Goal: Task Accomplishment & Management: Use online tool/utility

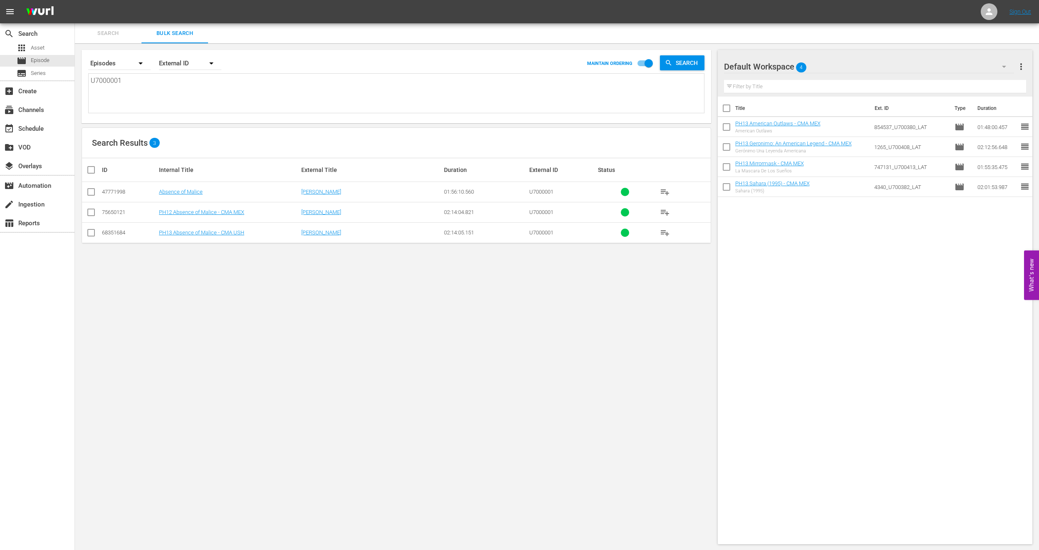
scroll to position [0, 0]
click at [576, 328] on div "Search By Episodes Order By External ID MAINTAIN ORDERING Search U7000001 U7000…" at bounding box center [396, 296] width 643 height 507
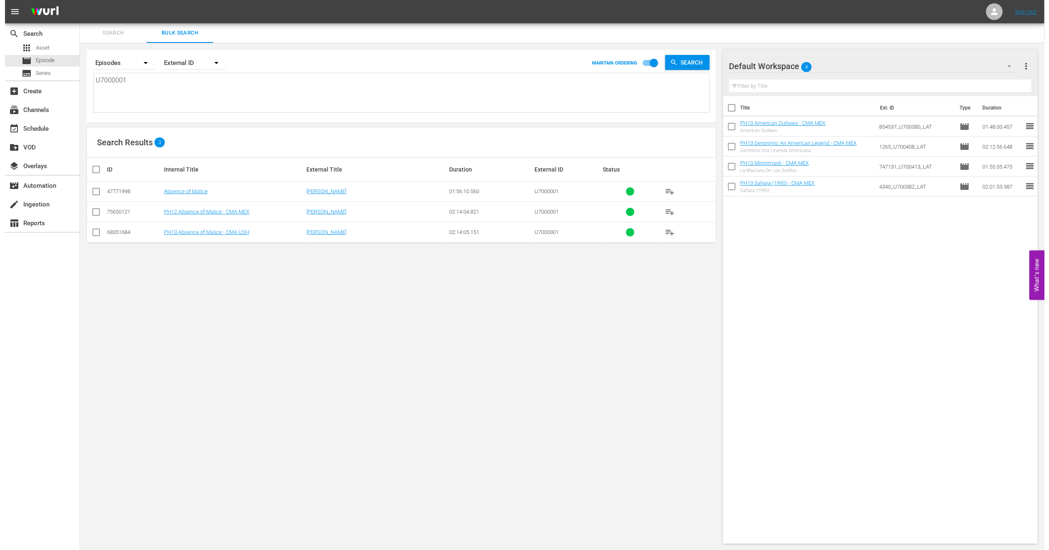
scroll to position [0, 0]
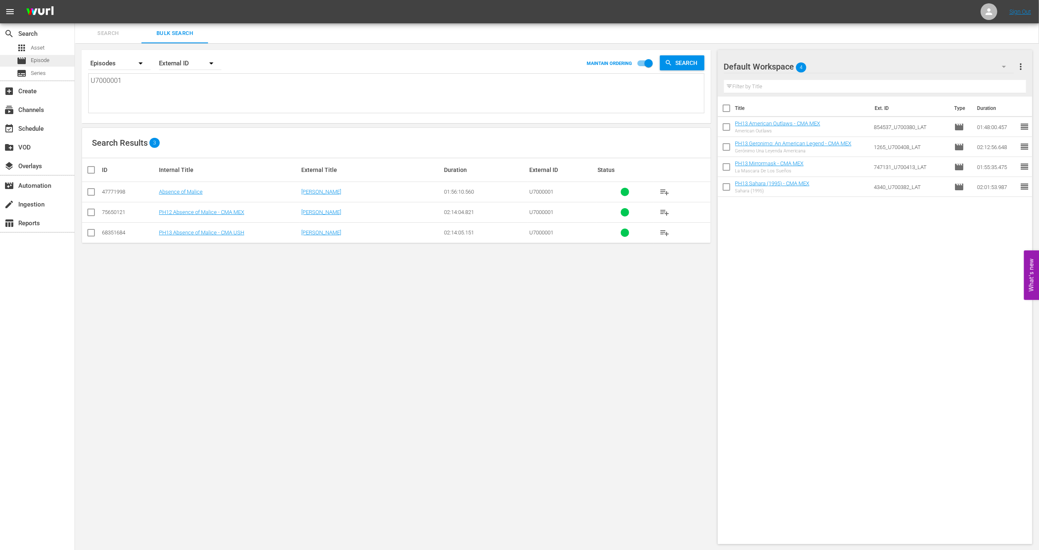
drag, startPoint x: 201, startPoint y: 96, endPoint x: 0, endPoint y: 64, distance: 203.6
click at [75, 0] on div "search Search apps Asset movie Episode subtitles Series add_box Create subscrip…" at bounding box center [557, 0] width 964 height 0
paste textarea "117"
type textarea "U7000117"
click at [91, 232] on input "checkbox" at bounding box center [91, 234] width 10 height 10
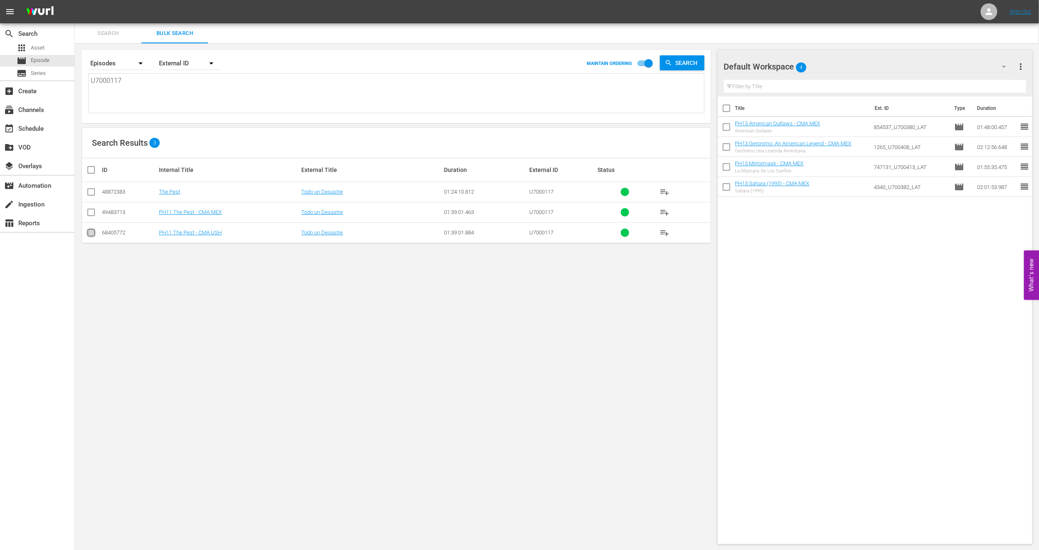
checkbox input "true"
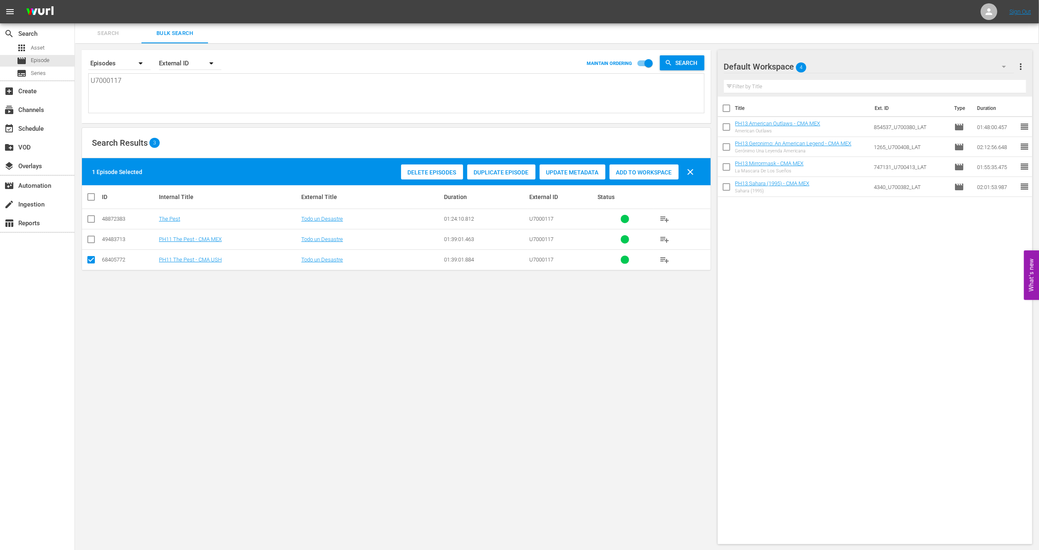
click at [429, 164] on div "Delete Episodes" at bounding box center [432, 172] width 62 height 16
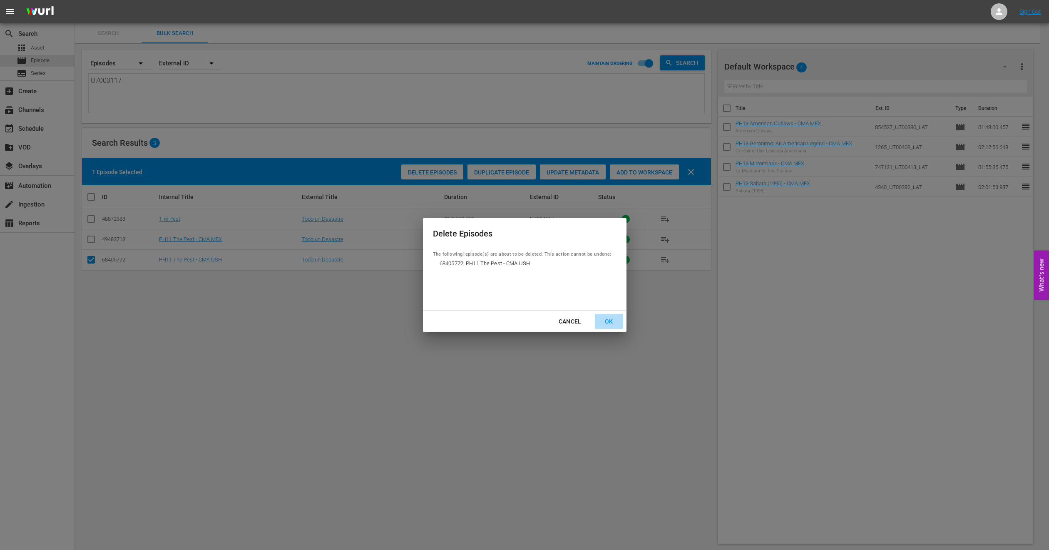
click at [608, 316] on div "OK" at bounding box center [609, 321] width 22 height 10
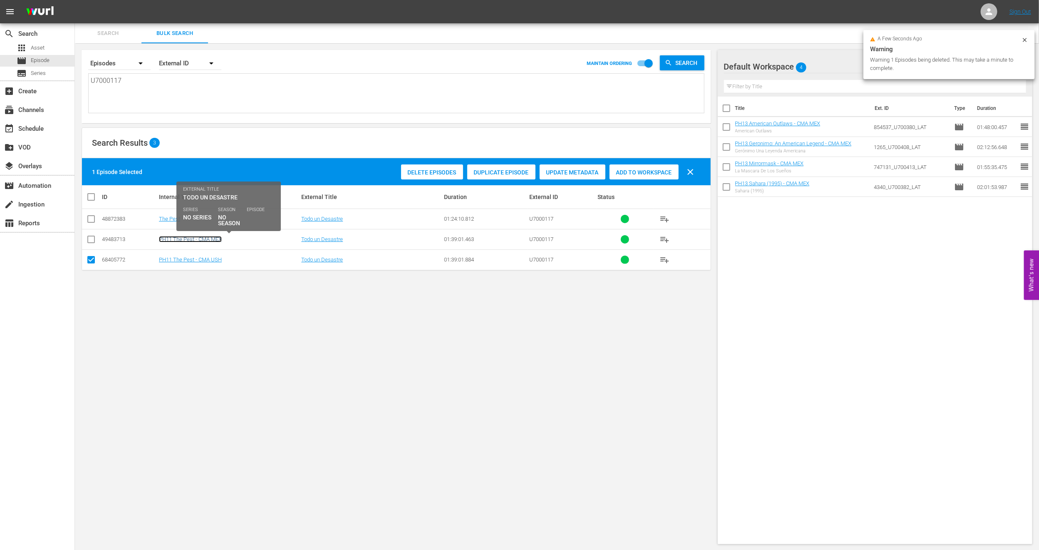
click at [172, 237] on link "PH11 The Pest - CMA MEX" at bounding box center [190, 239] width 63 height 6
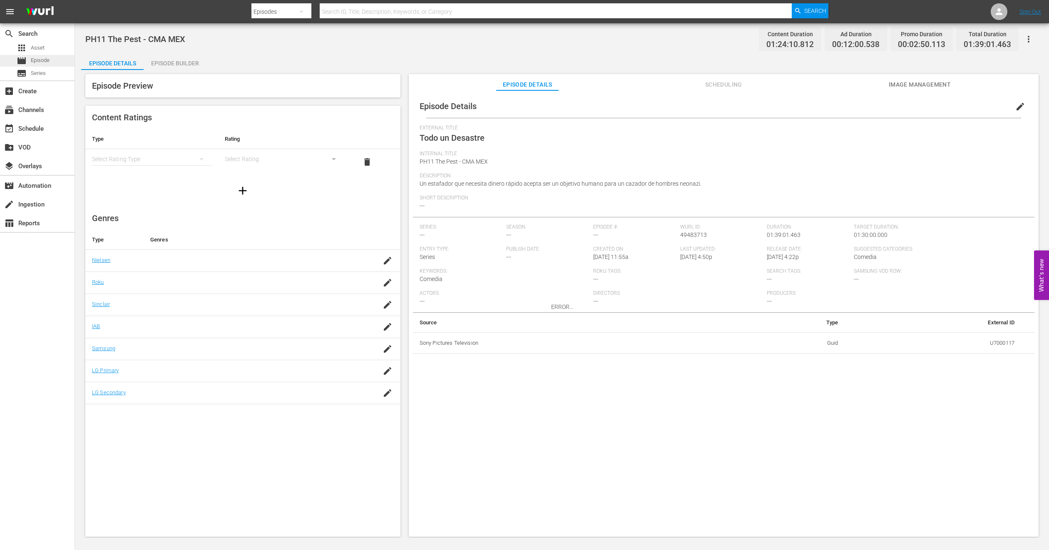
click at [66, 58] on div "movie Episode" at bounding box center [37, 61] width 74 height 12
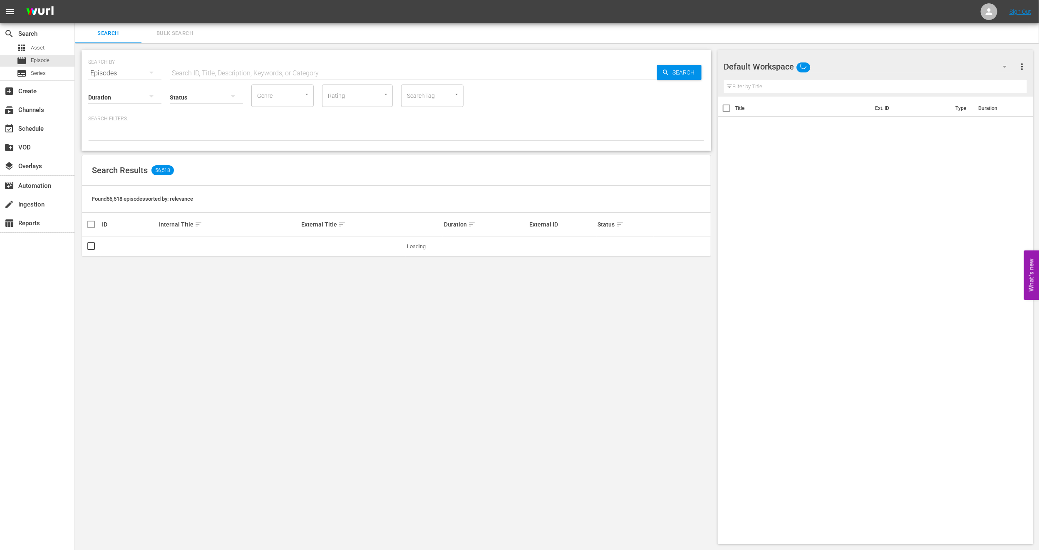
click at [173, 39] on button "Bulk Search" at bounding box center [174, 33] width 67 height 20
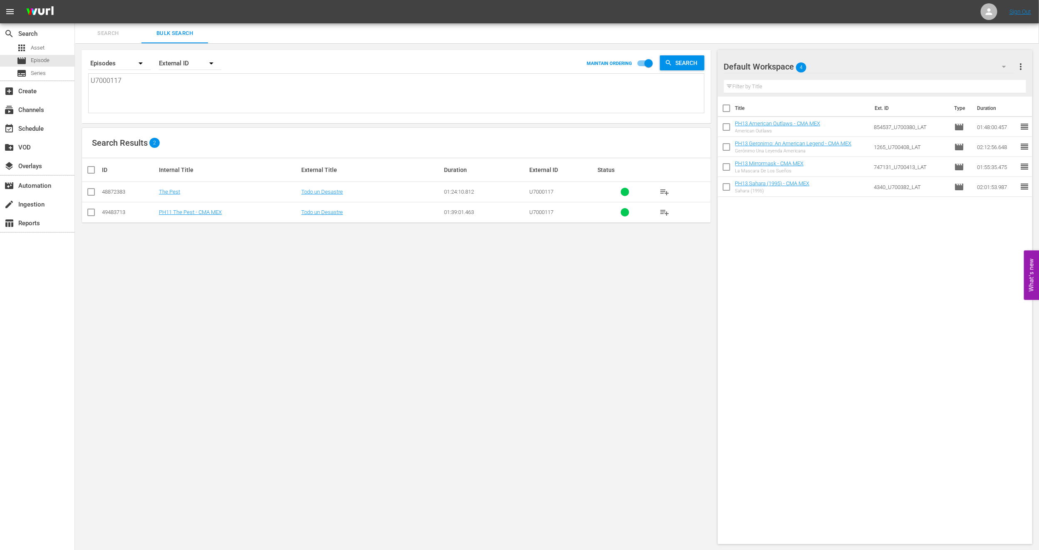
click at [89, 214] on input "checkbox" at bounding box center [91, 214] width 10 height 10
checkbox input "true"
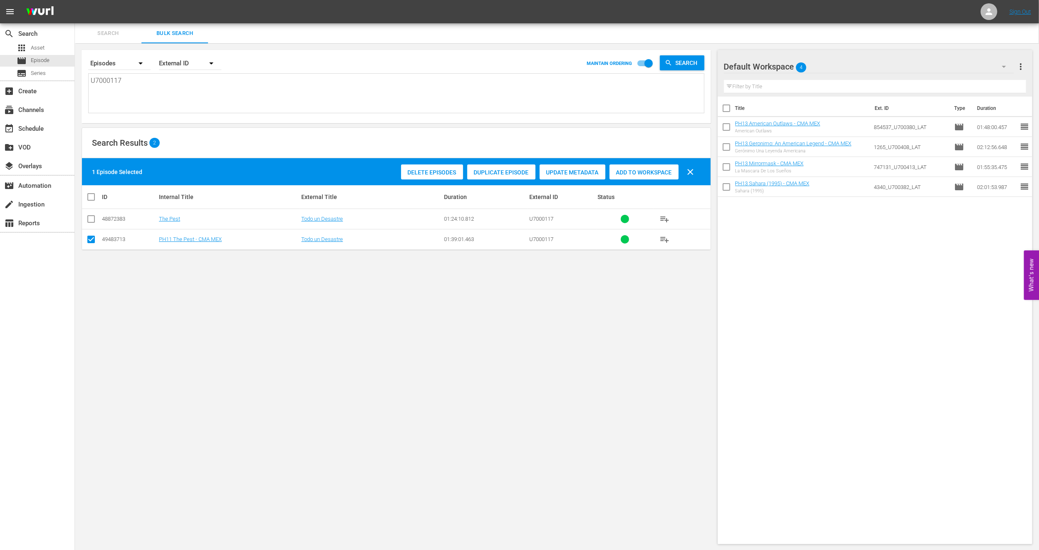
click at [425, 169] on div "Delete Episodes" at bounding box center [432, 172] width 62 height 16
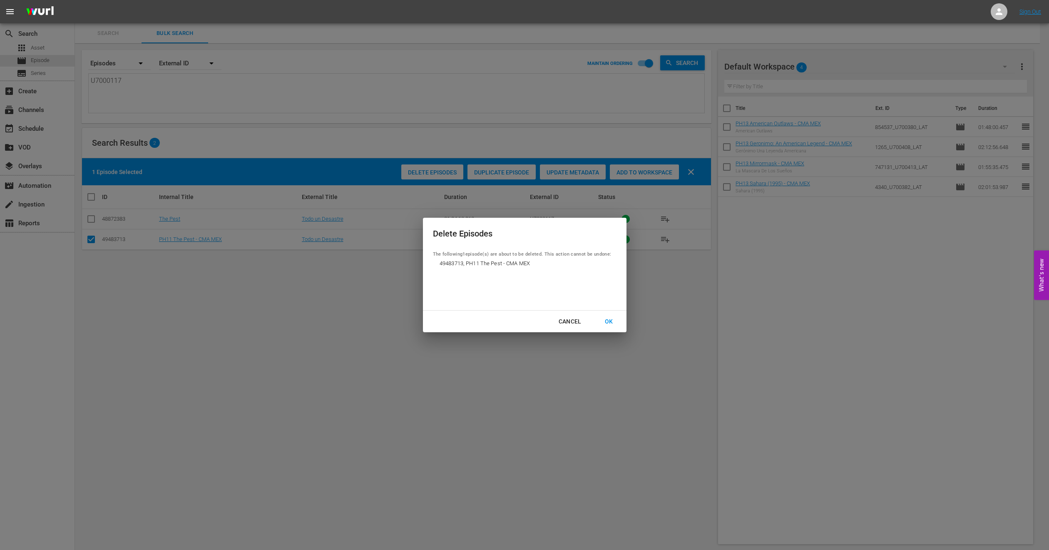
click at [613, 326] on div "OK" at bounding box center [609, 321] width 22 height 10
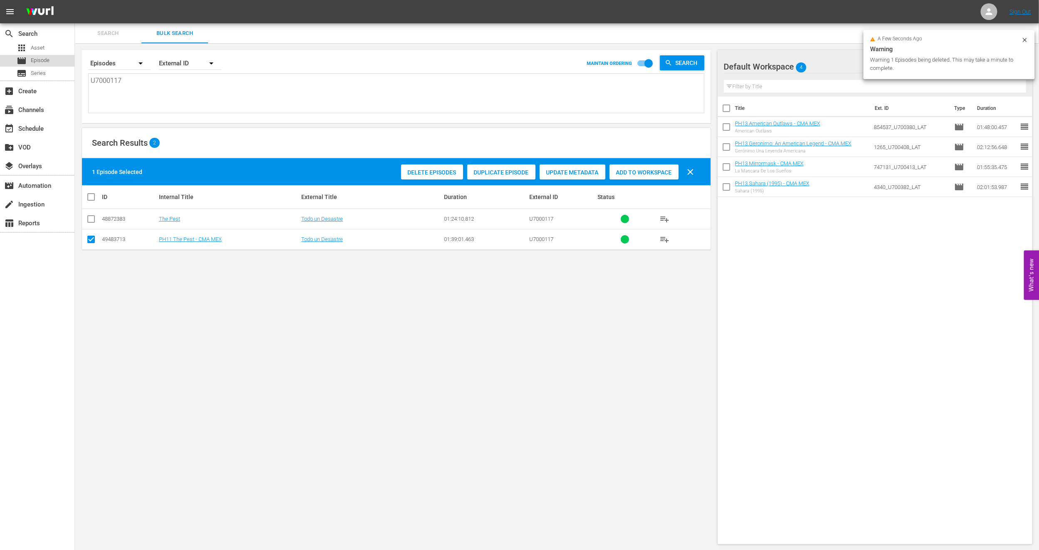
click at [32, 58] on span "Episode" at bounding box center [40, 60] width 19 height 8
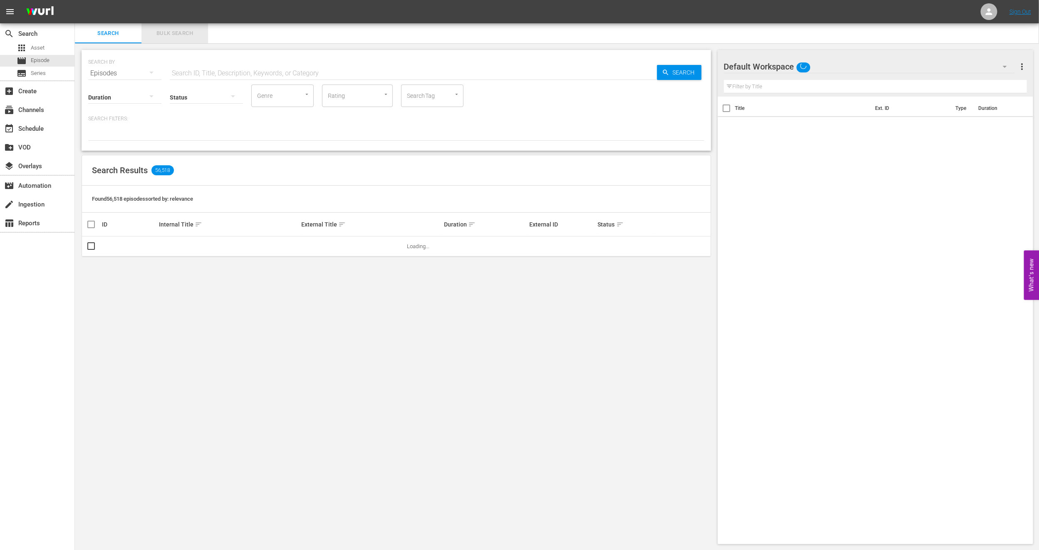
click at [195, 29] on span "Bulk Search" at bounding box center [174, 34] width 57 height 10
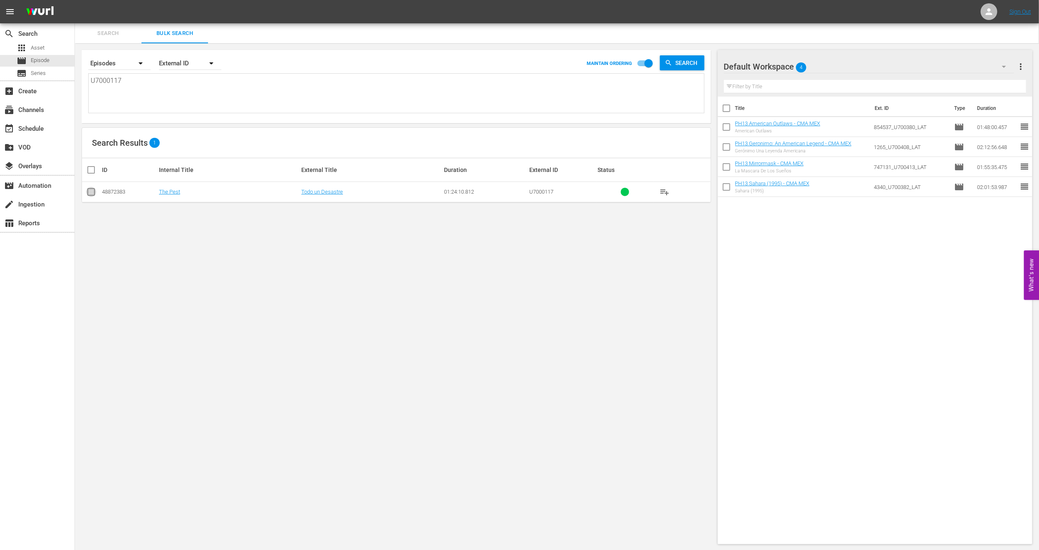
click at [92, 190] on input "checkbox" at bounding box center [91, 194] width 10 height 10
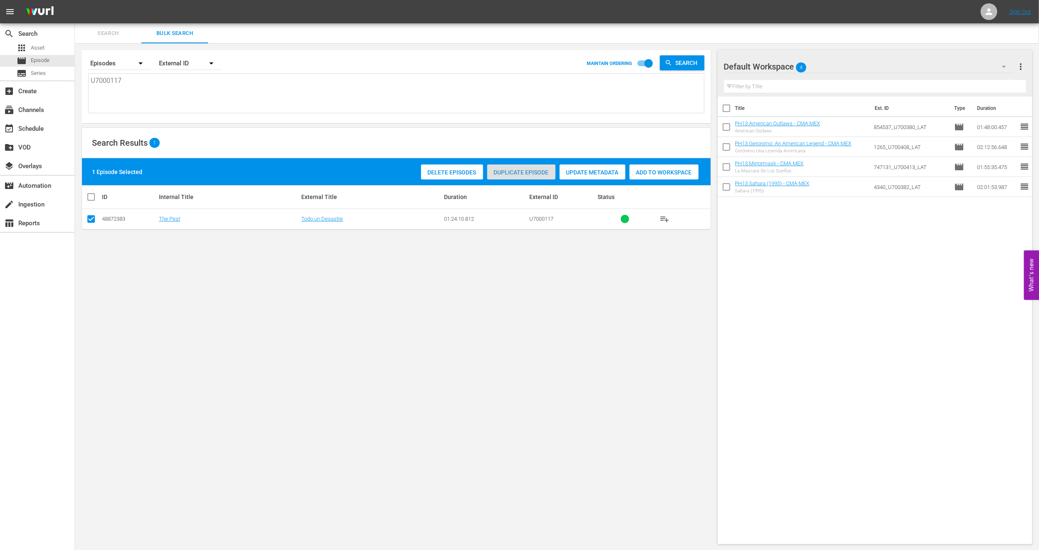
click at [535, 176] on div "Duplicate Episode" at bounding box center [521, 172] width 68 height 16
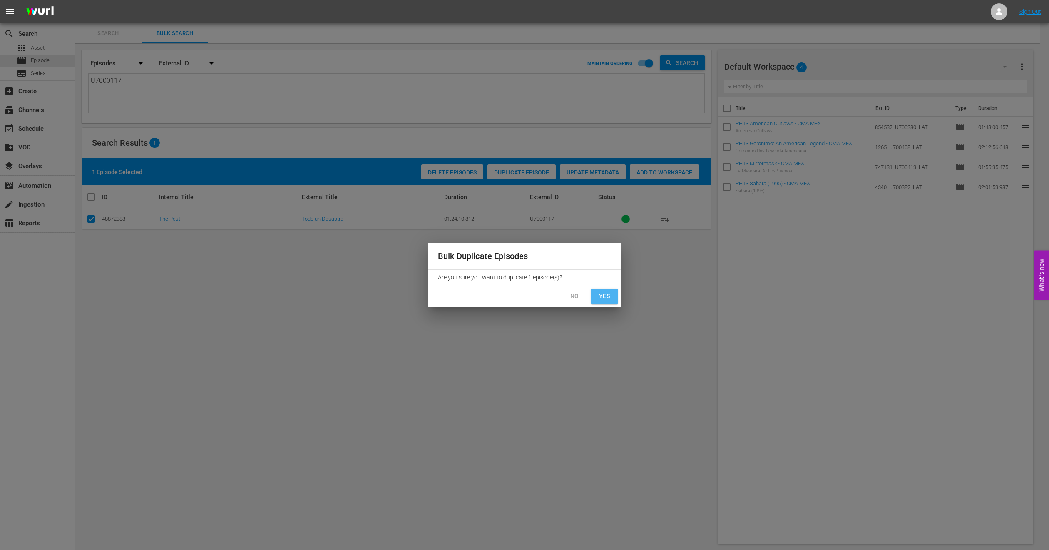
click at [602, 298] on span "Yes" at bounding box center [604, 296] width 13 height 10
checkbox input "false"
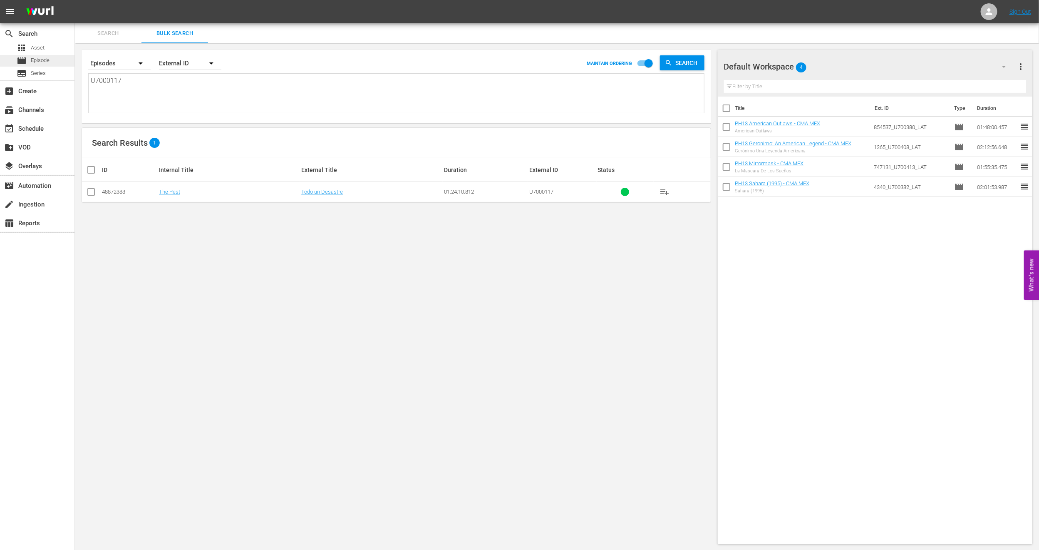
click at [45, 62] on span "Episode" at bounding box center [40, 60] width 19 height 8
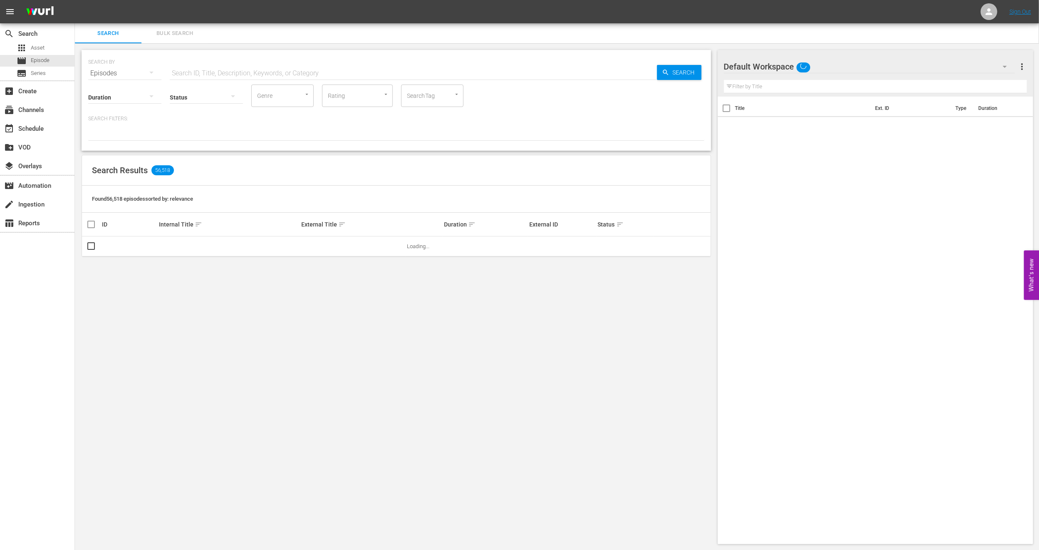
click at [183, 34] on span "Bulk Search" at bounding box center [174, 34] width 57 height 10
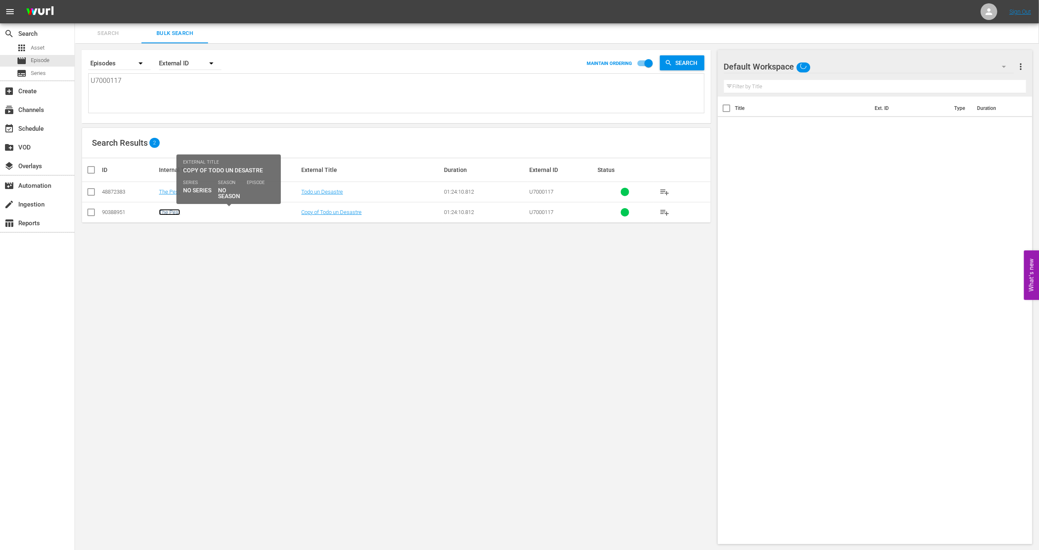
click at [173, 213] on link "The Pest" at bounding box center [169, 212] width 21 height 6
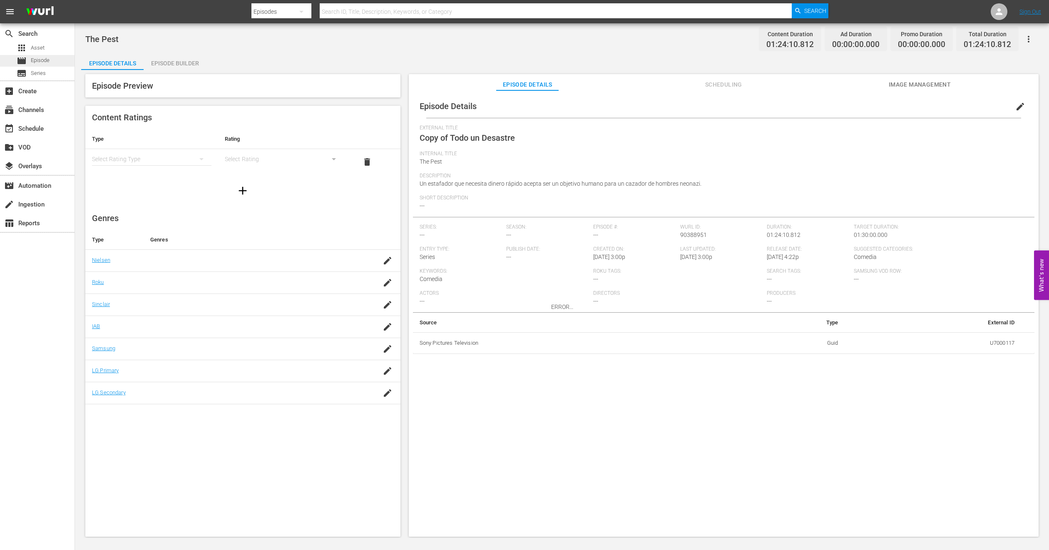
click at [50, 55] on div "movie Episode" at bounding box center [37, 61] width 74 height 12
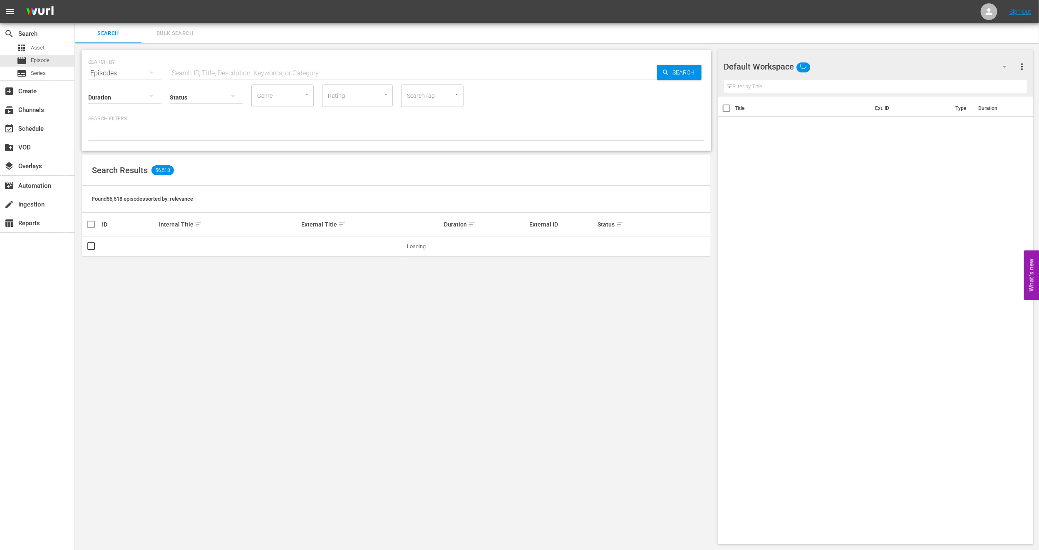
click at [186, 34] on span "Bulk Search" at bounding box center [174, 34] width 57 height 10
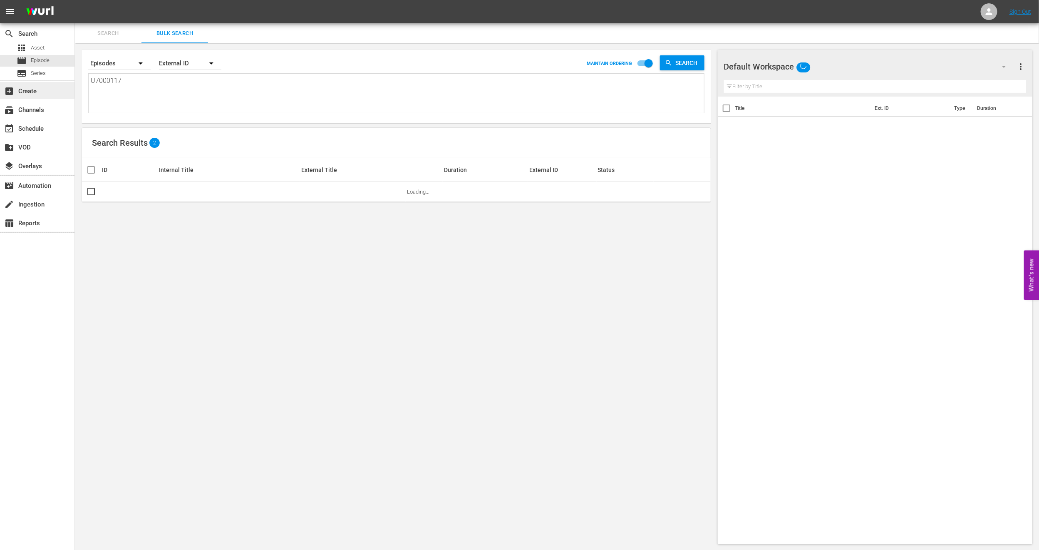
drag, startPoint x: 146, startPoint y: 87, endPoint x: 0, endPoint y: 84, distance: 146.1
click at [75, 0] on div "search Search apps Asset movie Episode subtitles Series add_box Create subscrip…" at bounding box center [557, 0] width 964 height 0
paste textarea "5000626_LAT"
type textarea "U5000626_LAT"
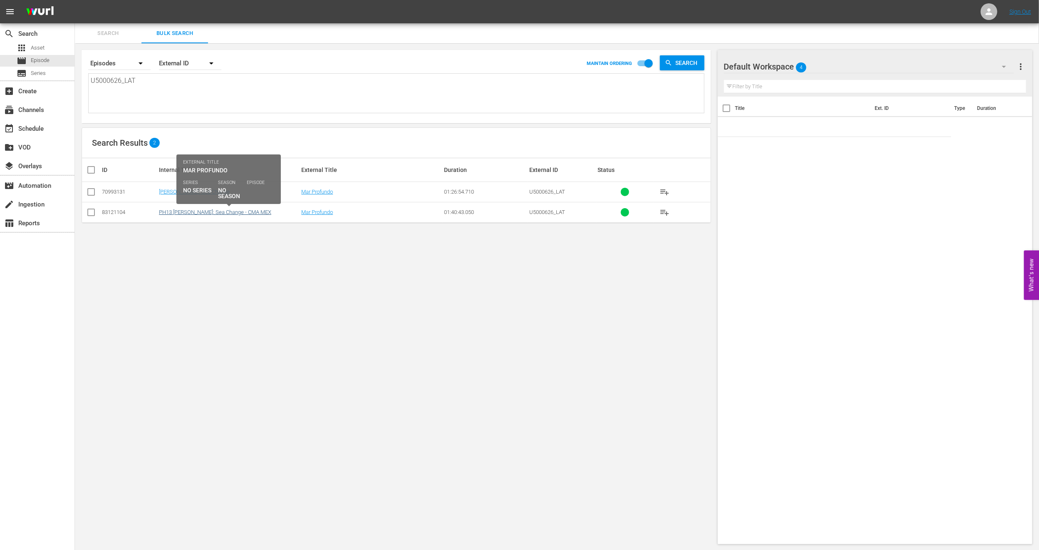
type textarea "U5000626_LAT"
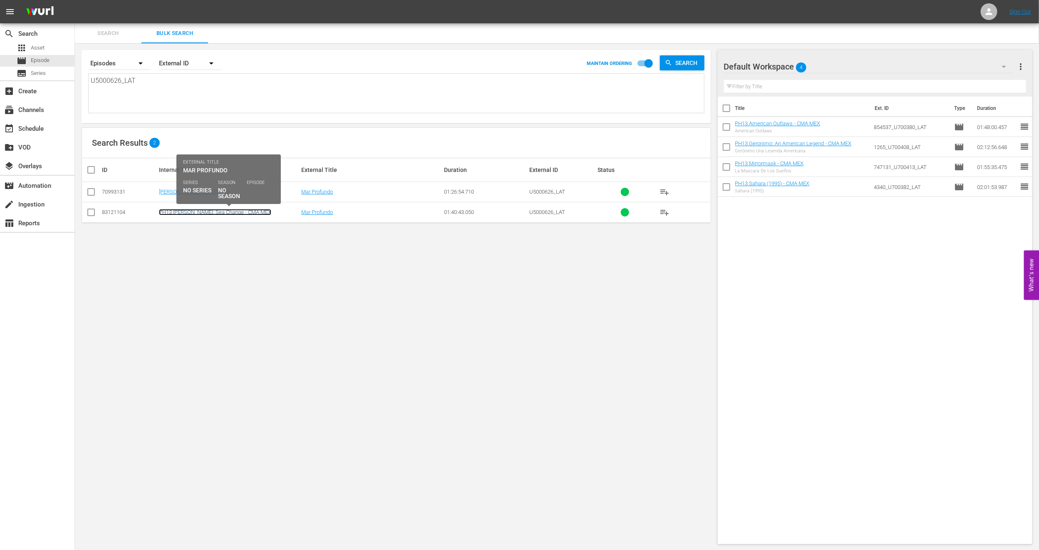
click at [181, 215] on link "PH13 [PERSON_NAME]: Sea Change - CMA MEX" at bounding box center [215, 212] width 112 height 6
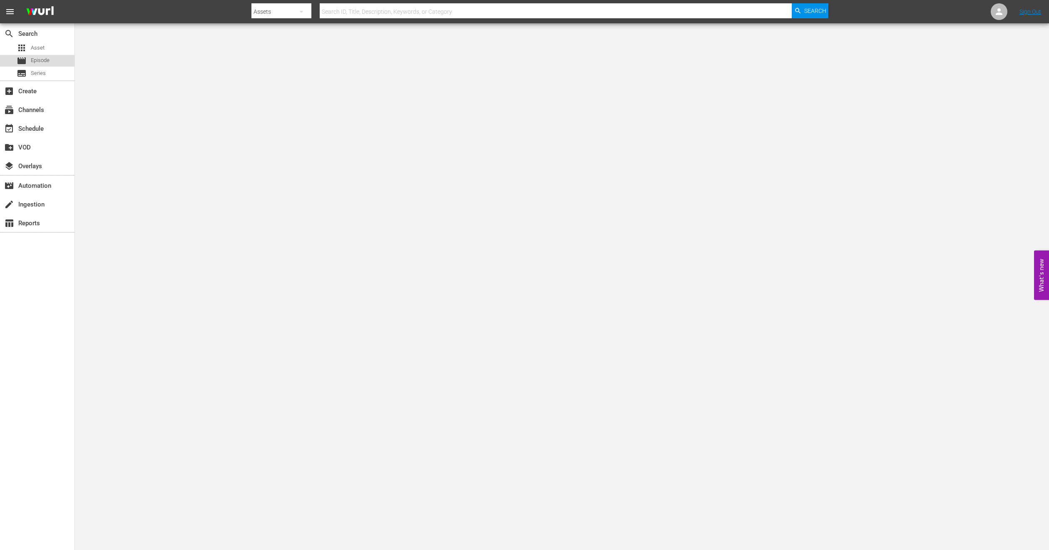
click at [52, 60] on div "movie Episode" at bounding box center [37, 61] width 74 height 12
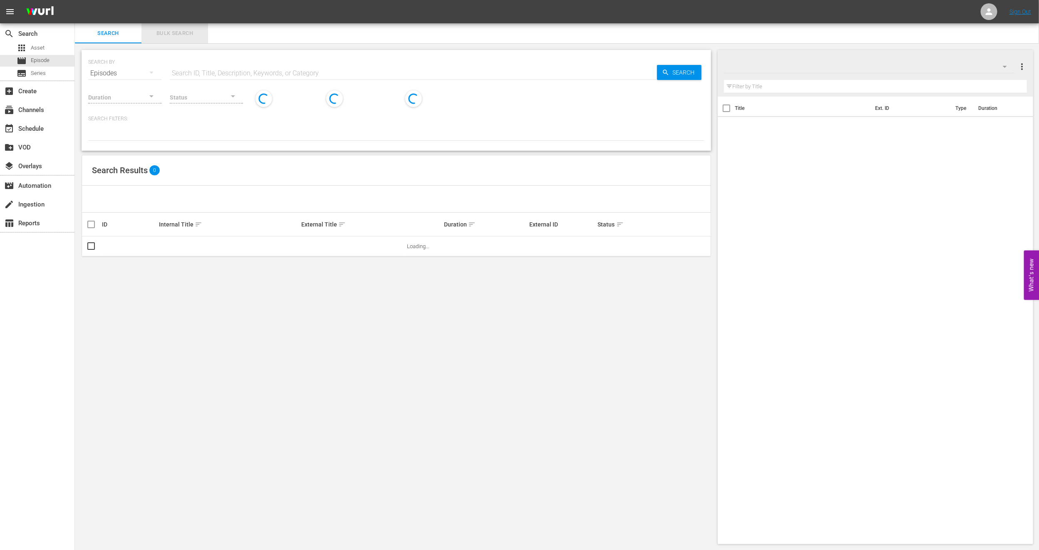
click at [180, 37] on span "Bulk Search" at bounding box center [174, 34] width 57 height 10
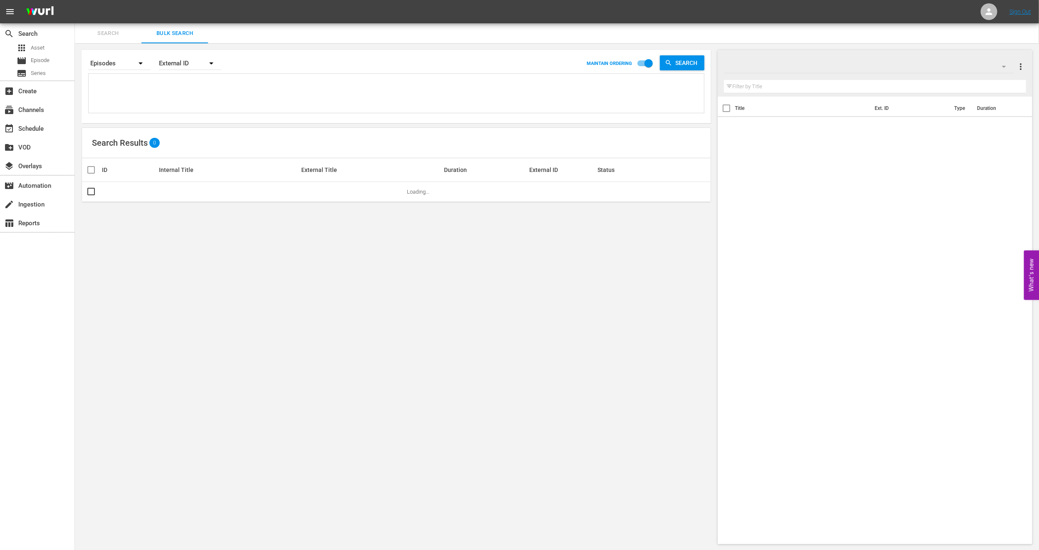
click at [180, 83] on textarea at bounding box center [397, 95] width 613 height 38
paste textarea "U7000117"
type textarea "U7000117"
drag, startPoint x: 208, startPoint y: 101, endPoint x: 54, endPoint y: 95, distance: 153.7
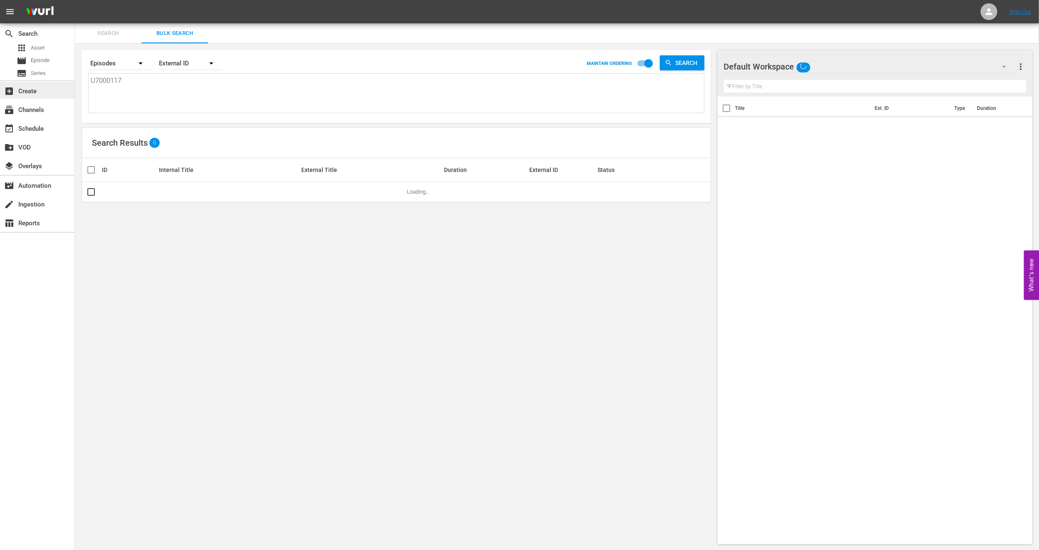
click at [75, 0] on div "search Search apps Asset movie Episode subtitles Series add_box Create subscrip…" at bounding box center [557, 0] width 964 height 0
paste textarea "5000626_LAT"
type textarea "U5000626_LAT"
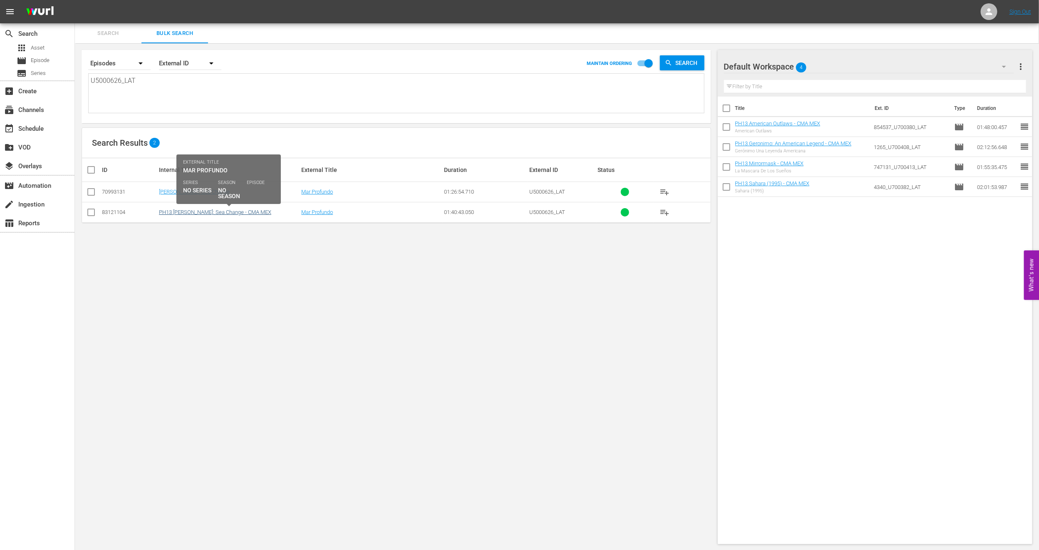
type textarea "U5000626_LAT"
click at [215, 210] on link "PH13 [PERSON_NAME]: Sea Change - CMA MEX" at bounding box center [215, 212] width 112 height 6
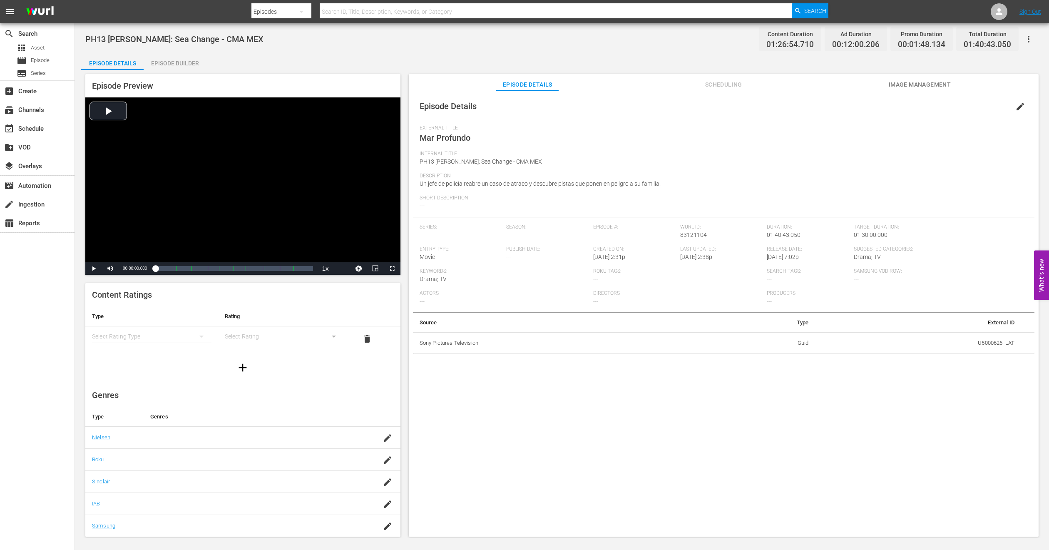
click at [727, 84] on span "Scheduling" at bounding box center [723, 84] width 62 height 10
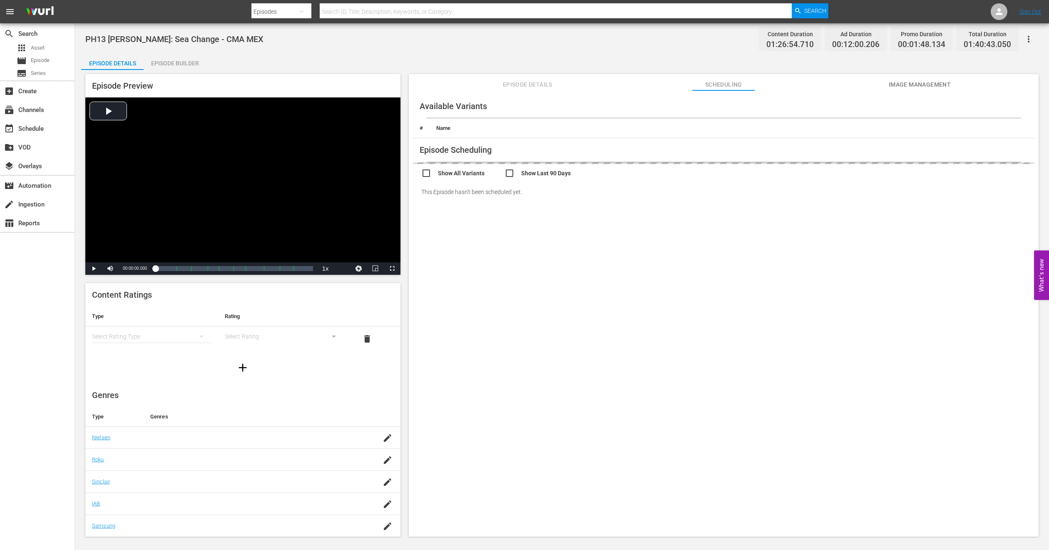
click at [524, 89] on span "Episode Details" at bounding box center [527, 84] width 62 height 10
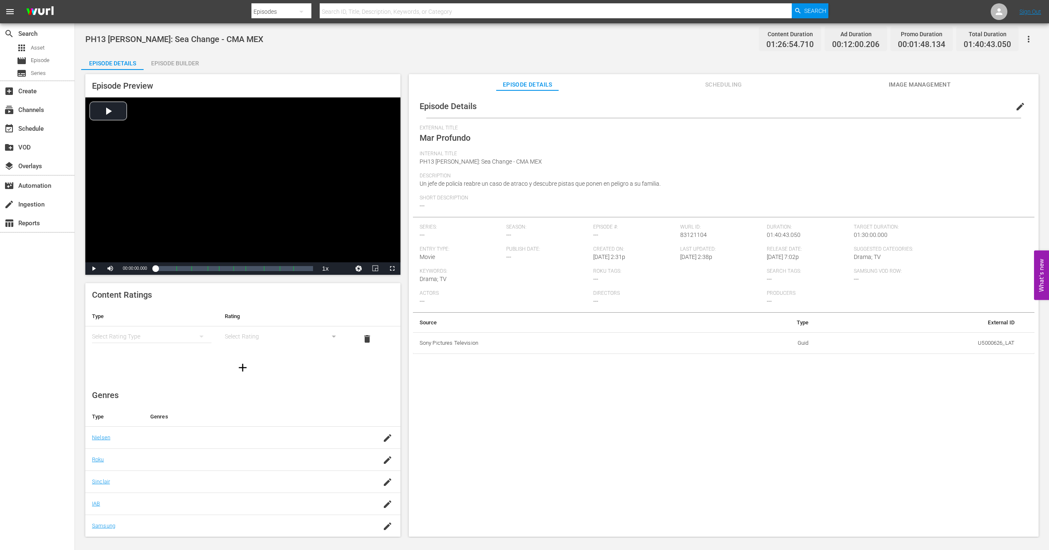
click at [1013, 100] on button "edit" at bounding box center [1020, 107] width 20 height 20
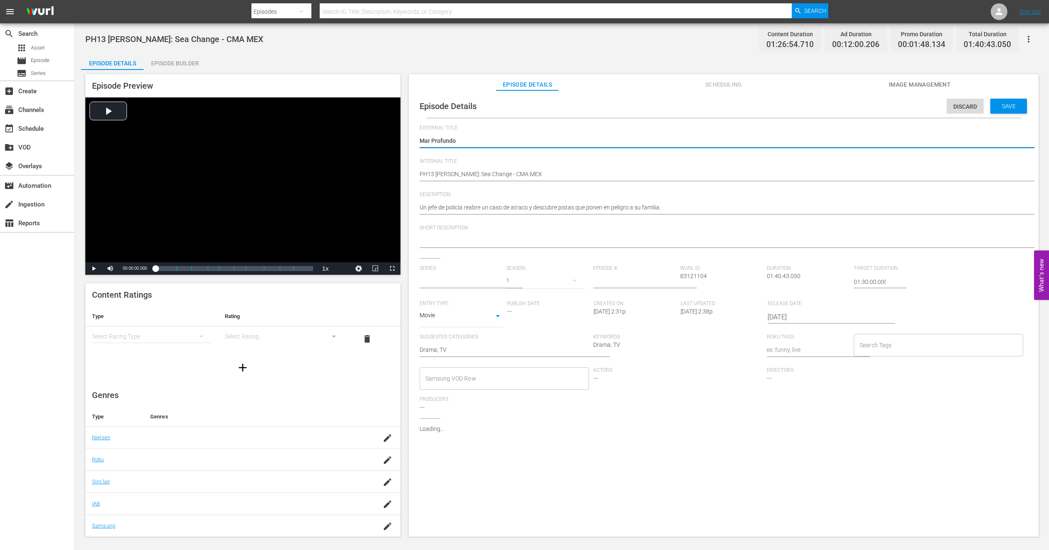
type input "No Series"
click at [997, 439] on div "Add External Id" at bounding box center [993, 432] width 62 height 15
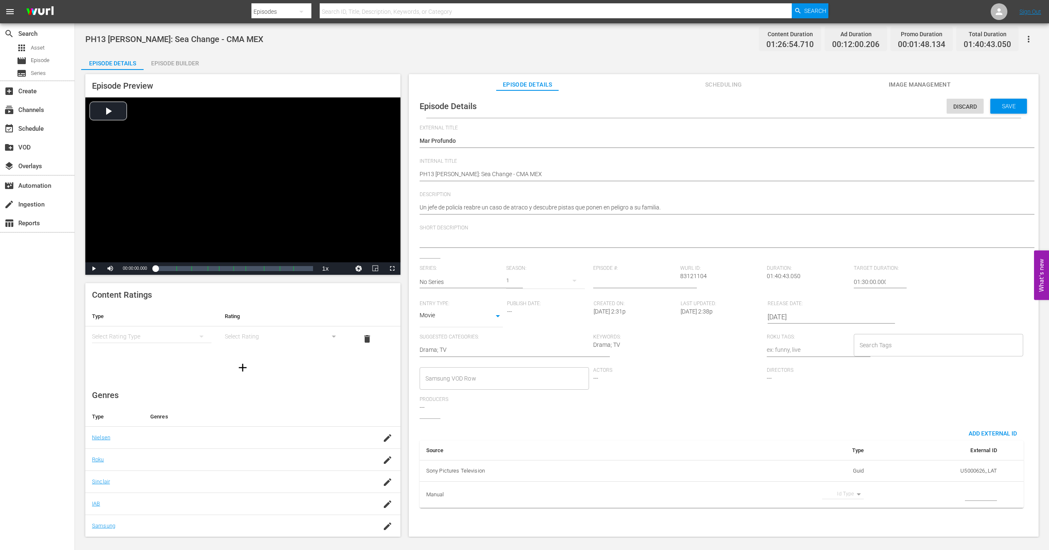
click at [853, 489] on body "menu Search By Episodes Search ID, Title, Description, Keywords, or Category Se…" at bounding box center [524, 275] width 1049 height 550
click at [818, 407] on div at bounding box center [524, 275] width 1049 height 550
click at [959, 110] on div "Discard" at bounding box center [964, 106] width 37 height 15
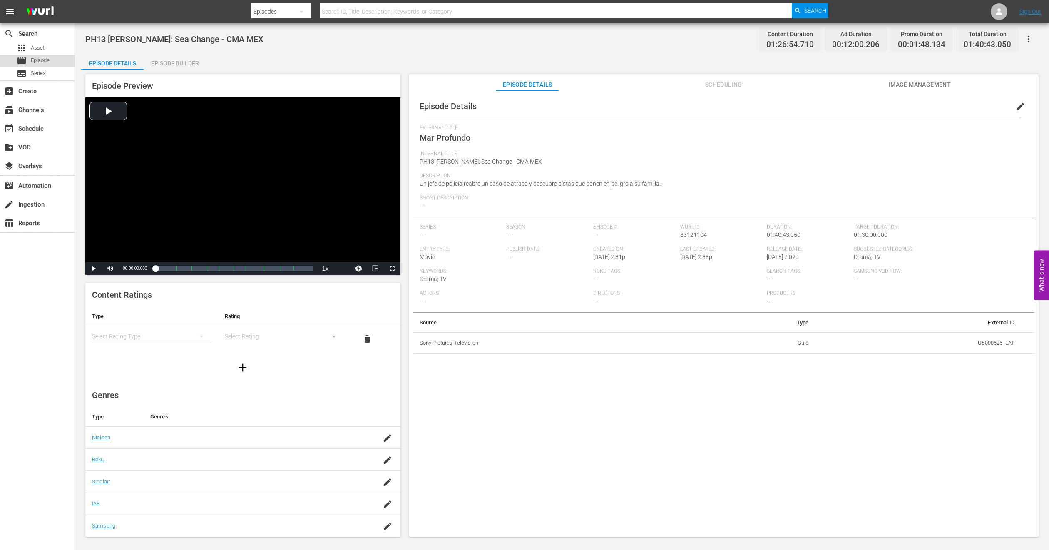
click at [58, 66] on div "movie Episode" at bounding box center [37, 61] width 74 height 12
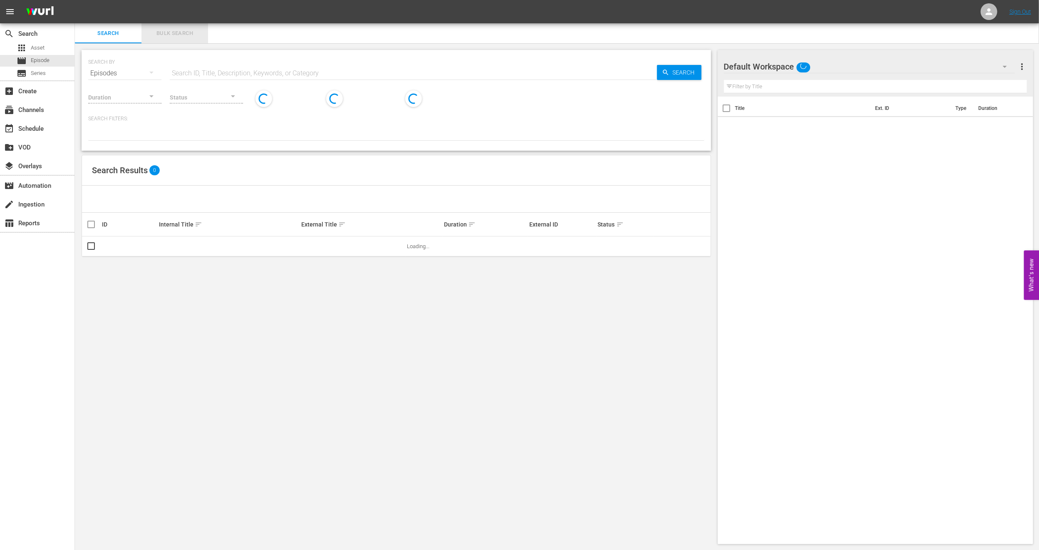
click at [154, 37] on span "Bulk Search" at bounding box center [174, 34] width 57 height 10
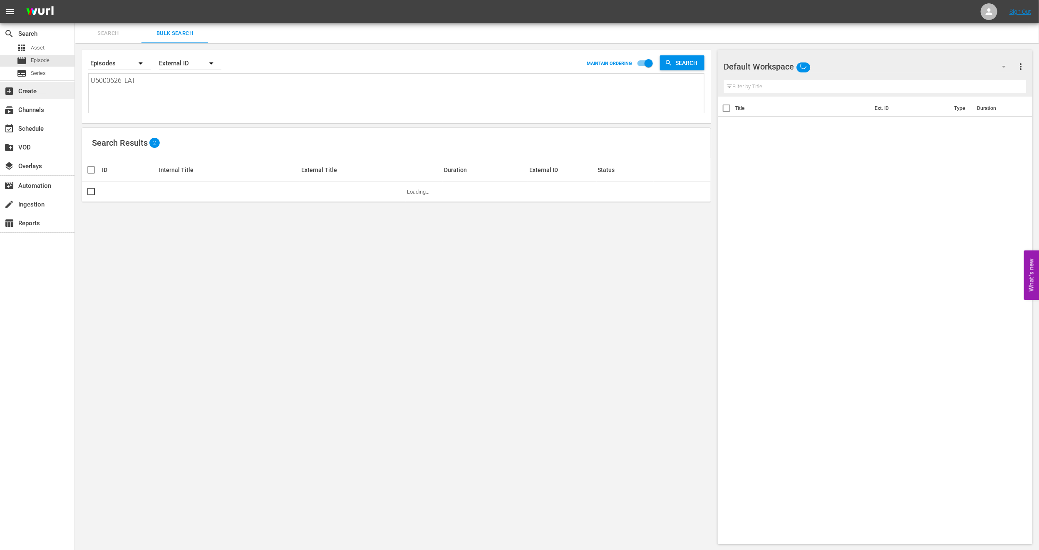
drag, startPoint x: 190, startPoint y: 81, endPoint x: 0, endPoint y: 92, distance: 190.5
click at [75, 0] on div "search Search apps Asset movie Episode subtitles Series add_box Create subscrip…" at bounding box center [557, 0] width 964 height 0
paste textarea "6000200"
type textarea "U6000200"
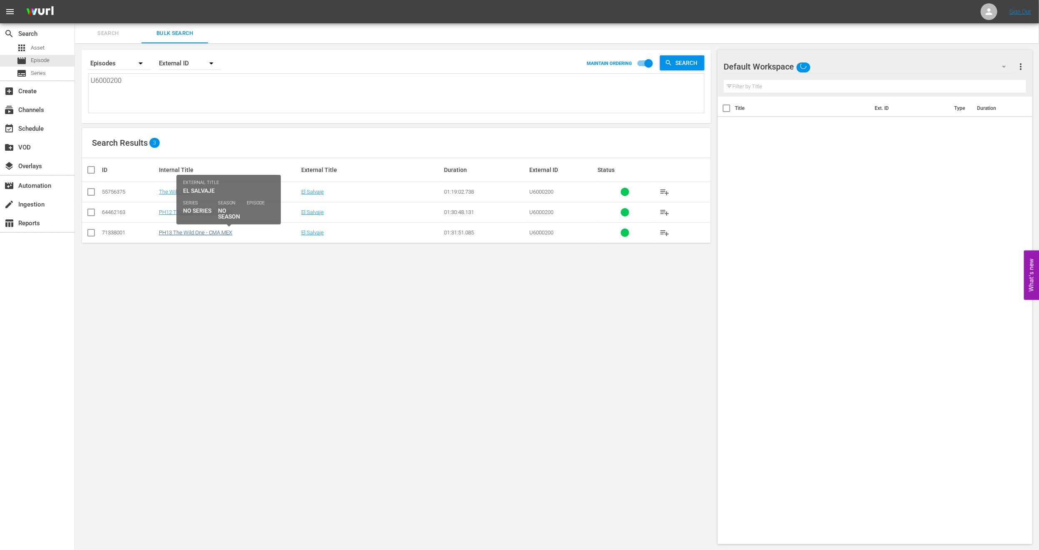
type textarea "U6000200"
click at [211, 232] on link "PH13 The Wild One - CMA MEX" at bounding box center [195, 232] width 73 height 6
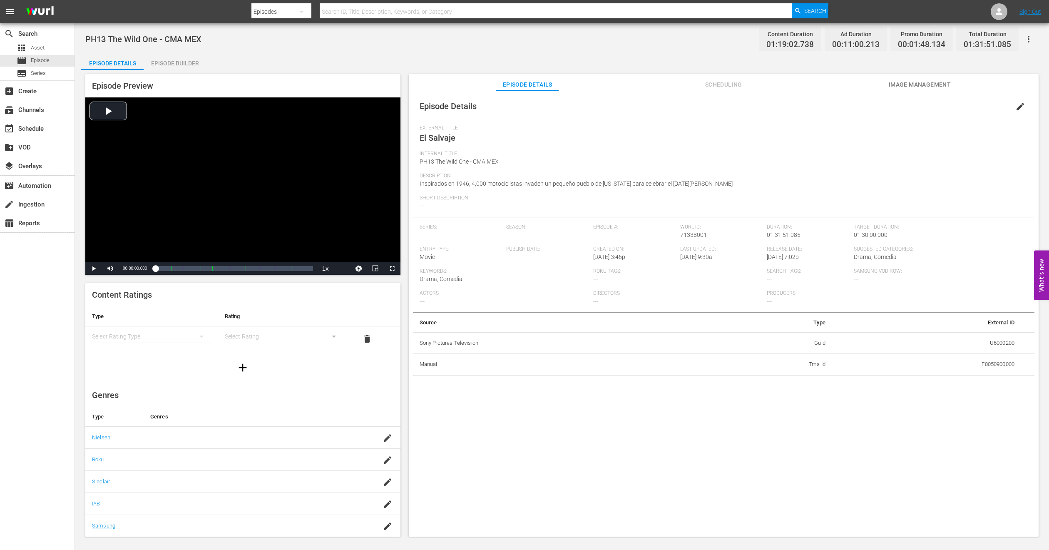
click at [921, 82] on span "Image Management" at bounding box center [919, 84] width 62 height 10
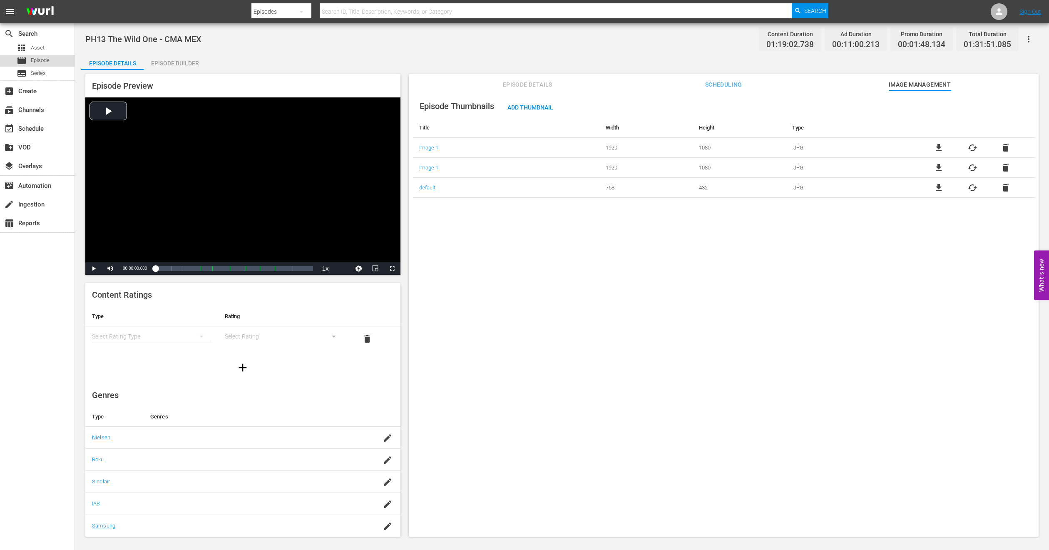
click at [15, 55] on div "movie Episode" at bounding box center [25, 61] width 50 height 12
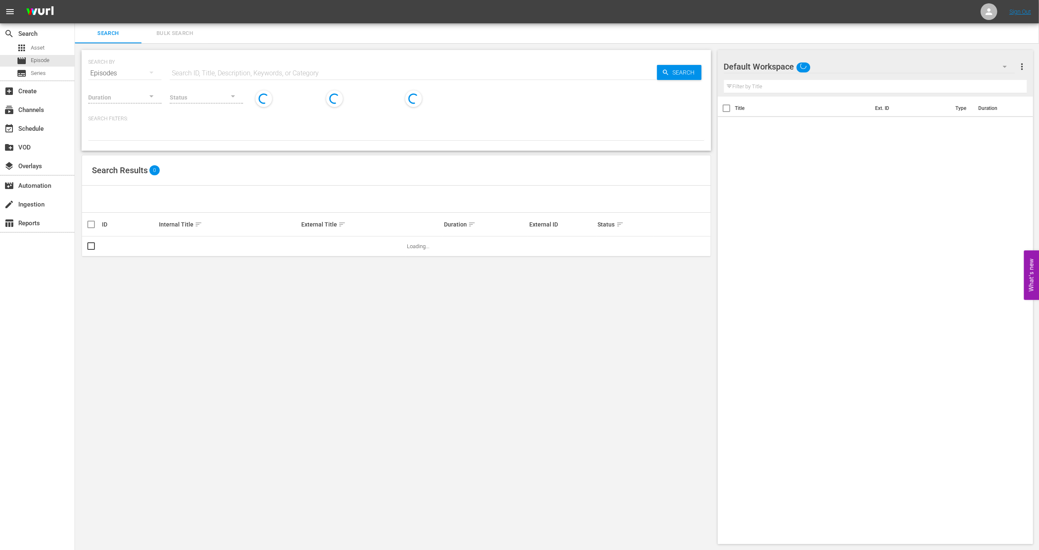
click at [180, 29] on span "Bulk Search" at bounding box center [174, 34] width 57 height 10
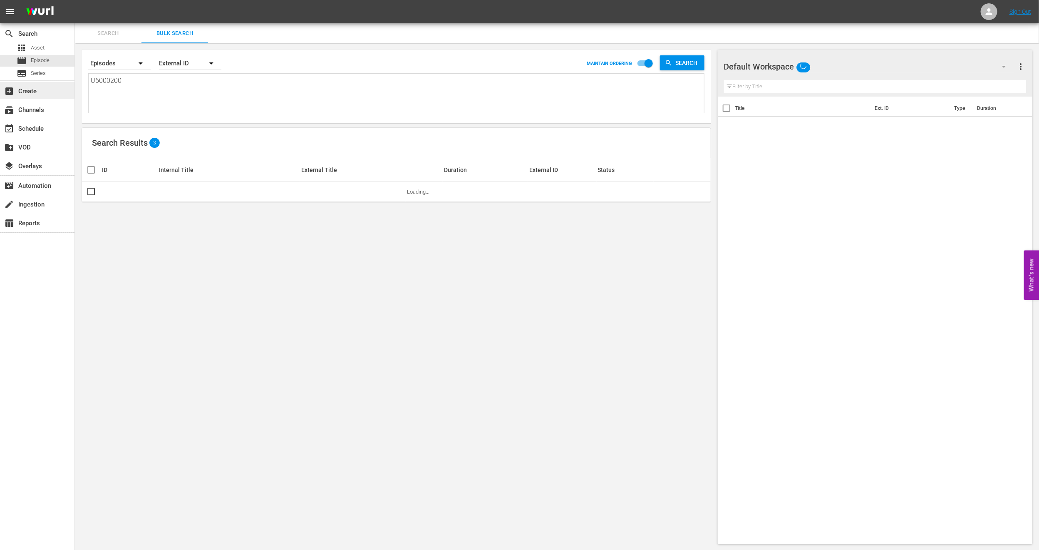
drag, startPoint x: 139, startPoint y: 84, endPoint x: 0, endPoint y: 82, distance: 139.0
click at [75, 0] on div "search Search apps Asset movie Episode subtitles Series add_box Create subscrip…" at bounding box center [557, 0] width 964 height 0
paste textarea "7000117"
type textarea "U7000117"
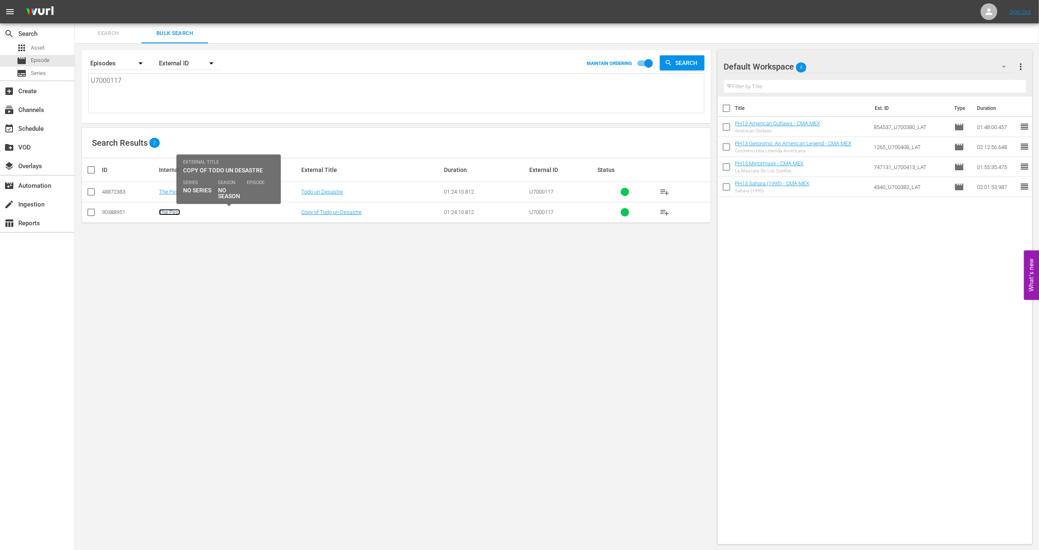
click at [166, 210] on link "The Pest" at bounding box center [169, 212] width 21 height 6
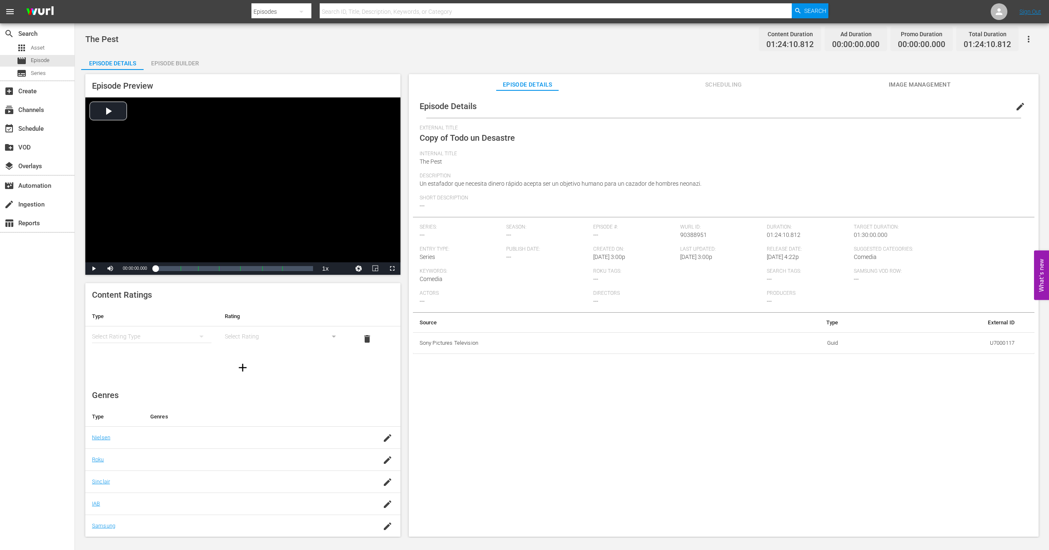
click at [1015, 102] on span "edit" at bounding box center [1020, 107] width 10 height 10
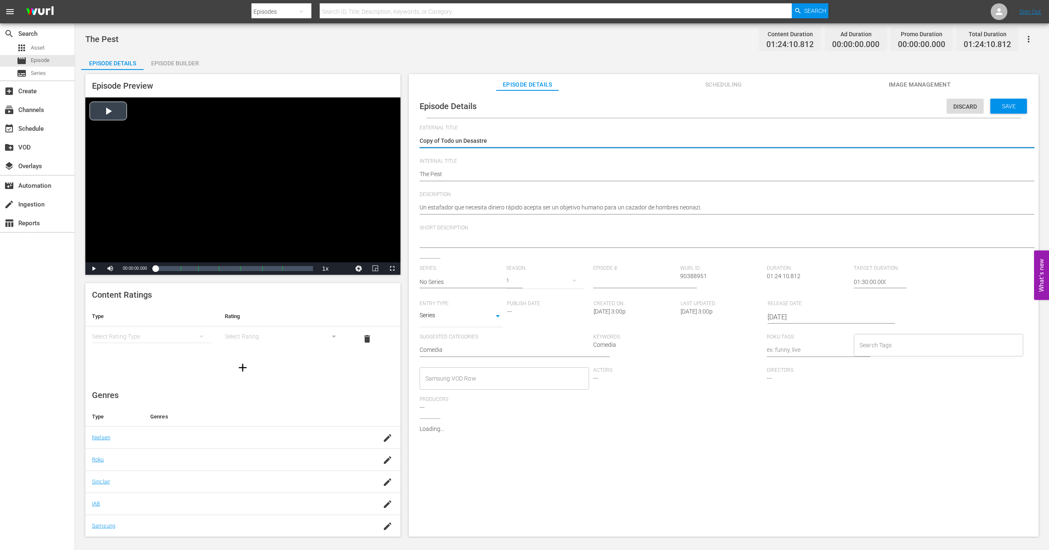
drag, startPoint x: 441, startPoint y: 140, endPoint x: 215, endPoint y: 150, distance: 226.6
click at [215, 148] on div "Episode Preview Video Player is loading. Play Video Play Mute Current Time 00:0…" at bounding box center [561, 306] width 961 height 473
type textarea "Todo un Desastre"
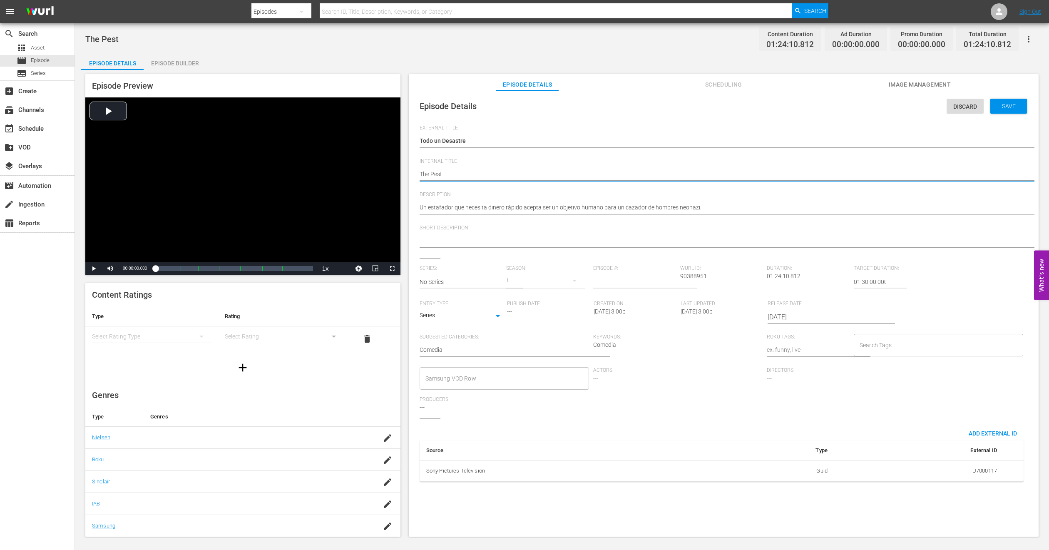
type textarea "PThe Pest"
type textarea "PHThe Pest"
type textarea "PH1The Pest"
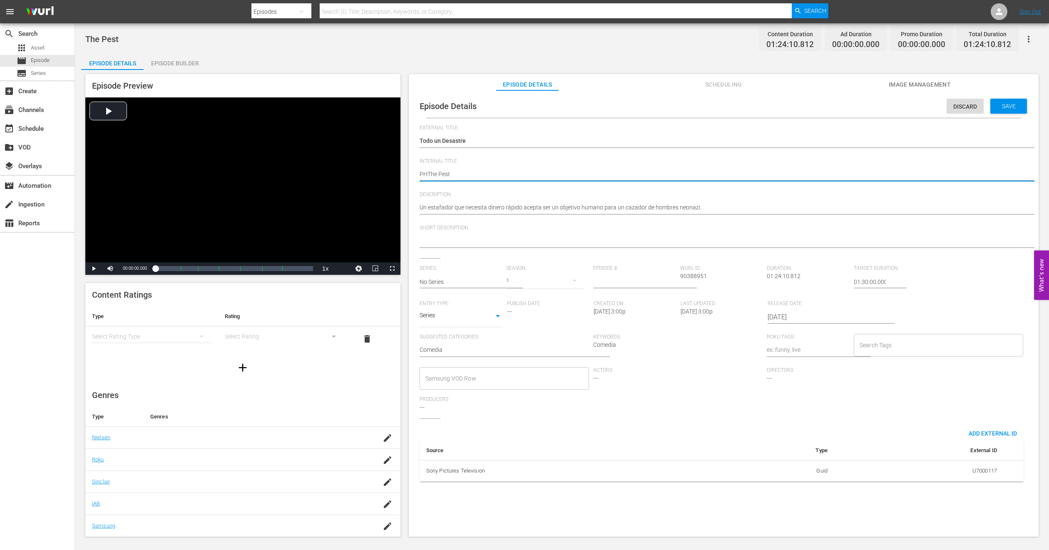
type textarea "PH1The Pest"
type textarea "PH13The Pest"
type textarea "PH13 The Pest"
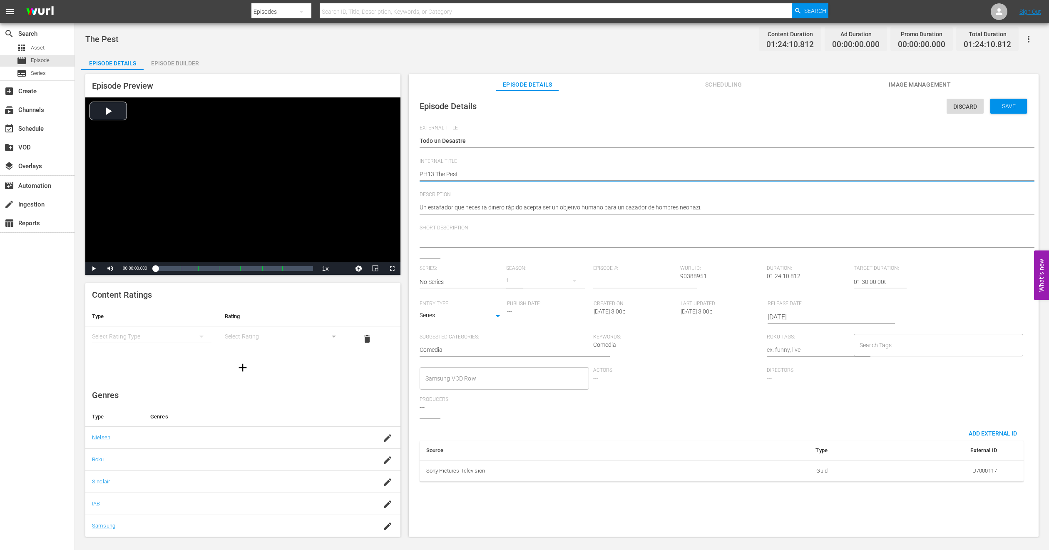
type textarea "PH13 The Pest"
type textarea "PH13 The Pest -"
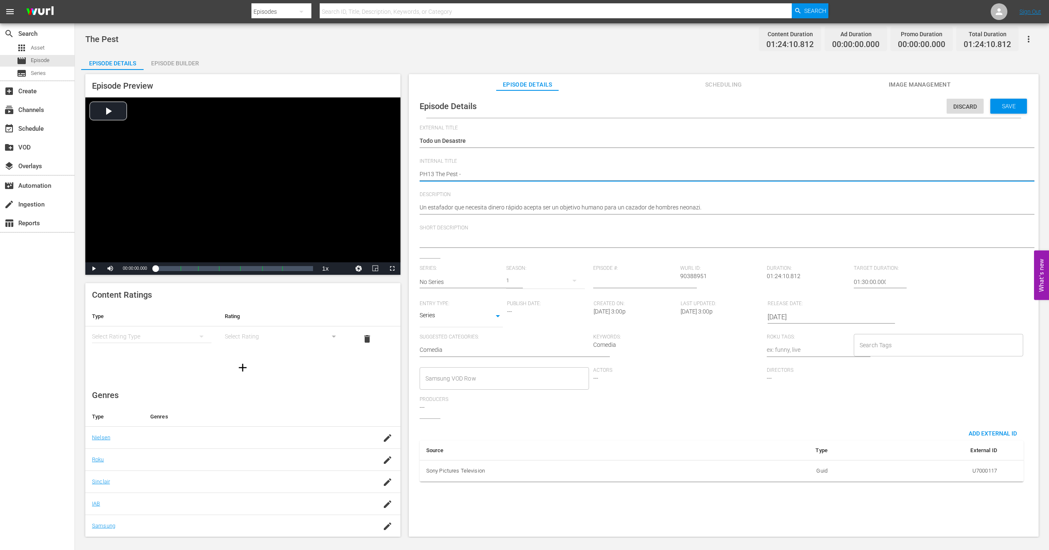
type textarea "PH13 The Pest -"
type textarea "PH13 The Pest - C"
type textarea "PH13 The Pest - CM"
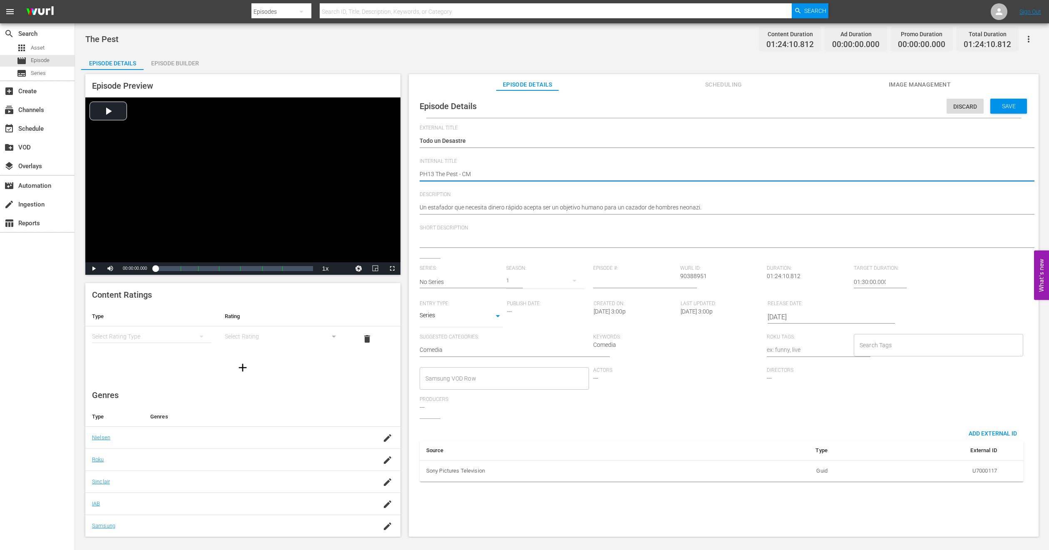
type textarea "PH13 The Pest - CMA"
type textarea "PH13 The Pest - CMA M"
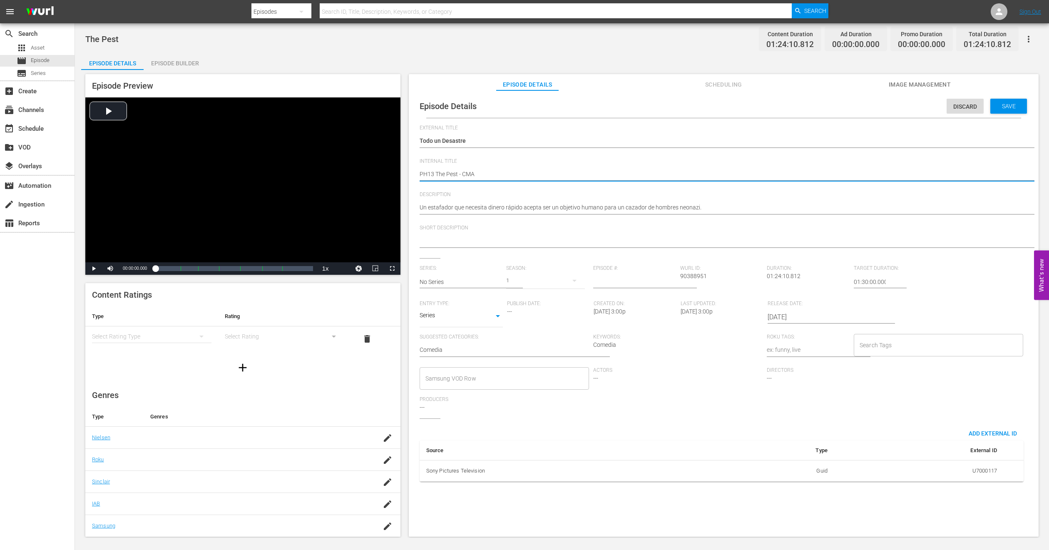
type textarea "PH13 The Pest - CMA M"
type textarea "PH13 The Pest - CMA ME"
type textarea "PH13 The Pest - CMA MEX"
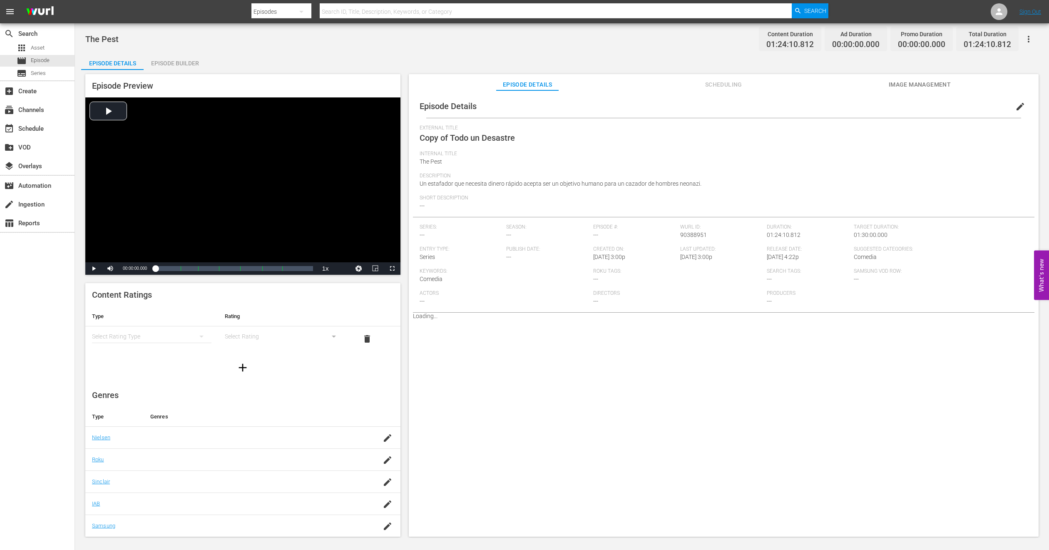
click at [921, 84] on span "Image Management" at bounding box center [919, 84] width 62 height 10
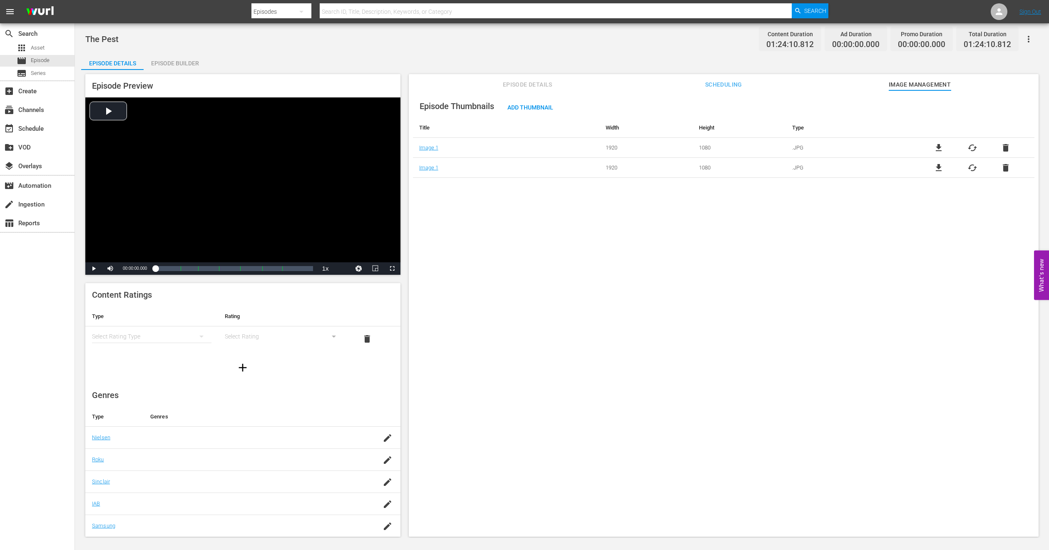
click at [552, 87] on span "Episode Details" at bounding box center [527, 84] width 62 height 10
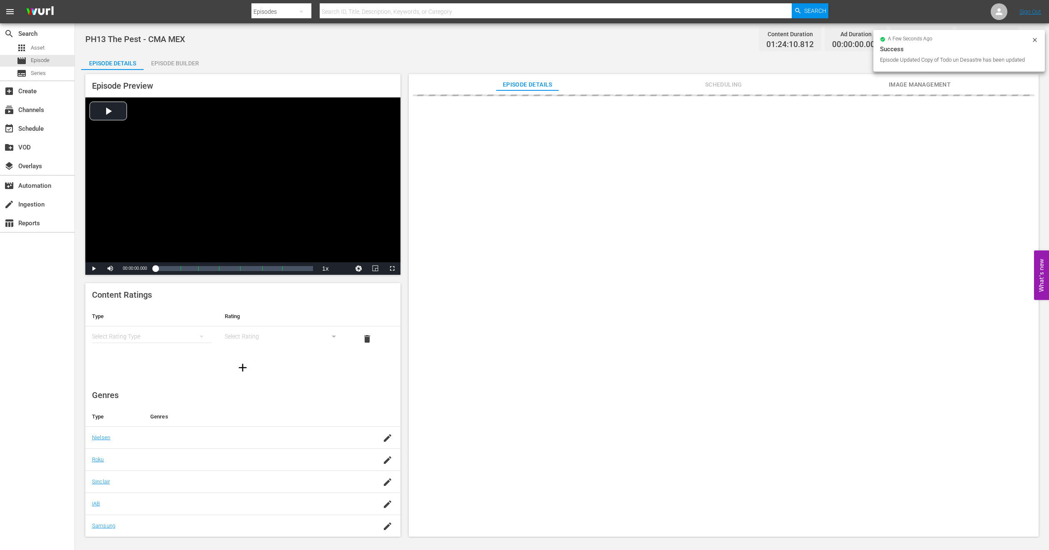
click at [188, 65] on div "Episode Builder" at bounding box center [175, 63] width 62 height 20
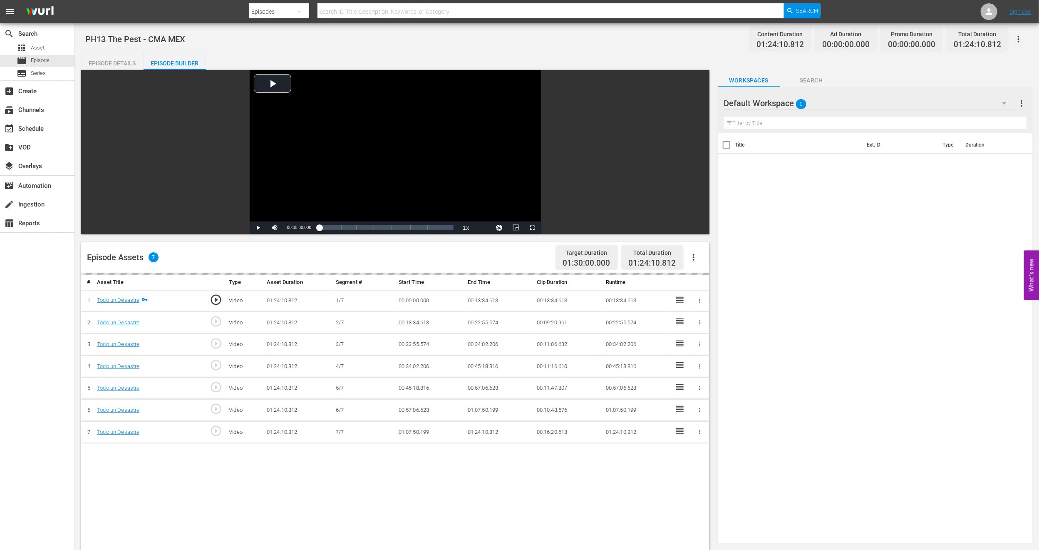
click at [1003, 103] on icon "button" at bounding box center [1005, 103] width 10 height 10
drag, startPoint x: 799, startPoint y: 166, endPoint x: 768, endPoint y: 269, distance: 107.0
click at [768, 269] on div "PH13 Shorts MX (5) PH13 Cinema MEX (10) MEX PH13 Promo Fillers (11) USH PH13 Pr…" at bounding box center [519, 275] width 1039 height 550
click at [55, 62] on div "movie Episode" at bounding box center [37, 61] width 74 height 12
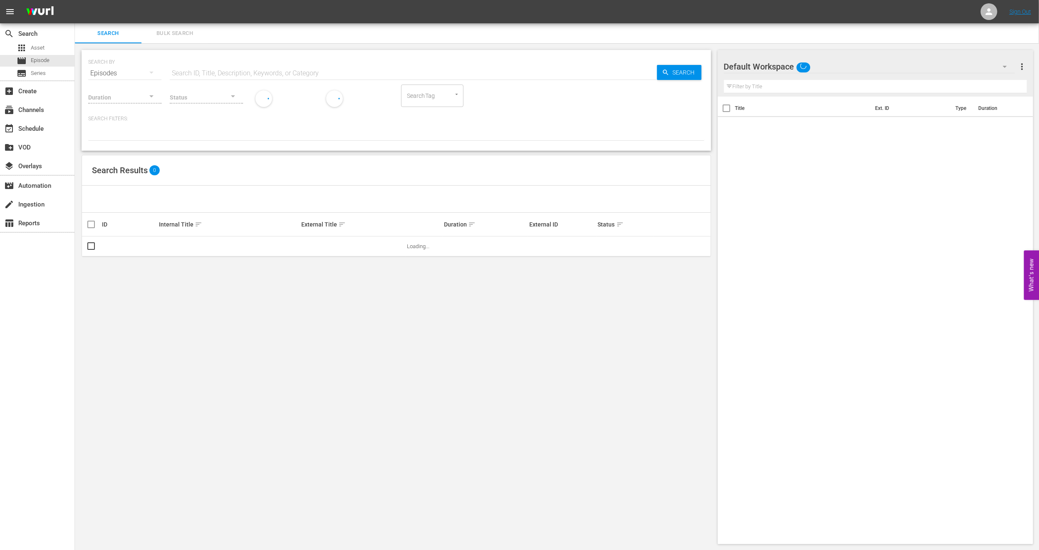
click at [1007, 67] on icon "button" at bounding box center [1005, 67] width 10 height 10
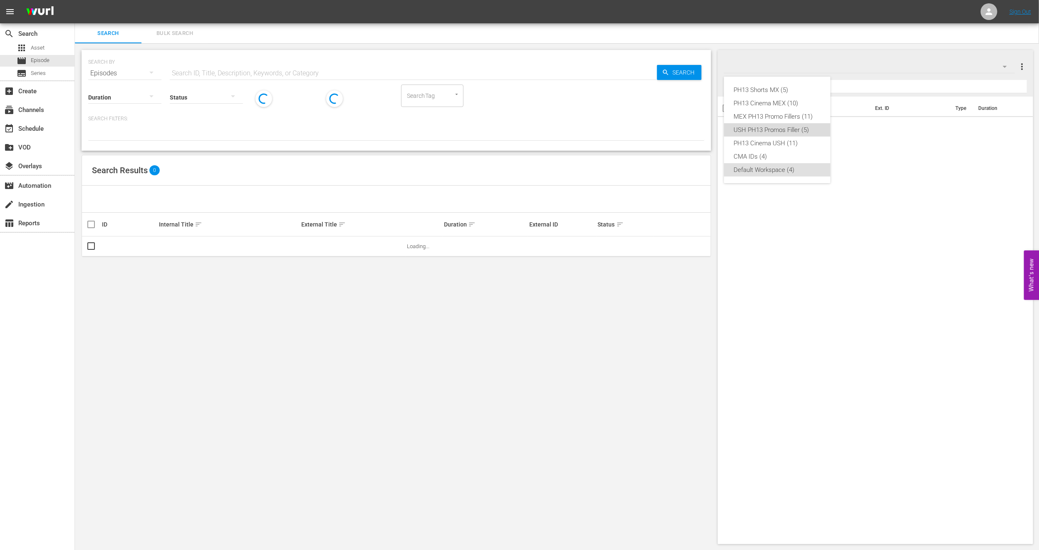
click at [797, 130] on div "USH PH13 Promos Filler (5)" at bounding box center [777, 129] width 87 height 13
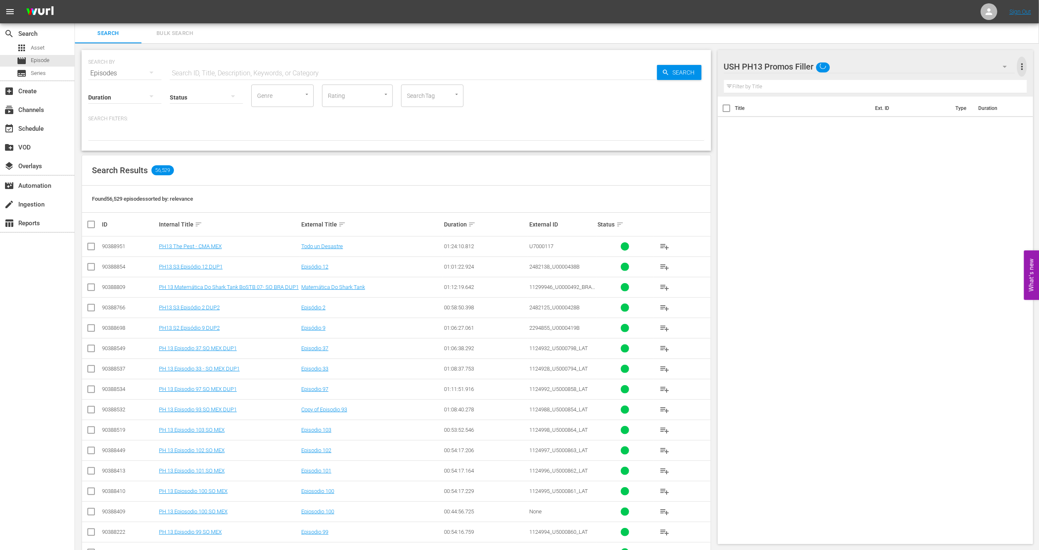
click at [1024, 65] on span "more_vert" at bounding box center [1022, 67] width 10 height 10
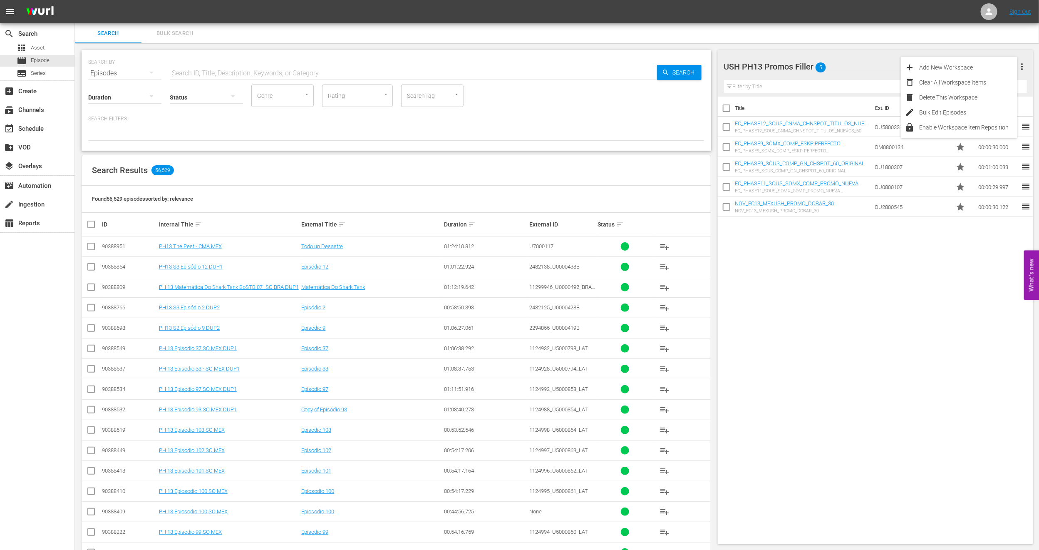
click at [869, 283] on div "Title Ext. ID Type Duration FC_PHASE12_SOUS_CNMA_CHNSPOT_TITULOS_NUEVOS_60 FC_P…" at bounding box center [876, 319] width 316 height 444
click at [1004, 67] on icon "button" at bounding box center [1005, 67] width 10 height 10
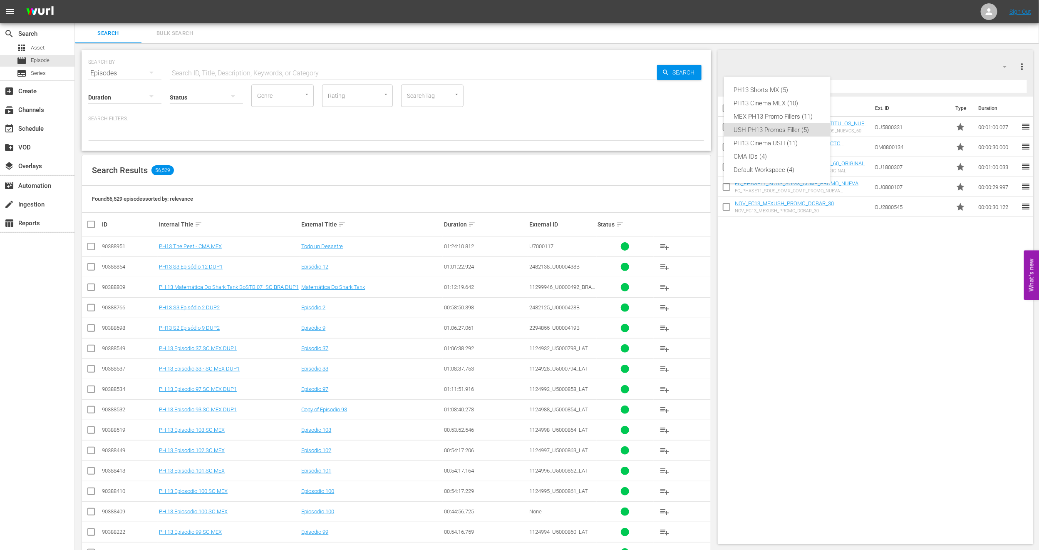
drag, startPoint x: 989, startPoint y: 70, endPoint x: 834, endPoint y: 54, distance: 156.1
drag, startPoint x: 834, startPoint y: 54, endPoint x: 789, endPoint y: 63, distance: 45.5
click at [789, 63] on div "PH13 Shorts MX (5) PH13 Cinema MEX (10) MEX PH13 Promo Fillers (11) USH PH13 Pr…" at bounding box center [519, 275] width 1039 height 550
click at [828, 67] on div "USH PH13 Promos Filler 5" at bounding box center [869, 66] width 291 height 23
click at [893, 58] on div "PH13 Shorts MX (5) PH13 Cinema MEX (10) MEX PH13 Promo Fillers (11) USH PH13 Pr…" at bounding box center [519, 275] width 1039 height 550
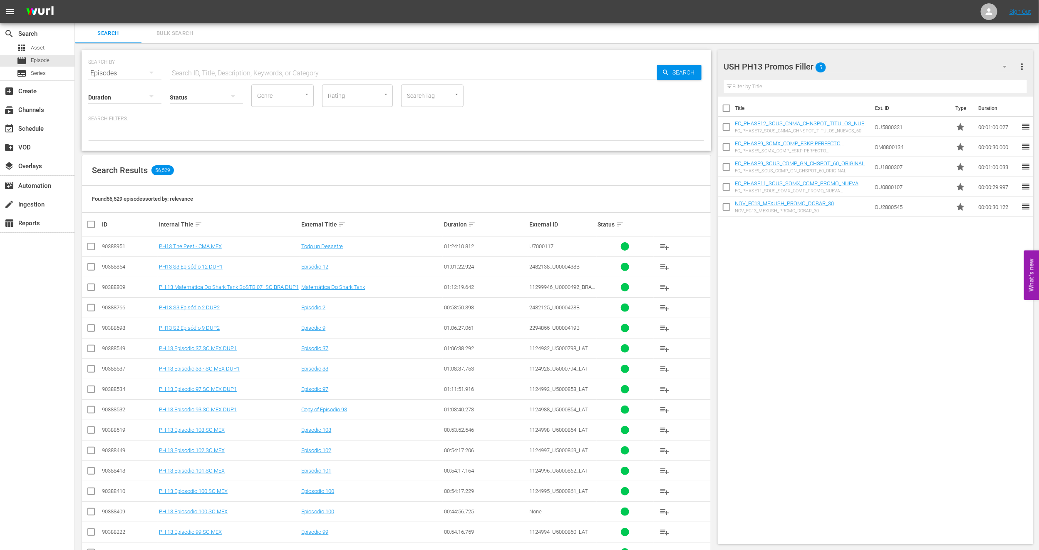
click at [1029, 67] on div "USH PH13 Promos Filler 5 USH PH13 Promos Filler more_vert Filter by Title" at bounding box center [876, 73] width 316 height 47
click at [1020, 67] on span "more_vert" at bounding box center [1022, 67] width 10 height 10
click at [916, 263] on div "Title Ext. ID Type Duration FC_PHASE12_SOUS_CNMA_CHNSPOT_TITULOS_NUEVOS_60 FC_P…" at bounding box center [876, 319] width 316 height 444
click at [1026, 63] on span "more_vert" at bounding box center [1022, 67] width 10 height 10
click at [980, 94] on div "Delete This Workspace" at bounding box center [969, 97] width 98 height 15
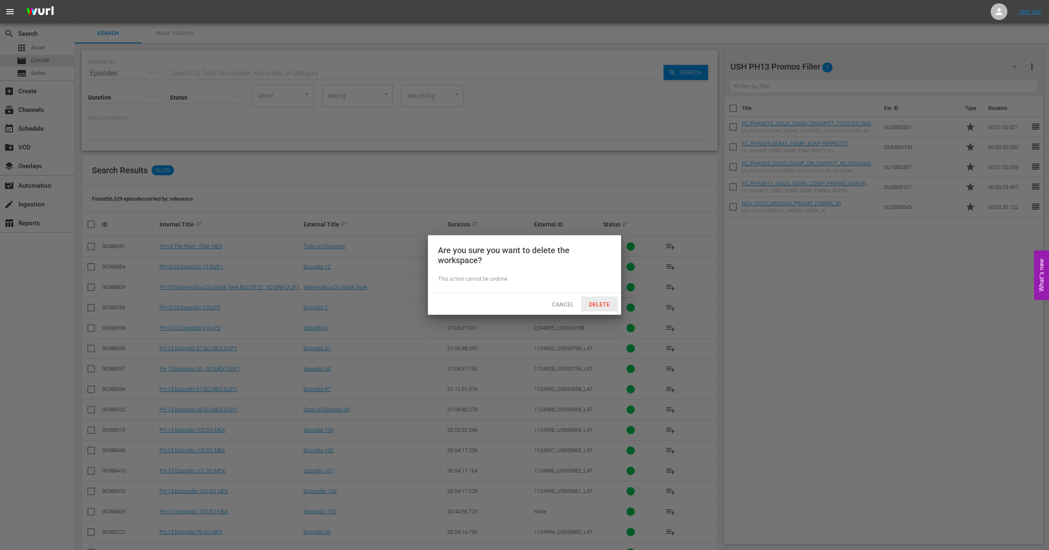
click at [597, 301] on span "Delete" at bounding box center [599, 304] width 34 height 7
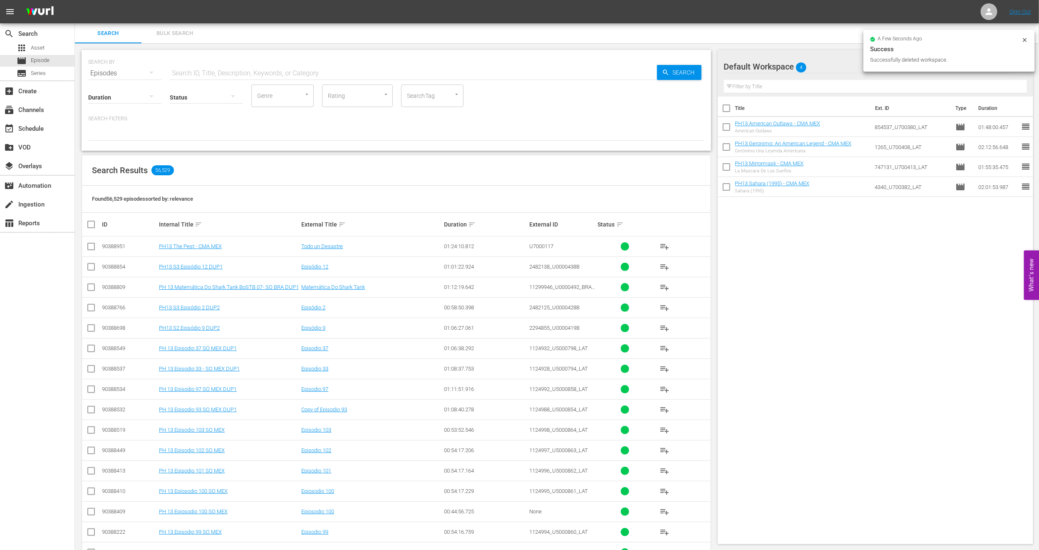
click at [857, 66] on div "Default Workspace 4" at bounding box center [869, 66] width 291 height 23
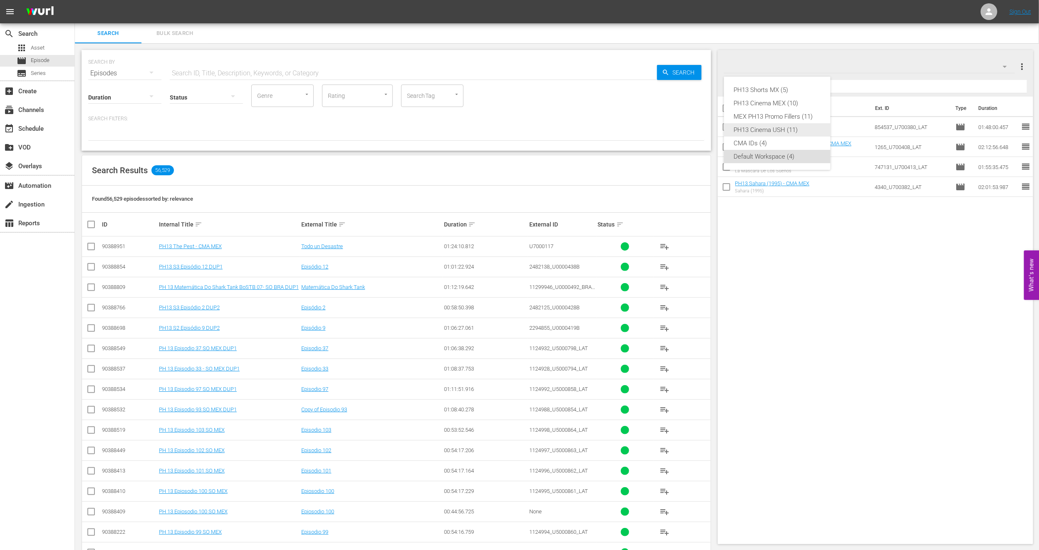
click at [797, 130] on div "PH13 Cinema USH (11)" at bounding box center [777, 129] width 87 height 13
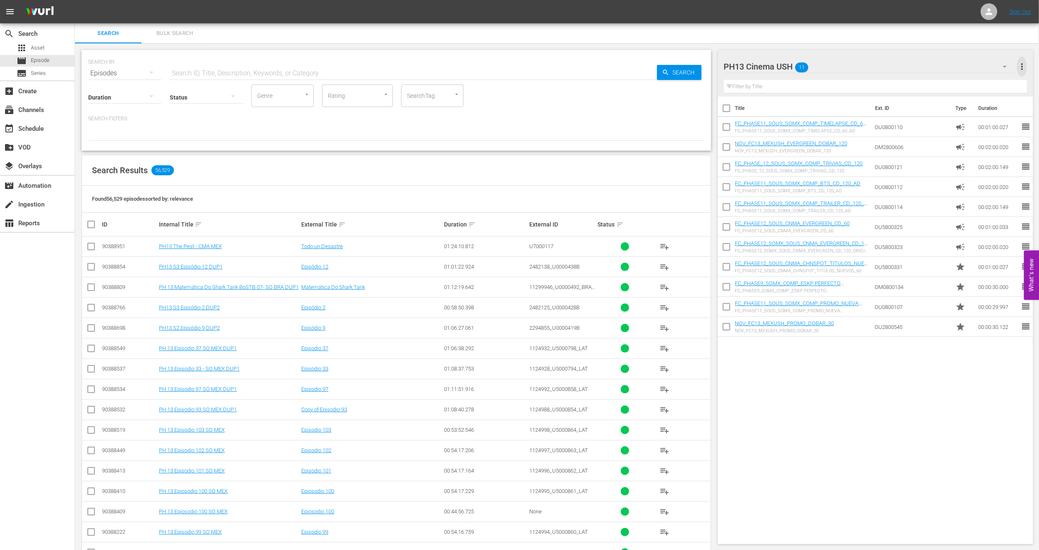
click at [1024, 64] on span "more_vert" at bounding box center [1022, 67] width 10 height 10
click at [972, 94] on div "Delete This Workspace" at bounding box center [969, 97] width 98 height 15
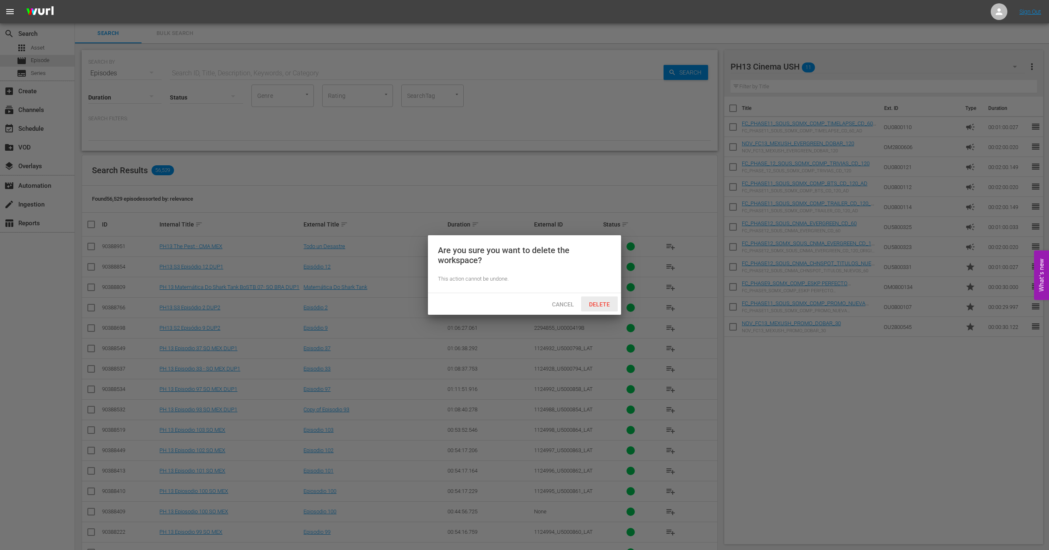
click at [613, 305] on span "Delete" at bounding box center [599, 304] width 34 height 7
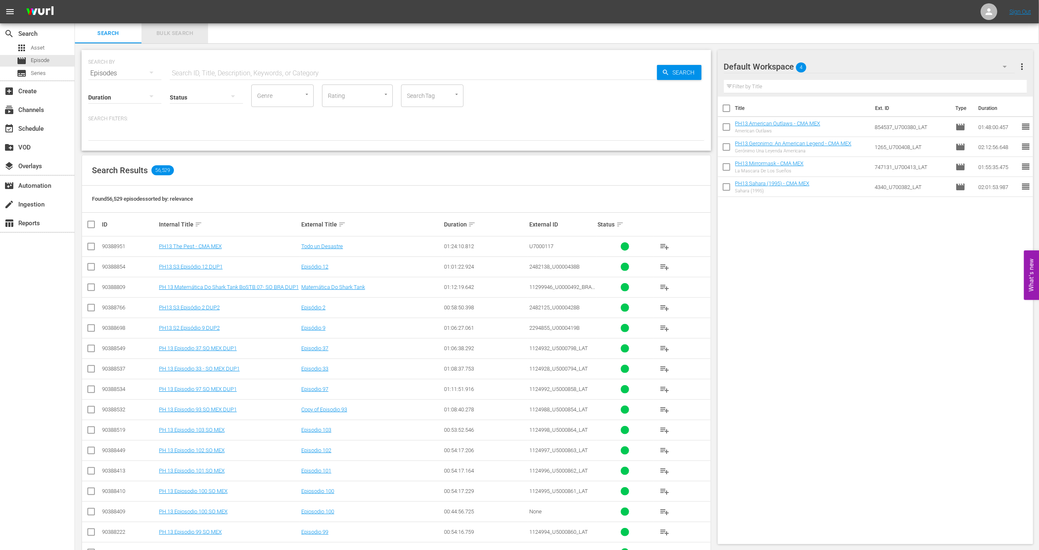
click at [177, 25] on button "Bulk Search" at bounding box center [174, 33] width 67 height 20
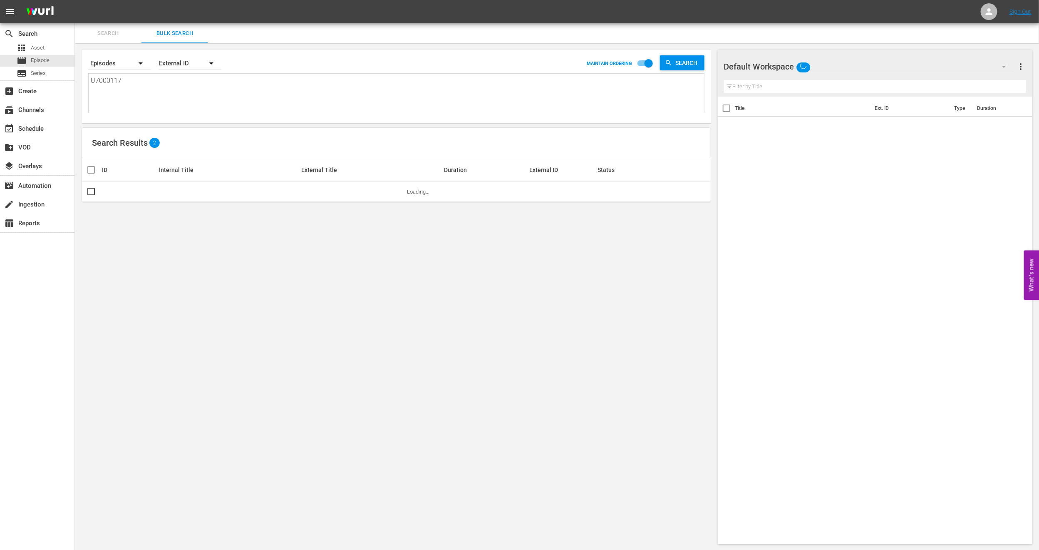
click at [159, 93] on textarea "U7000117" at bounding box center [397, 95] width 613 height 38
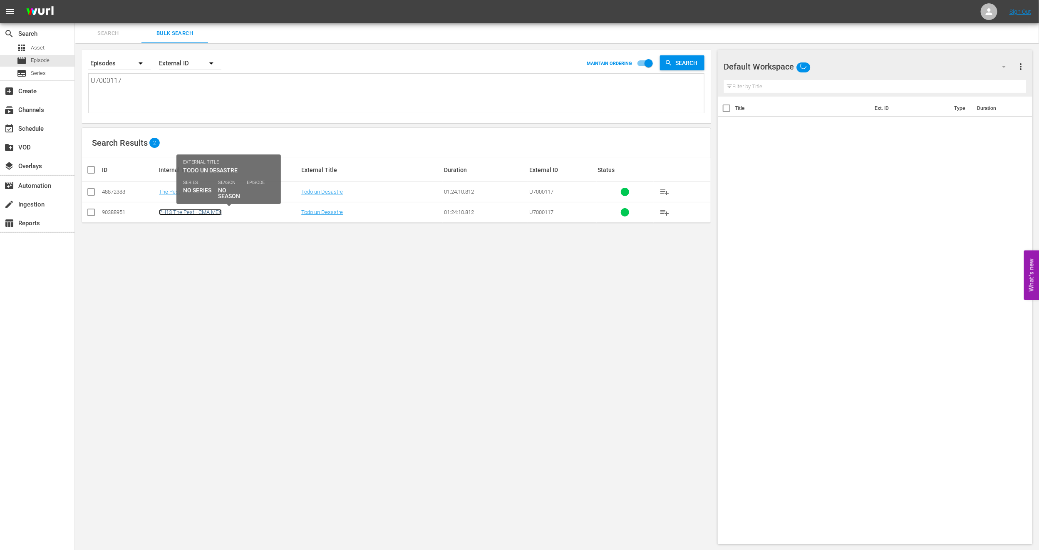
click at [189, 215] on link "PH13 The Pest - CMA MEX" at bounding box center [190, 212] width 63 height 6
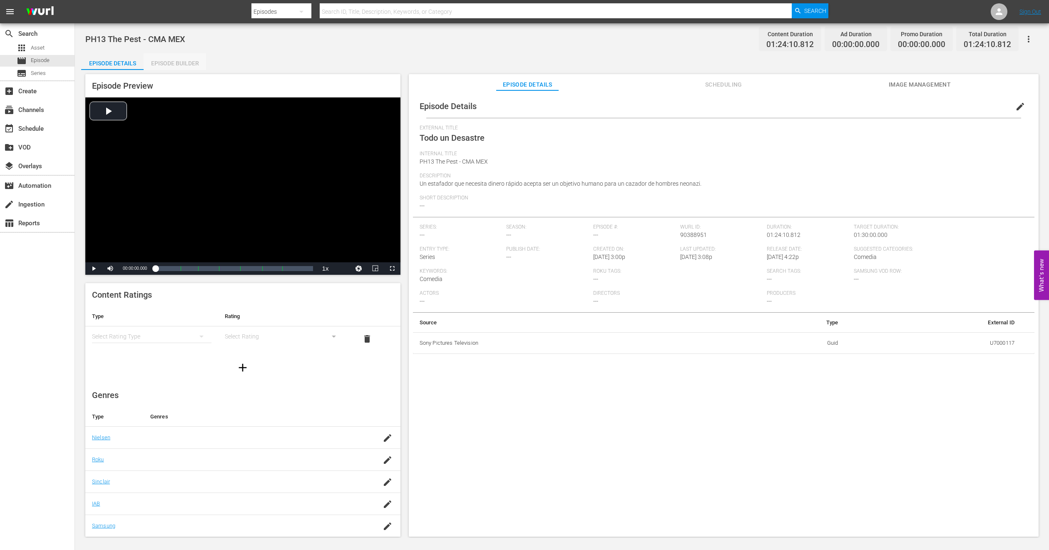
click at [181, 62] on div "Episode Builder" at bounding box center [175, 63] width 62 height 20
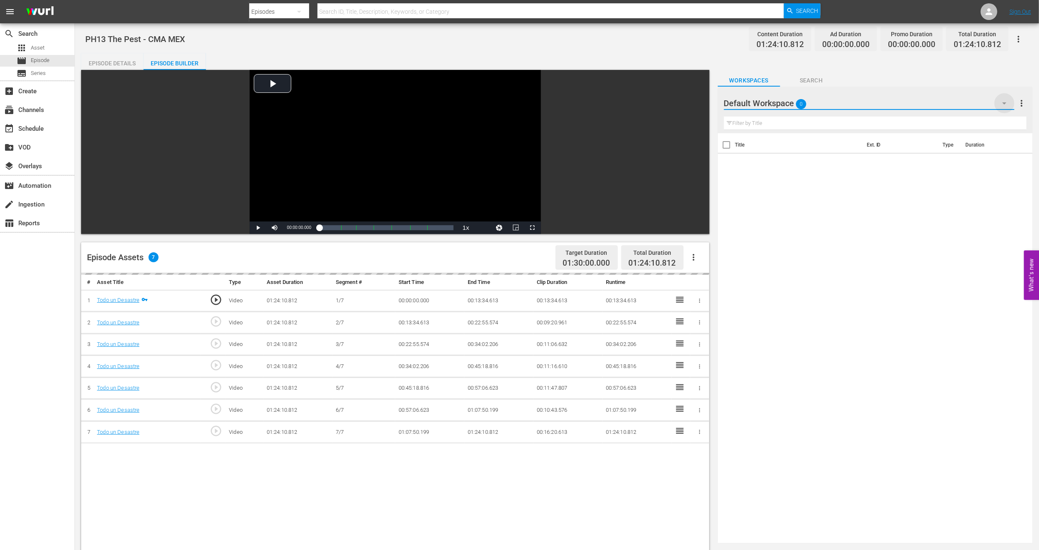
click at [1008, 106] on icon "button" at bounding box center [1005, 103] width 10 height 10
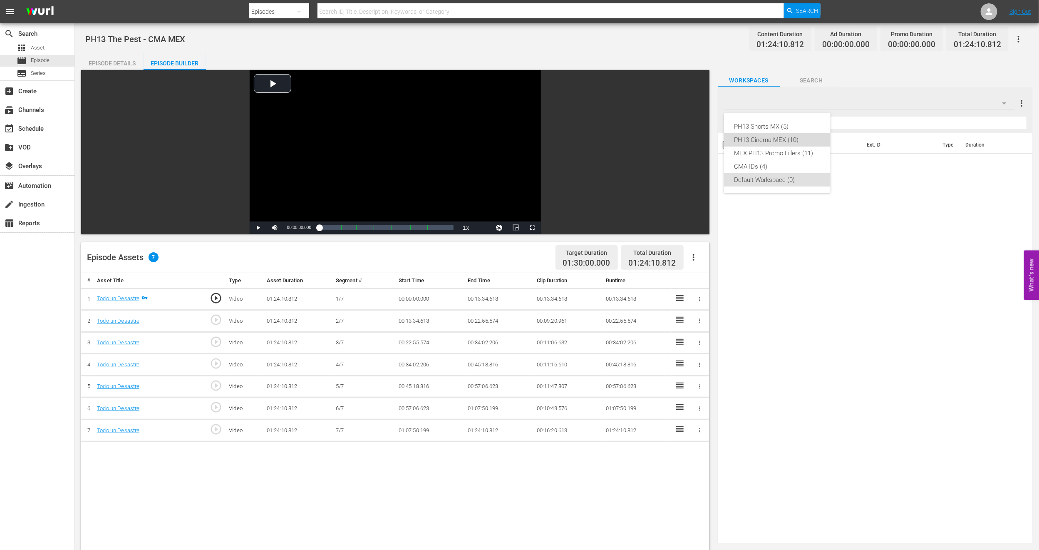
click at [807, 141] on div "PH13 Cinema MEX (10)" at bounding box center [777, 139] width 87 height 13
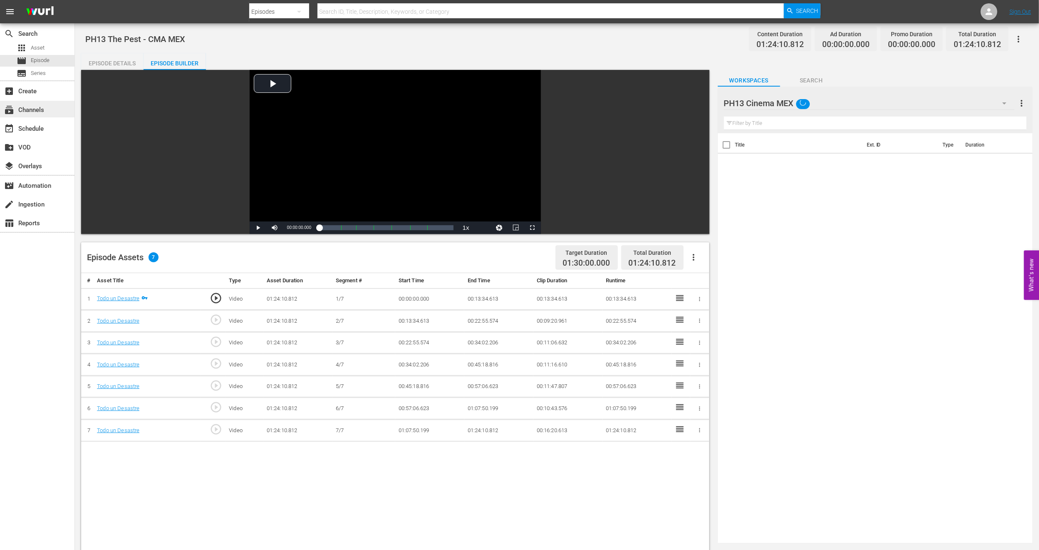
click at [45, 112] on div "subscriptions Channels" at bounding box center [37, 109] width 74 height 17
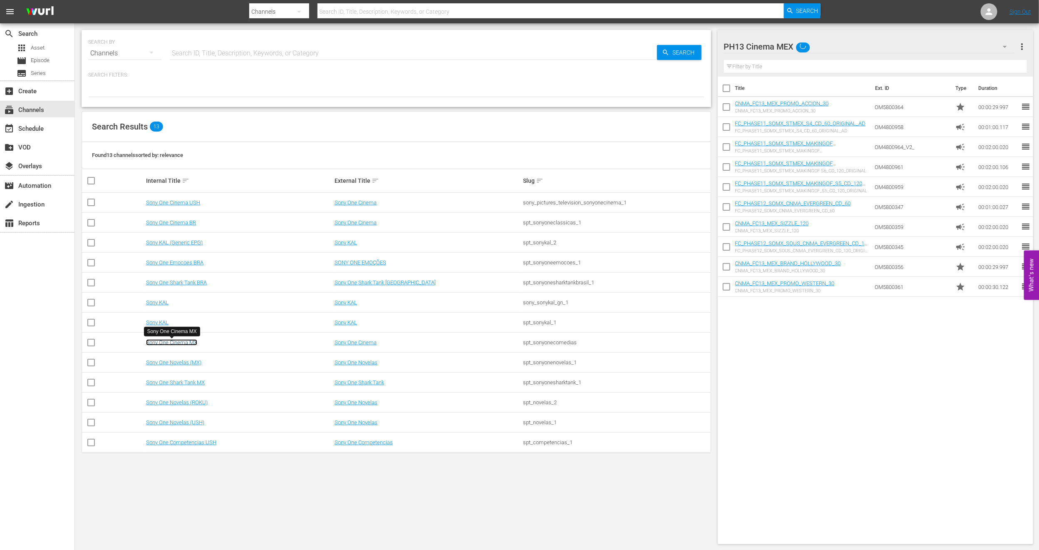
click at [172, 340] on link "Sony One Cinema MX" at bounding box center [171, 342] width 51 height 6
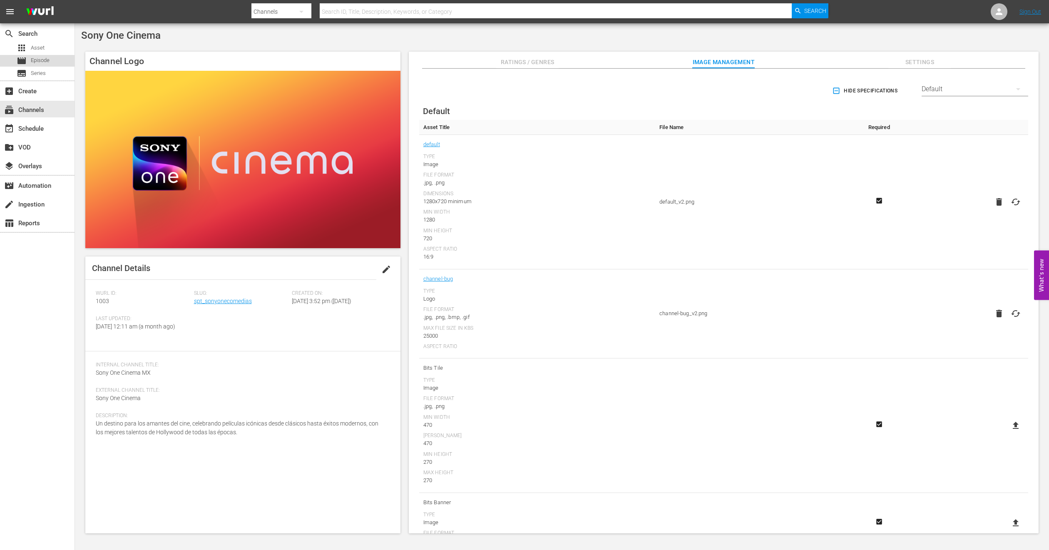
click at [41, 57] on span "Episode" at bounding box center [40, 60] width 19 height 8
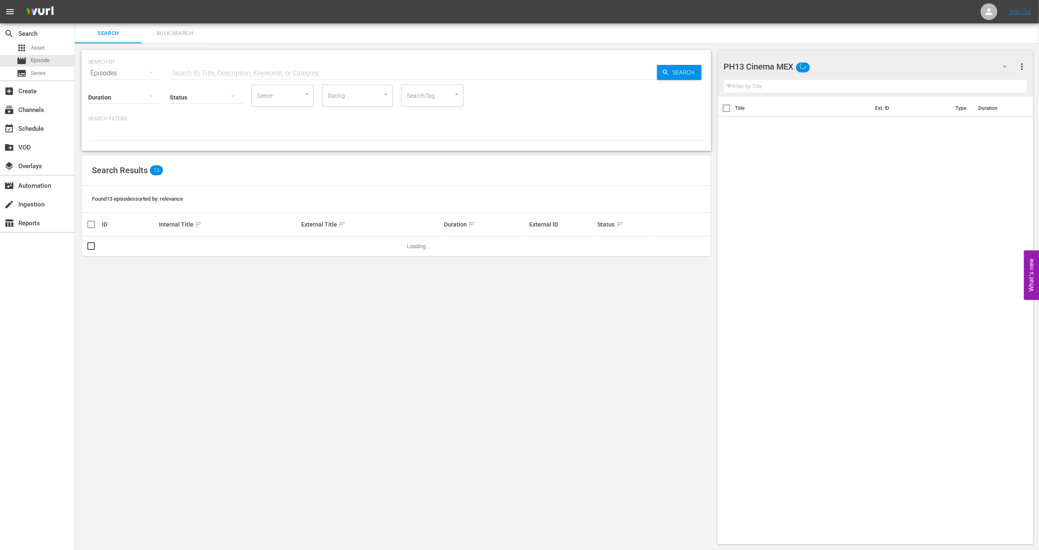
click at [179, 30] on span "Bulk Search" at bounding box center [174, 34] width 57 height 10
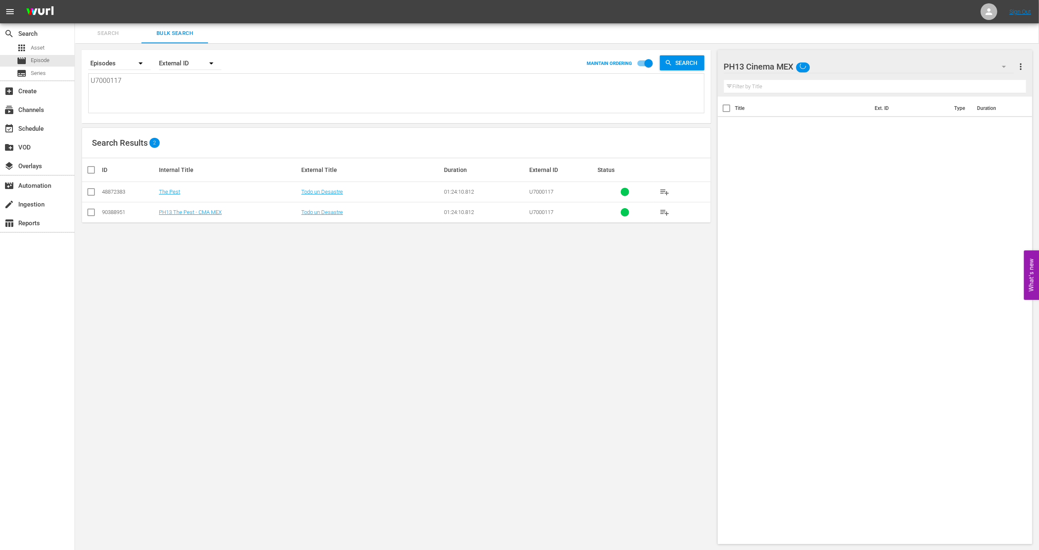
click at [173, 208] on td "PH13 The Pest - CMA MEX" at bounding box center [229, 212] width 142 height 20
click at [166, 216] on td "PH13 The Pest - CMA MEX" at bounding box center [229, 212] width 142 height 20
click at [171, 211] on link "PH13 The Pest - CMA MEX" at bounding box center [190, 212] width 63 height 6
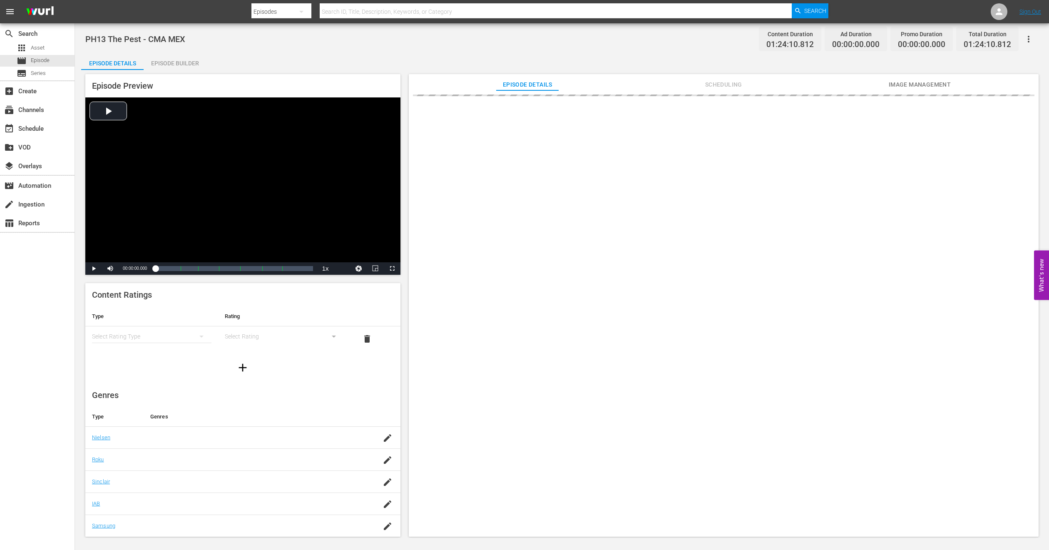
click at [185, 59] on div "Episode Builder" at bounding box center [175, 63] width 62 height 20
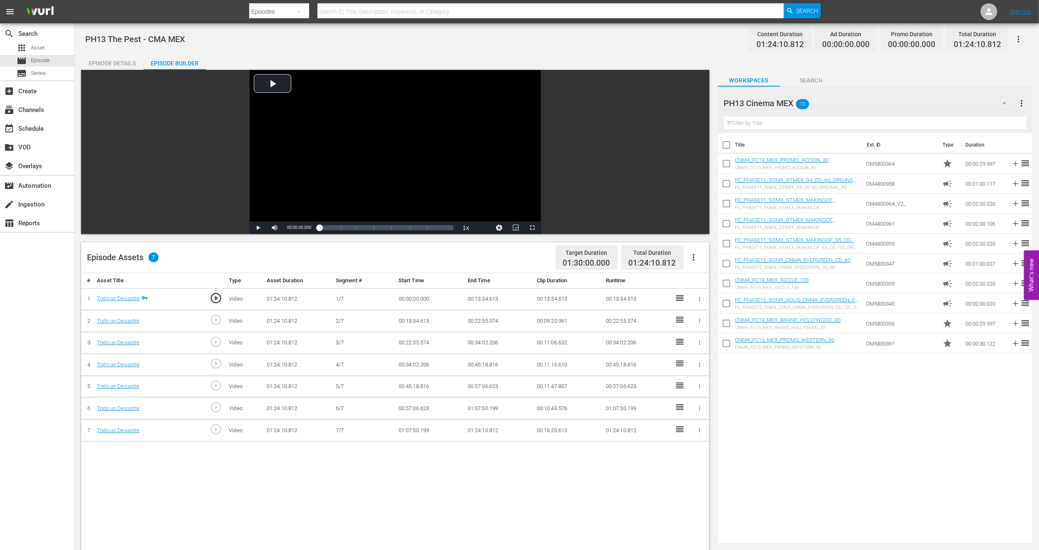
click at [699, 256] on button "button" at bounding box center [694, 257] width 20 height 20
click at [699, 256] on div "Fill with Ads" at bounding box center [718, 261] width 57 height 20
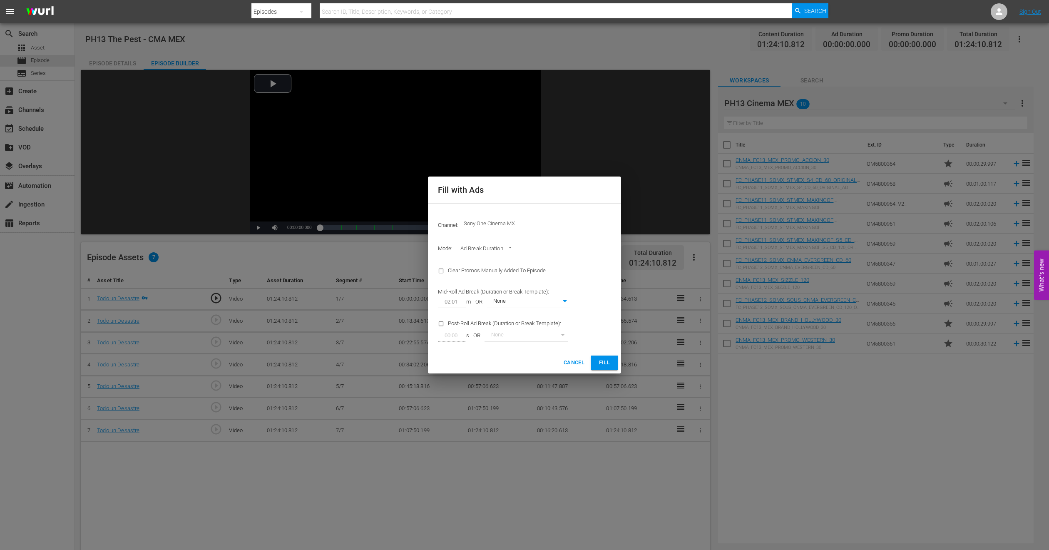
click at [609, 362] on span "Fill" at bounding box center [604, 363] width 13 height 10
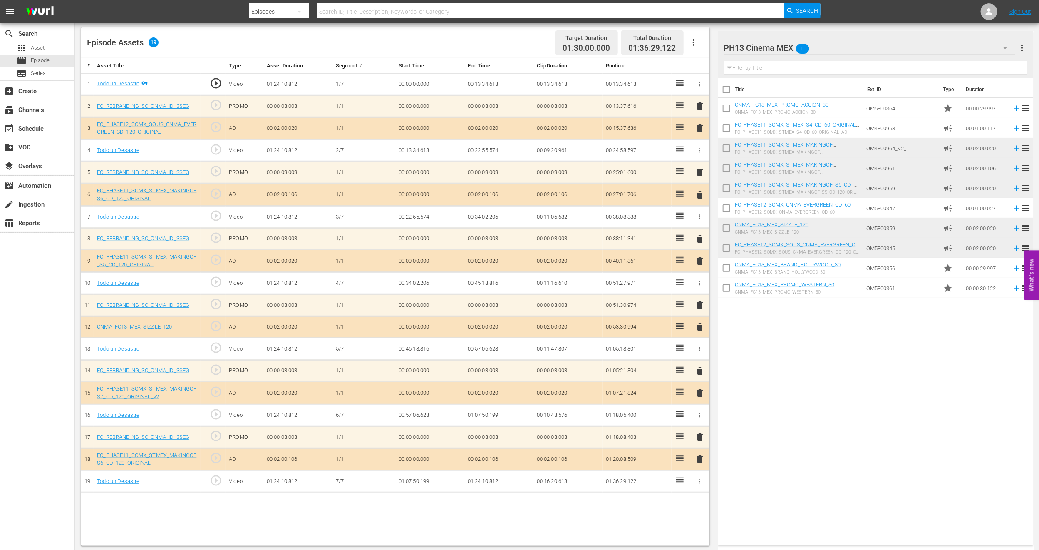
scroll to position [216, 0]
click at [698, 458] on span "delete" at bounding box center [700, 457] width 10 height 10
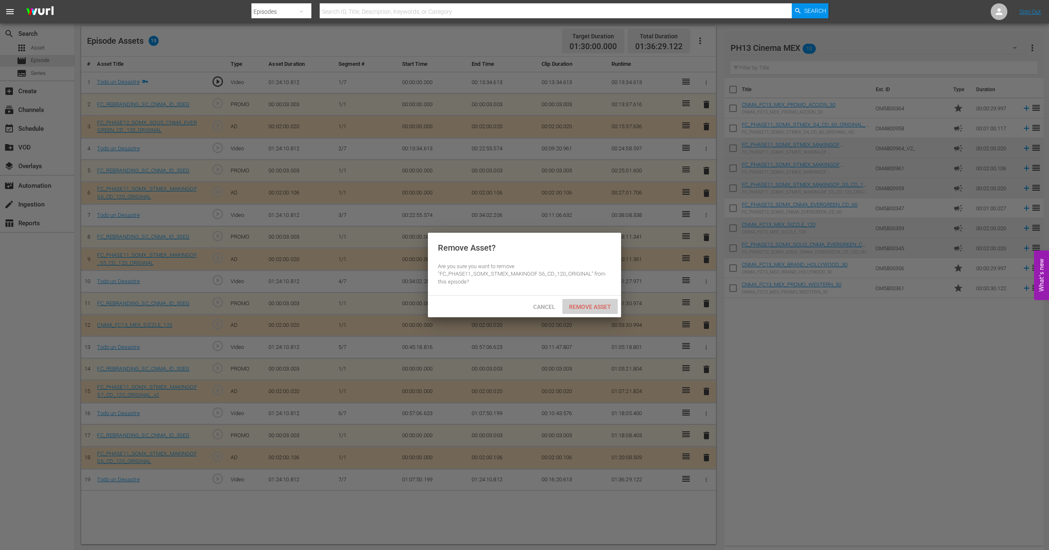
click at [598, 306] on span "Remove Asset" at bounding box center [589, 306] width 55 height 7
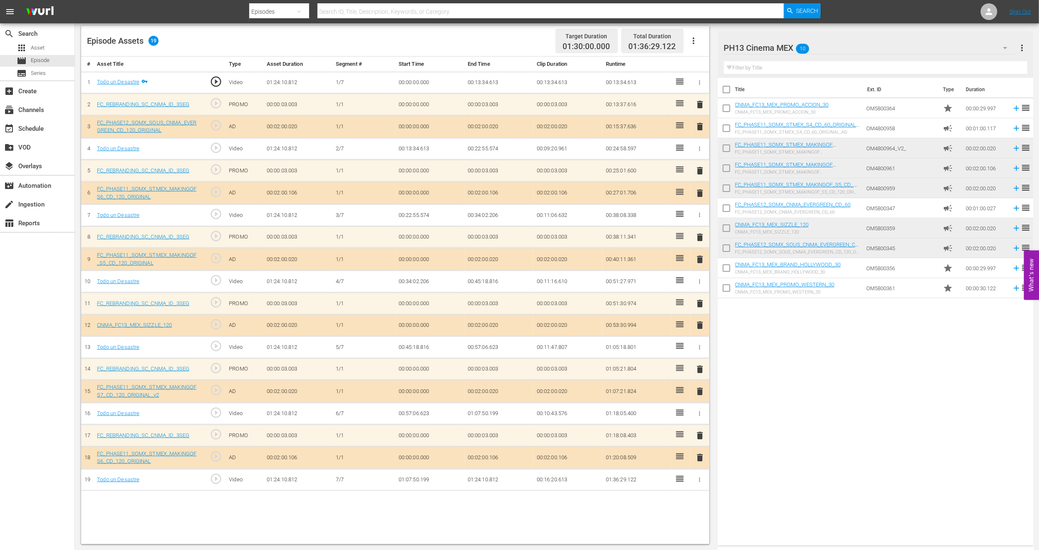
click at [701, 126] on span "delete" at bounding box center [700, 127] width 10 height 10
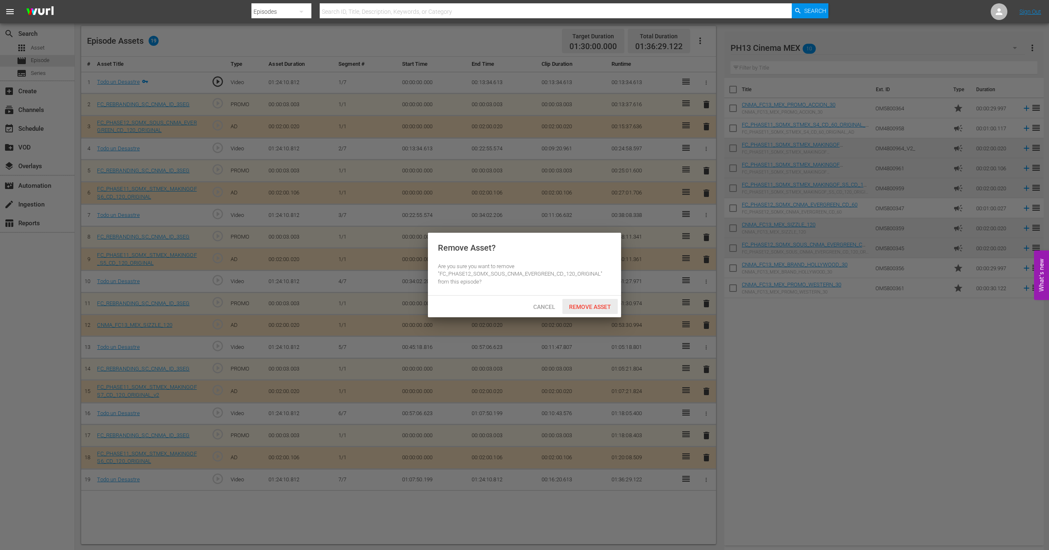
click at [592, 303] on span "Remove Asset" at bounding box center [589, 306] width 55 height 7
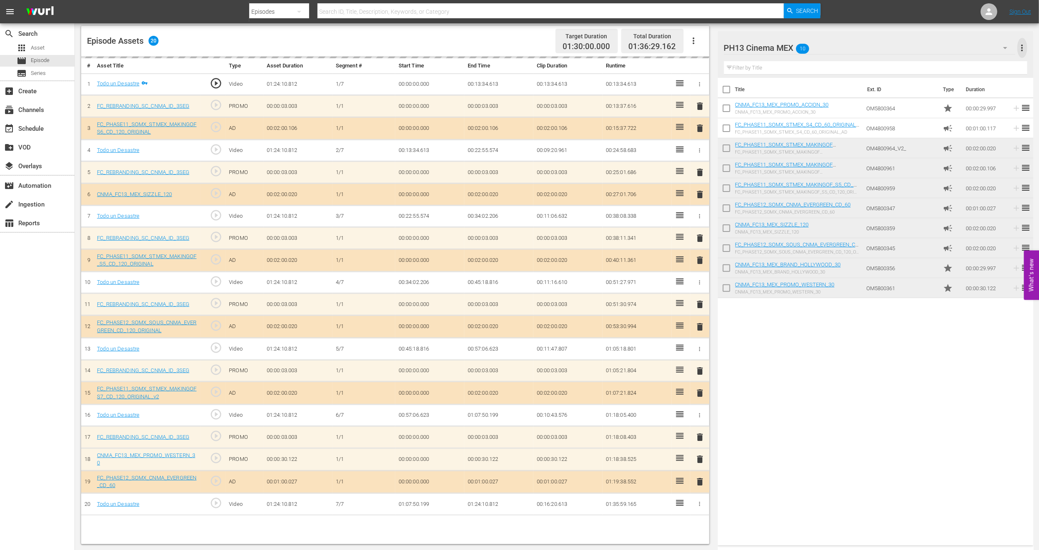
click at [1024, 47] on span "more_vert" at bounding box center [1023, 48] width 10 height 10
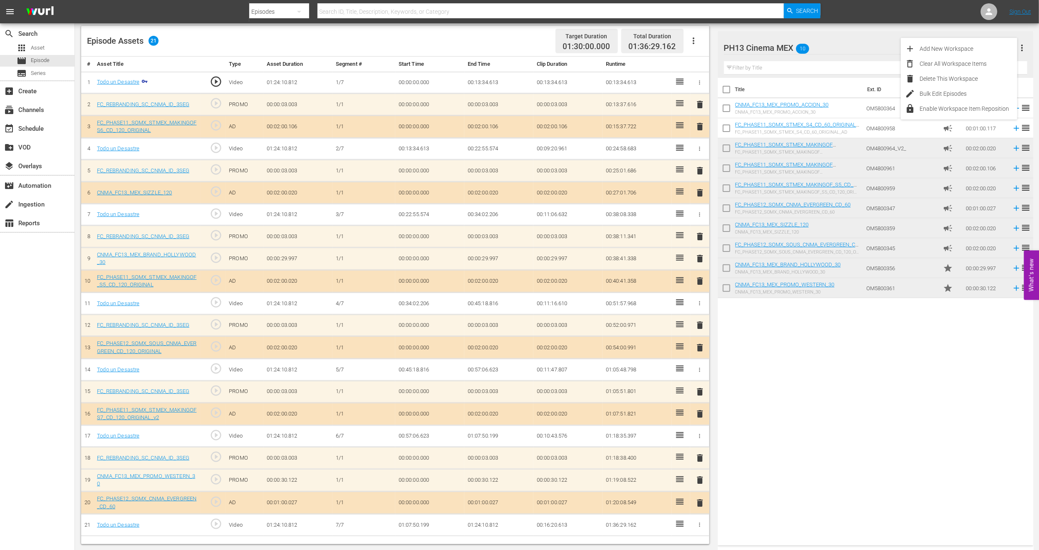
click at [913, 345] on div "Title Ext. ID Type Duration CNMA_FC13_MEX_PROMO_ACCION_30 CNMA_FC13_MEX_PROMO_A…" at bounding box center [876, 310] width 316 height 464
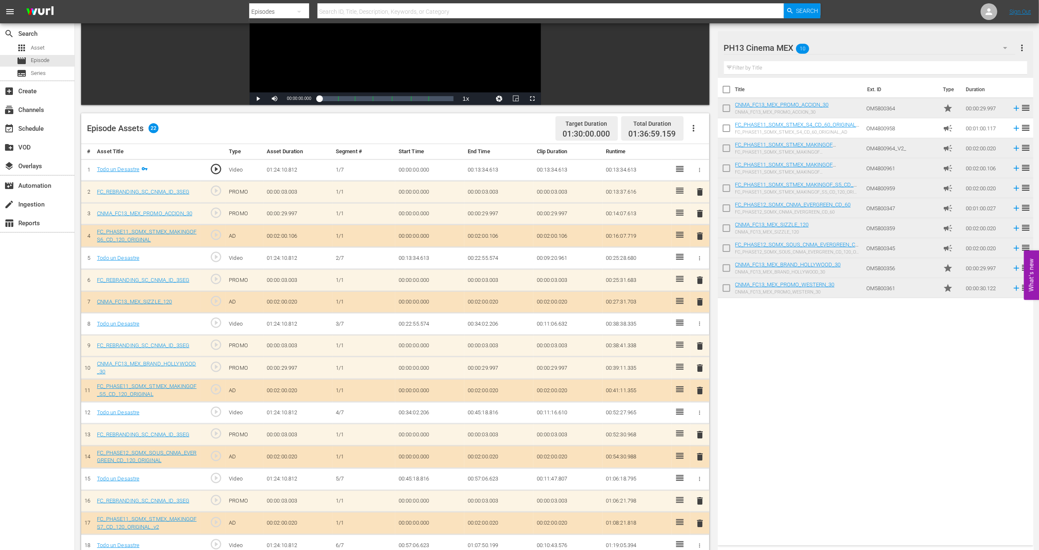
scroll to position [29, 0]
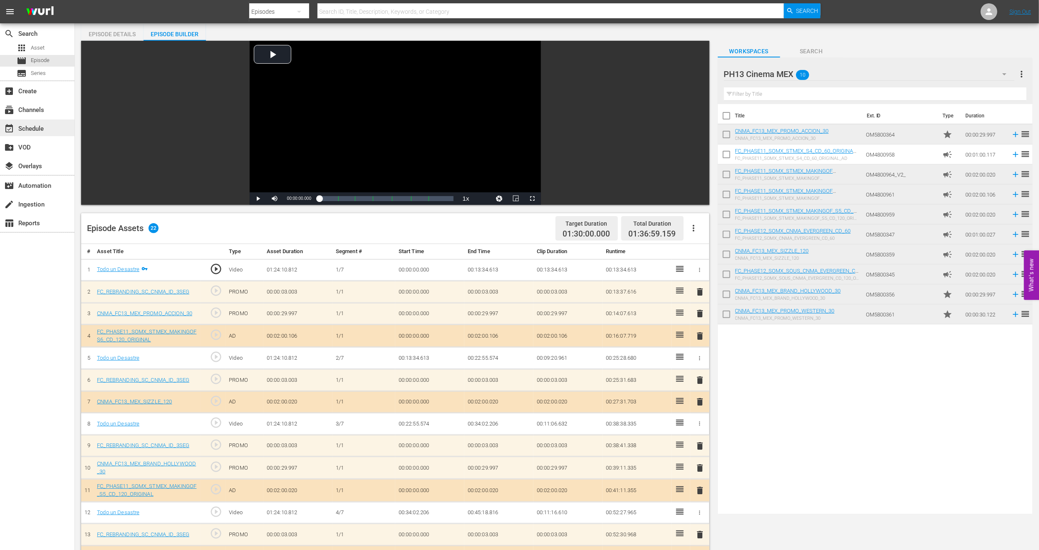
click at [35, 127] on div "event_available Schedule" at bounding box center [23, 127] width 47 height 7
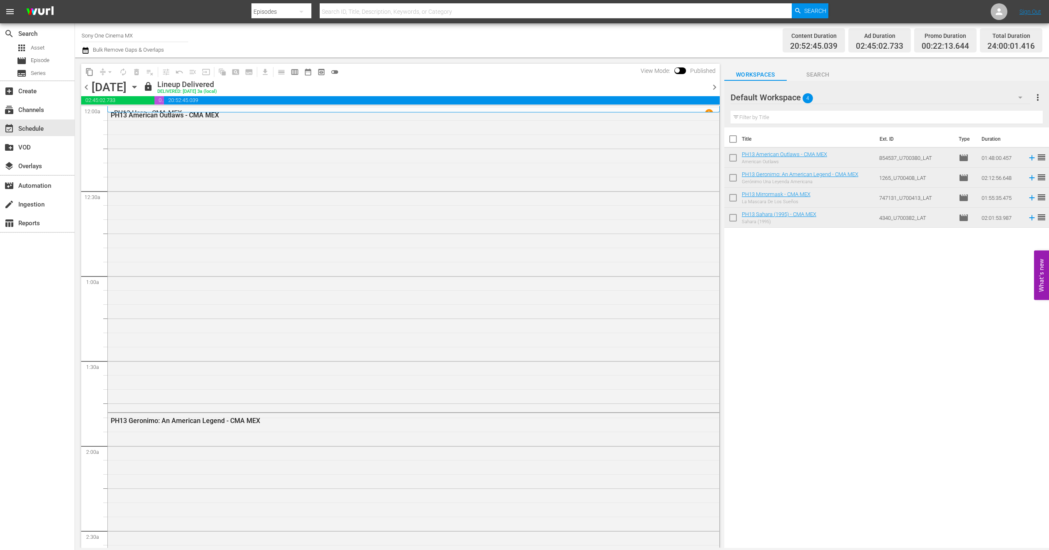
click at [141, 81] on div "[DATE] [DATE]" at bounding box center [117, 87] width 50 height 14
click at [136, 86] on icon "button" at bounding box center [134, 87] width 4 height 2
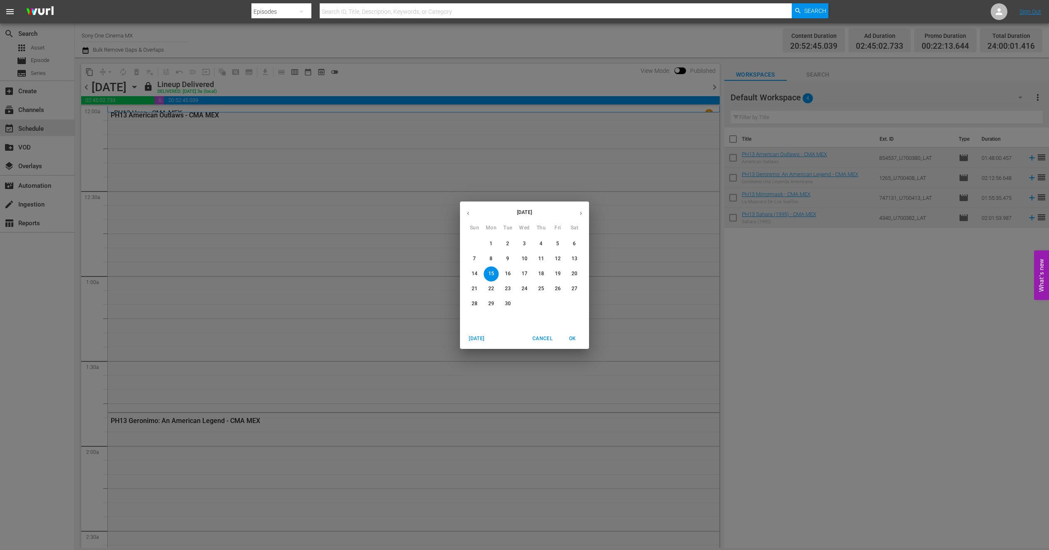
click at [526, 271] on p "17" at bounding box center [524, 273] width 6 height 7
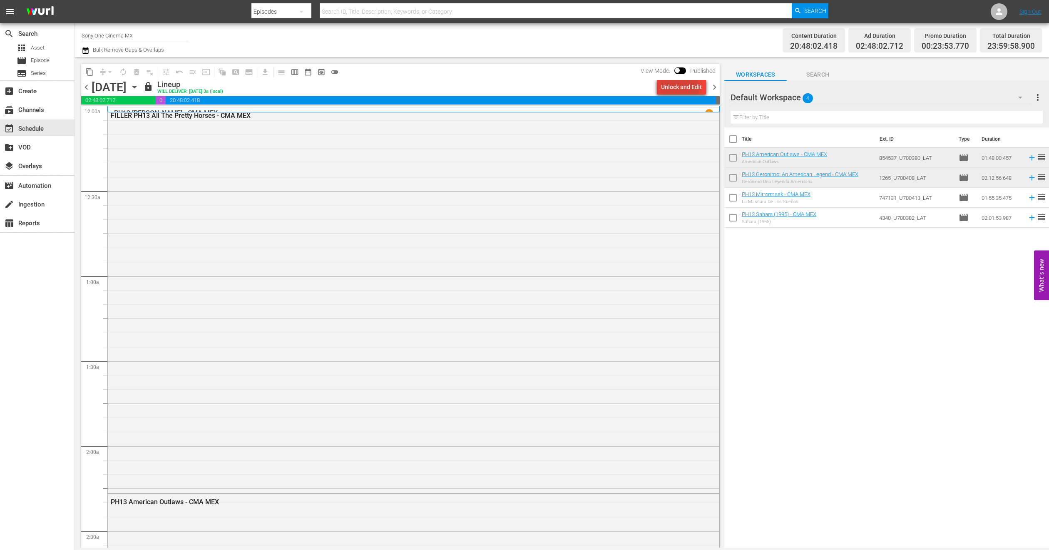
click at [680, 88] on div "Unlock and Edit" at bounding box center [681, 86] width 41 height 15
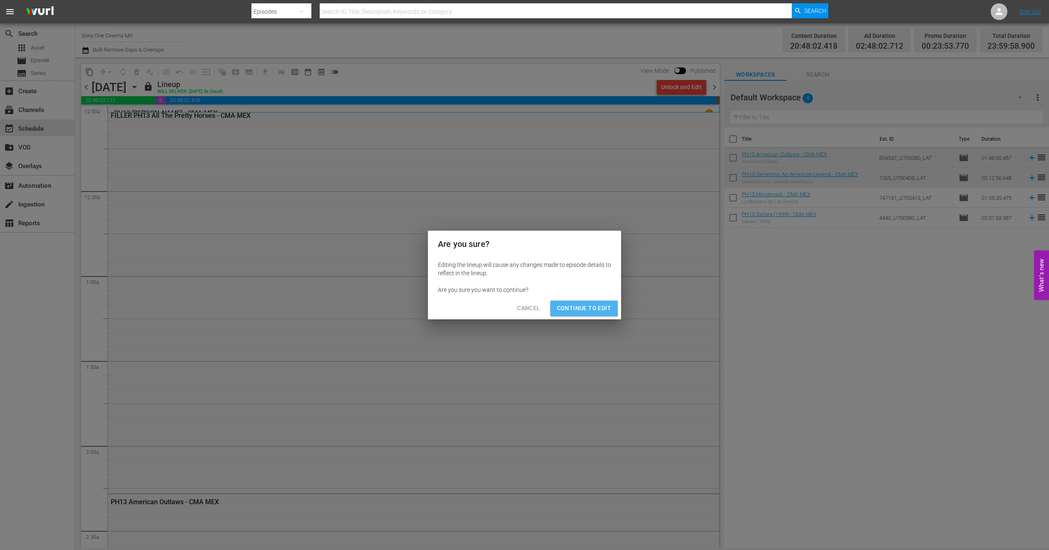
click at [572, 306] on span "Continue to Edit" at bounding box center [584, 308] width 54 height 10
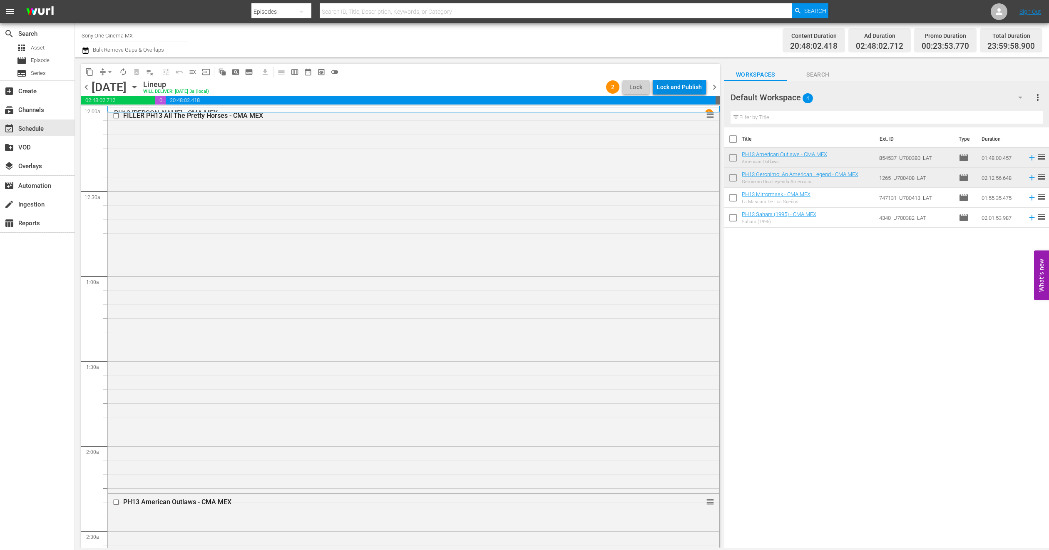
click at [674, 85] on div "Lock and Publish" at bounding box center [679, 86] width 45 height 15
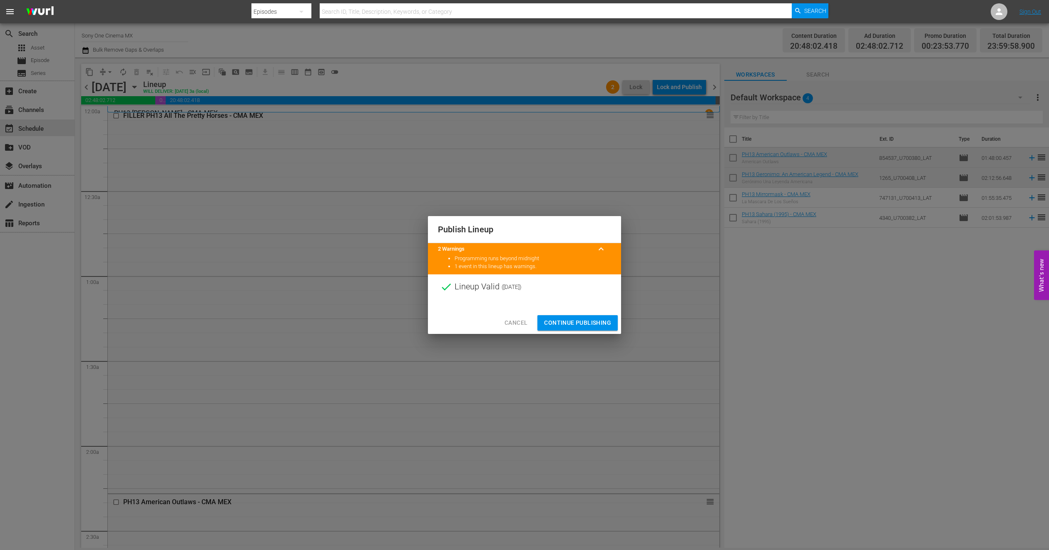
click at [578, 326] on span "Continue Publishing" at bounding box center [577, 323] width 67 height 10
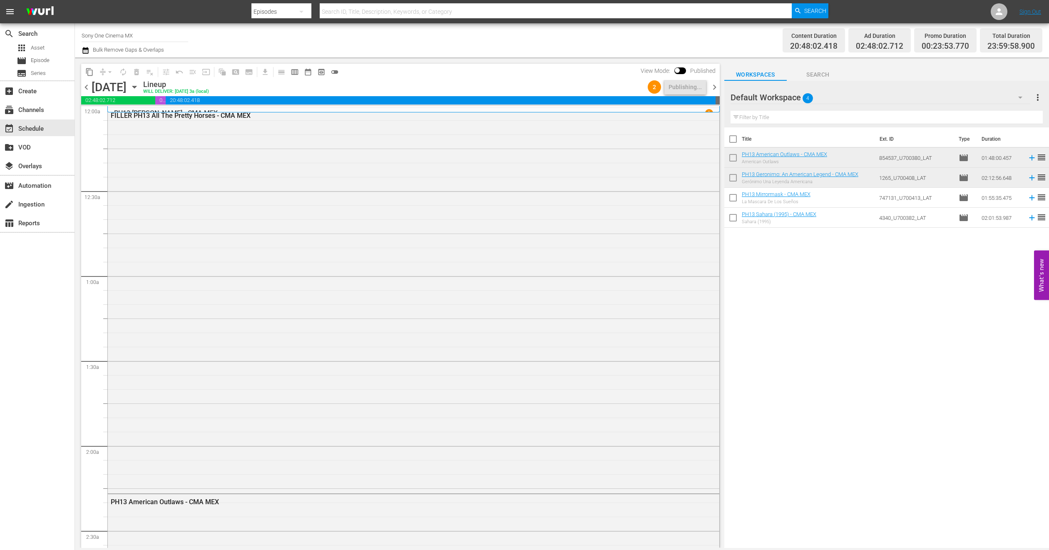
click at [139, 85] on icon "button" at bounding box center [134, 86] width 9 height 9
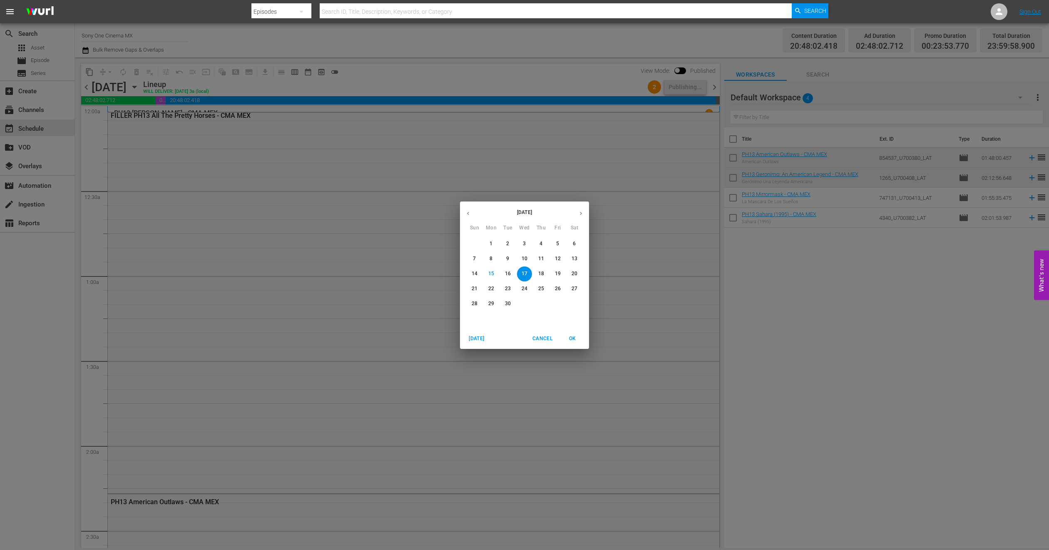
click at [493, 302] on p "29" at bounding box center [491, 303] width 6 height 7
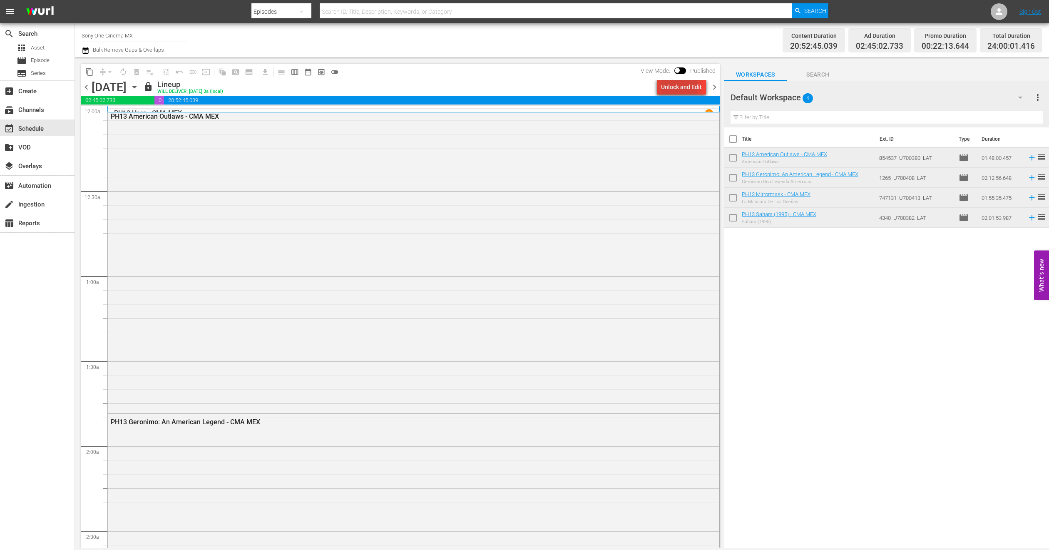
click at [677, 86] on div "Unlock and Edit" at bounding box center [681, 86] width 41 height 15
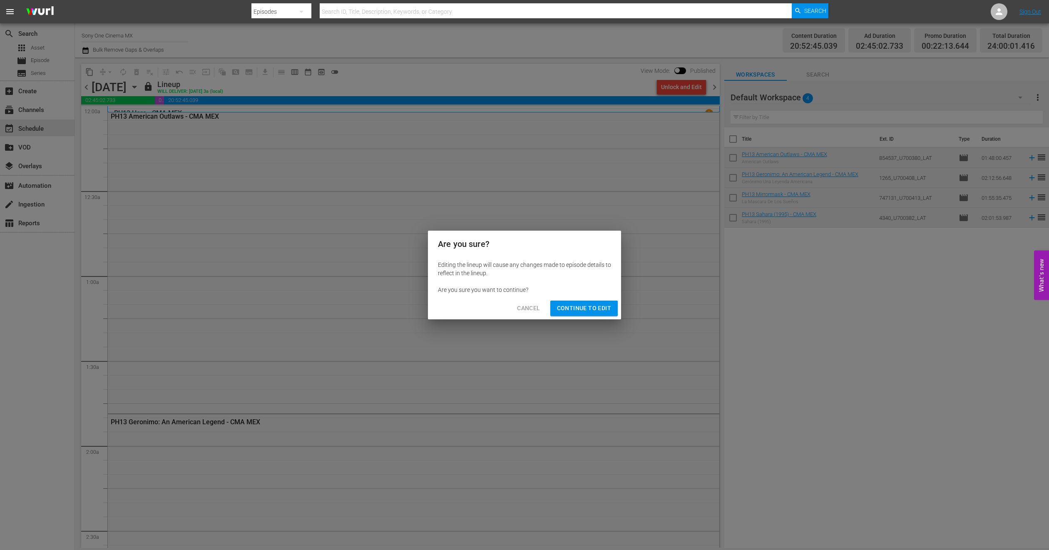
click at [586, 308] on span "Continue to Edit" at bounding box center [584, 308] width 54 height 10
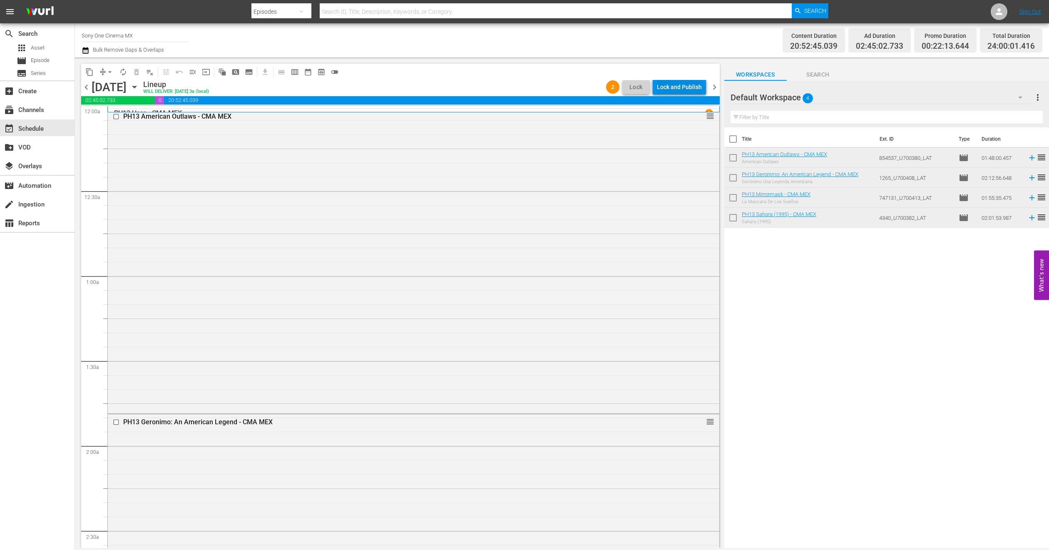
click at [689, 82] on div "Lock and Publish" at bounding box center [679, 86] width 45 height 15
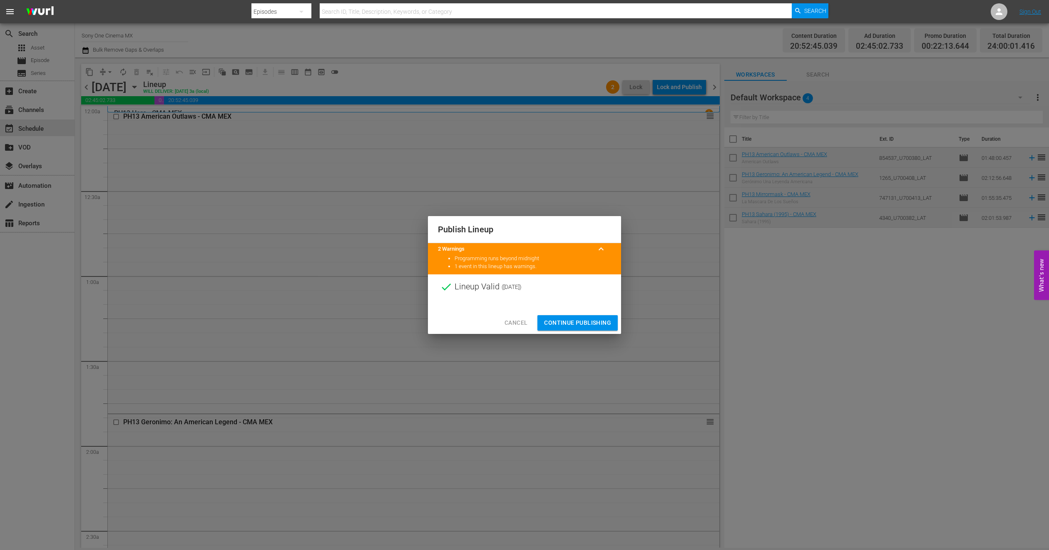
click at [570, 320] on span "Continue Publishing" at bounding box center [577, 323] width 67 height 10
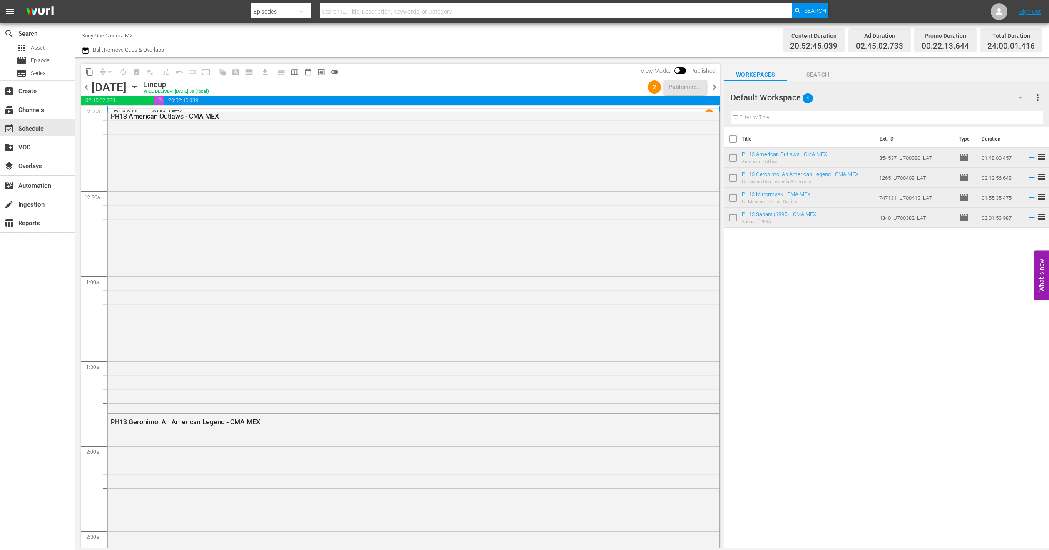
click at [139, 89] on icon "button" at bounding box center [134, 86] width 9 height 9
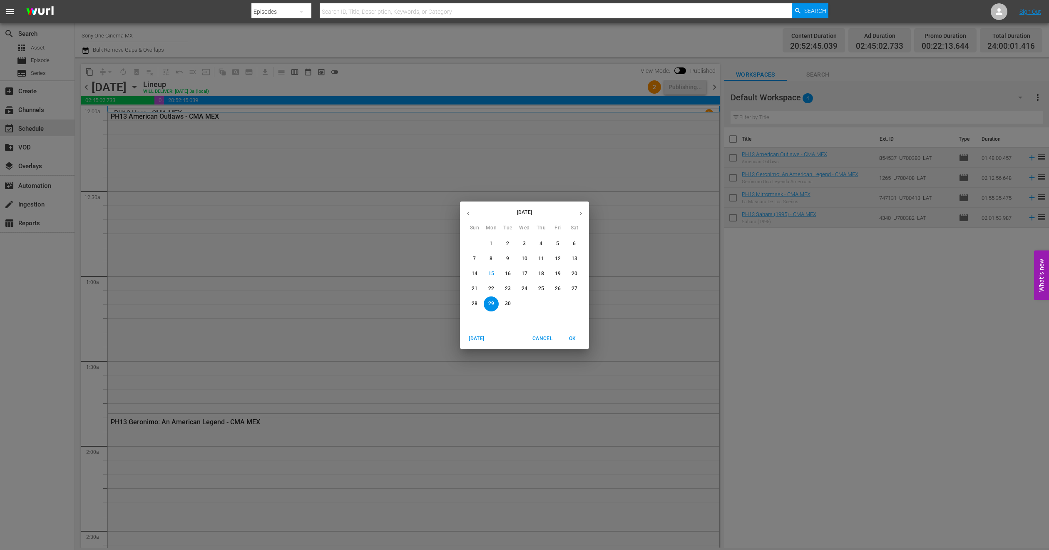
click at [522, 275] on p "17" at bounding box center [524, 273] width 6 height 7
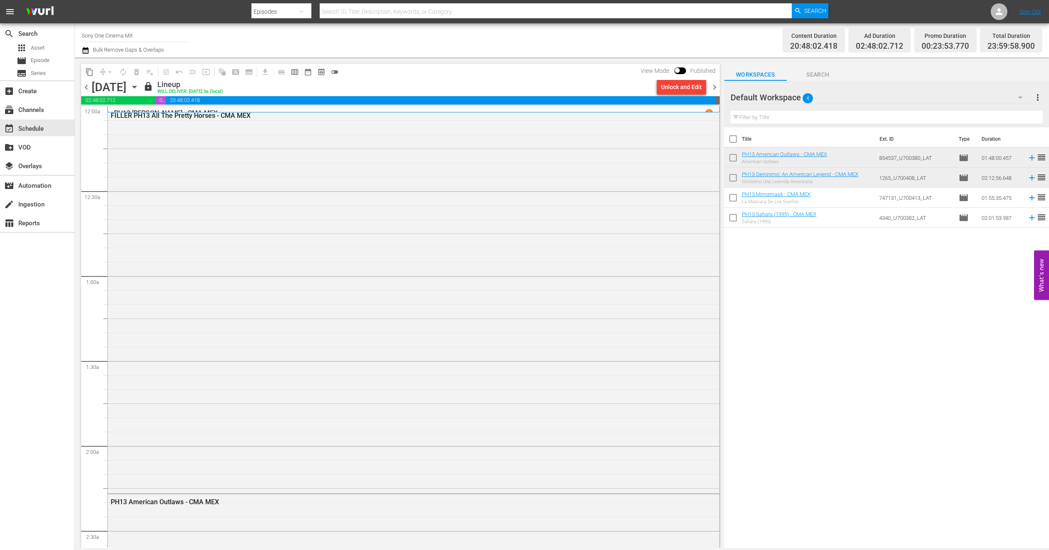
click at [139, 85] on icon "button" at bounding box center [134, 86] width 9 height 9
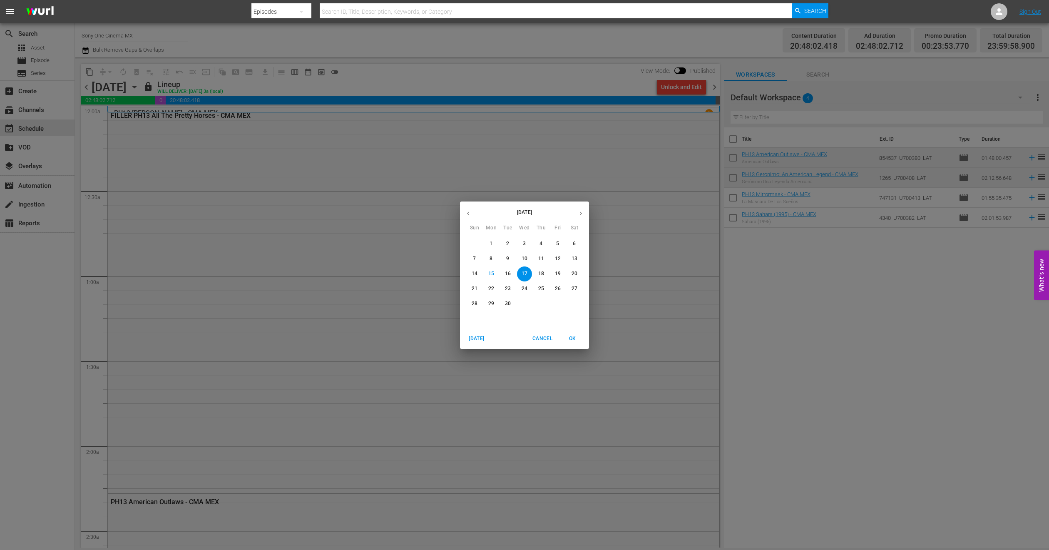
click at [495, 305] on span "29" at bounding box center [491, 303] width 15 height 7
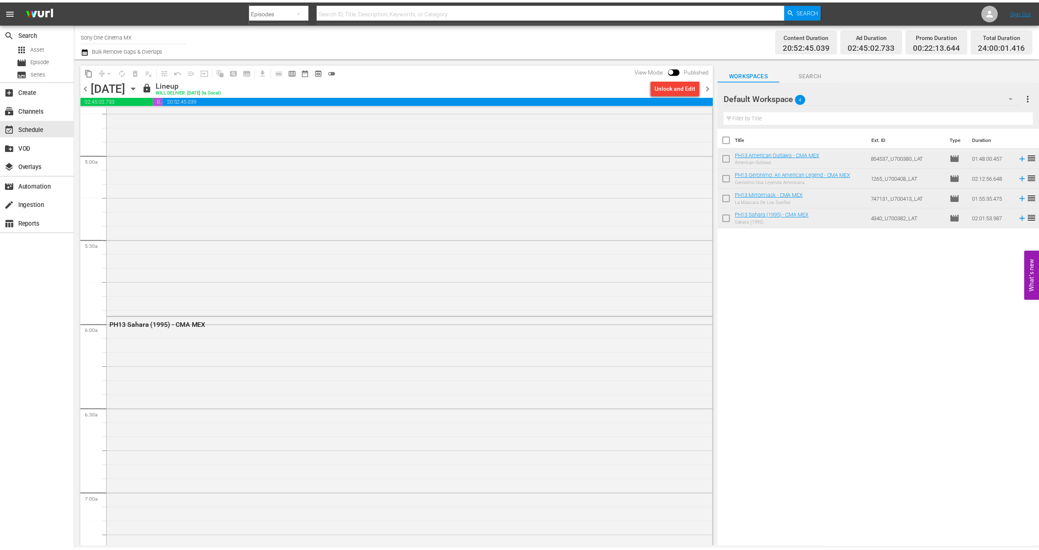
scroll to position [936, 0]
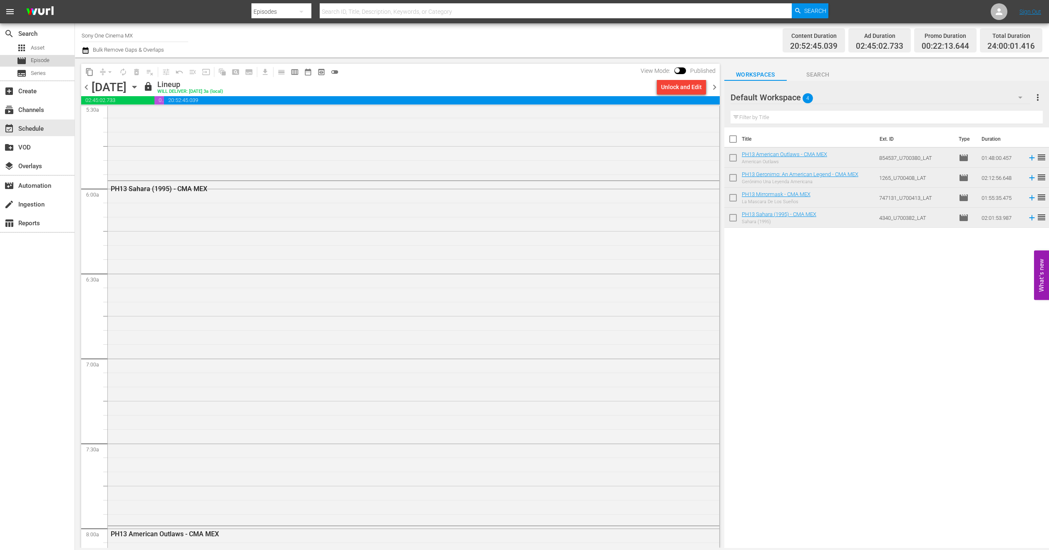
click at [29, 61] on div "movie Episode" at bounding box center [33, 61] width 33 height 12
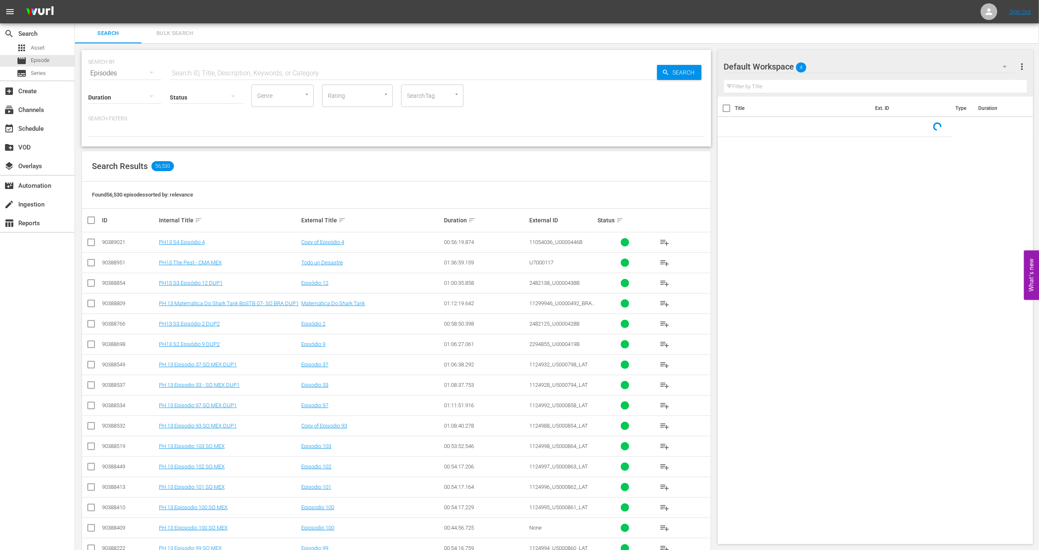
click at [160, 35] on span "Bulk Search" at bounding box center [174, 34] width 57 height 10
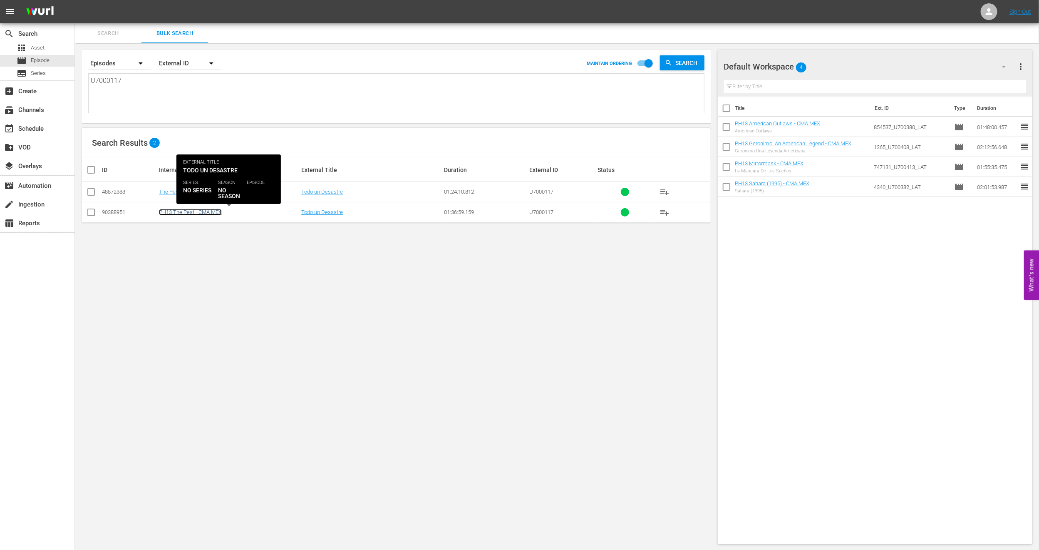
click at [208, 209] on link "PH13 The Pest - CMA MEX" at bounding box center [190, 212] width 63 height 6
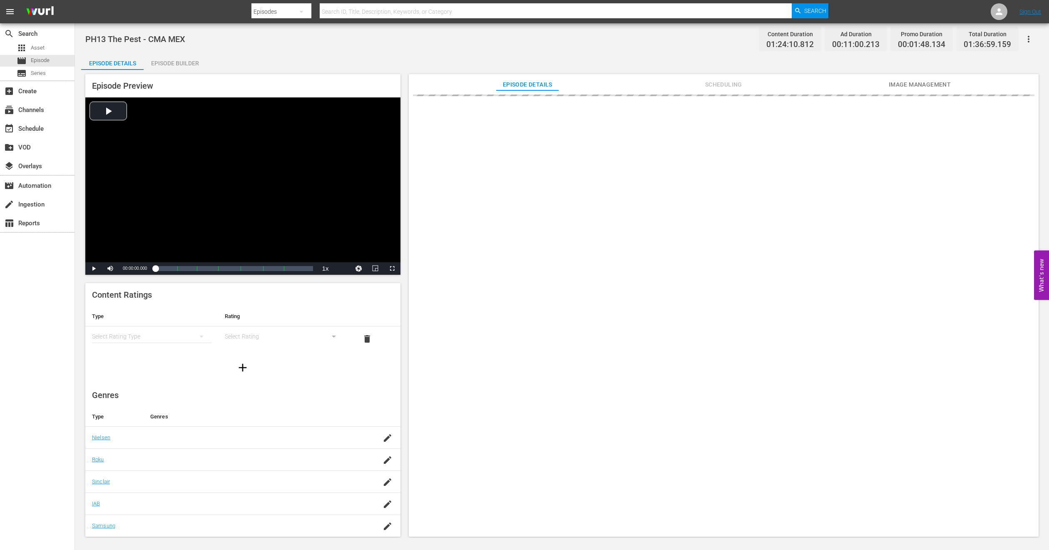
click at [181, 60] on div "Episode Builder" at bounding box center [175, 63] width 62 height 20
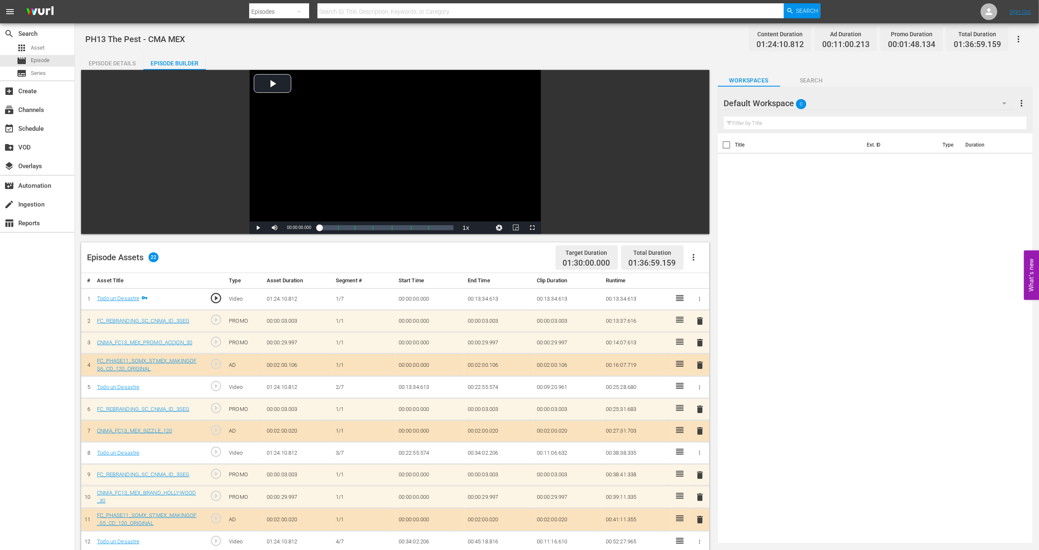
click at [990, 101] on div "Default Workspace 0" at bounding box center [869, 103] width 290 height 23
click at [803, 137] on div "PH13 Cinema MEX (10)" at bounding box center [777, 139] width 87 height 13
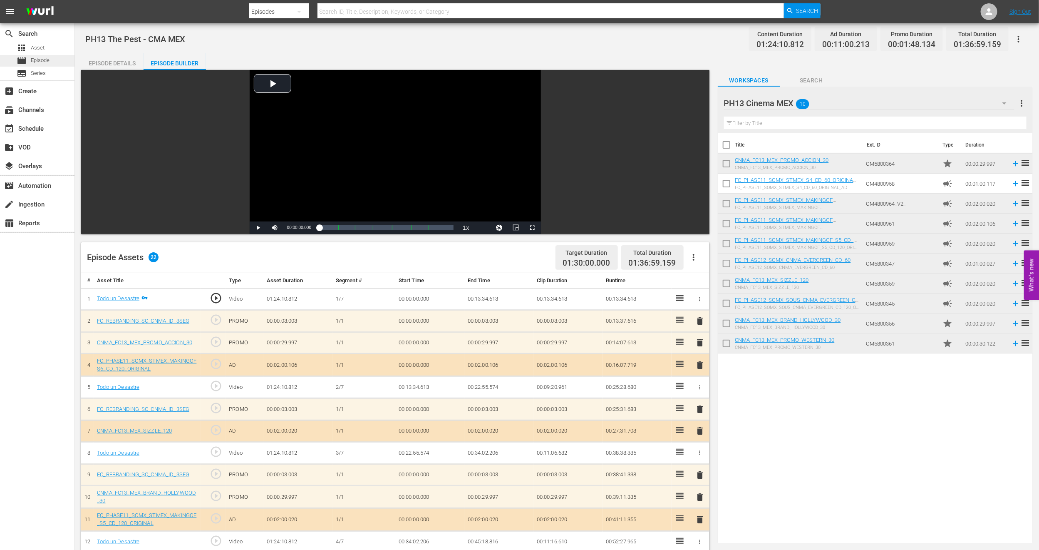
click at [45, 57] on span "Episode" at bounding box center [40, 60] width 19 height 8
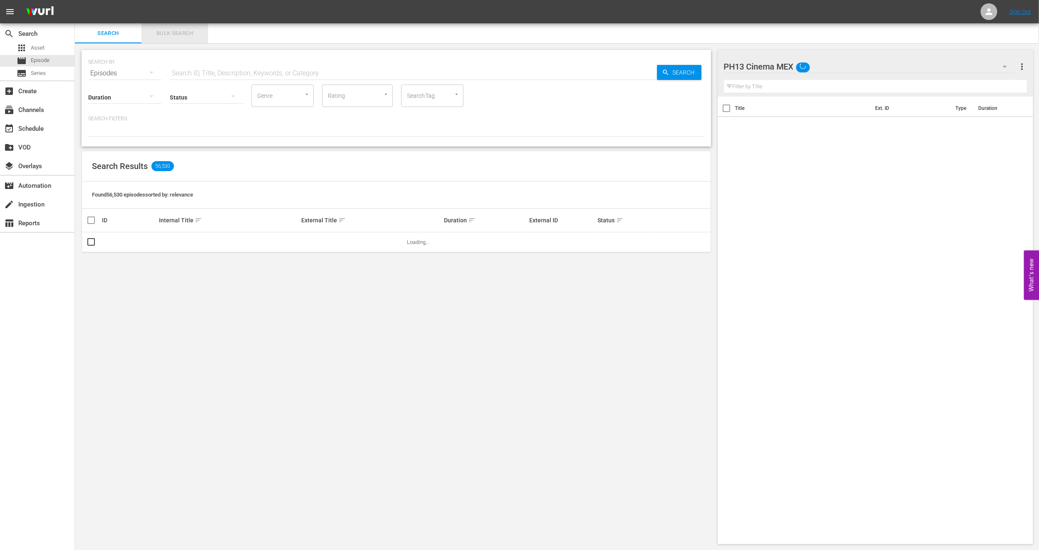
click at [161, 32] on span "Bulk Search" at bounding box center [174, 34] width 57 height 10
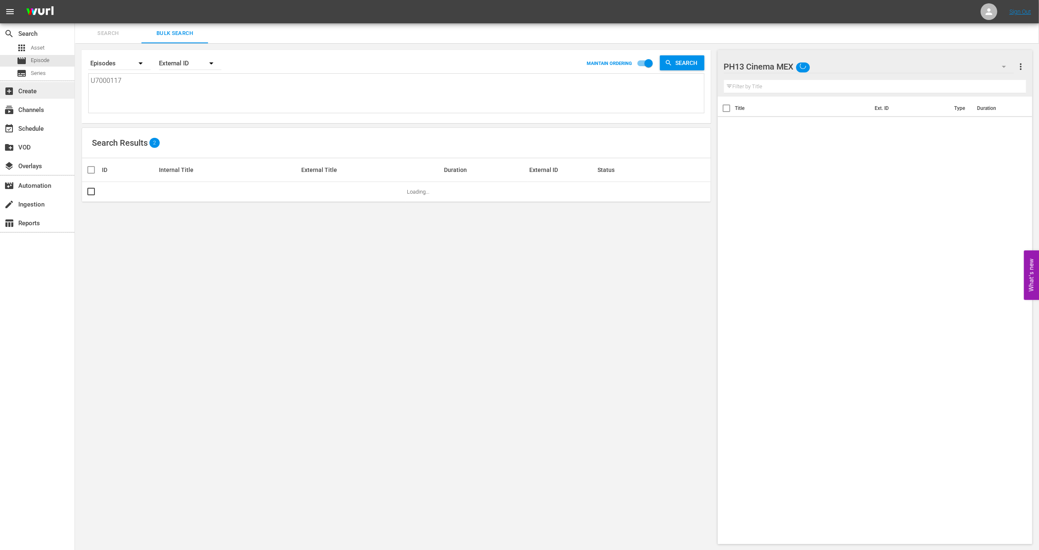
drag, startPoint x: 174, startPoint y: 94, endPoint x: 0, endPoint y: 90, distance: 173.6
click at [75, 0] on div "search Search apps Asset movie Episode subtitles Series add_box Create subscrip…" at bounding box center [557, 0] width 964 height 0
paste textarea "001"
type textarea "U7000001"
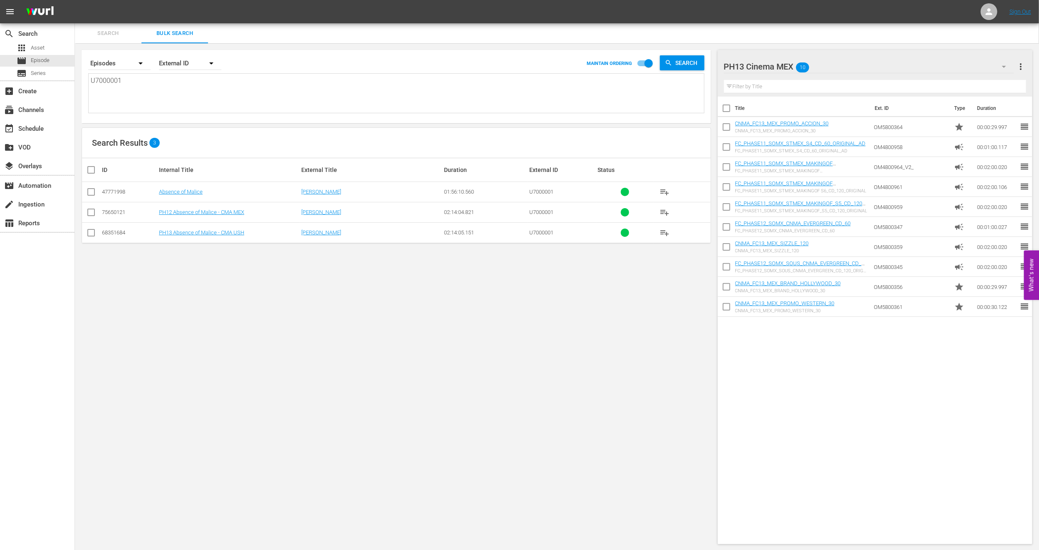
type textarea "U7000001"
click at [94, 233] on input "checkbox" at bounding box center [91, 234] width 10 height 10
checkbox input "true"
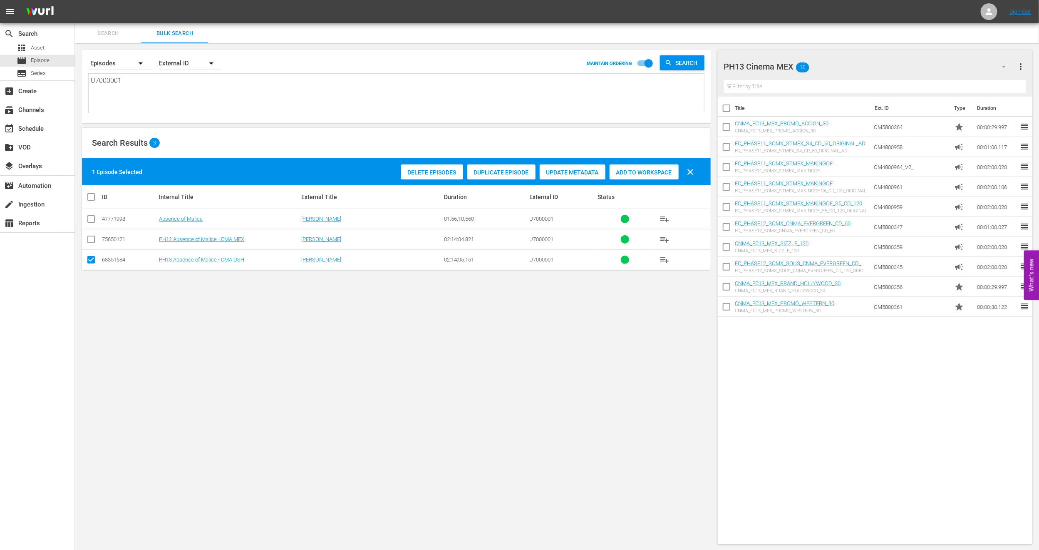
click at [433, 172] on span "Delete Episodes" at bounding box center [432, 172] width 62 height 7
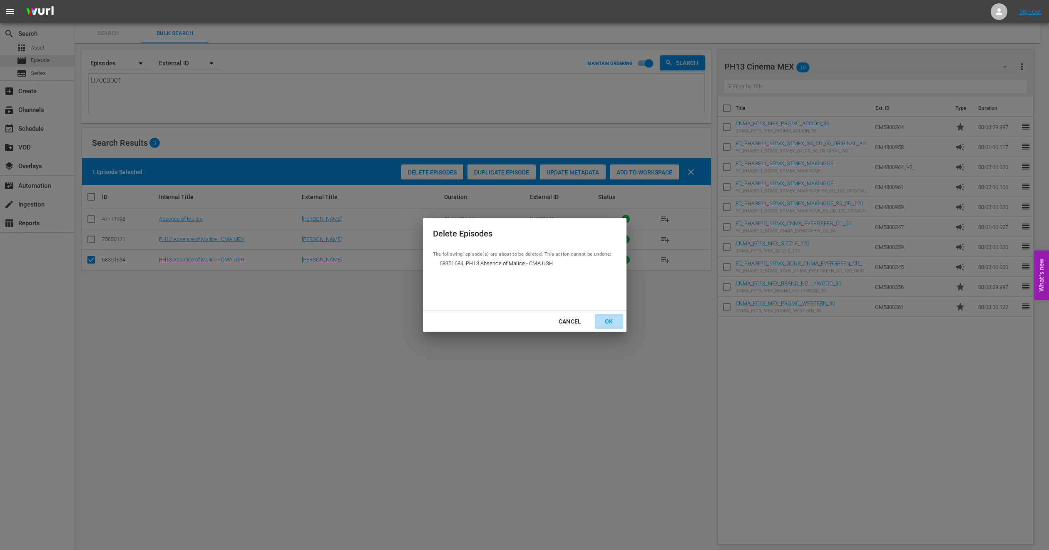
click at [613, 318] on div "OK" at bounding box center [609, 321] width 22 height 10
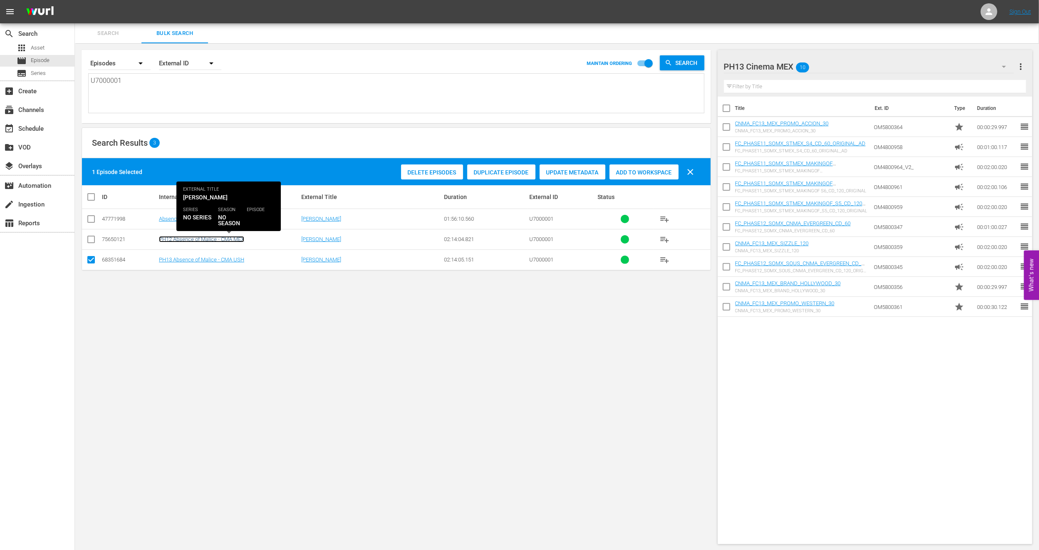
click at [239, 236] on link "PH12 Absence of Malice - CMA MEX" at bounding box center [201, 239] width 85 height 6
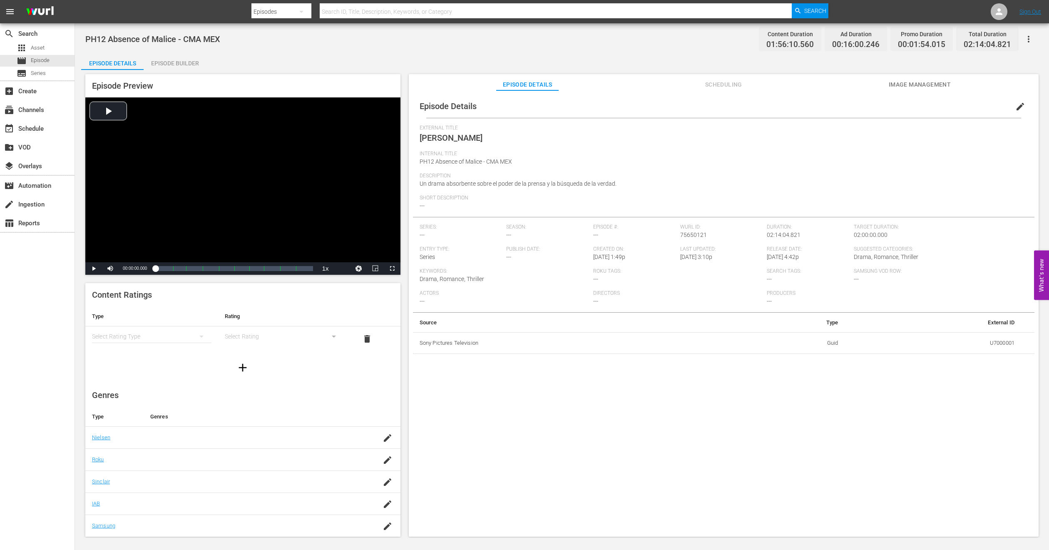
click at [913, 82] on span "Image Management" at bounding box center [919, 84] width 62 height 10
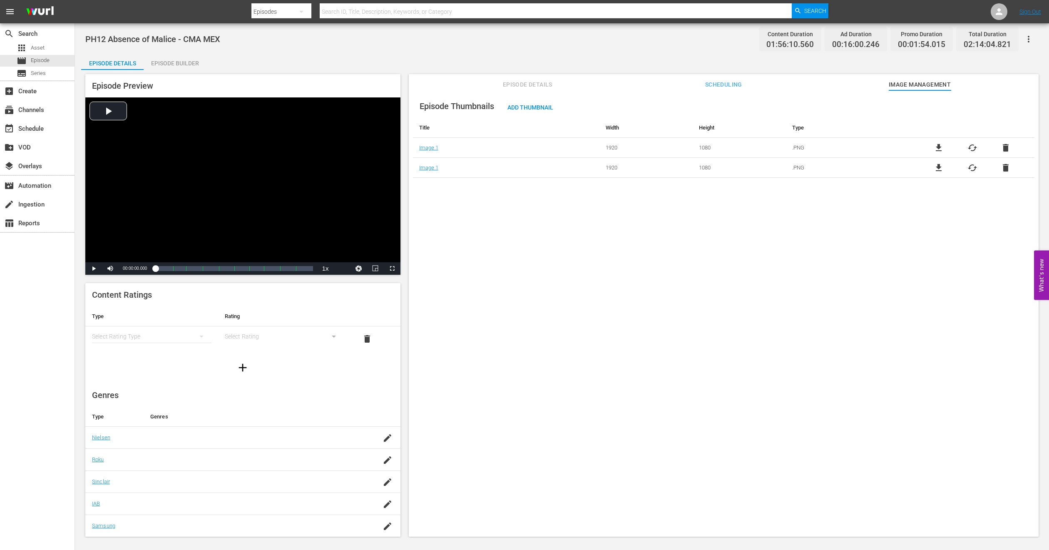
click at [156, 64] on div "Episode Builder" at bounding box center [175, 63] width 62 height 20
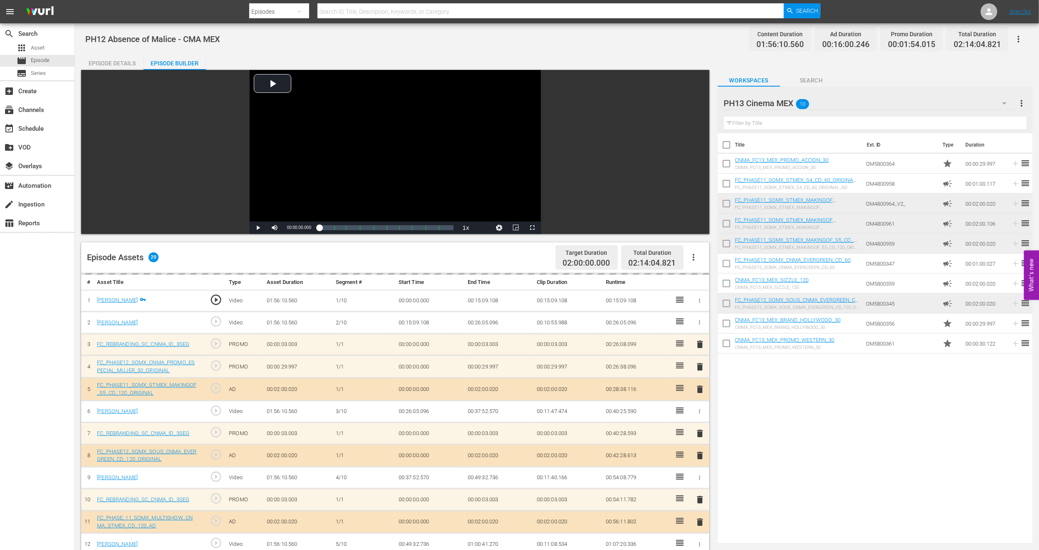
click at [92, 59] on div "Episode Details" at bounding box center [112, 63] width 62 height 20
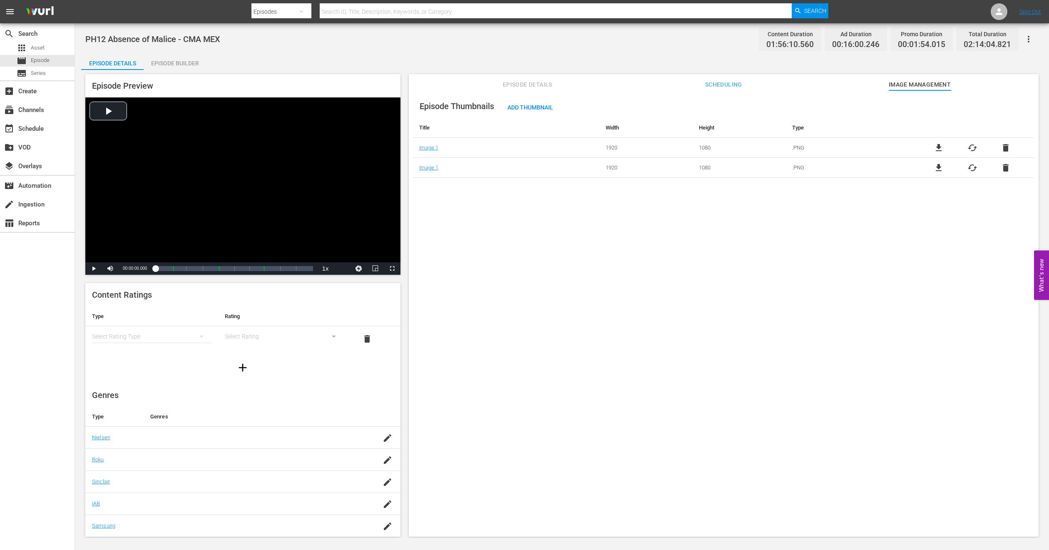
click at [527, 82] on span "Episode Details" at bounding box center [527, 84] width 62 height 10
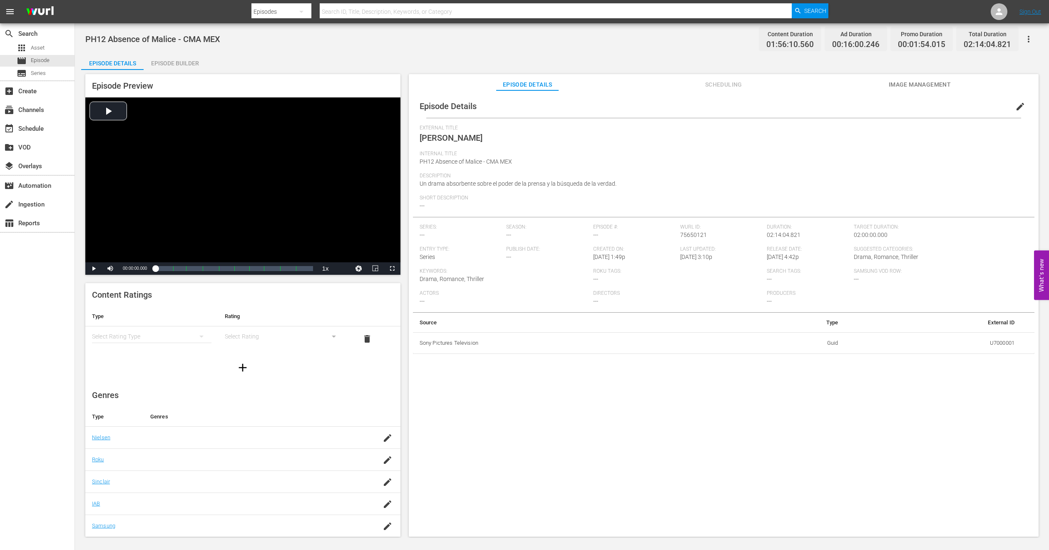
click at [1015, 105] on span "edit" at bounding box center [1020, 107] width 10 height 10
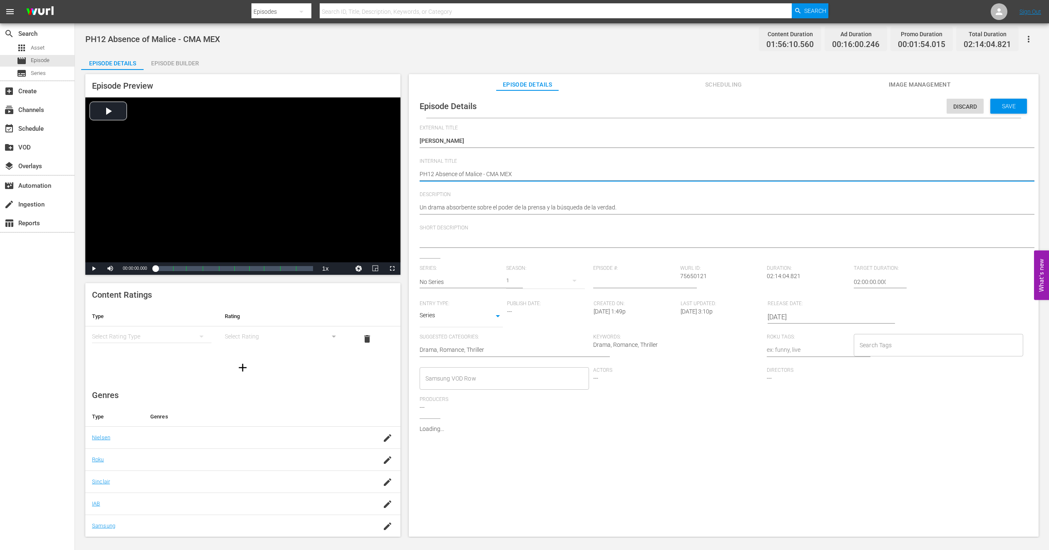
type textarea "PH1 Absence of Malice - CMA MEX"
type textarea "PH13 Absence of Malice - CMA MEX"
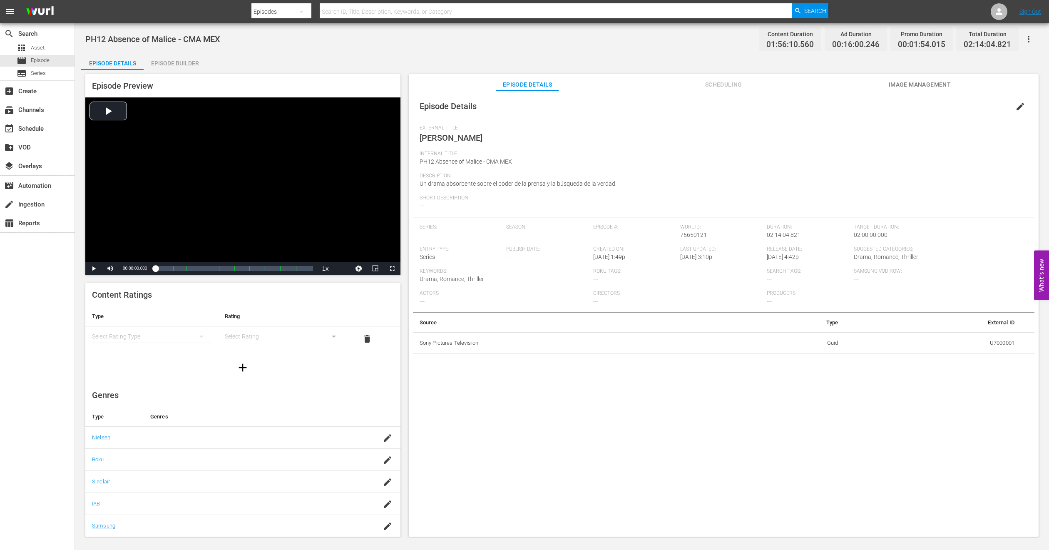
click at [170, 53] on div "Episode Builder" at bounding box center [175, 63] width 62 height 20
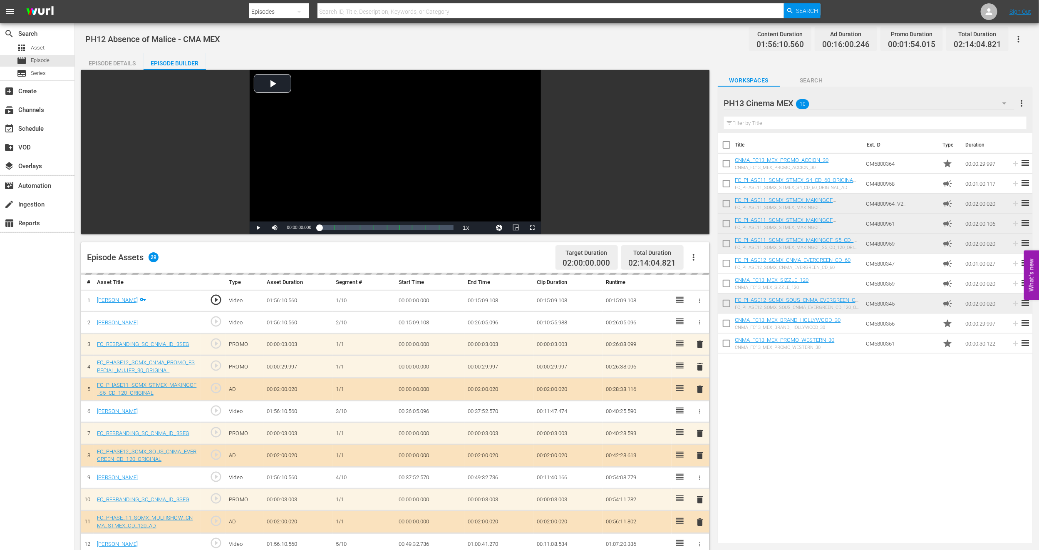
click at [693, 254] on icon "button" at bounding box center [694, 257] width 10 height 10
click at [874, 478] on div "Title Ext. ID Type Duration CNMA_FC13_MEX_PROMO_ACCION_30 CNMA_FC13_MEX_PROMO_A…" at bounding box center [875, 336] width 315 height 407
click at [1007, 104] on icon "button" at bounding box center [1005, 103] width 10 height 10
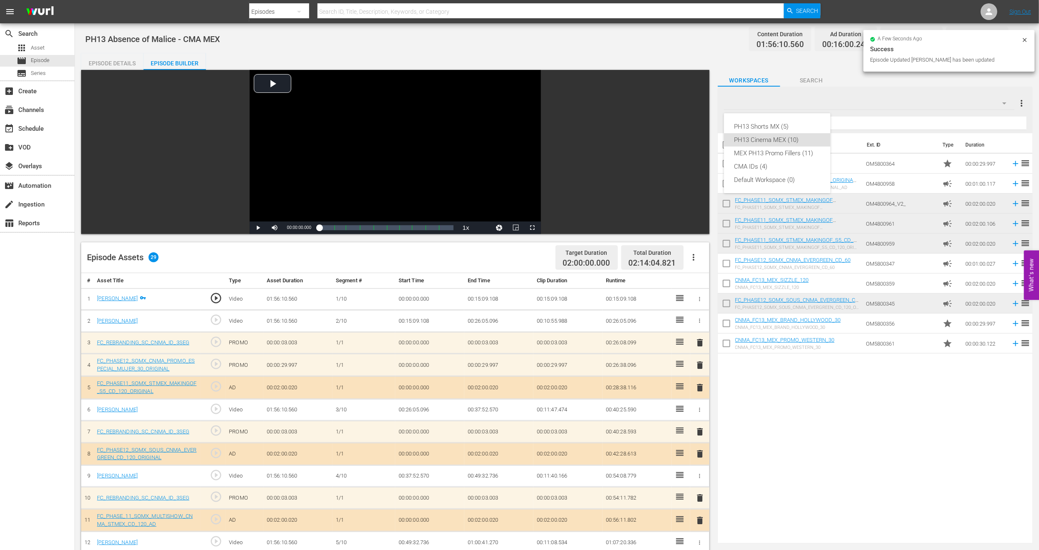
click at [918, 401] on div "PH13 Shorts MX (5) PH13 Cinema MEX (10) MEX PH13 Promo Fillers (11) CMA IDs (4)…" at bounding box center [519, 275] width 1039 height 550
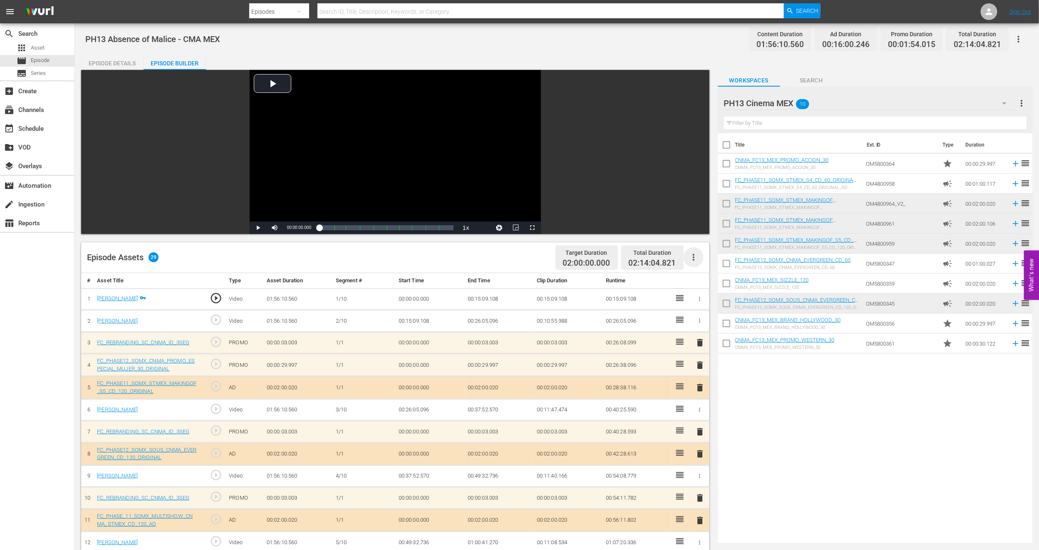
click at [697, 256] on icon "button" at bounding box center [694, 257] width 10 height 10
click at [700, 279] on div "Clear Ads" at bounding box center [718, 281] width 57 height 20
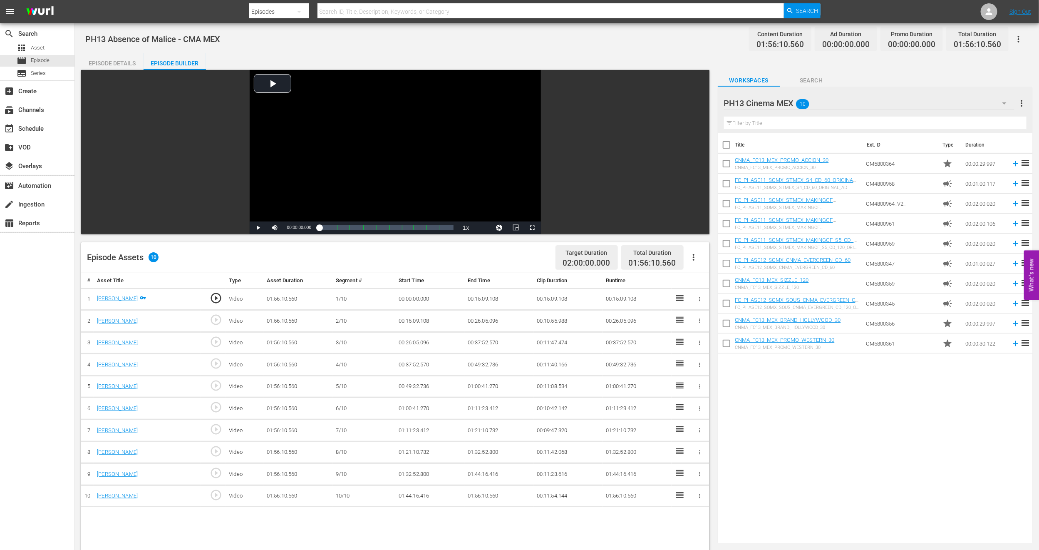
click at [690, 260] on icon "button" at bounding box center [694, 257] width 10 height 10
click at [703, 266] on div "Fill with Ads" at bounding box center [718, 261] width 57 height 20
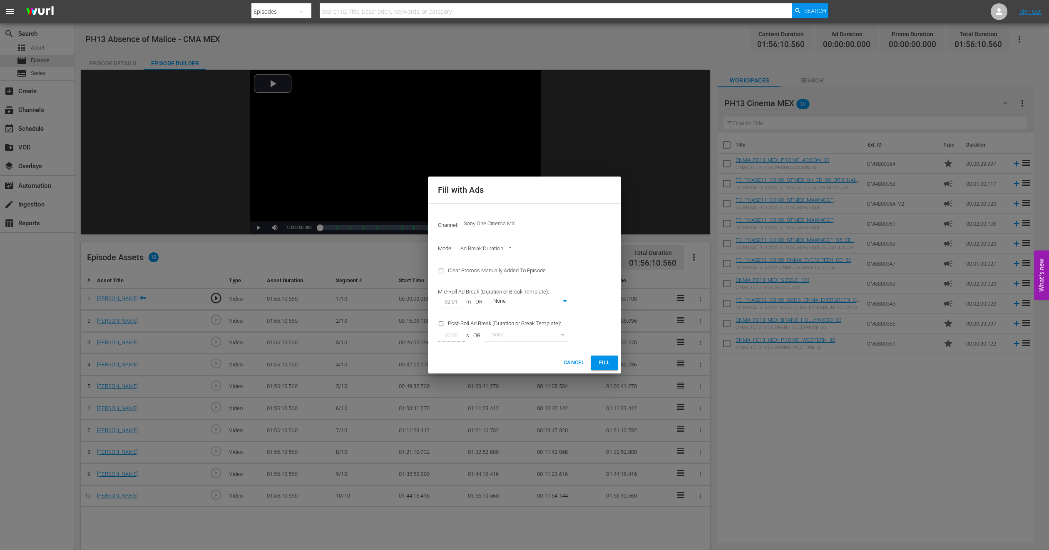
click at [597, 369] on button "Fill" at bounding box center [604, 362] width 27 height 15
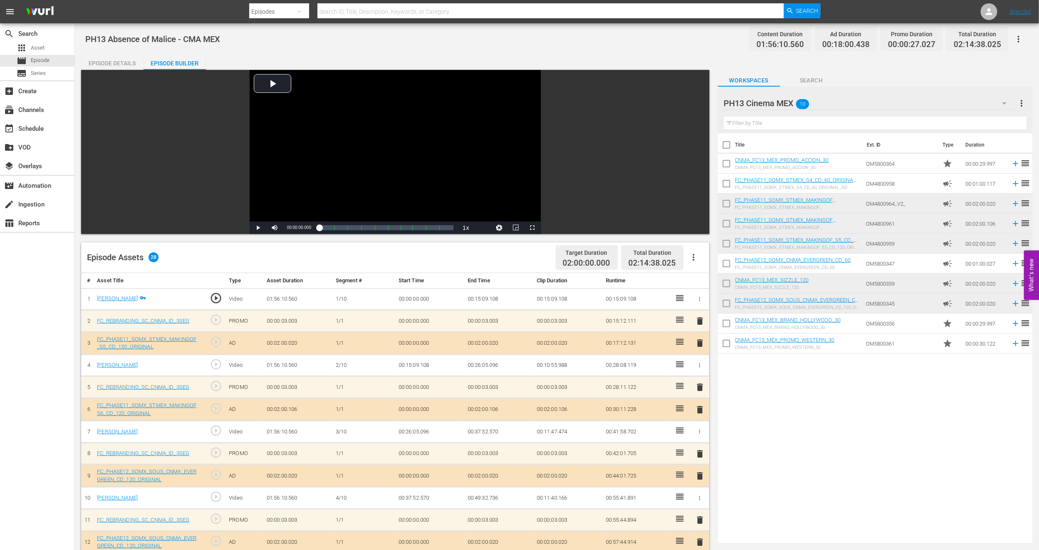
click at [700, 341] on span "delete" at bounding box center [700, 343] width 10 height 10
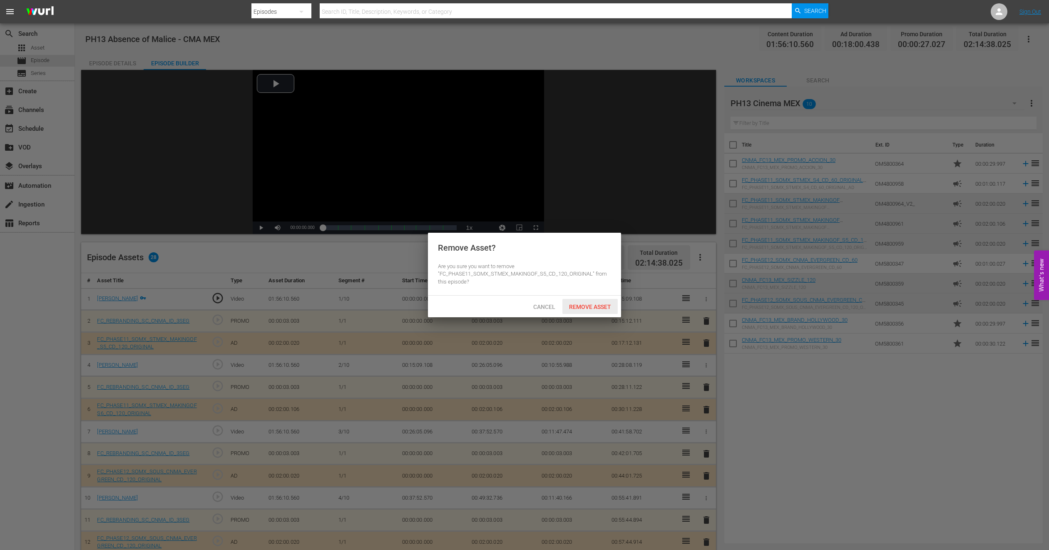
click at [592, 310] on span "Remove Asset" at bounding box center [589, 306] width 55 height 7
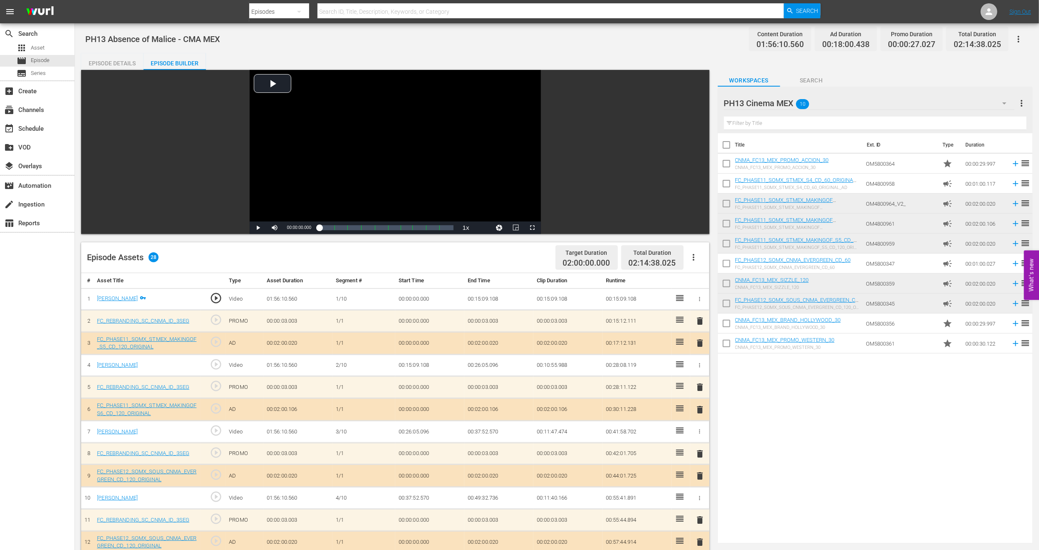
click at [698, 319] on span "delete" at bounding box center [700, 321] width 10 height 10
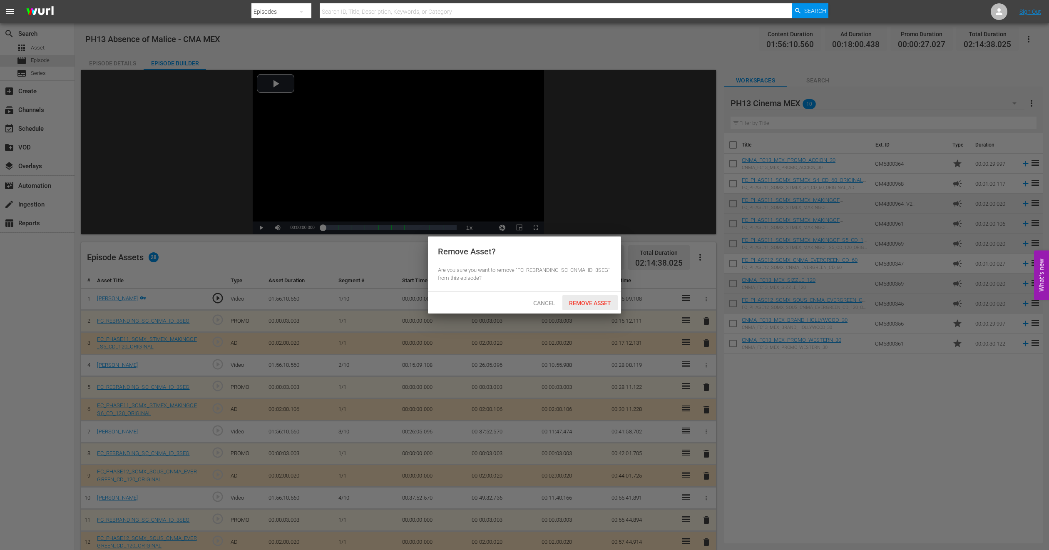
click at [600, 298] on div "Remove Asset" at bounding box center [589, 302] width 55 height 15
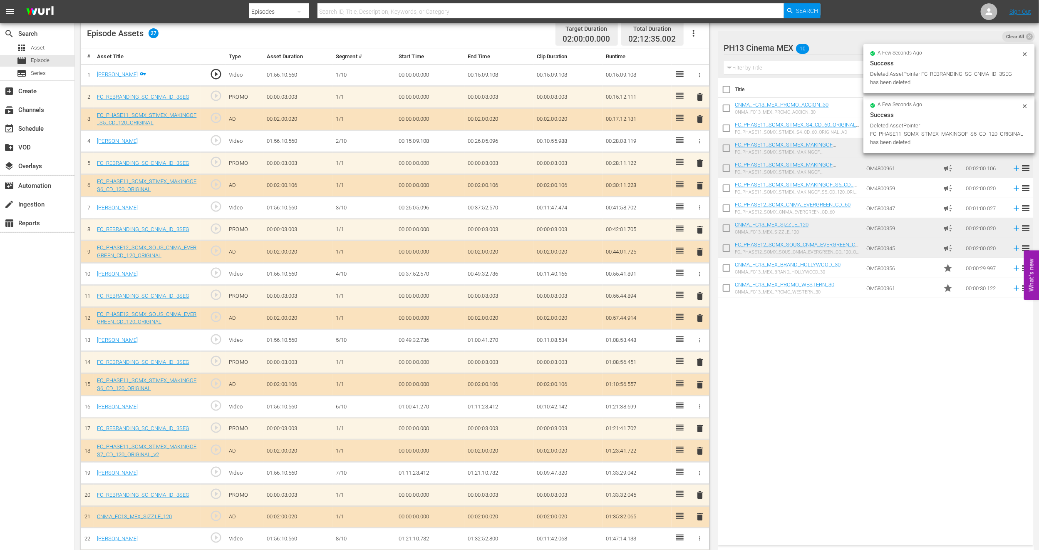
scroll to position [302, 0]
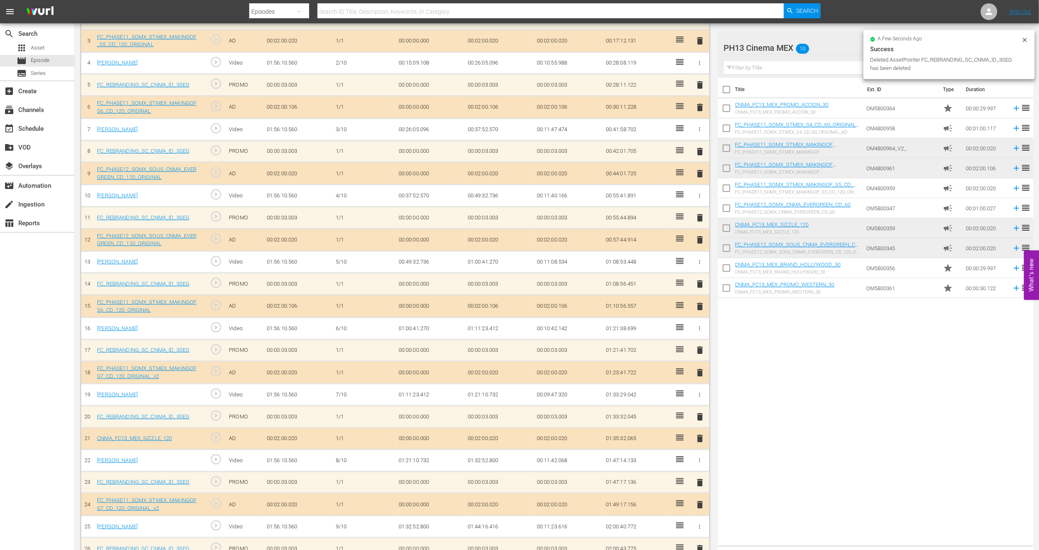
click at [700, 241] on span "delete" at bounding box center [700, 240] width 10 height 10
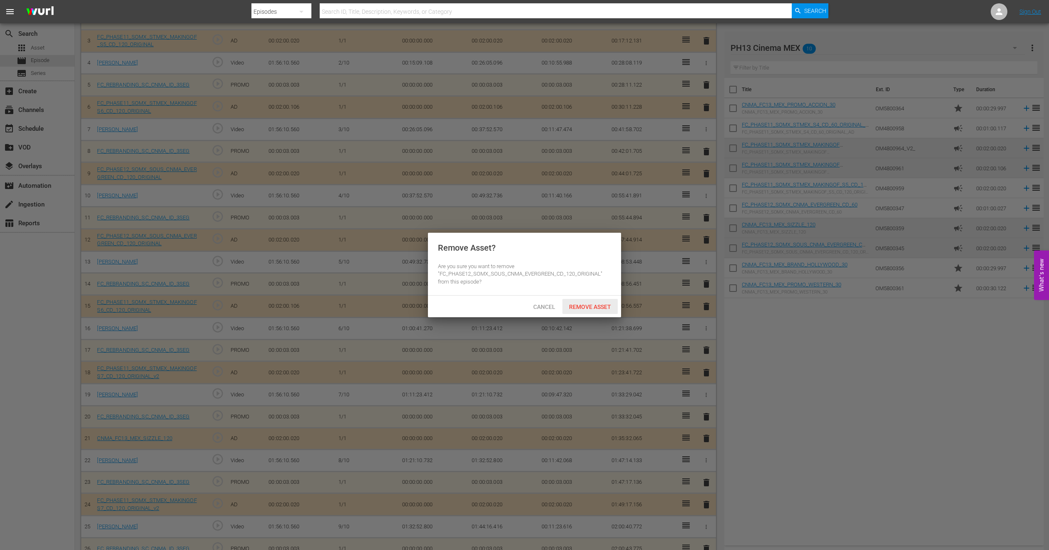
click at [589, 310] on span "Remove Asset" at bounding box center [589, 306] width 55 height 7
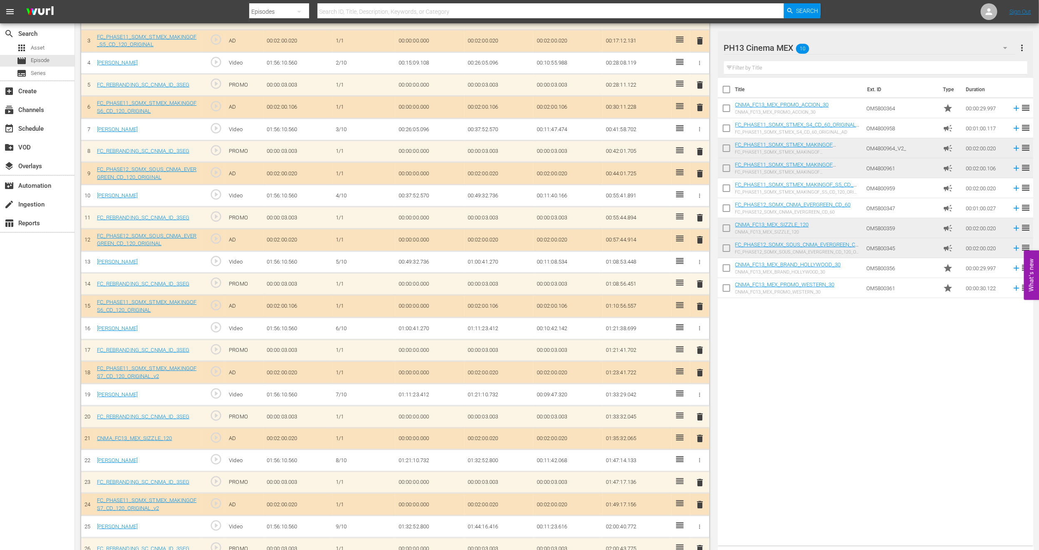
click at [703, 304] on span "delete" at bounding box center [700, 306] width 10 height 10
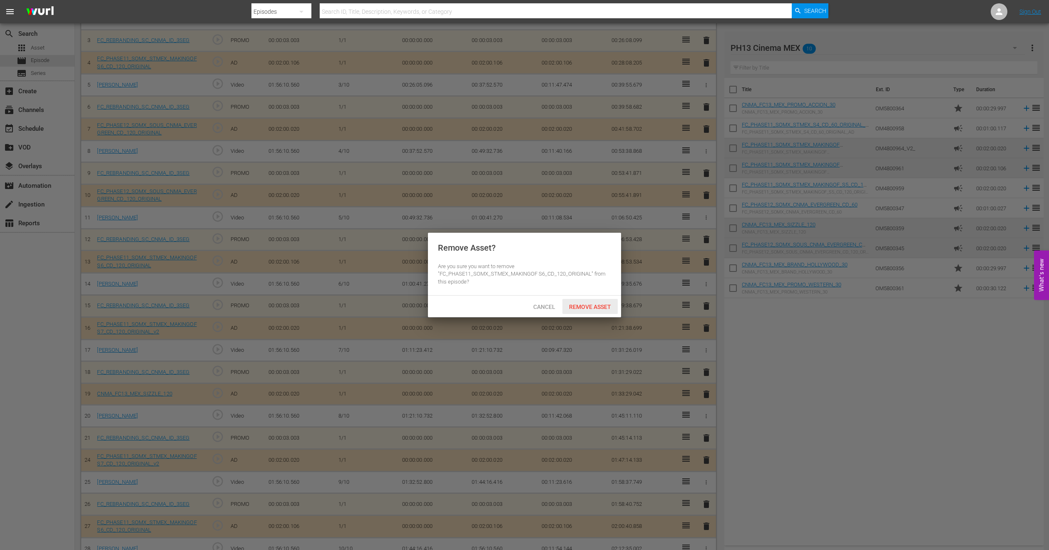
click at [605, 302] on div "Remove Asset" at bounding box center [589, 306] width 55 height 15
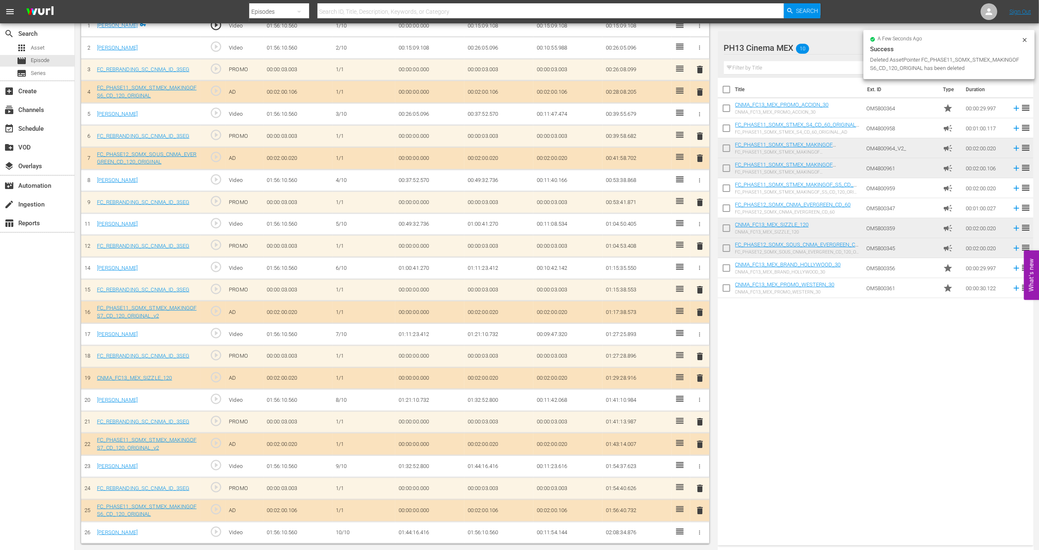
scroll to position [274, 0]
click at [698, 444] on span "delete" at bounding box center [700, 444] width 10 height 10
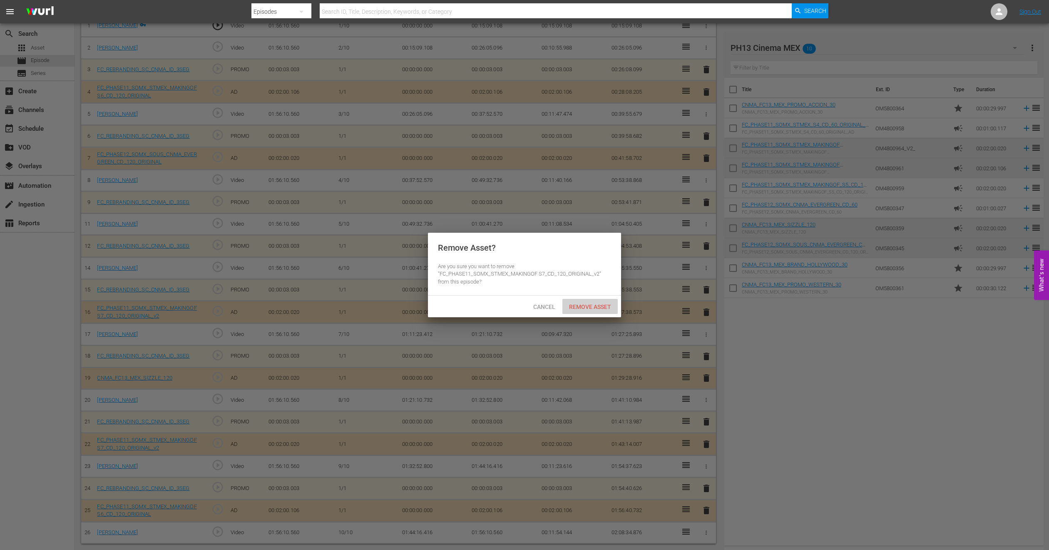
click at [575, 305] on span "Remove Asset" at bounding box center [589, 306] width 55 height 7
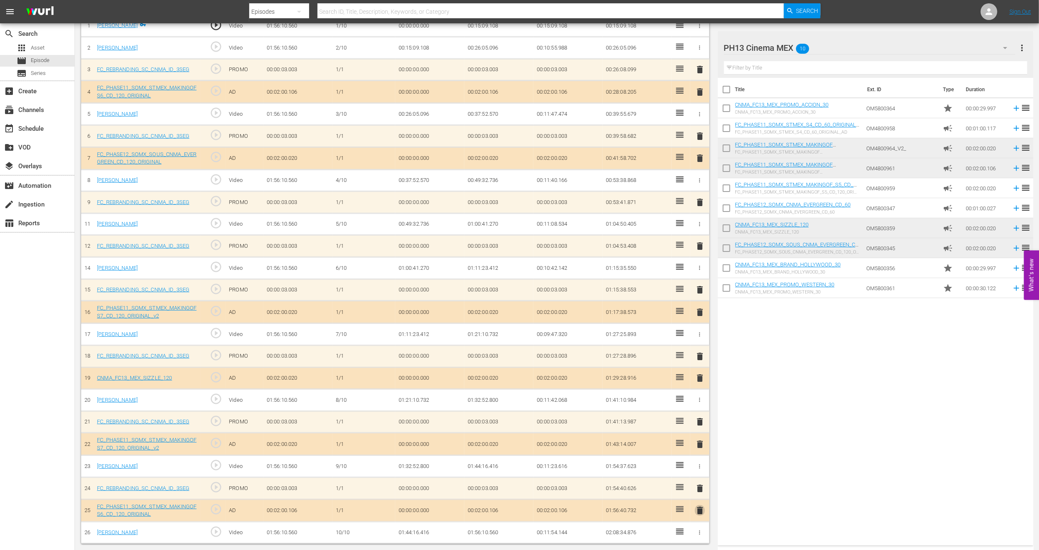
click at [700, 508] on span "delete" at bounding box center [700, 510] width 10 height 10
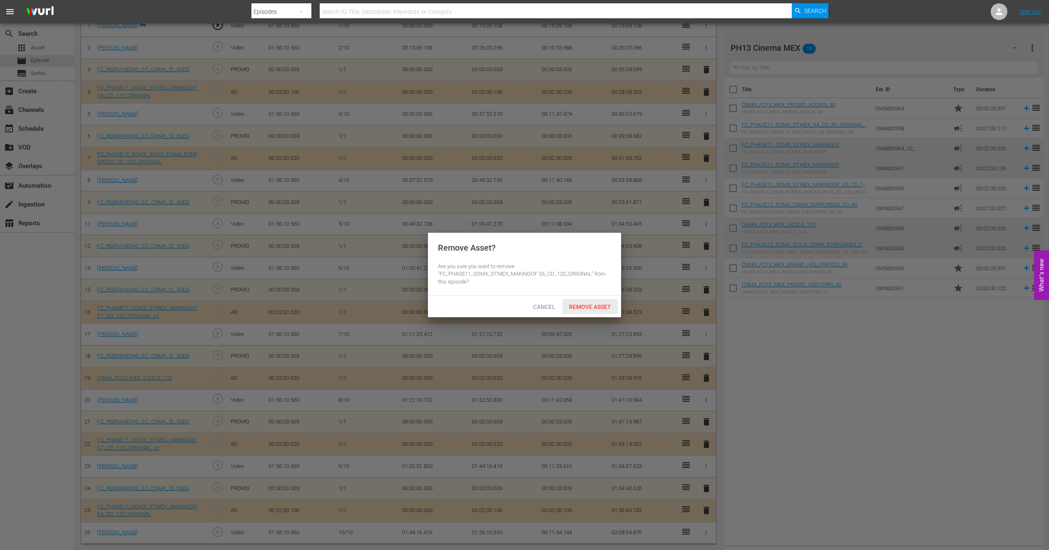
click at [587, 308] on span "Remove Asset" at bounding box center [589, 306] width 55 height 7
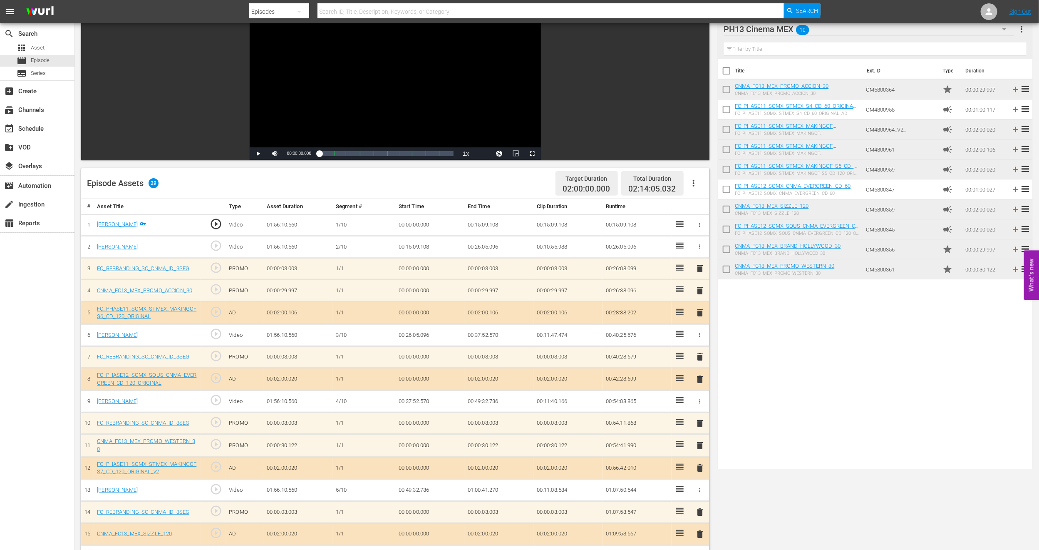
scroll to position [0, 0]
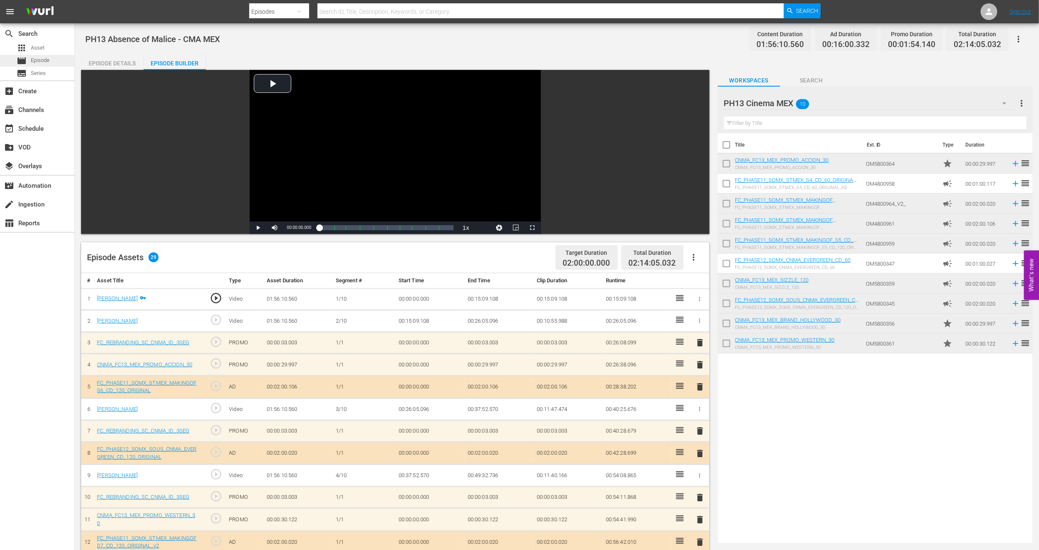
click at [46, 57] on span "Episode" at bounding box center [40, 60] width 19 height 8
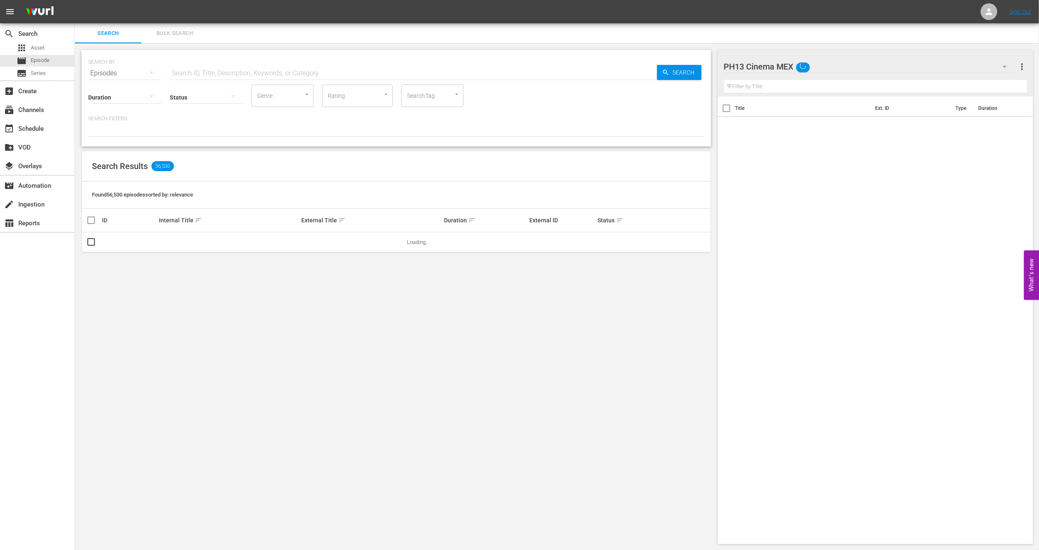
click at [181, 30] on span "Bulk Search" at bounding box center [174, 34] width 57 height 10
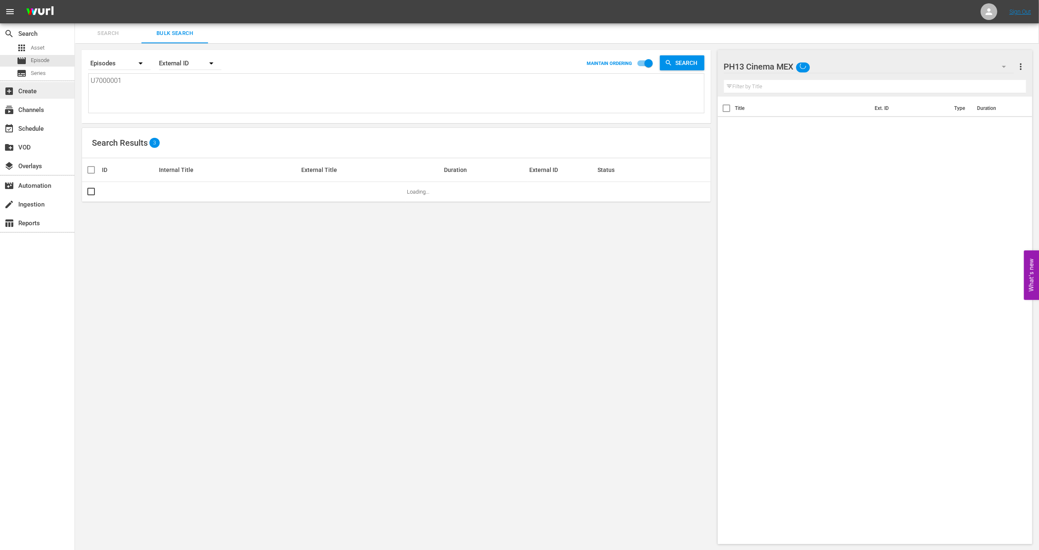
drag, startPoint x: 150, startPoint y: 92, endPoint x: 0, endPoint y: 84, distance: 150.0
click at [75, 0] on div "search Search apps Asset movie Episode subtitles Series add_box Create subscrip…" at bounding box center [557, 0] width 964 height 0
paste textarea "187547_U700265_LAT"
type textarea "187547_U700265_LAT"
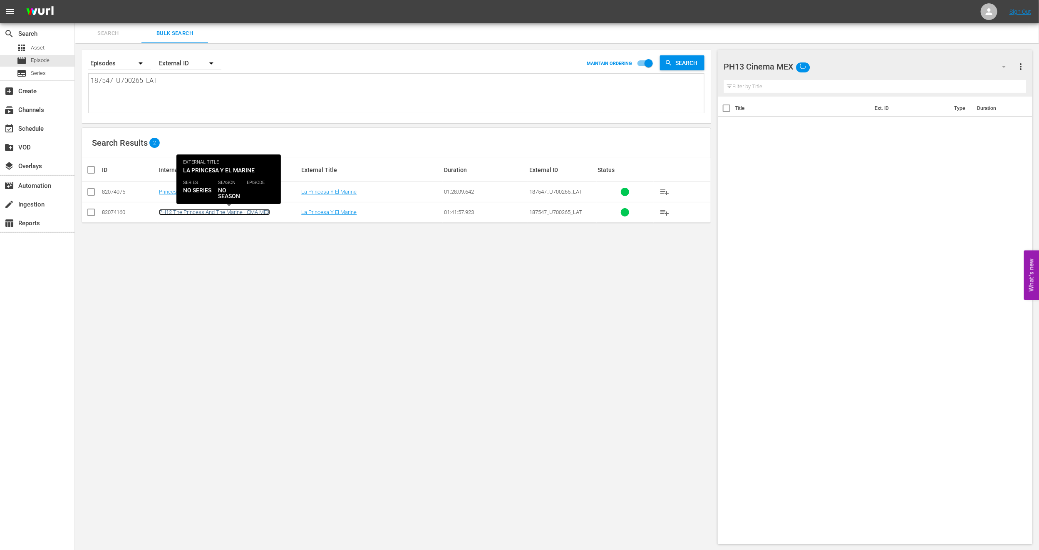
click at [179, 209] on link "PH12 The Princess And The Marine - CMA MEX" at bounding box center [214, 212] width 111 height 6
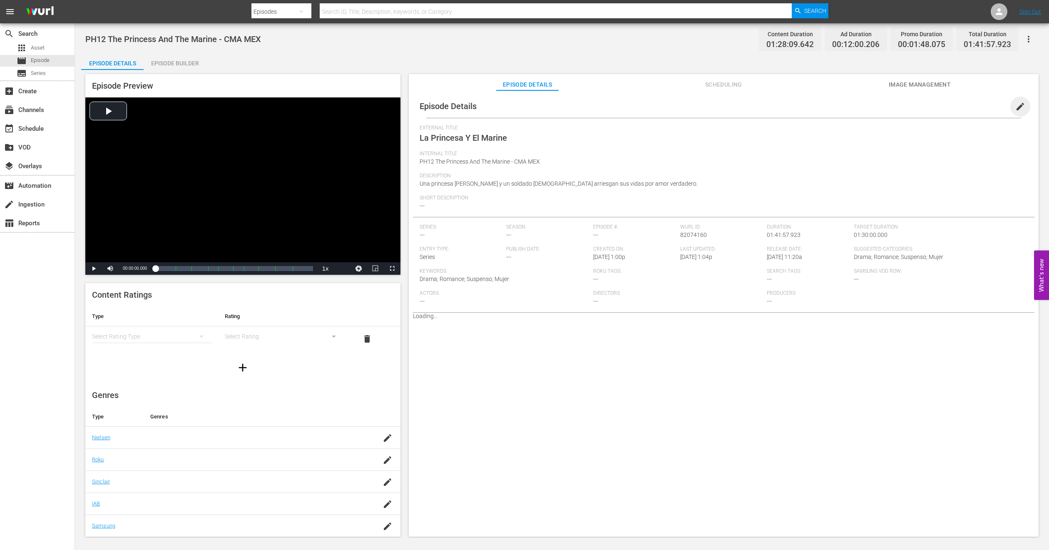
click at [1018, 108] on span "edit" at bounding box center [1020, 107] width 10 height 10
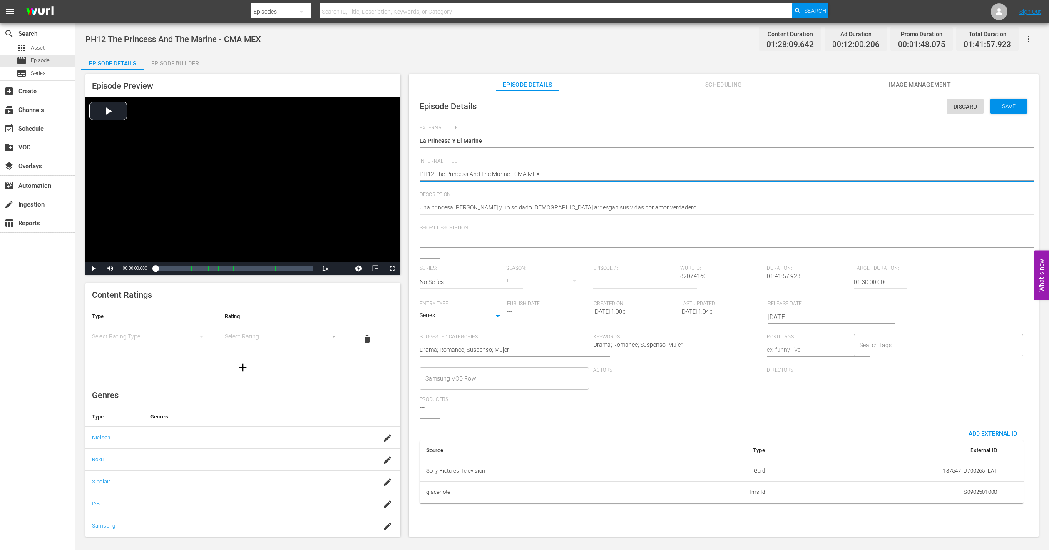
type textarea "PH1 The Princess And The Marine - CMA MEX"
type textarea "PH13 The Princess And The Marine - CMA MEX"
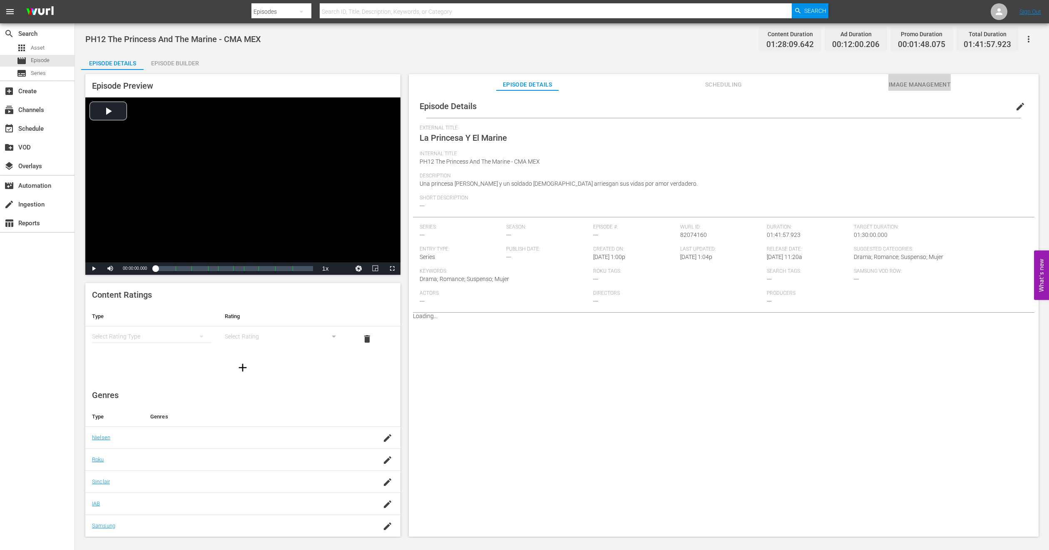
click at [913, 82] on span "Image Management" at bounding box center [919, 84] width 62 height 10
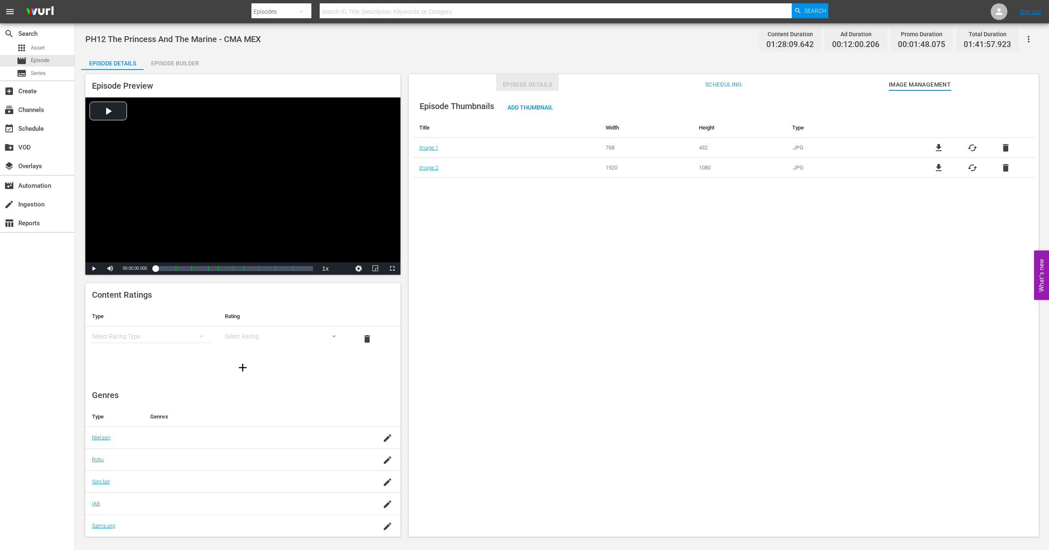
click at [524, 85] on span "Episode Details" at bounding box center [527, 84] width 62 height 10
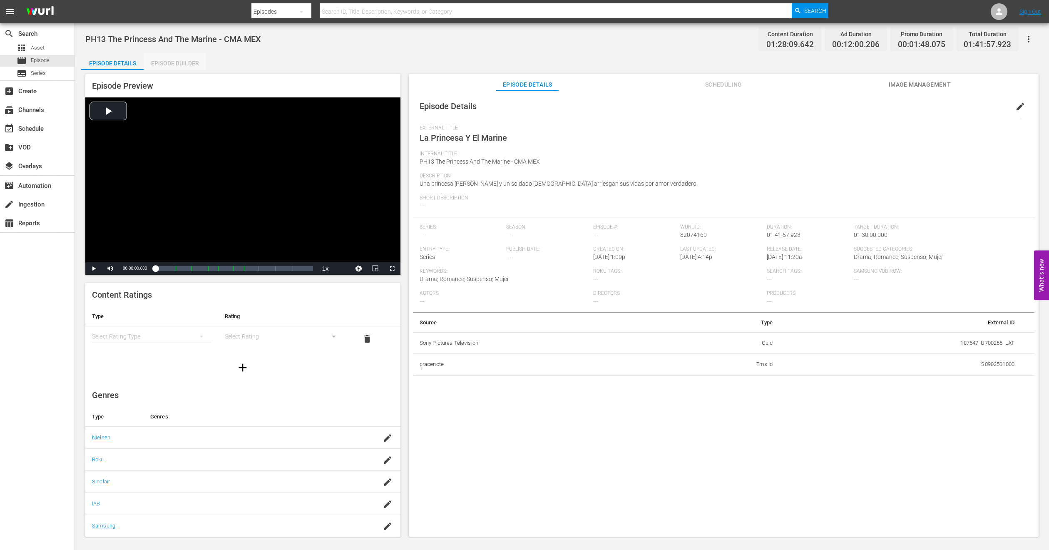
click at [193, 58] on div "Episode Builder" at bounding box center [175, 63] width 62 height 20
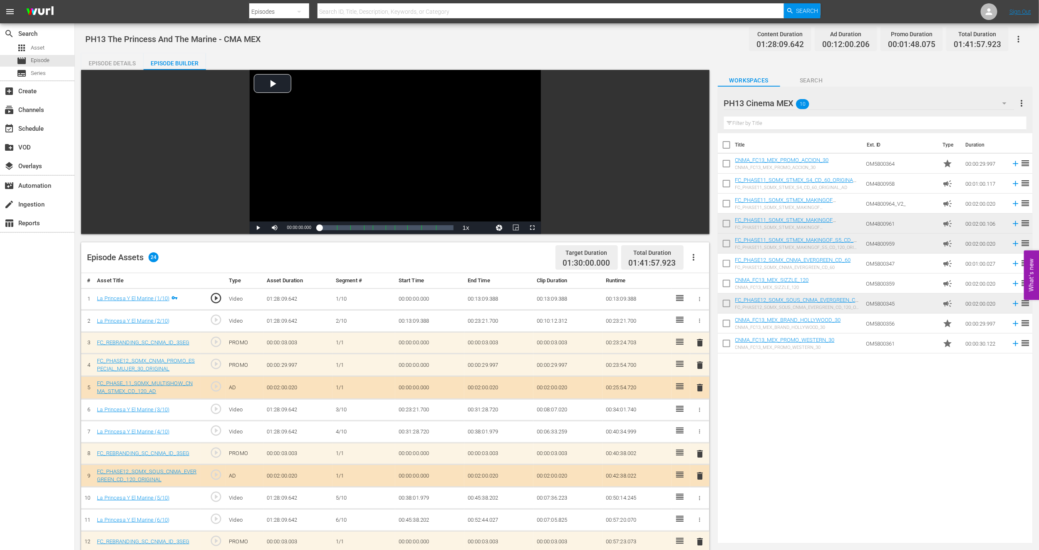
click at [692, 255] on icon "button" at bounding box center [694, 257] width 10 height 10
click at [700, 275] on div "Clear Ads" at bounding box center [718, 281] width 57 height 20
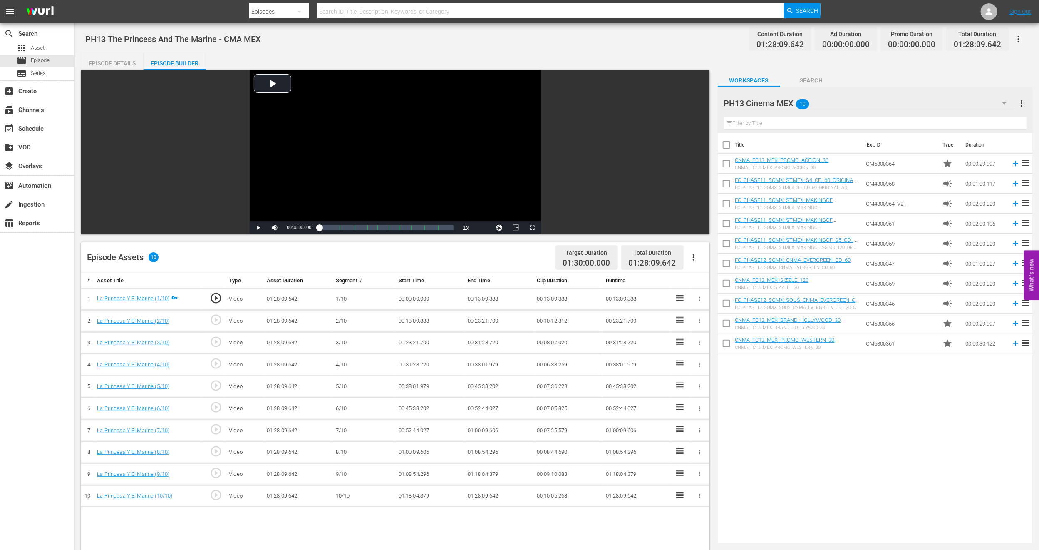
click at [689, 259] on icon "button" at bounding box center [694, 257] width 10 height 10
click at [700, 255] on div "Fill with Ads" at bounding box center [718, 261] width 57 height 20
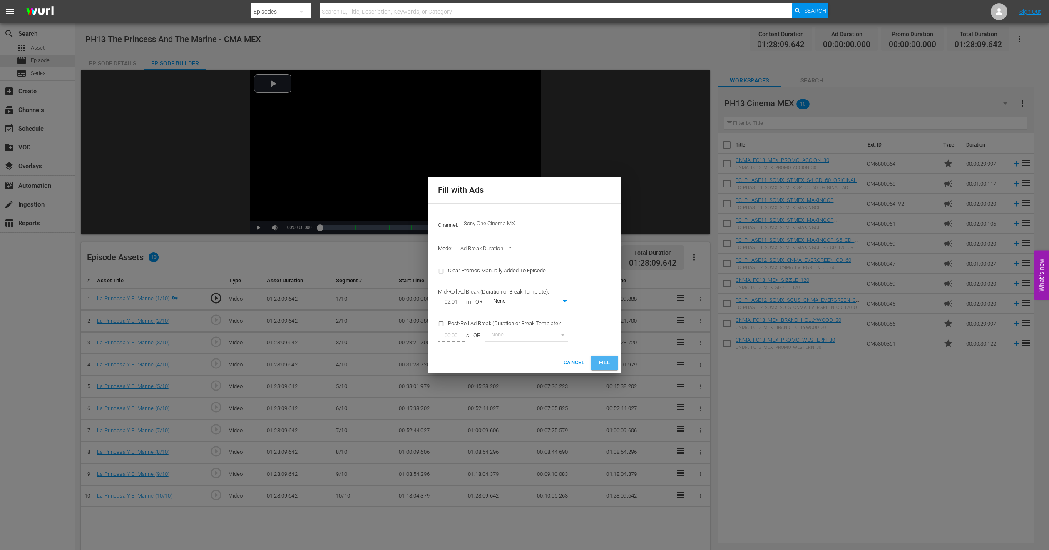
click at [611, 362] on button "Fill" at bounding box center [604, 362] width 27 height 15
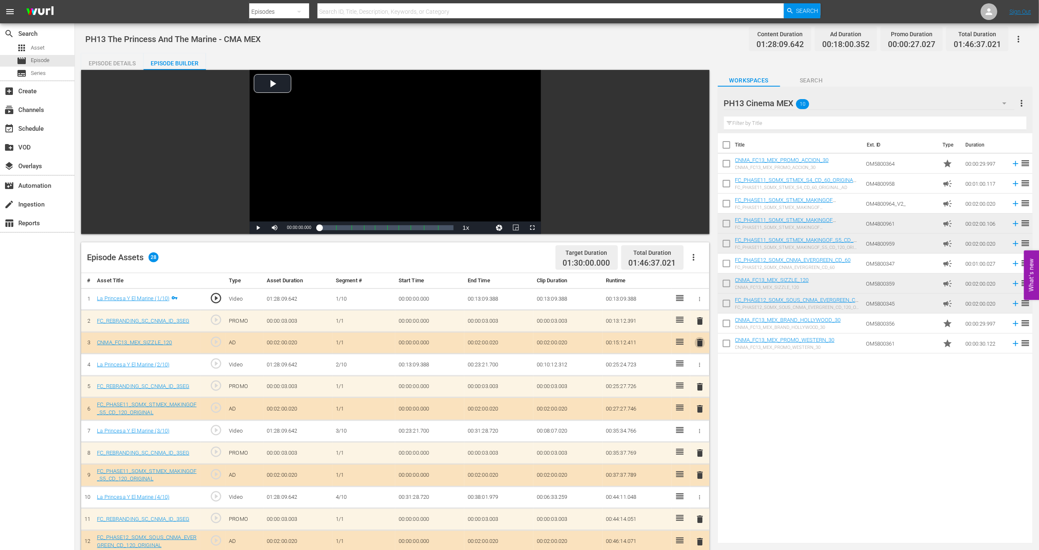
click at [696, 342] on span "delete" at bounding box center [700, 343] width 10 height 10
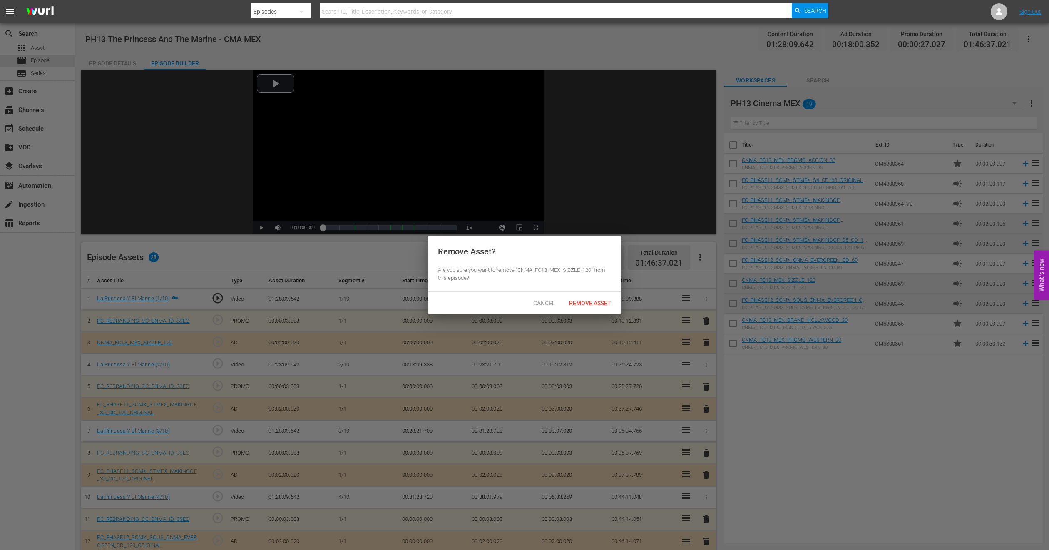
click at [608, 309] on div "Remove Asset" at bounding box center [589, 302] width 55 height 15
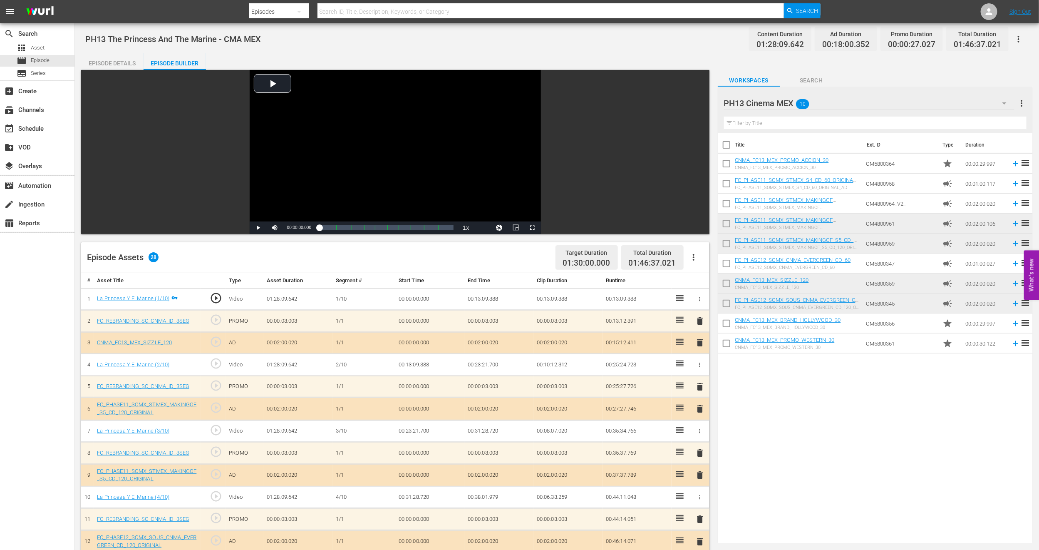
click at [698, 320] on span "delete" at bounding box center [700, 321] width 10 height 10
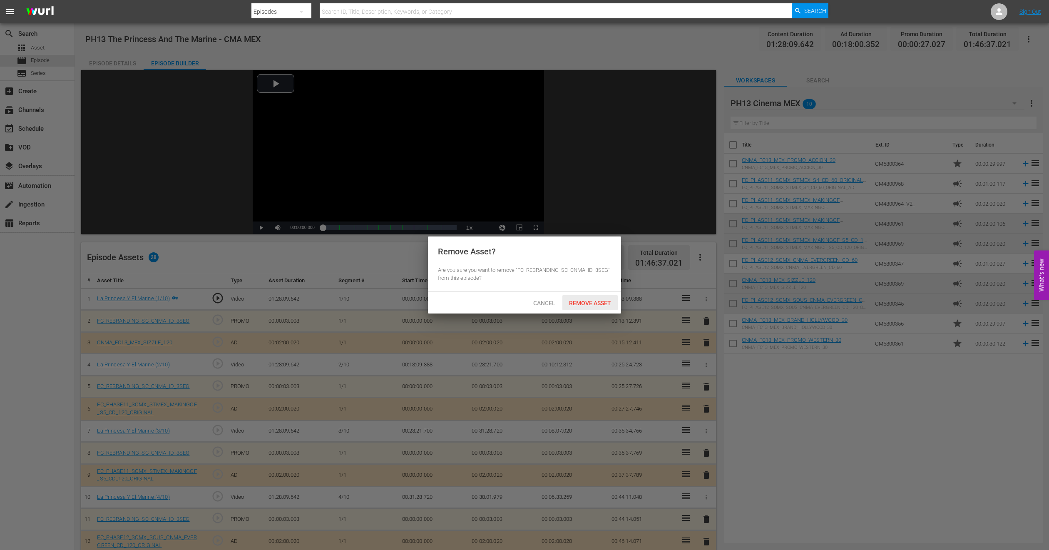
click at [592, 298] on div "Remove Asset" at bounding box center [589, 302] width 55 height 15
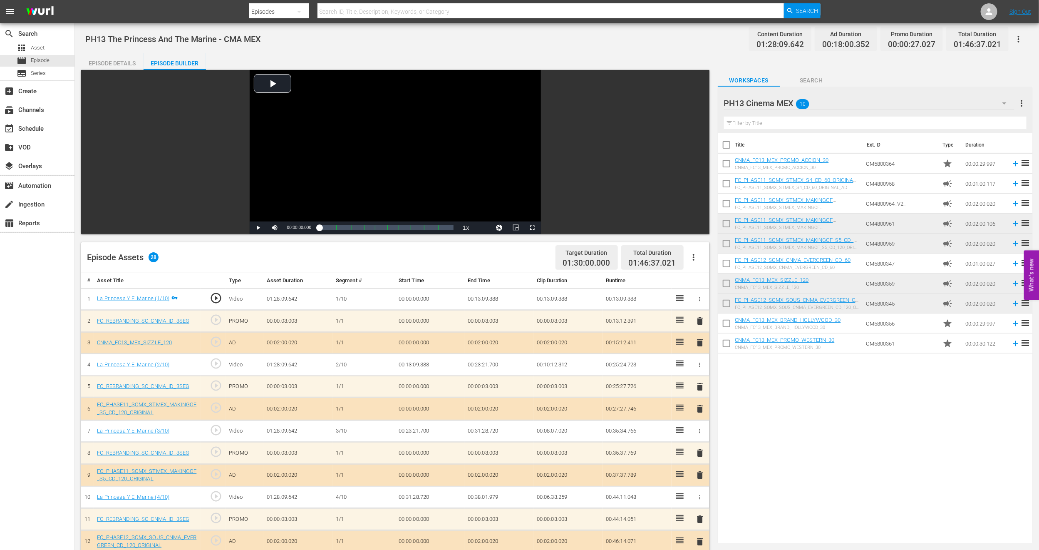
click at [700, 474] on span "delete" at bounding box center [700, 475] width 10 height 10
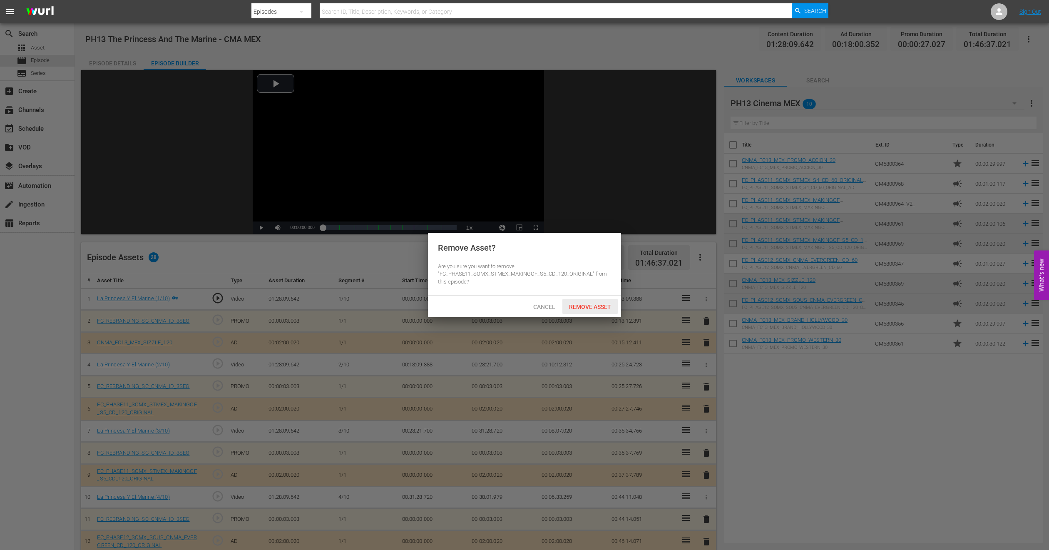
click at [592, 308] on span "Remove Asset" at bounding box center [589, 306] width 55 height 7
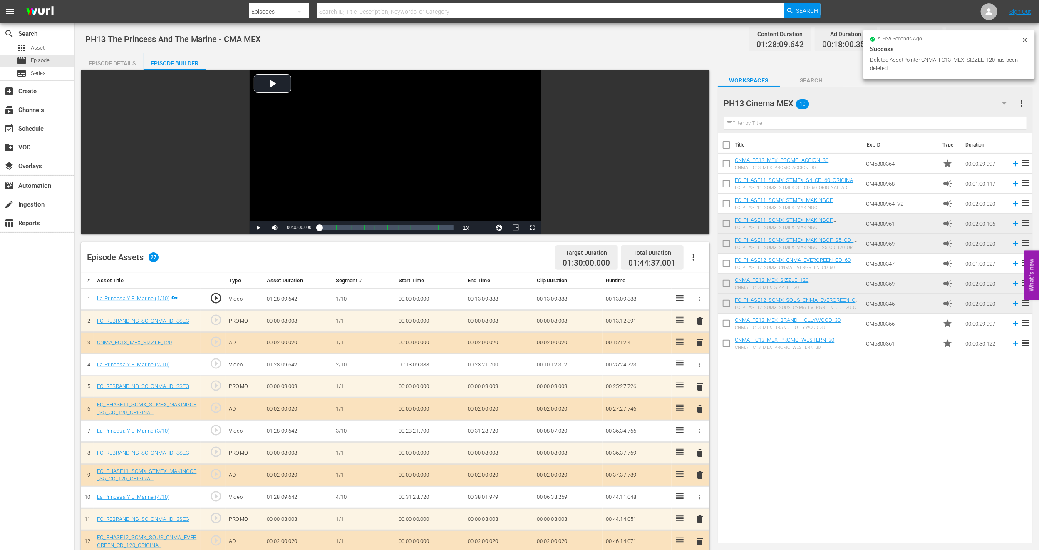
click at [699, 450] on span "delete" at bounding box center [700, 453] width 10 height 10
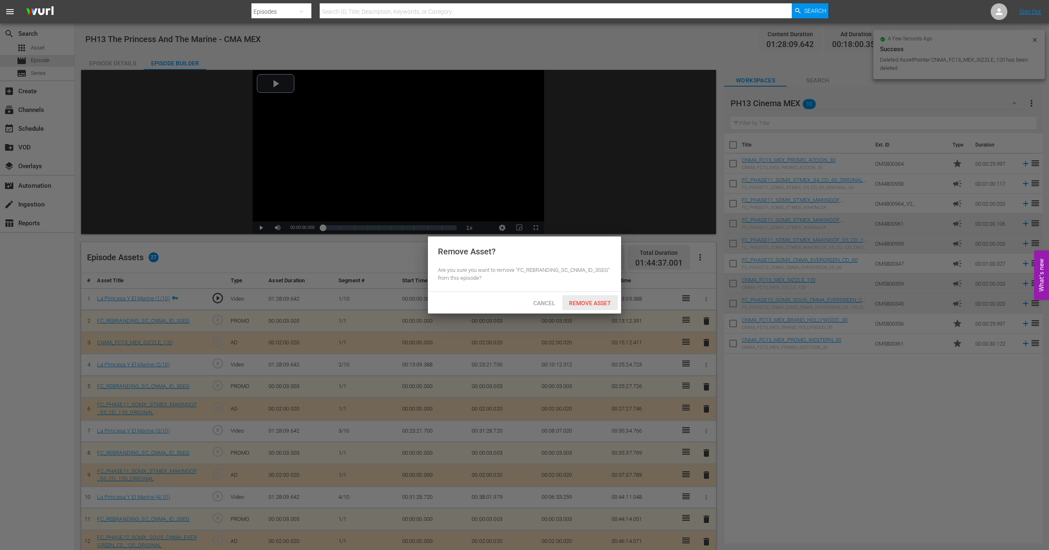
click at [597, 301] on span "Remove Asset" at bounding box center [589, 303] width 55 height 7
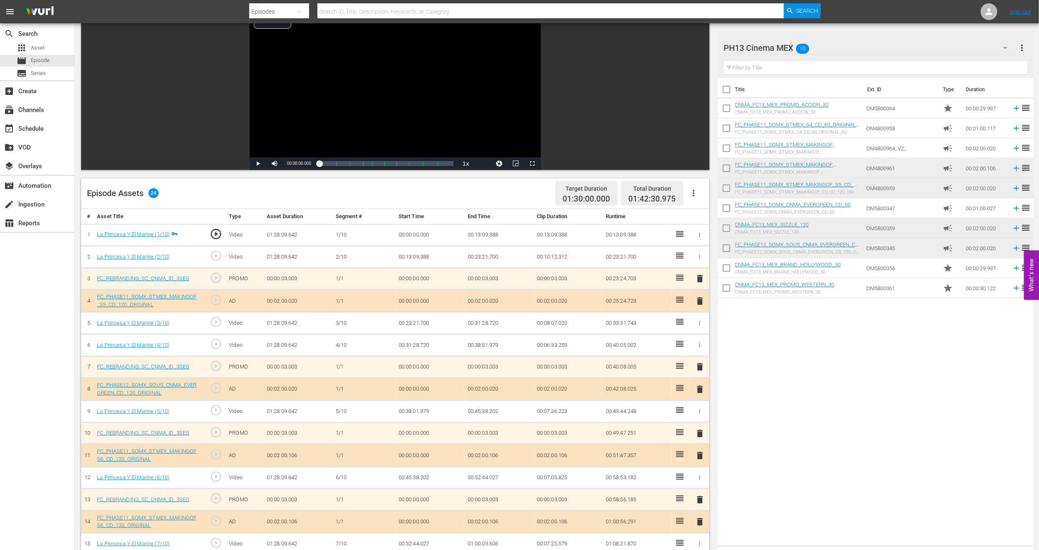
scroll to position [125, 0]
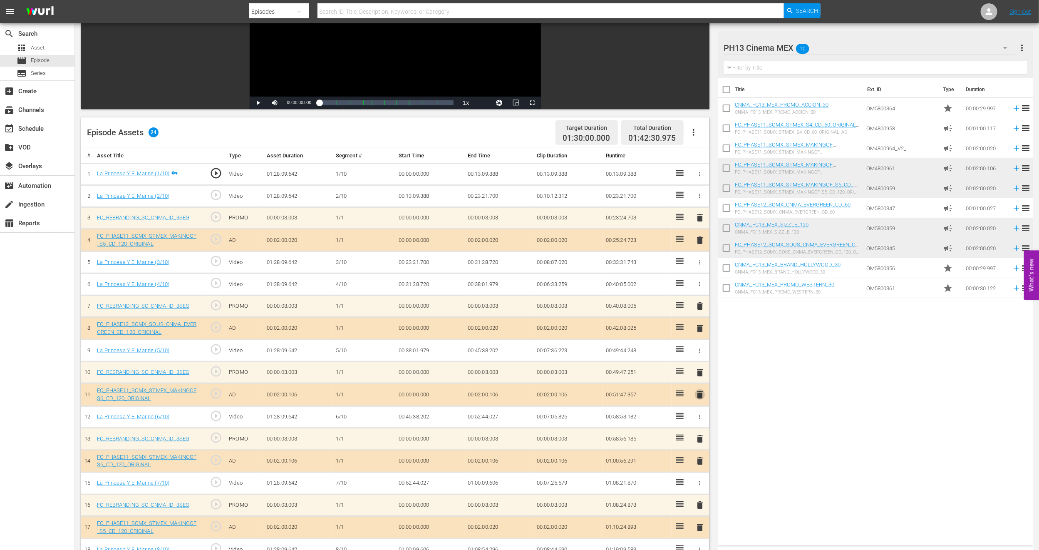
click at [702, 395] on span "delete" at bounding box center [700, 395] width 10 height 10
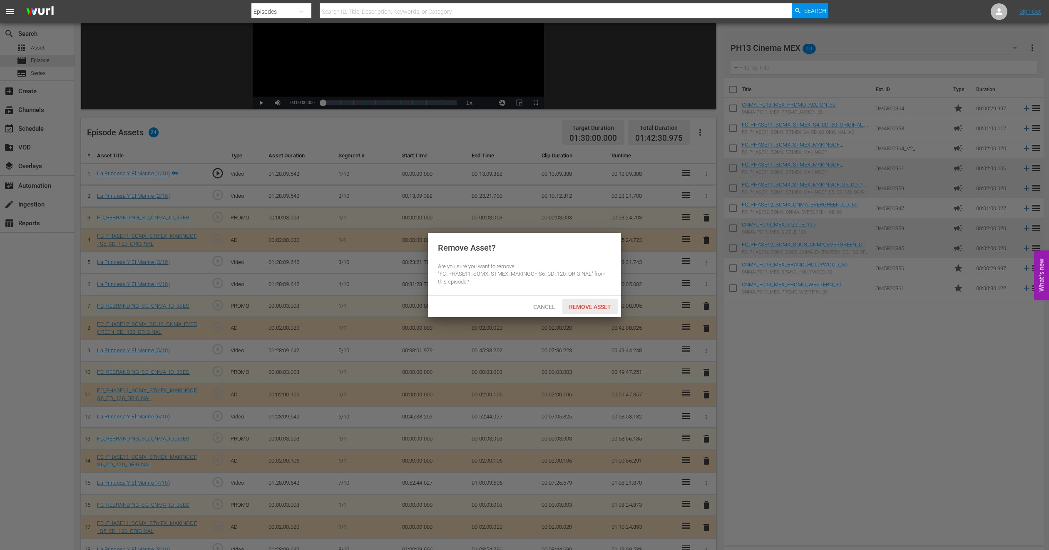
click at [608, 302] on div "Remove Asset" at bounding box center [589, 306] width 55 height 15
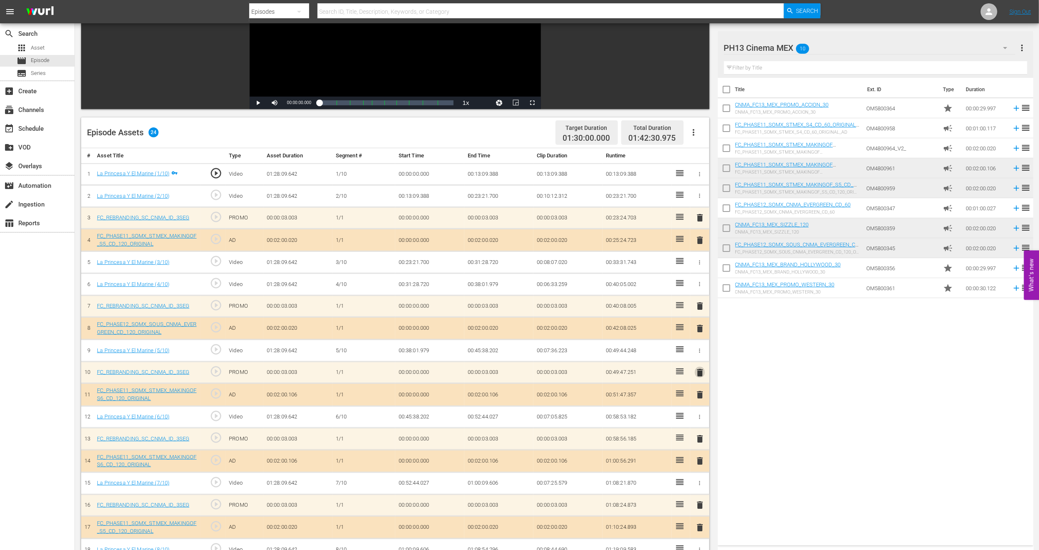
click at [702, 370] on span "delete" at bounding box center [700, 372] width 10 height 10
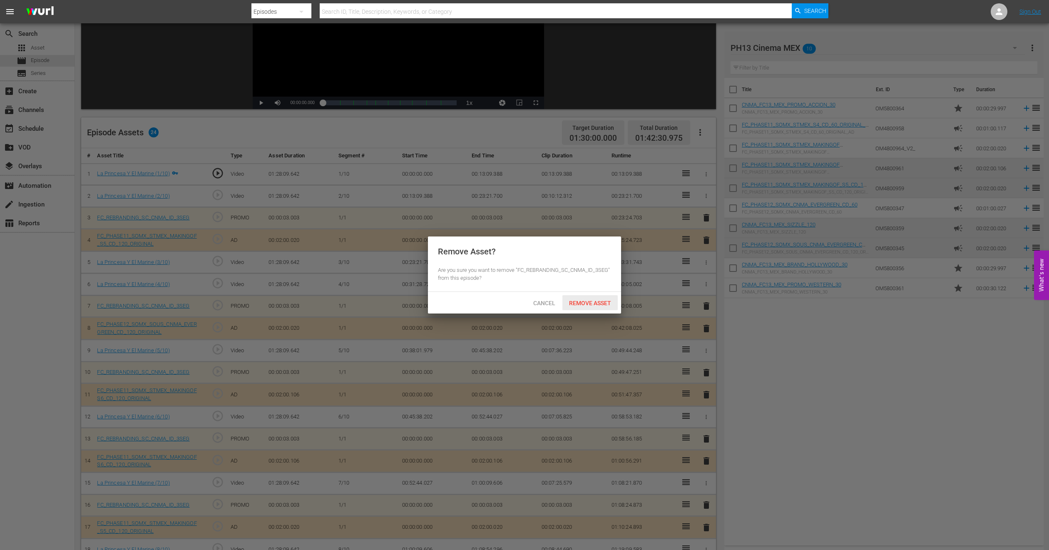
click at [602, 301] on span "Remove Asset" at bounding box center [589, 303] width 55 height 7
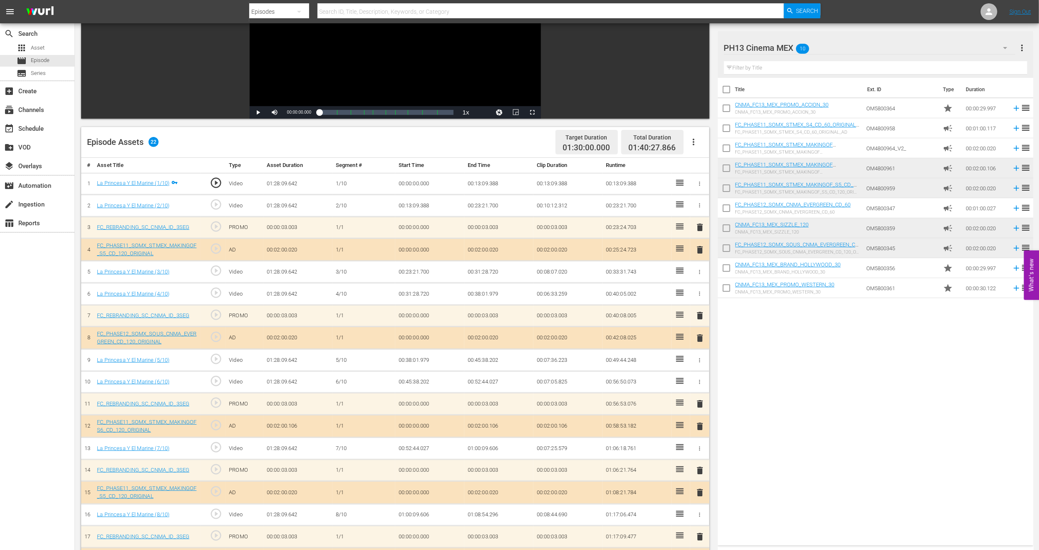
scroll to position [230, 0]
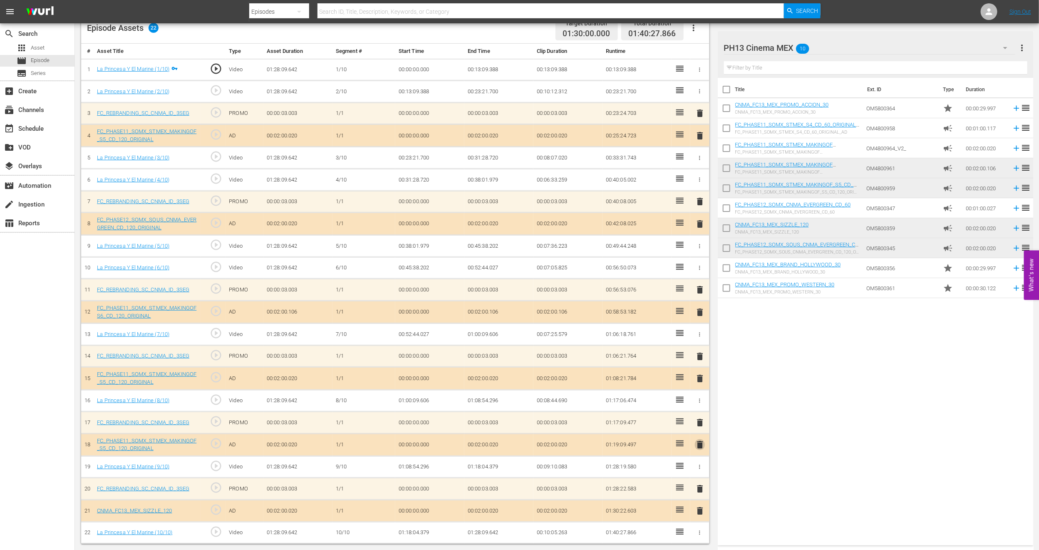
click at [700, 444] on span "delete" at bounding box center [700, 444] width 10 height 10
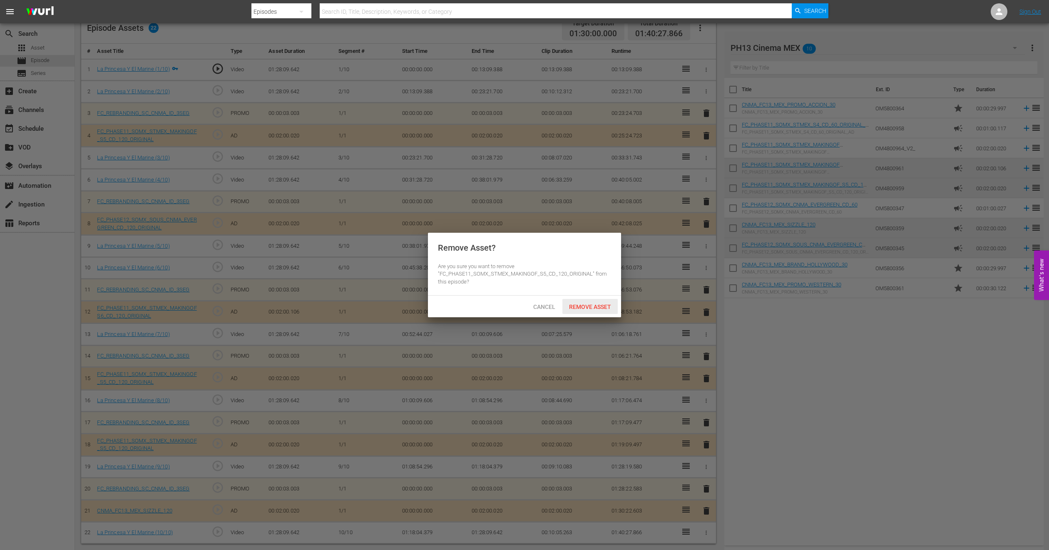
click at [612, 308] on span "Remove Asset" at bounding box center [589, 306] width 55 height 7
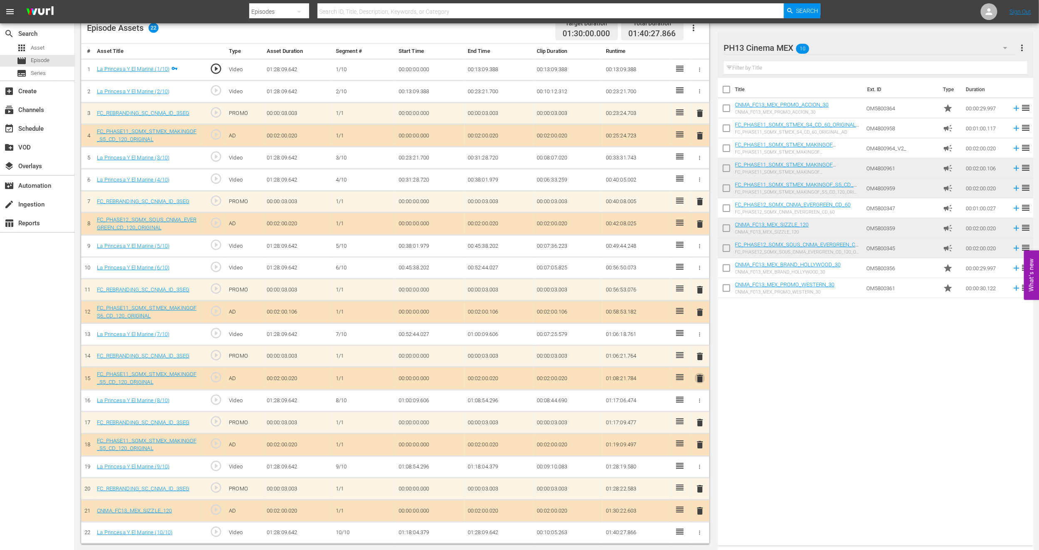
click at [702, 377] on span "delete" at bounding box center [700, 378] width 10 height 10
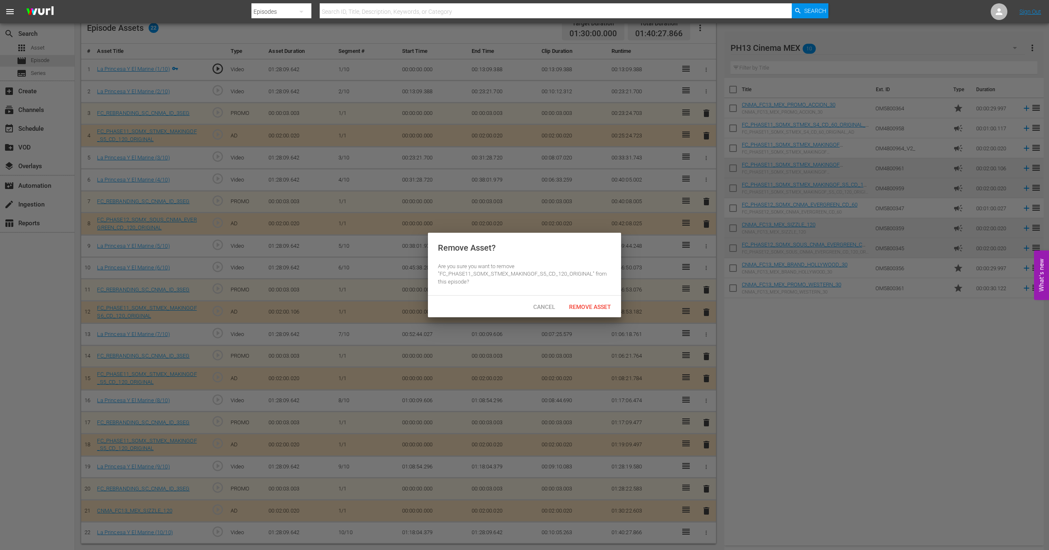
click at [608, 305] on span "Remove Asset" at bounding box center [589, 306] width 55 height 7
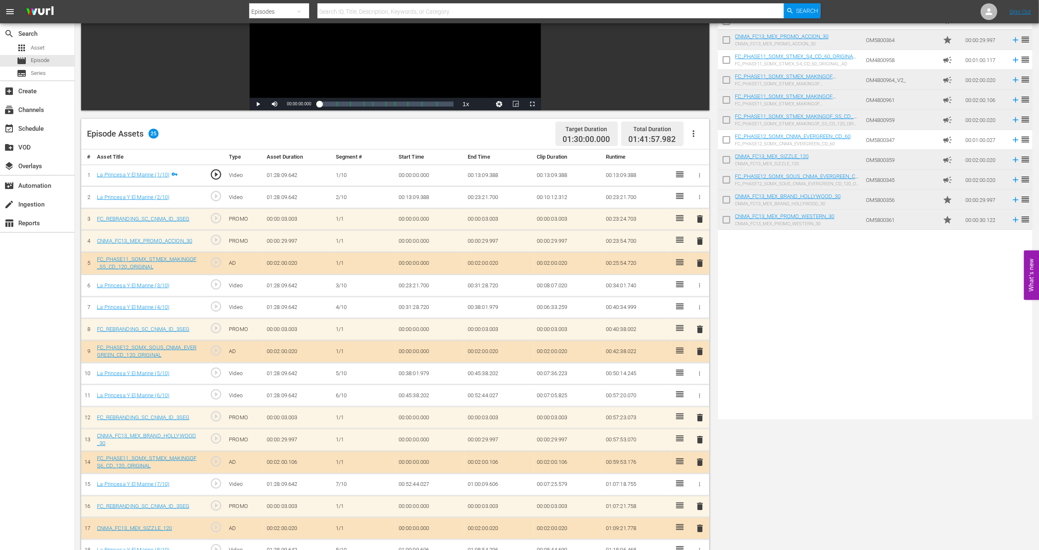
scroll to position [0, 0]
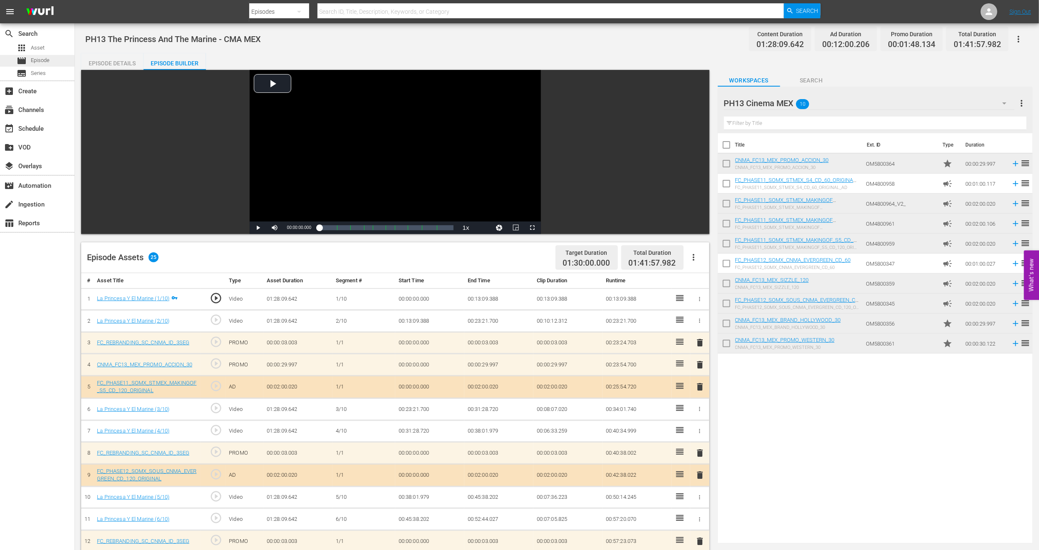
click at [60, 58] on div "movie Episode" at bounding box center [37, 61] width 74 height 12
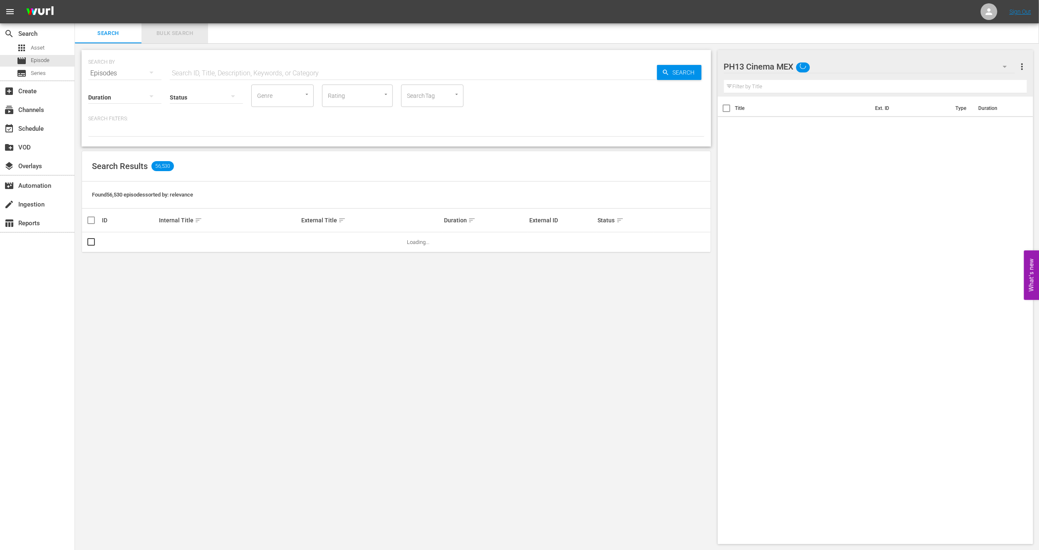
click at [188, 35] on span "Bulk Search" at bounding box center [174, 34] width 57 height 10
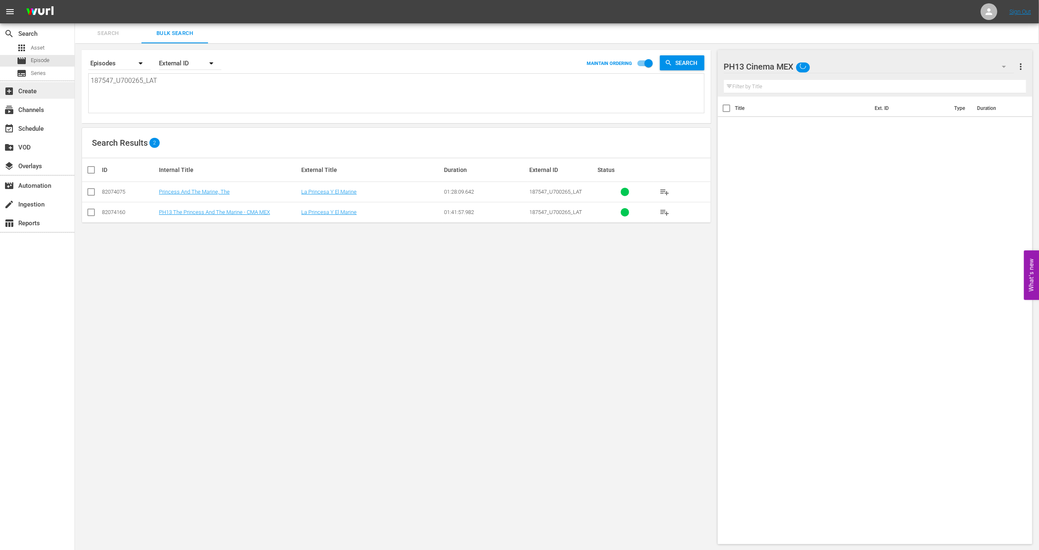
drag, startPoint x: 173, startPoint y: 89, endPoint x: 73, endPoint y: 90, distance: 99.9
click at [75, 0] on div "search Search apps Asset movie Episode subtitles Series add_box Create subscrip…" at bounding box center [557, 0] width 964 height 0
paste textarea "2295296_U700436"
type textarea "2295296_U700436_LAT"
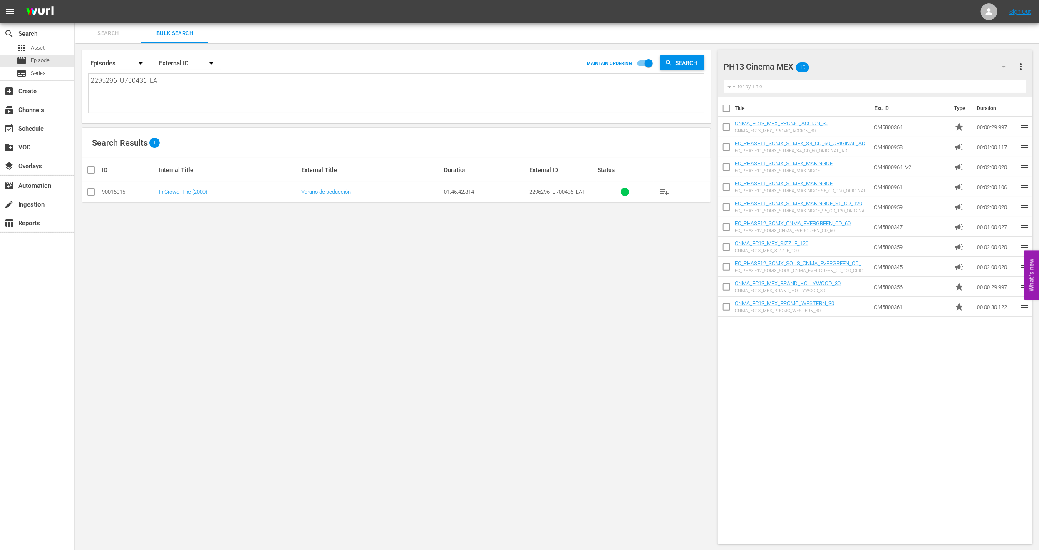
type textarea "2295296_U700436_LAT"
click at [98, 192] on td at bounding box center [91, 192] width 19 height 20
click at [89, 194] on input "checkbox" at bounding box center [91, 194] width 10 height 10
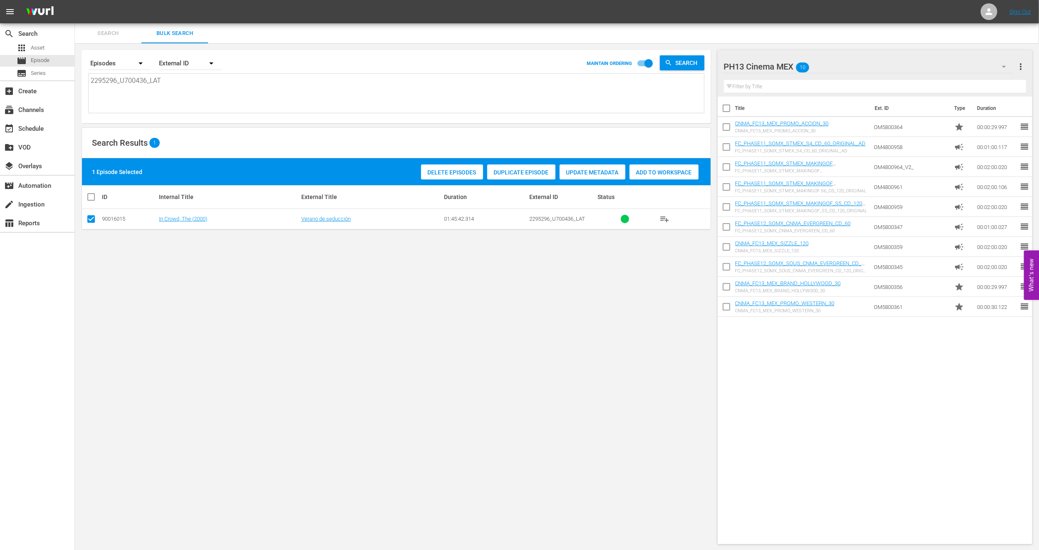
click at [508, 169] on span "Duplicate Episode" at bounding box center [521, 172] width 68 height 7
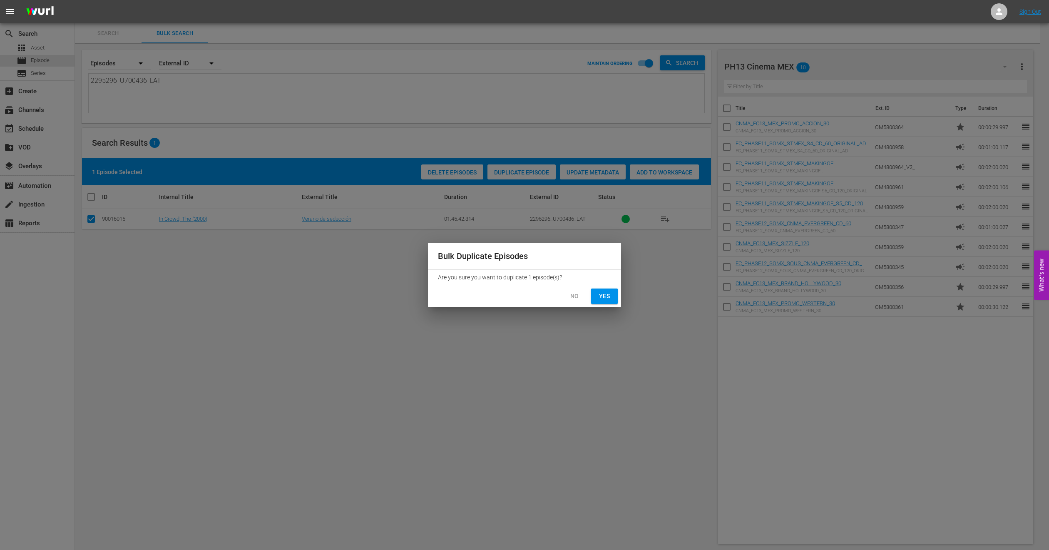
click at [606, 300] on span "Yes" at bounding box center [604, 296] width 13 height 10
checkbox input "false"
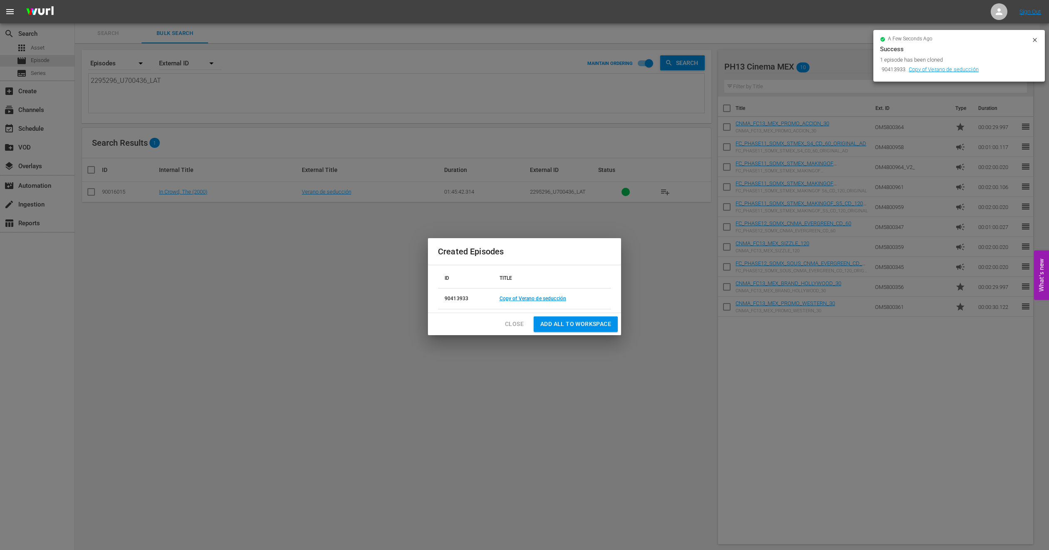
click at [513, 330] on button "Close" at bounding box center [514, 323] width 32 height 15
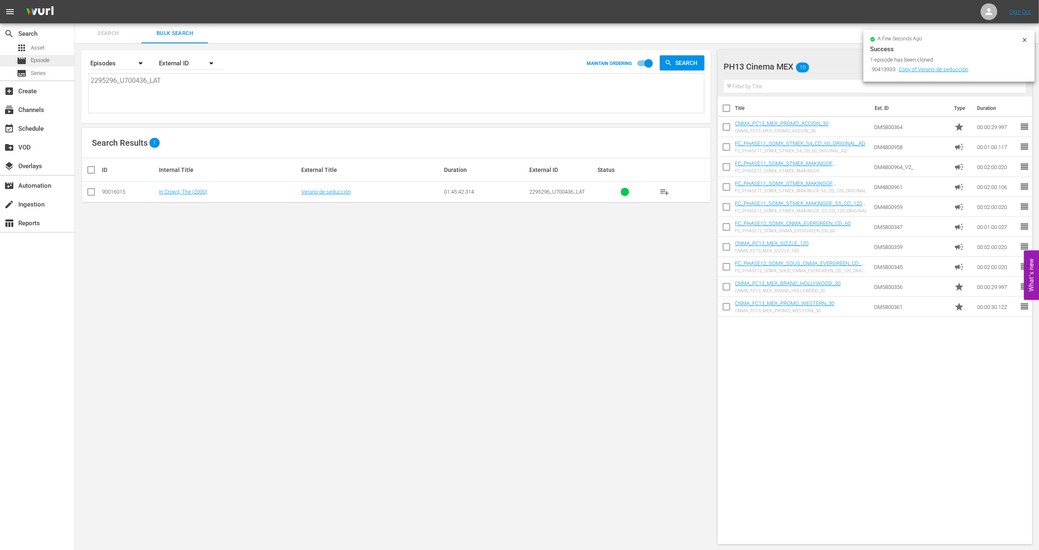
click at [67, 62] on div "movie Episode" at bounding box center [37, 61] width 74 height 12
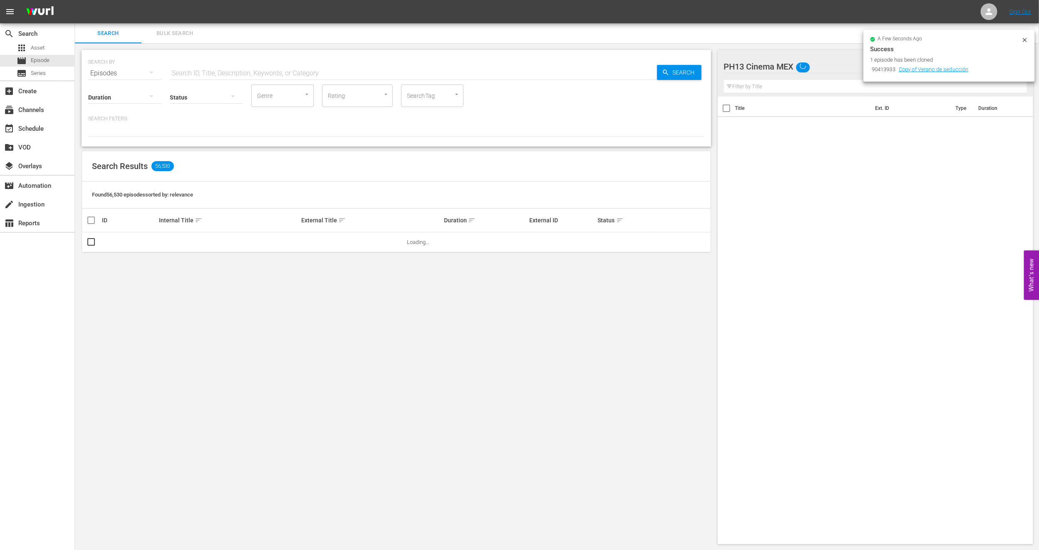
click at [174, 29] on span "Bulk Search" at bounding box center [174, 34] width 57 height 10
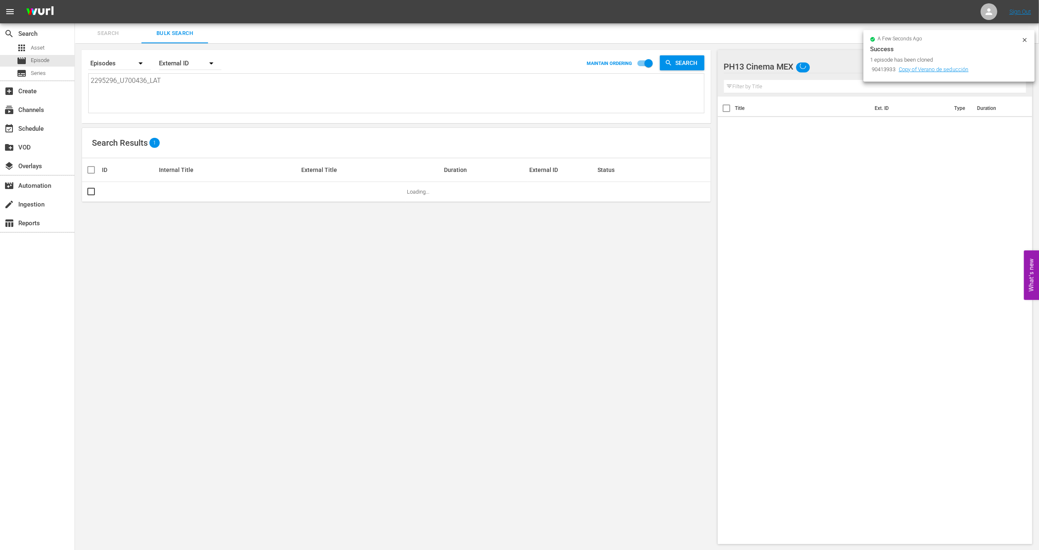
click at [1023, 39] on icon at bounding box center [1025, 40] width 7 height 7
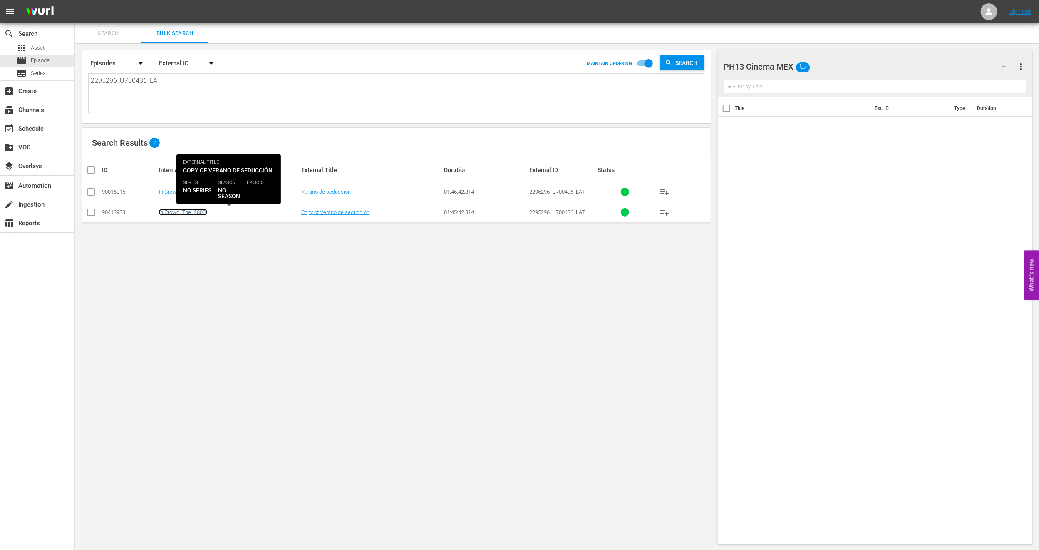
click at [173, 211] on link "In Crowd, The (2000)" at bounding box center [183, 212] width 48 height 6
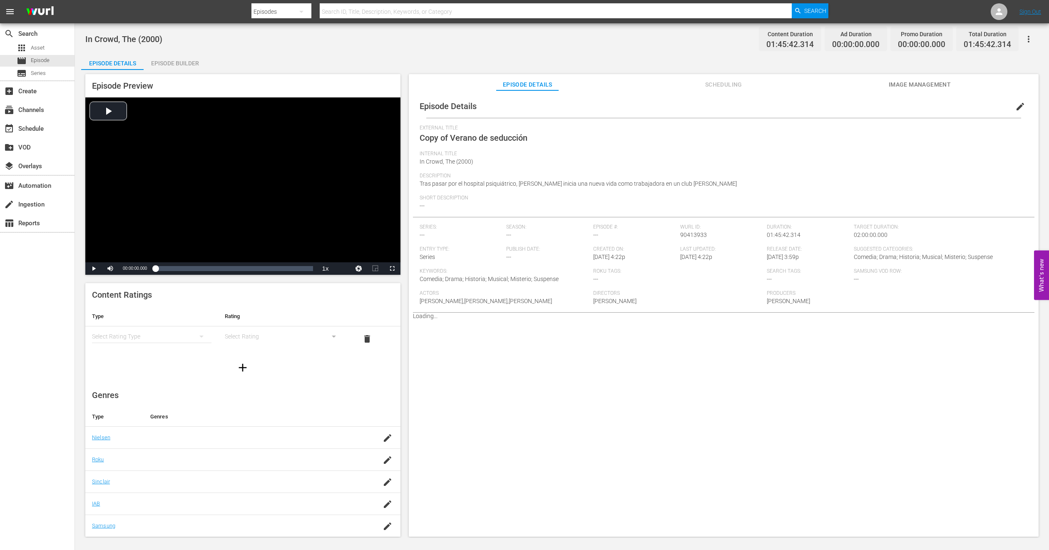
click at [1016, 99] on button "edit" at bounding box center [1020, 107] width 20 height 20
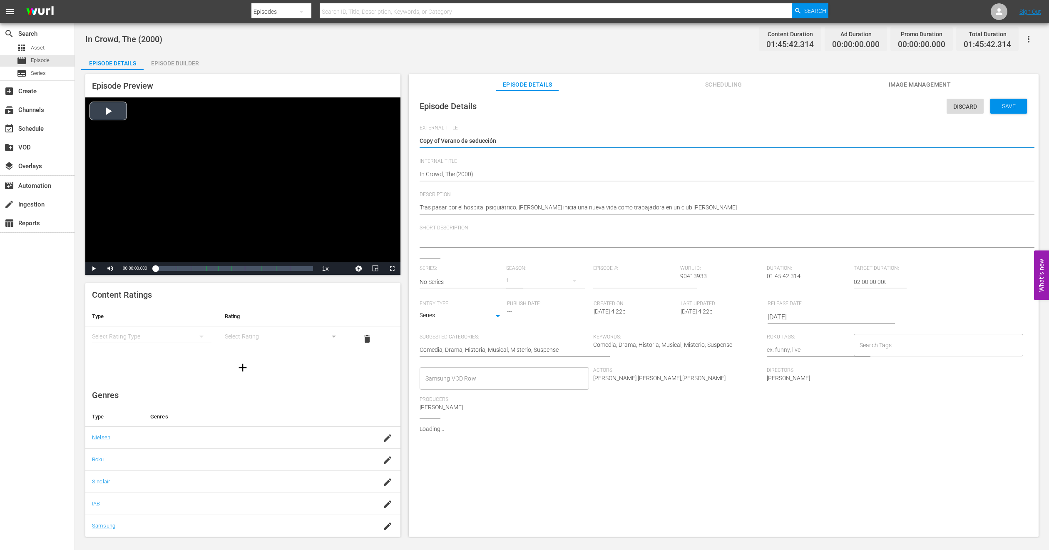
drag, startPoint x: 442, startPoint y: 143, endPoint x: 246, endPoint y: 143, distance: 196.4
click at [246, 143] on div "Episode Preview Video Player is loading. Play Video Play Mute Current Time 00:0…" at bounding box center [561, 306] width 961 height 473
type textarea "Verano de seducción"
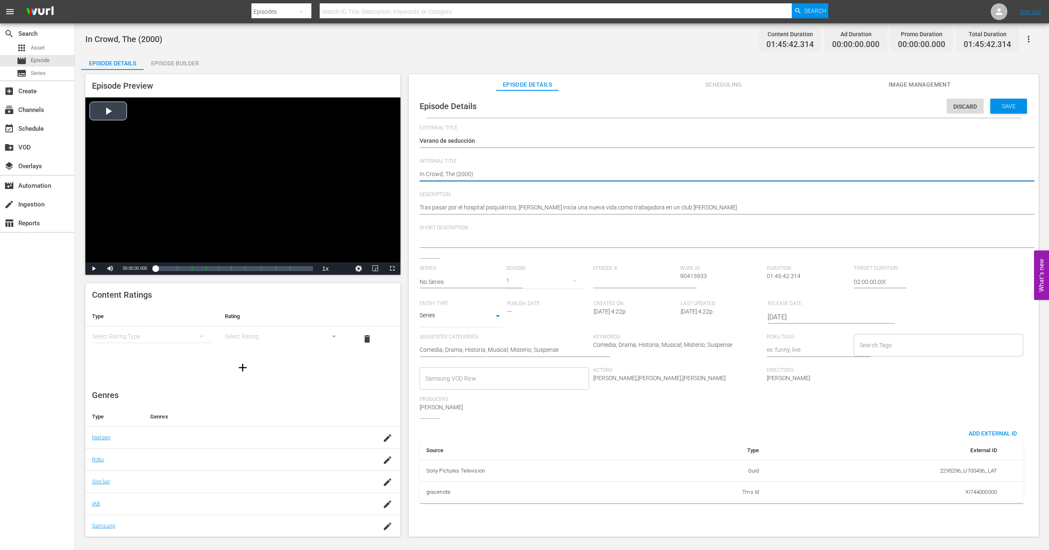
type textarea "In Crowd, The(2000)"
type textarea "In Crowd, Th(2000)"
type textarea "In Crowd, T(2000)"
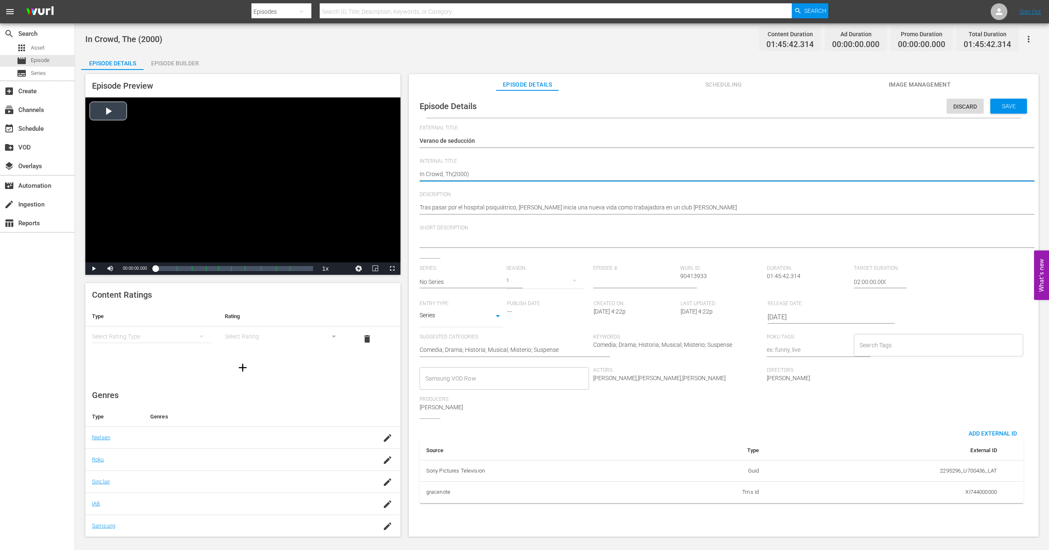
type textarea "In Crowd, T(2000)"
type textarea "In Crowd, (2000)"
type textarea "In Crowd,(2000)"
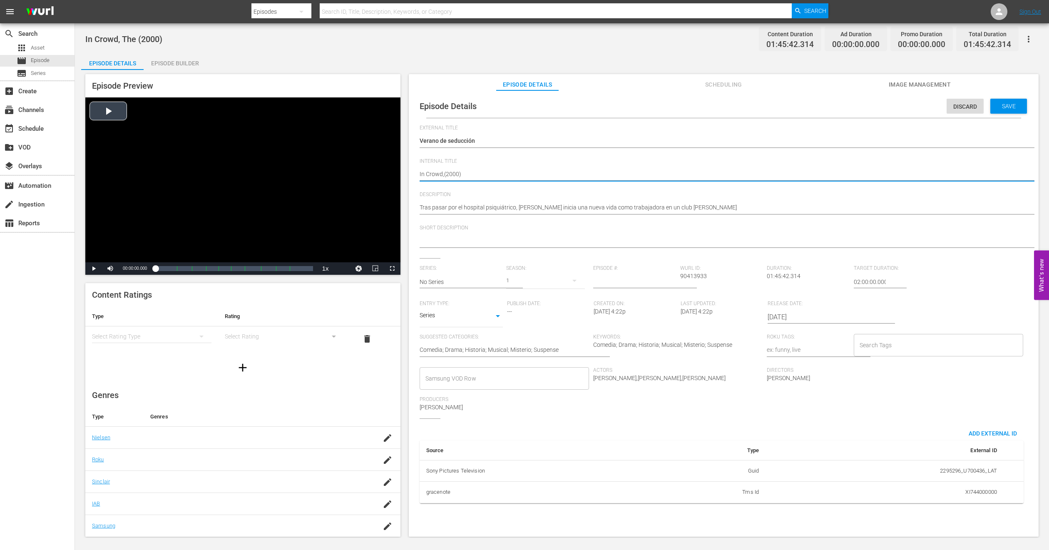
type textarea "In Crowd(2000)"
type textarea "In Crowd (2000)"
type textarea "PIn Crowd (2000)"
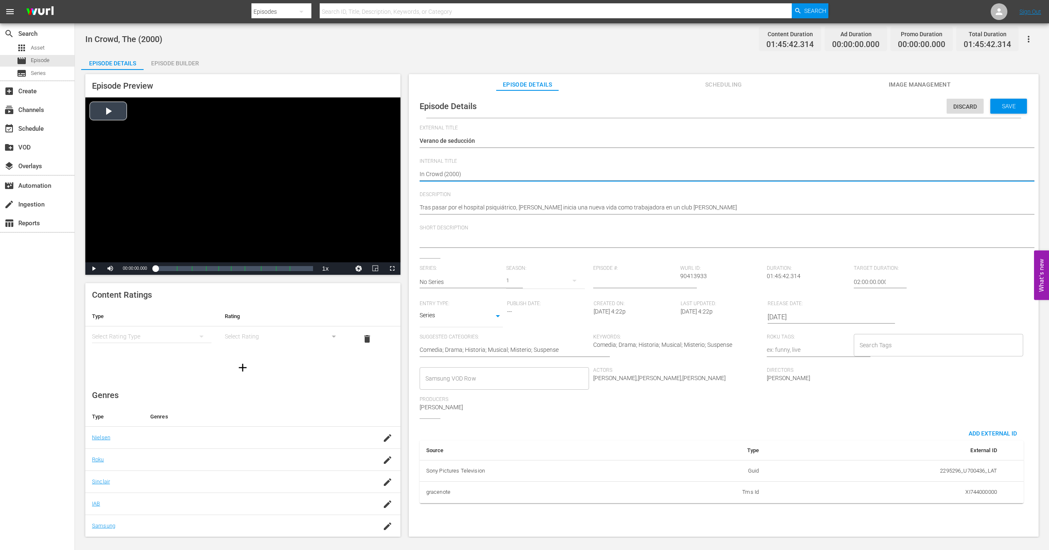
type textarea "PIn Crowd (2000)"
type textarea "PHIn Crowd (2000)"
type textarea "PH1In Crowd (2000)"
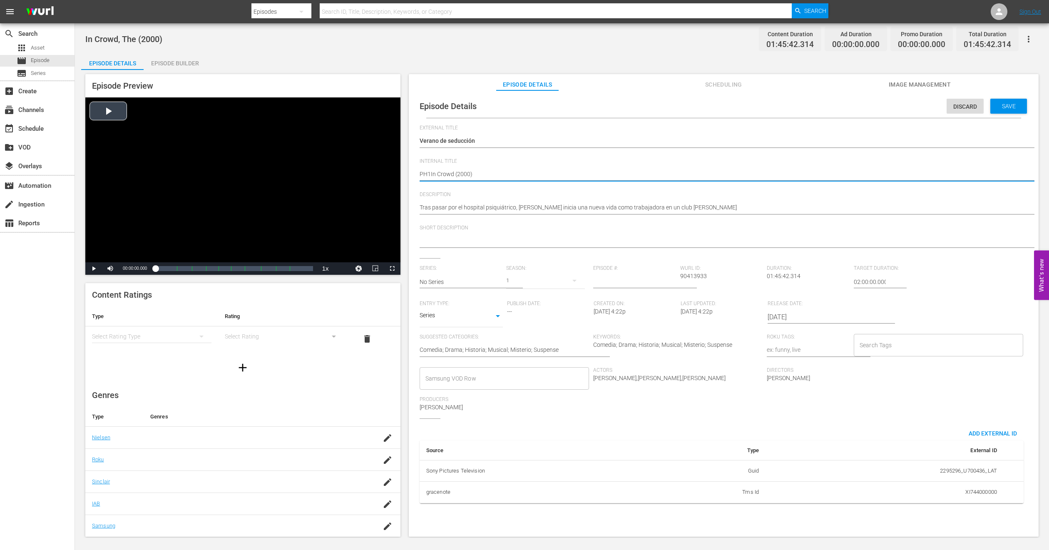
type textarea "PH13In Crowd (2000)"
type textarea "PH13 In Crowd (2000)"
paste textarea "2295296_U700436_LAT"
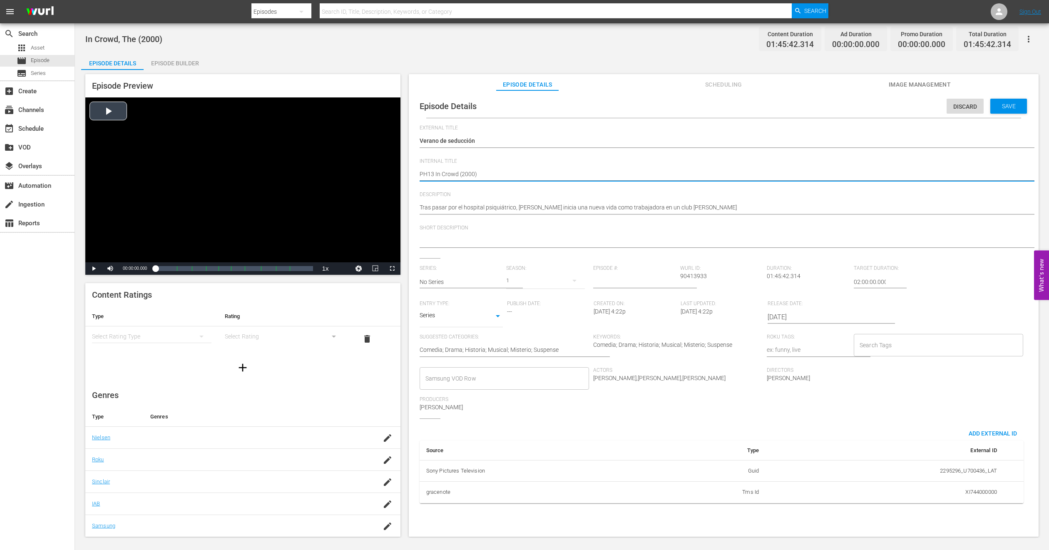
type textarea "PH13 2295296_U700436_LATIn Crowd (2000)"
type textarea "PH13 In Crowd (2000)"
type textarea "PH13 tIn Crowd (2000)"
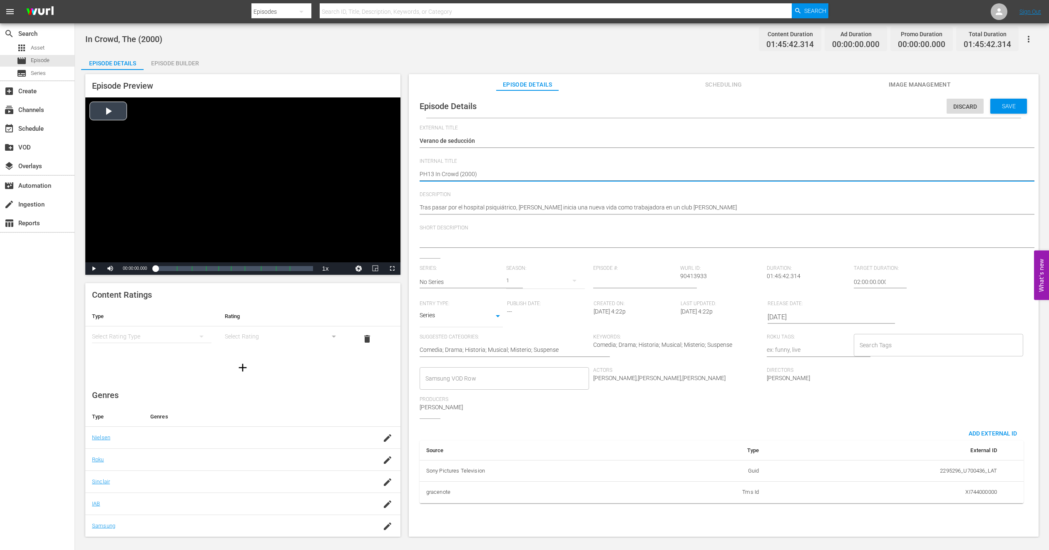
type textarea "PH13 tIn Crowd (2000)"
type textarea "PH13 thIn Crowd (2000)"
type textarea "PH13 theIn Crowd (2000)"
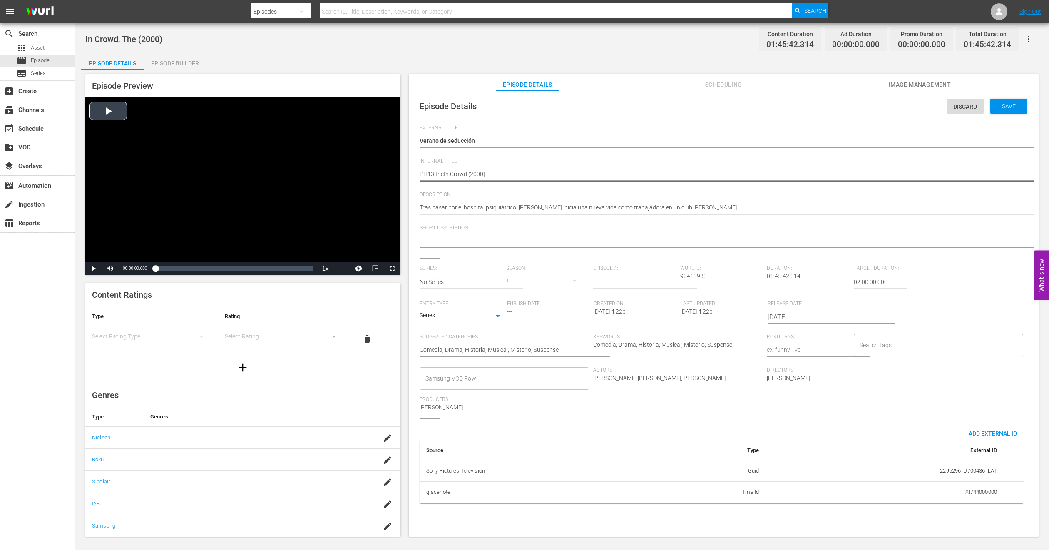
type textarea "PH13 thIn Crowd (2000)"
type textarea "PH13 tIn Crowd (2000)"
type textarea "PH13 In Crowd (2000)"
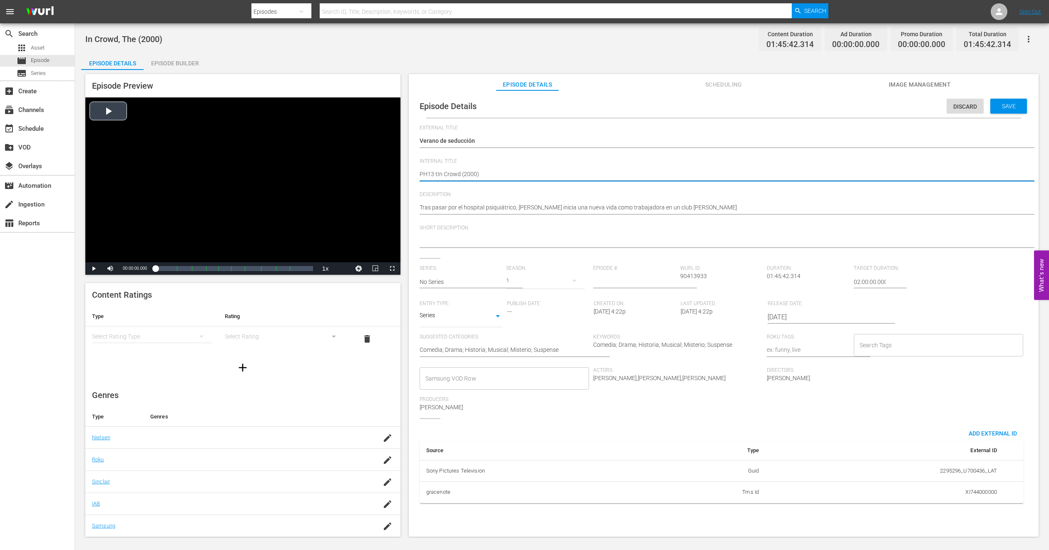
type textarea "PH13 In Crowd (2000)"
type textarea "PH13 TIn Crowd (2000)"
type textarea "PH13 ThIn Crowd (2000)"
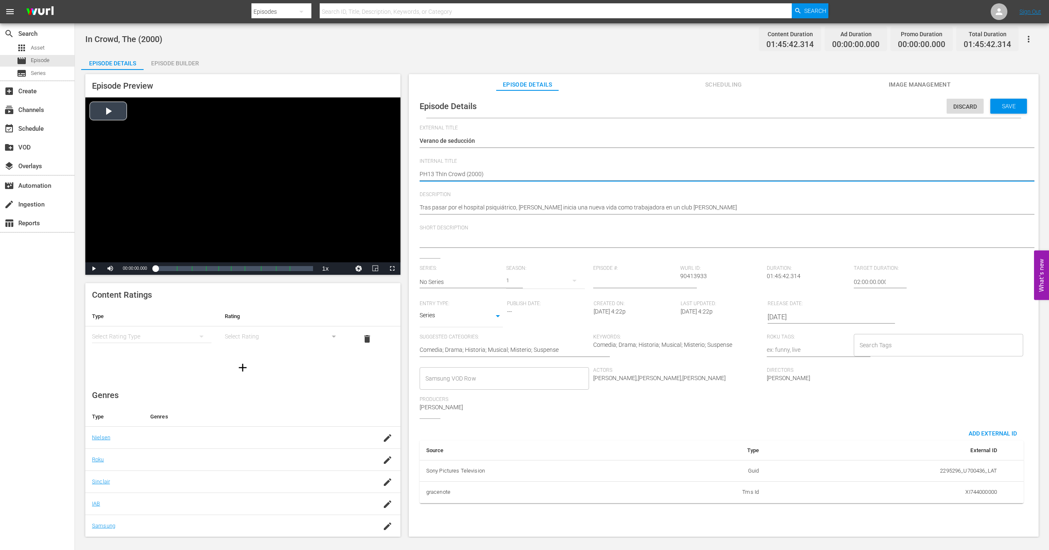
type textarea "PH13 ThEIn Crowd (2000)"
type textarea "PH13 ThIn Crowd (2000)"
type textarea "PH13 TheIn Crowd (2000)"
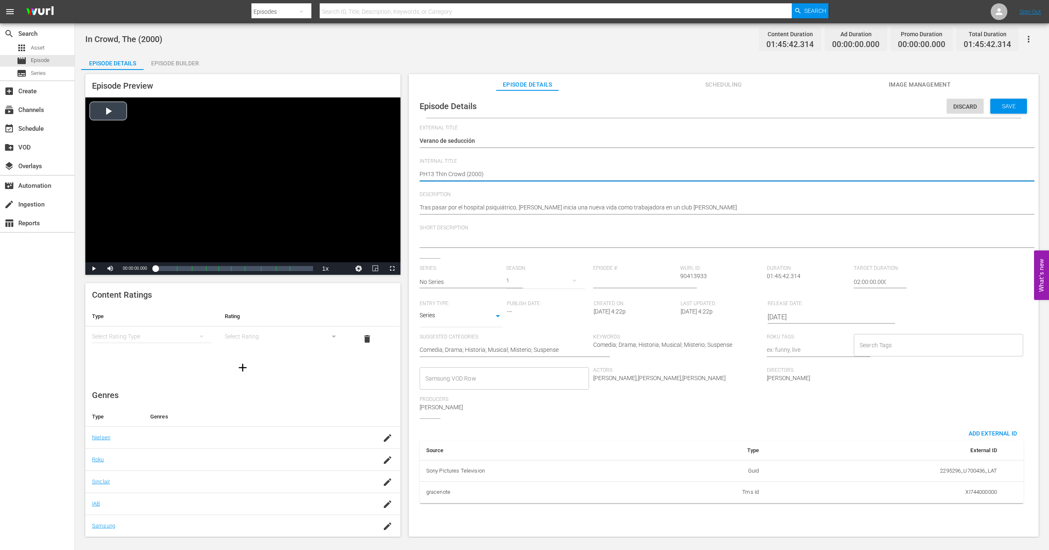
type textarea "PH13 TheIn Crowd (2000)"
type textarea "PH13 The In Crowd (2000)"
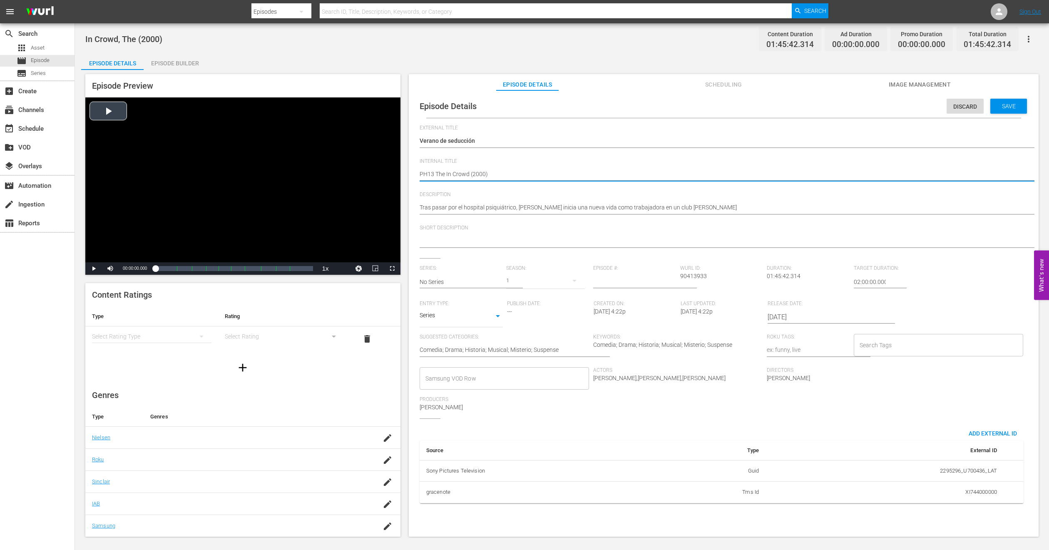
type textarea "PH13 The In Crowd (2000) -"
type textarea "PH13 The In Crowd (2000) - C"
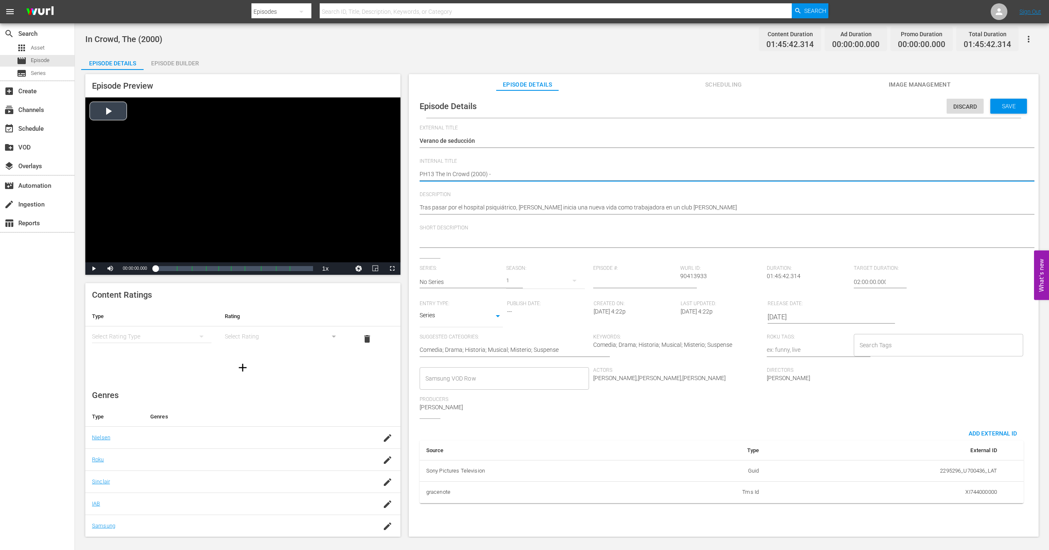
type textarea "PH13 The In Crowd (2000) - C"
type textarea "PH13 The In Crowd (2000) - CM"
type textarea "PH13 The In Crowd (2000) - CMA"
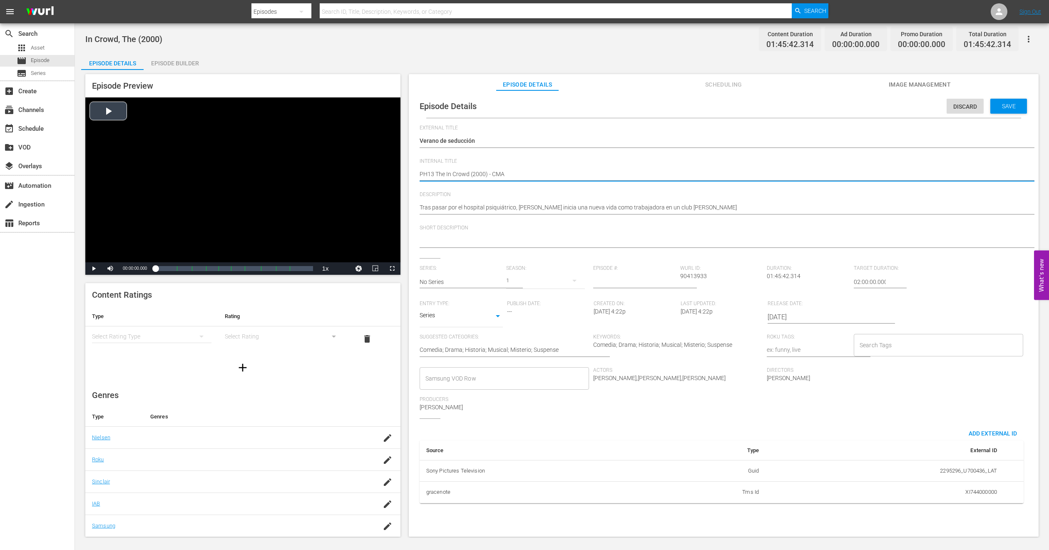
type textarea "PH13 The In Crowd (2000) - CMA"
type textarea "PH13 The In Crowd (2000) - CMA M"
type textarea "PH13 The In Crowd (2000) - CMA ME"
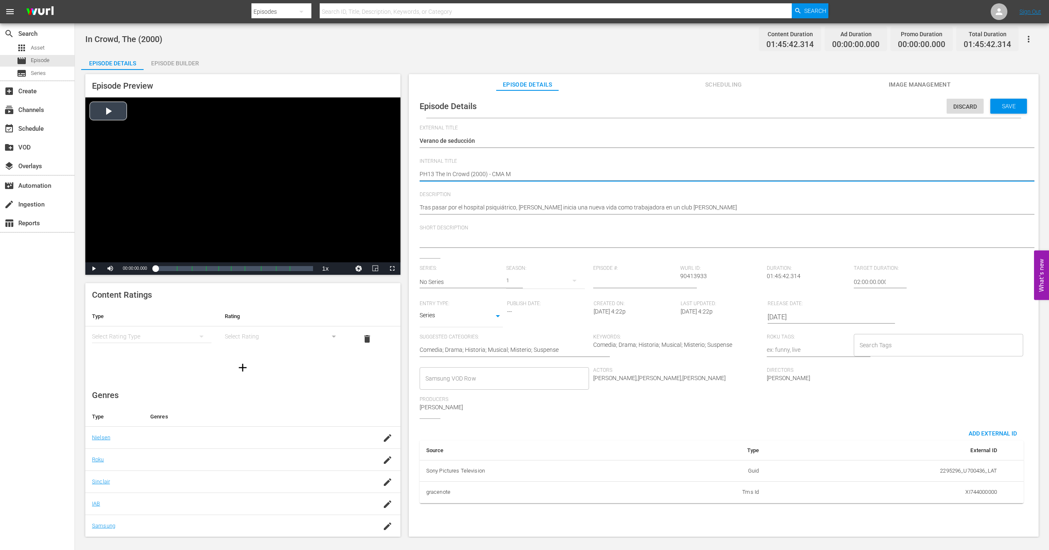
type textarea "PH13 The In Crowd (2000) - CMA ME"
type textarea "PH13 The In Crowd (2000) - CMA MEX"
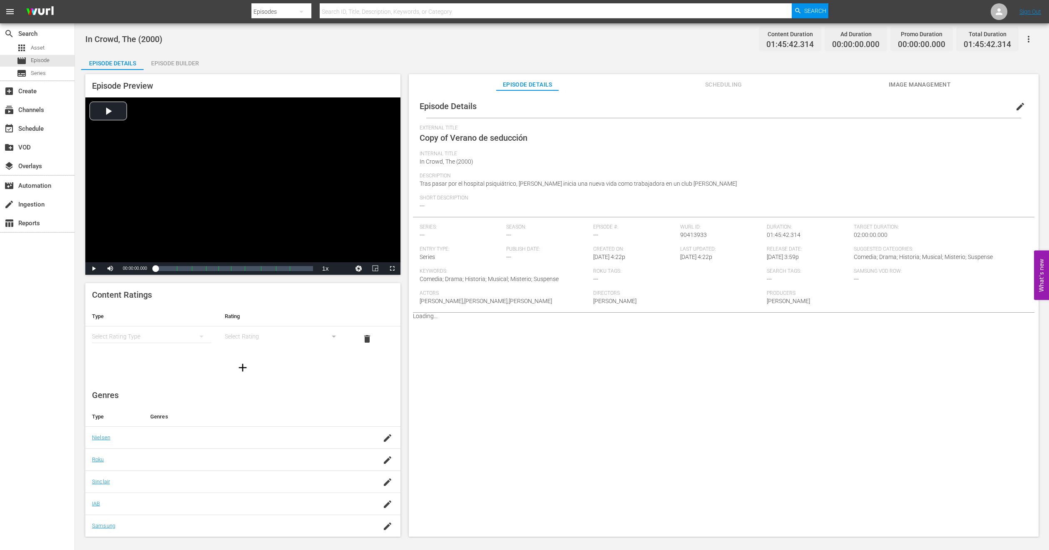
click at [927, 84] on span "Image Management" at bounding box center [919, 84] width 62 height 10
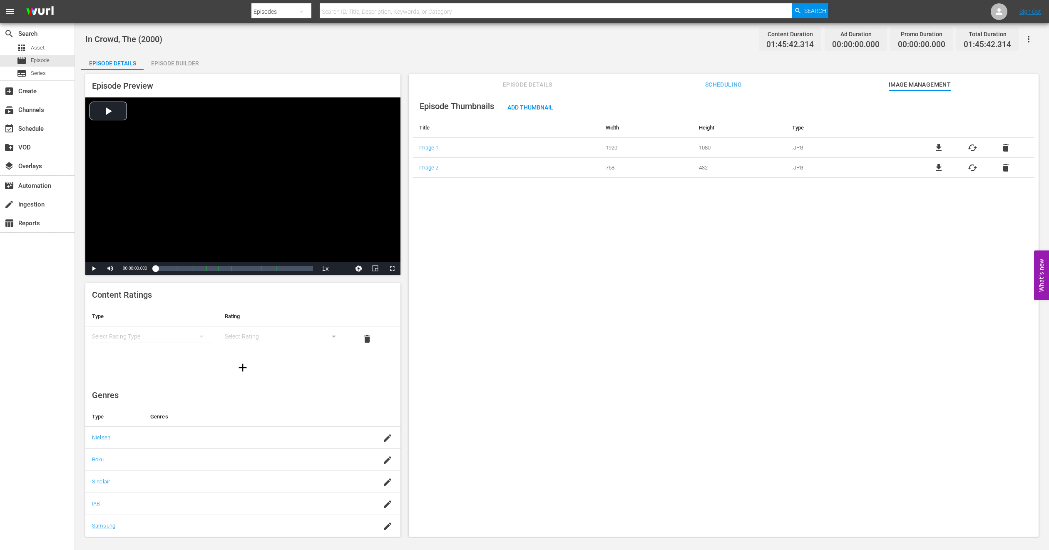
click at [160, 62] on div "Episode Builder" at bounding box center [175, 63] width 62 height 20
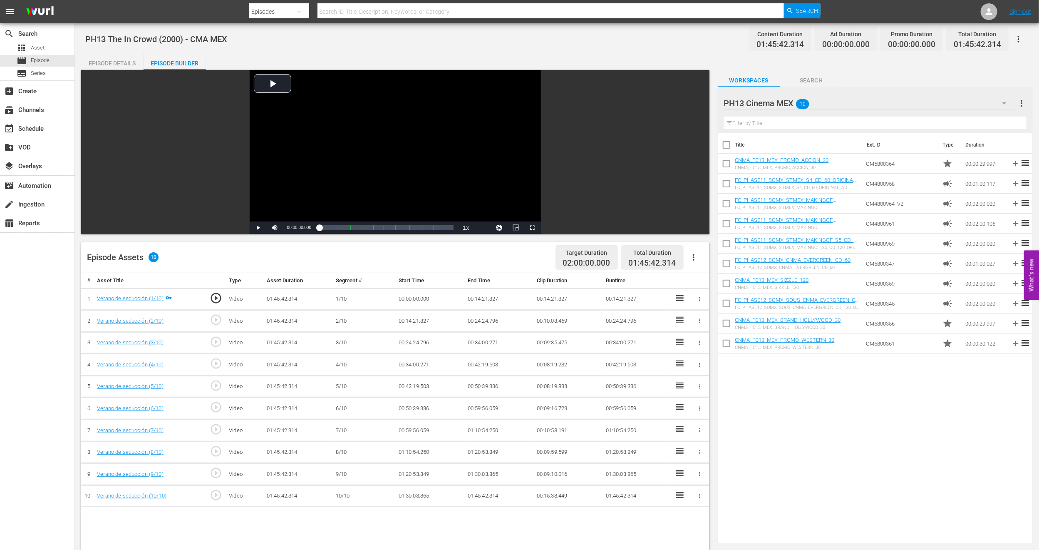
click at [693, 258] on icon "button" at bounding box center [694, 257] width 2 height 7
click at [695, 258] on div "Fill with Ads" at bounding box center [718, 261] width 57 height 20
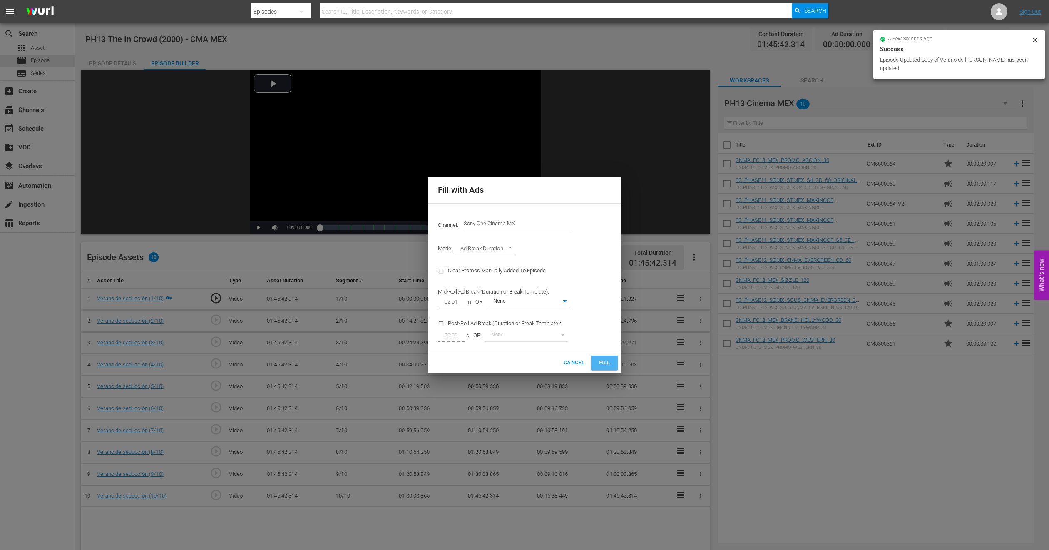
click at [601, 359] on span "Fill" at bounding box center [604, 363] width 13 height 10
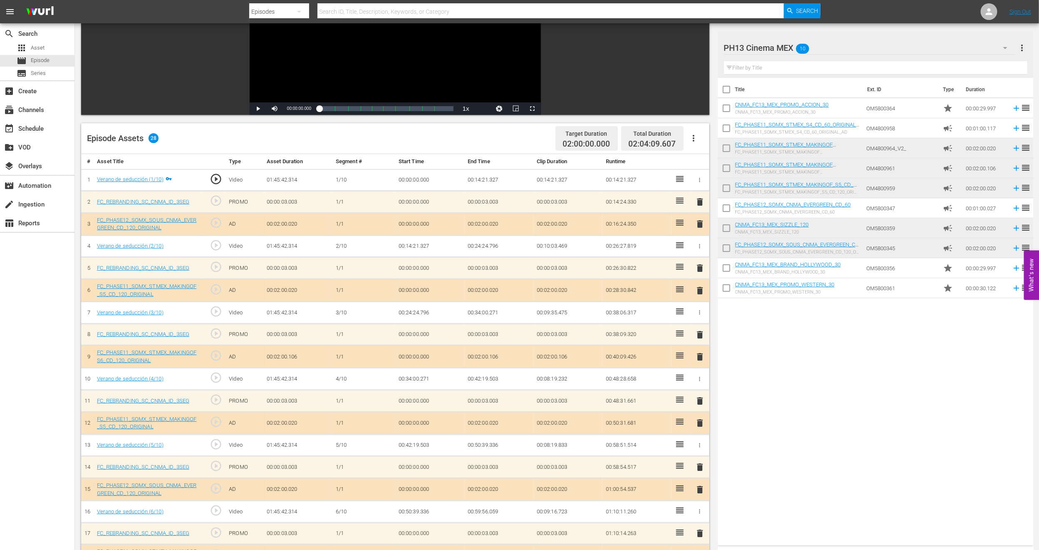
scroll to position [125, 0]
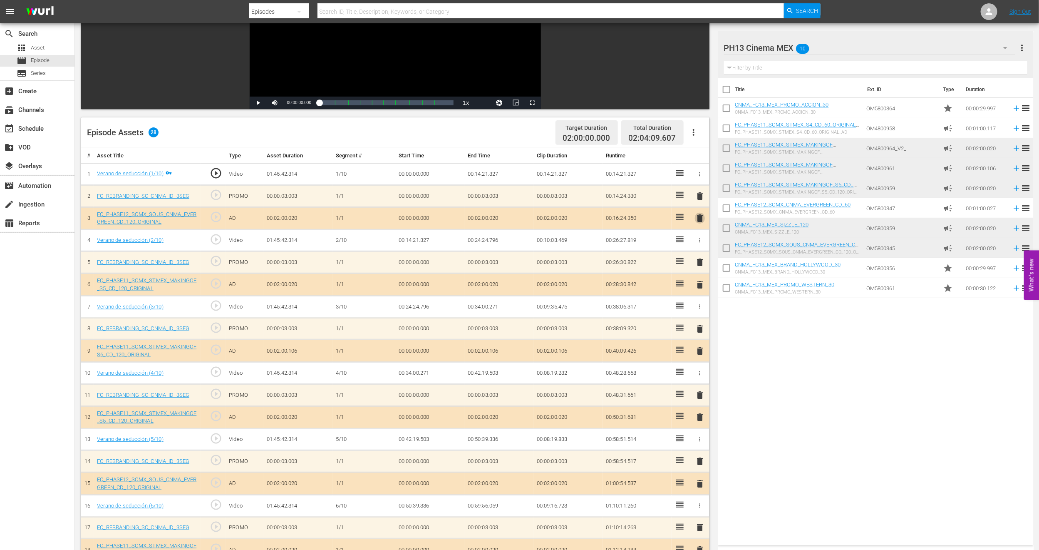
click at [700, 216] on span "delete" at bounding box center [700, 218] width 10 height 10
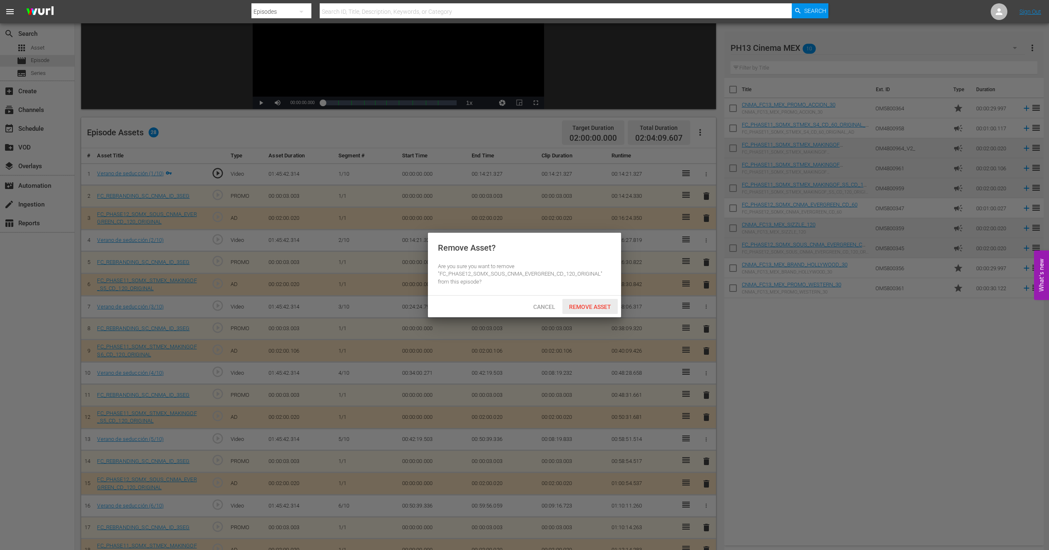
click at [577, 310] on div "Remove Asset" at bounding box center [589, 306] width 55 height 15
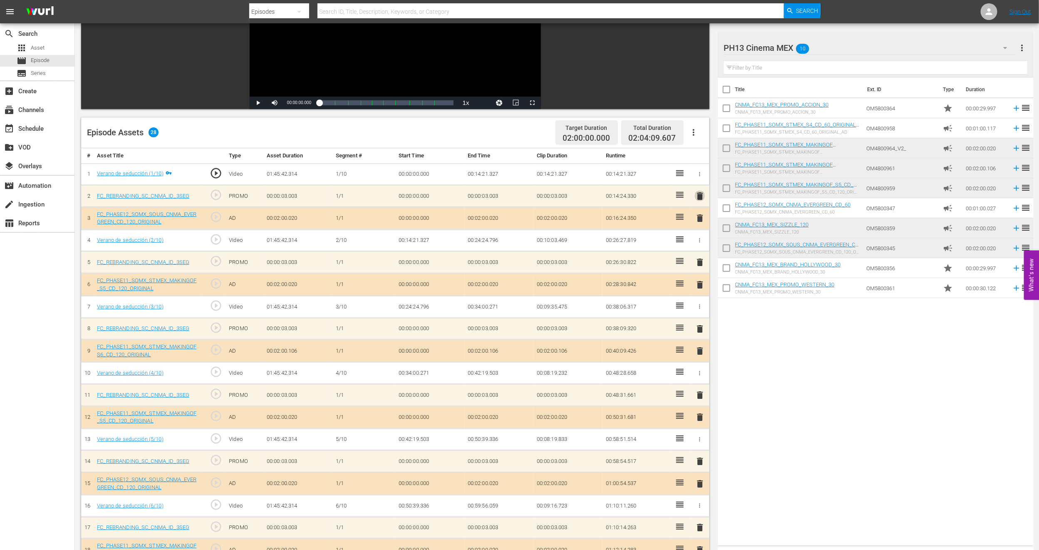
click at [700, 196] on span "delete" at bounding box center [700, 196] width 10 height 10
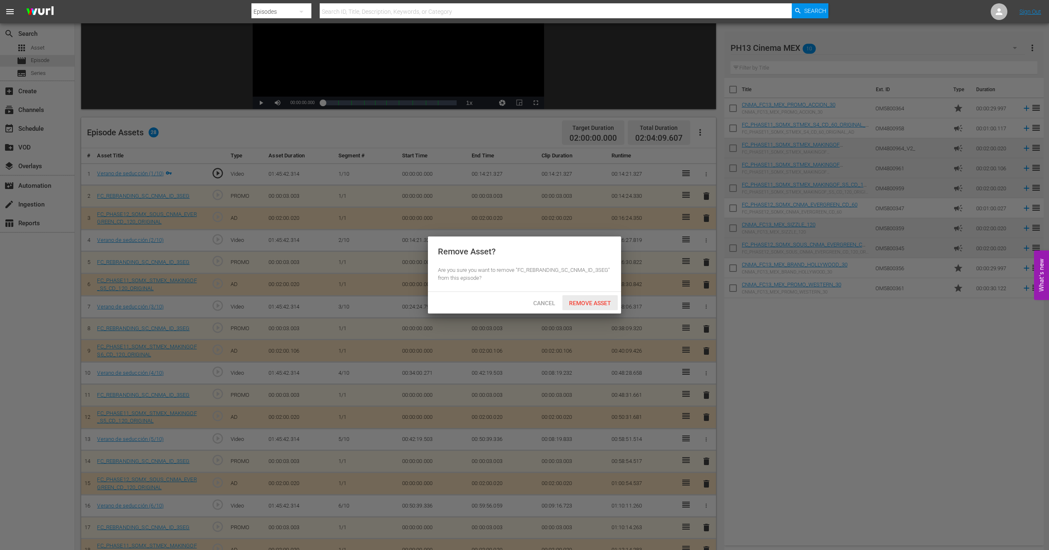
click at [594, 302] on span "Remove Asset" at bounding box center [589, 303] width 55 height 7
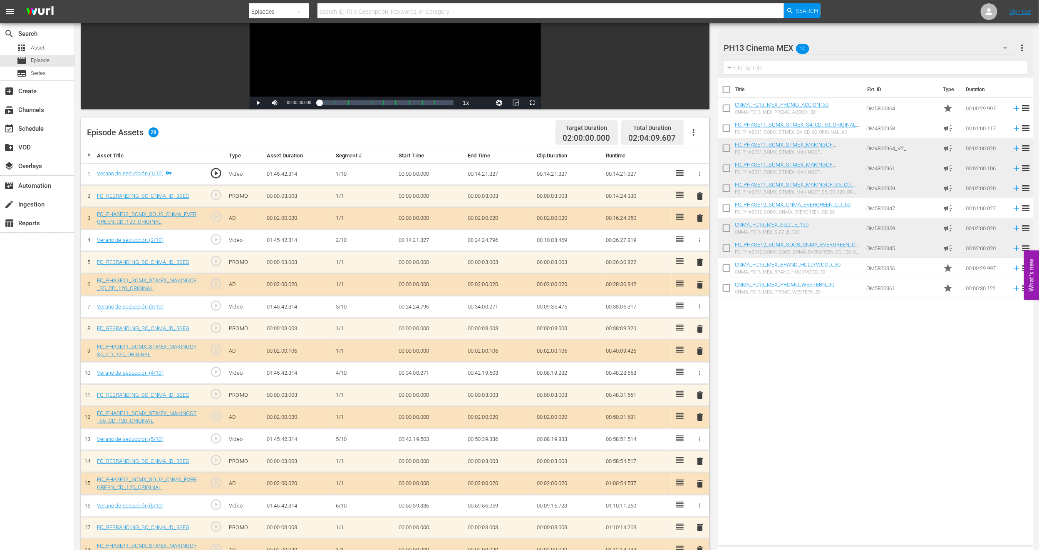
click at [699, 352] on span "delete" at bounding box center [700, 351] width 10 height 10
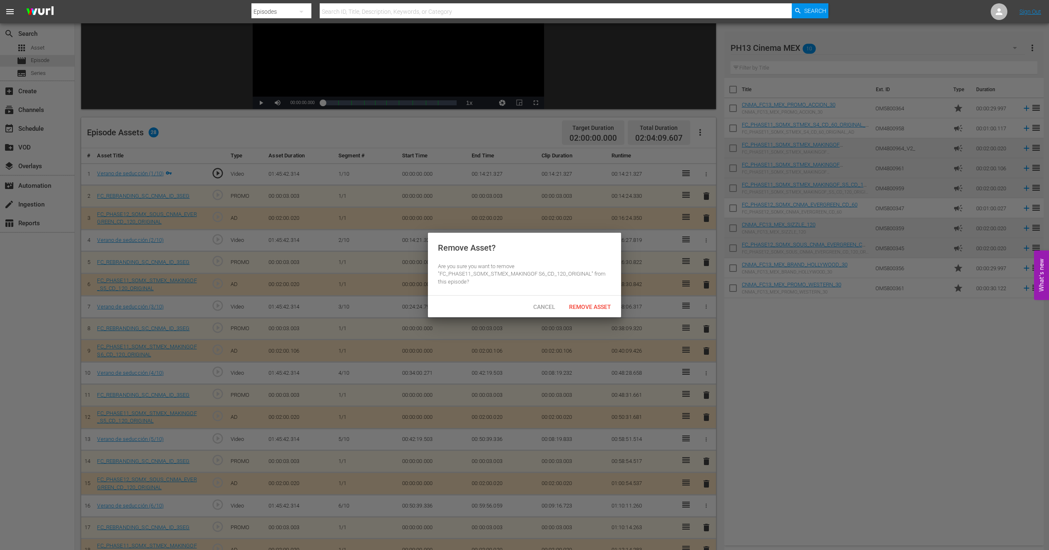
click at [578, 295] on hr at bounding box center [524, 295] width 193 height 0
click at [578, 299] on div "Remove Asset" at bounding box center [589, 306] width 55 height 15
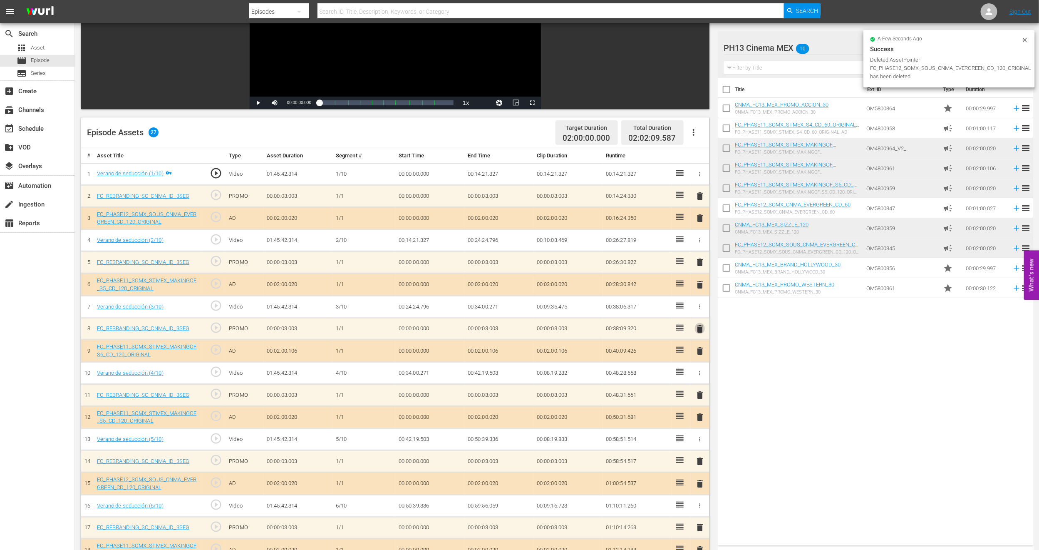
click at [700, 328] on span "delete" at bounding box center [700, 329] width 10 height 10
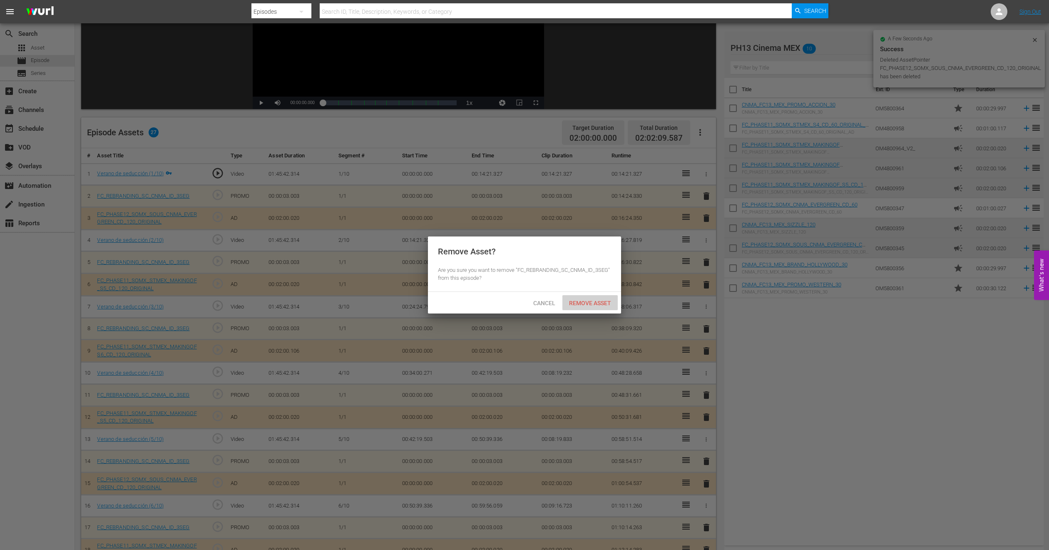
click at [603, 296] on div "Remove Asset" at bounding box center [589, 302] width 55 height 15
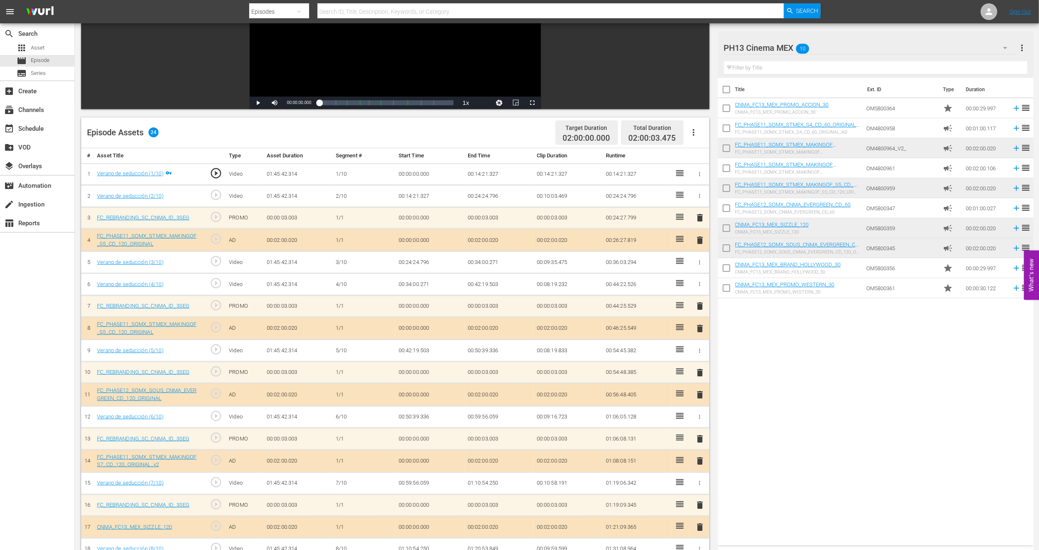
click at [699, 325] on span "delete" at bounding box center [700, 328] width 10 height 10
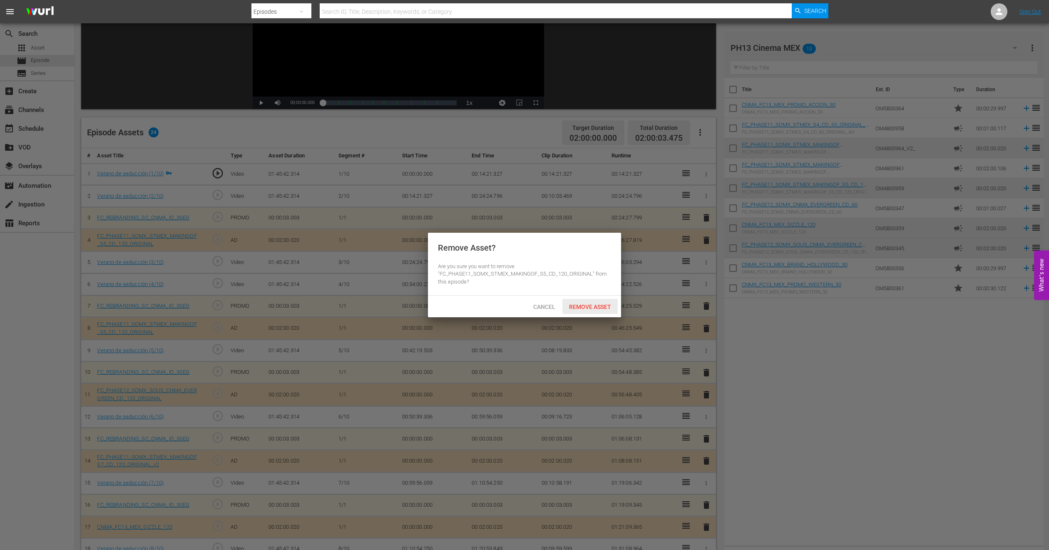
click at [588, 310] on span "Remove Asset" at bounding box center [589, 306] width 55 height 7
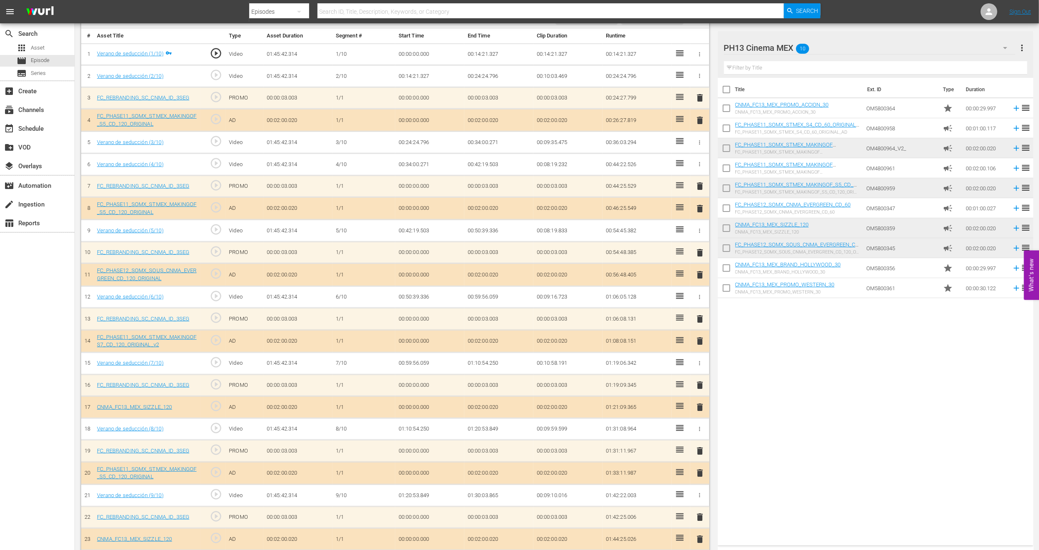
scroll to position [274, 0]
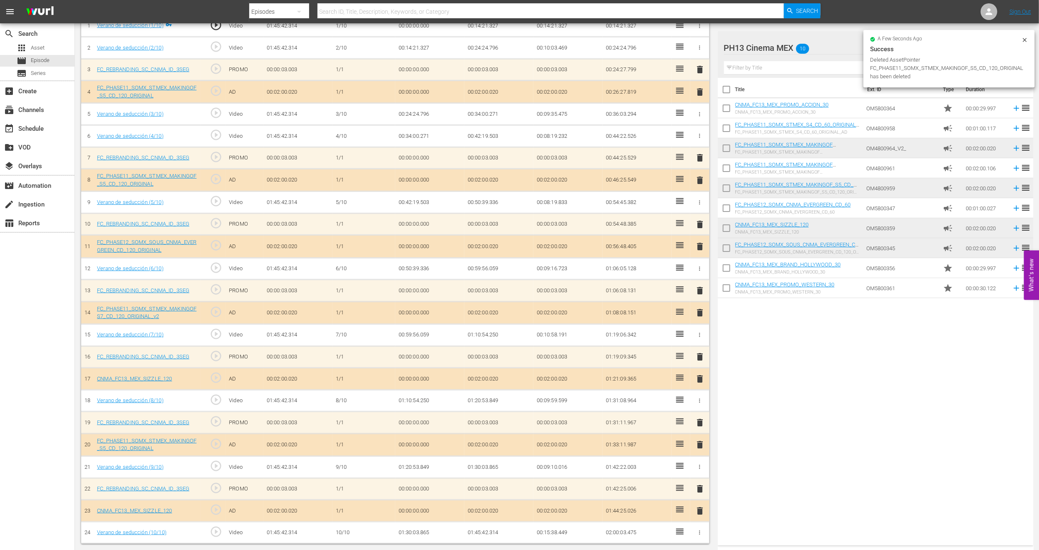
click at [699, 443] on span "delete" at bounding box center [700, 444] width 10 height 10
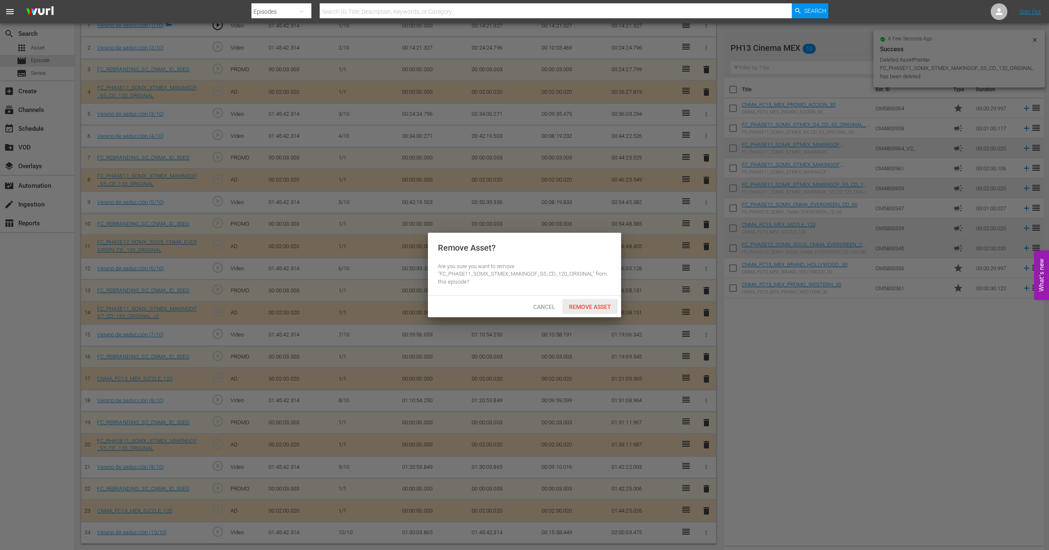
click at [593, 301] on div "Remove Asset" at bounding box center [589, 306] width 55 height 15
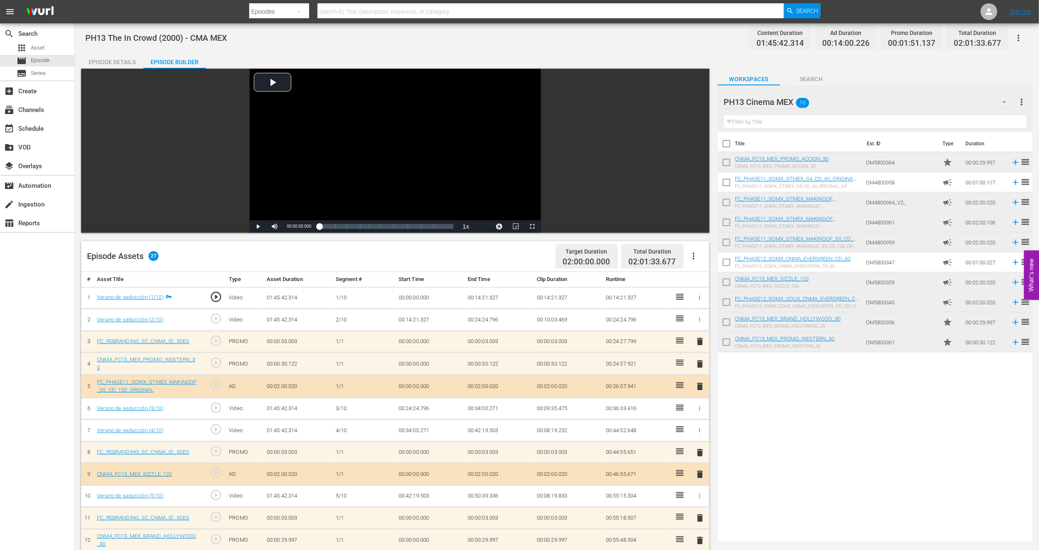
scroll to position [0, 0]
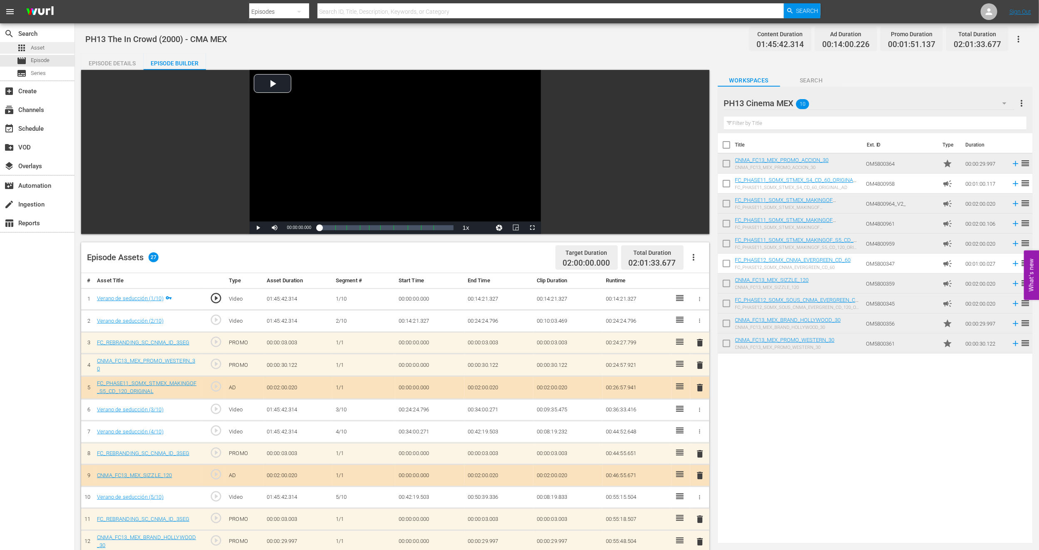
click at [42, 47] on span "Asset" at bounding box center [38, 48] width 14 height 8
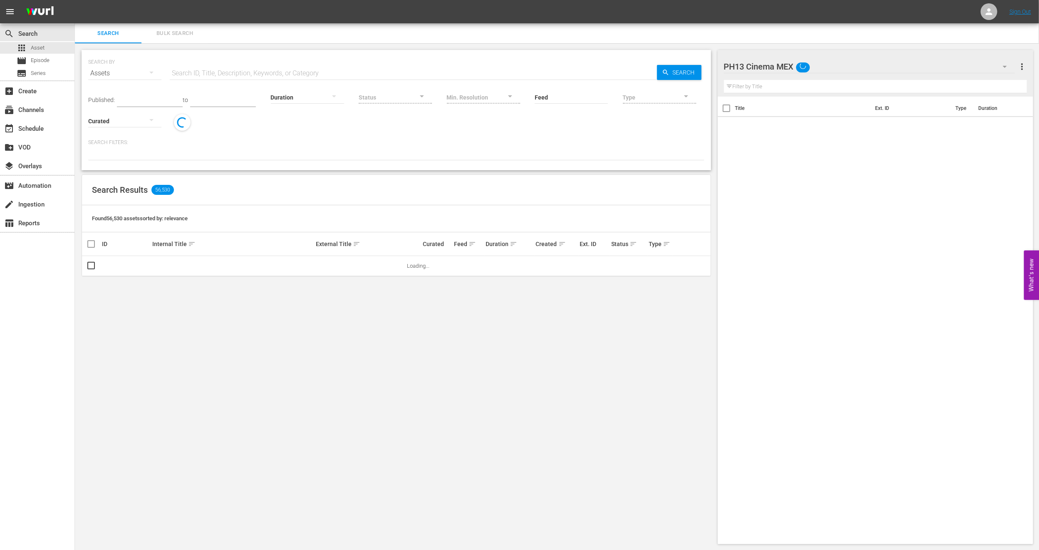
click at [166, 32] on span "Bulk Search" at bounding box center [174, 34] width 57 height 10
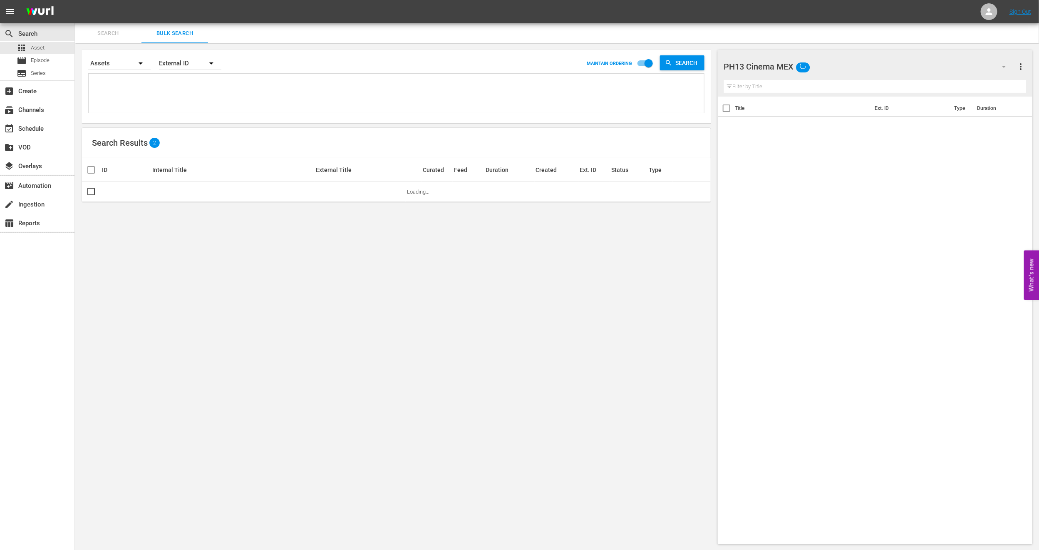
click at [161, 93] on textarea at bounding box center [397, 95] width 613 height 38
paste textarea "OM5800363"
type textarea "OM5800363"
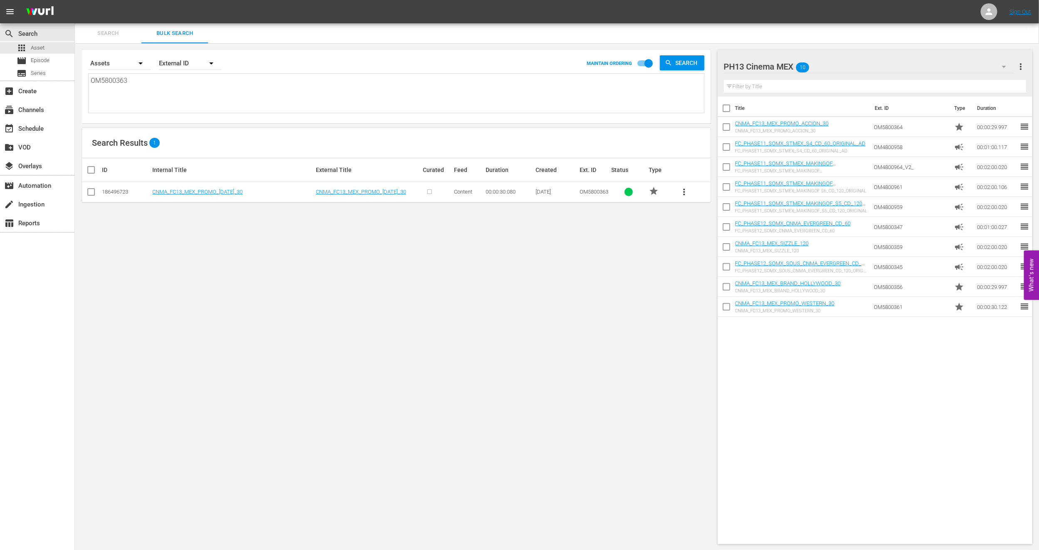
click at [1001, 67] on icon "button" at bounding box center [1004, 67] width 10 height 10
click at [401, 346] on div "PH13 Shorts MX (5) PH13 Cinema MEX (10) MEX PH13 Promo Fillers (11) CMA IDs (4)…" at bounding box center [519, 275] width 1039 height 550
click at [92, 193] on input "checkbox" at bounding box center [91, 194] width 10 height 10
checkbox input "true"
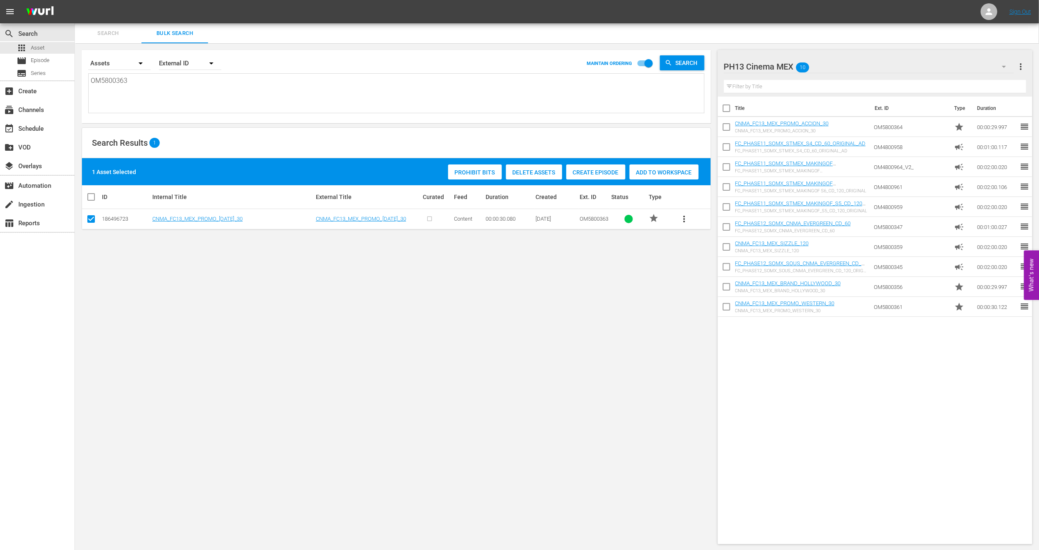
click at [655, 174] on span "Add to Workspace" at bounding box center [664, 172] width 69 height 7
click at [57, 66] on div "movie Episode" at bounding box center [37, 61] width 74 height 12
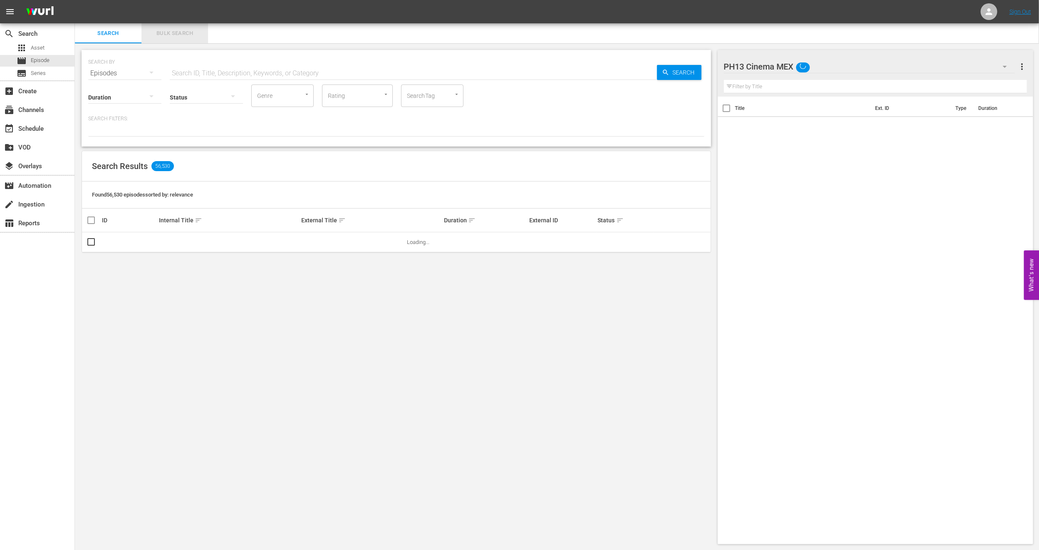
click at [157, 31] on span "Bulk Search" at bounding box center [174, 34] width 57 height 10
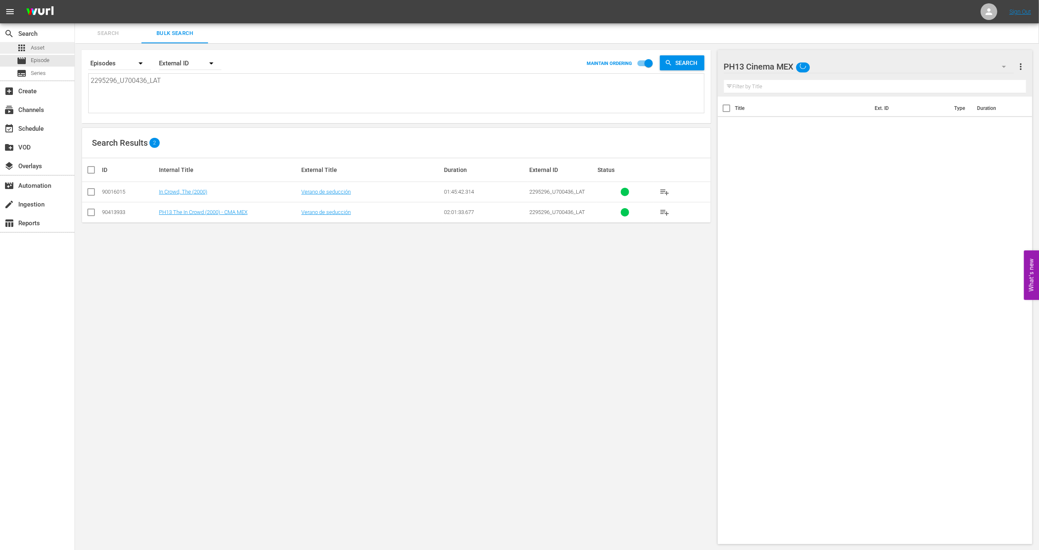
click at [43, 45] on span "Asset" at bounding box center [38, 48] width 14 height 8
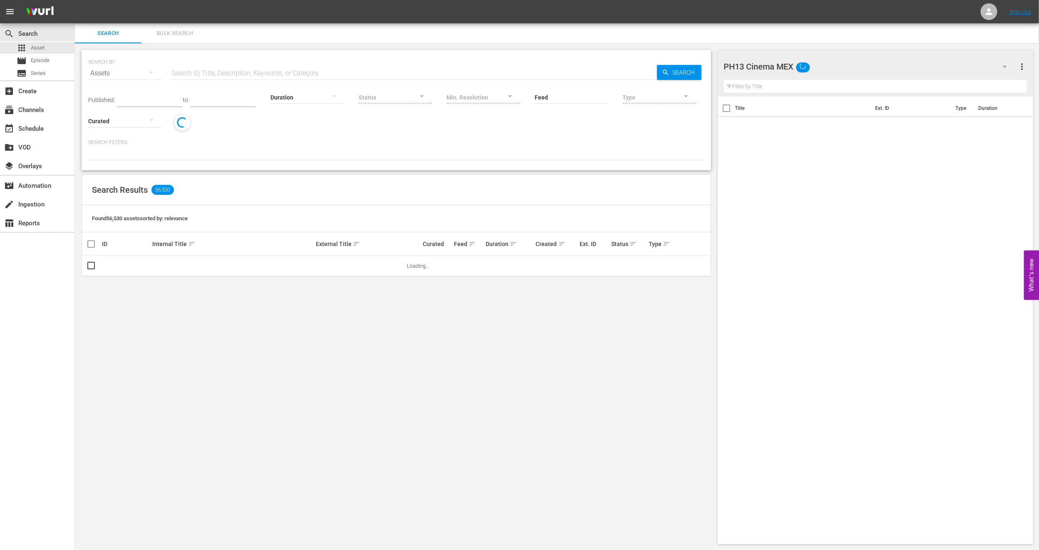
click at [191, 27] on button "Bulk Search" at bounding box center [174, 33] width 67 height 20
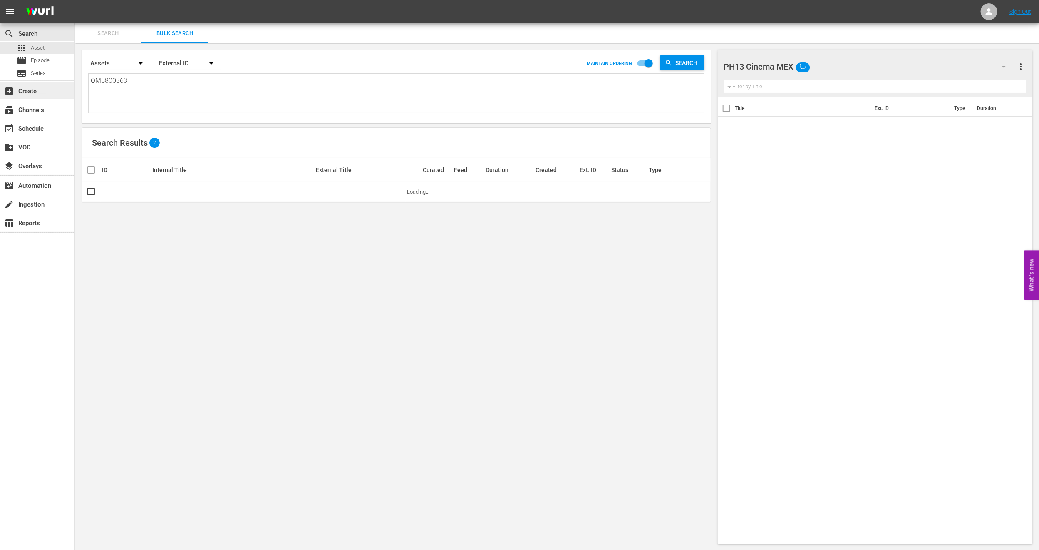
drag, startPoint x: 161, startPoint y: 92, endPoint x: 0, endPoint y: 91, distance: 161.5
click at [75, 0] on div "search Search apps Asset movie Episode subtitles Series add_box Create subscrip…" at bounding box center [557, 0] width 964 height 0
paste textarea "OM5800356 OM5800361 OM5800364 OM5800362"
type textarea "OM5800356 OM5800361 OM5800364 OM5800362 OM5800363"
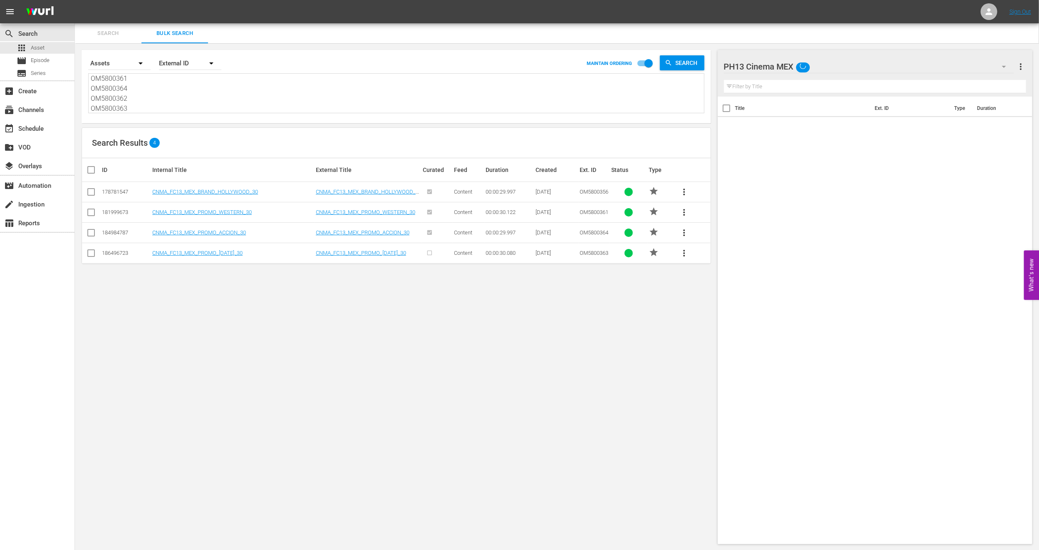
type textarea "OM5800356 OM5800361 OM5800364 OM5800362 OM5800363"
click at [95, 169] on input "checkbox" at bounding box center [94, 170] width 17 height 10
checkbox input "true"
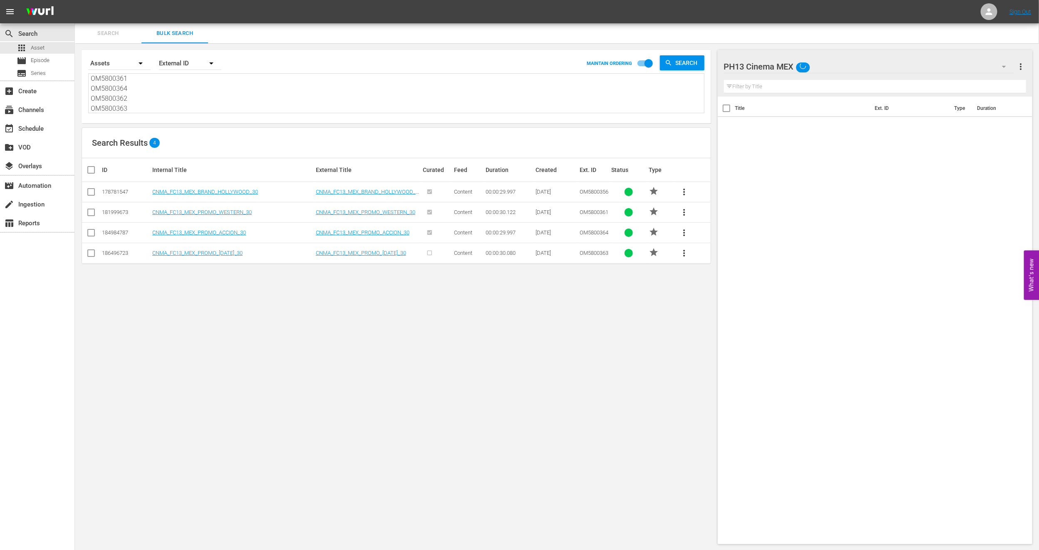
checkbox input "true"
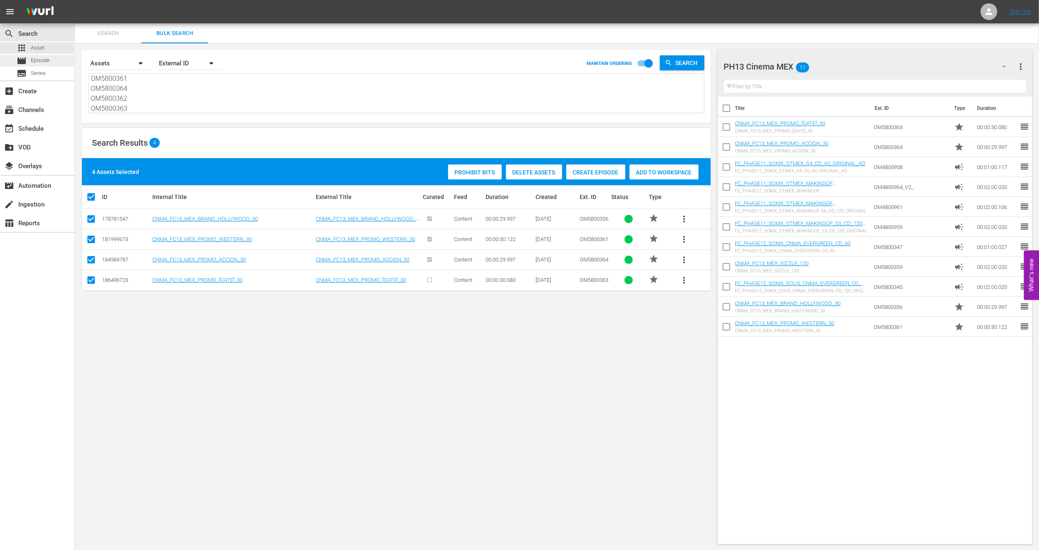
scroll to position [0, 0]
drag, startPoint x: 145, startPoint y: 107, endPoint x: 47, endPoint y: 54, distance: 111.3
click at [75, 0] on div "search Search apps Asset movie Episode subtitles Series add_box Create subscrip…" at bounding box center [557, 0] width 964 height 0
paste textarea "OM5800362"
type textarea "OM5800362"
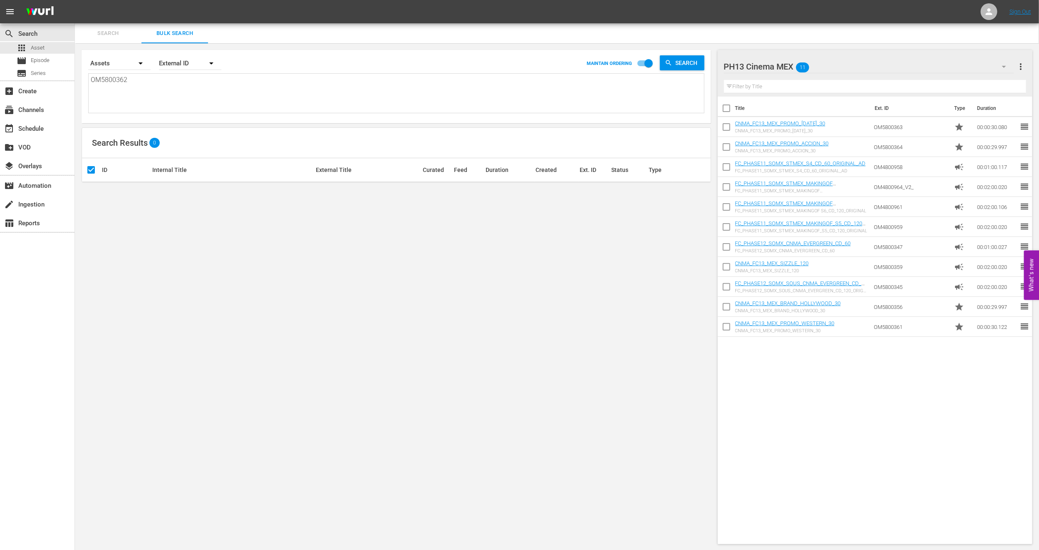
type textarea "OM5800362"
click at [110, 33] on span "Search" at bounding box center [108, 34] width 57 height 10
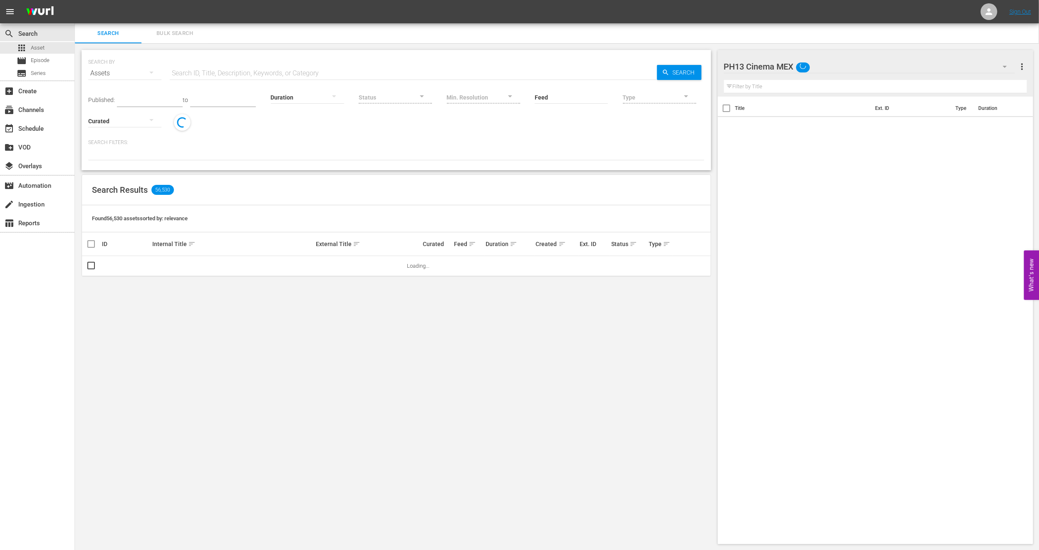
click at [202, 79] on hr at bounding box center [413, 79] width 487 height 0
click at [202, 74] on input "text" at bounding box center [413, 73] width 487 height 20
paste input "OM5800362"
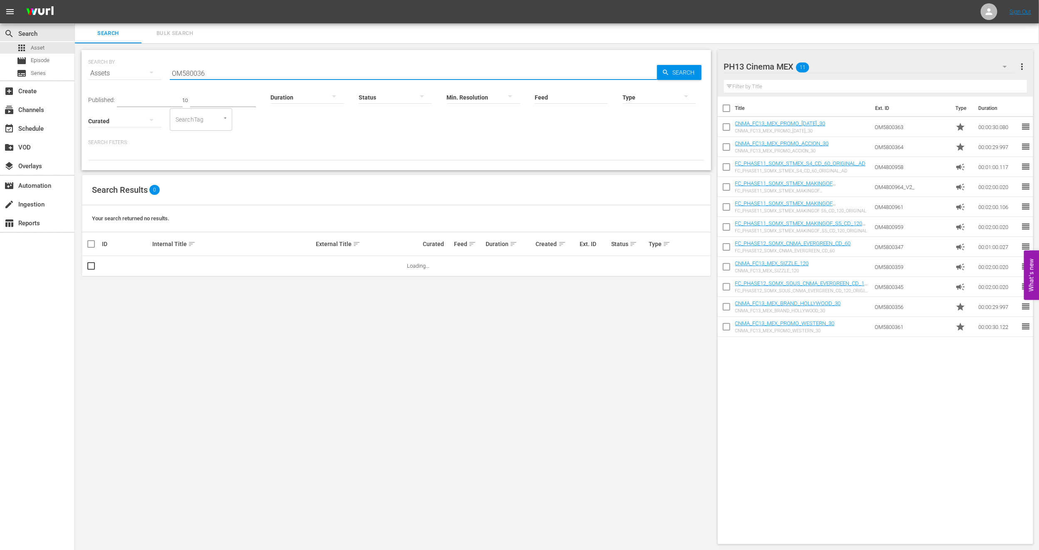
drag, startPoint x: 221, startPoint y: 72, endPoint x: 76, endPoint y: 67, distance: 145.4
click at [76, 67] on div "SEARCH BY Search By Assets Search ID, Title, Description, Keywords, or Category…" at bounding box center [396, 296] width 643 height 507
type input "OM580036"
click at [191, 38] on button "Bulk Search" at bounding box center [174, 33] width 67 height 20
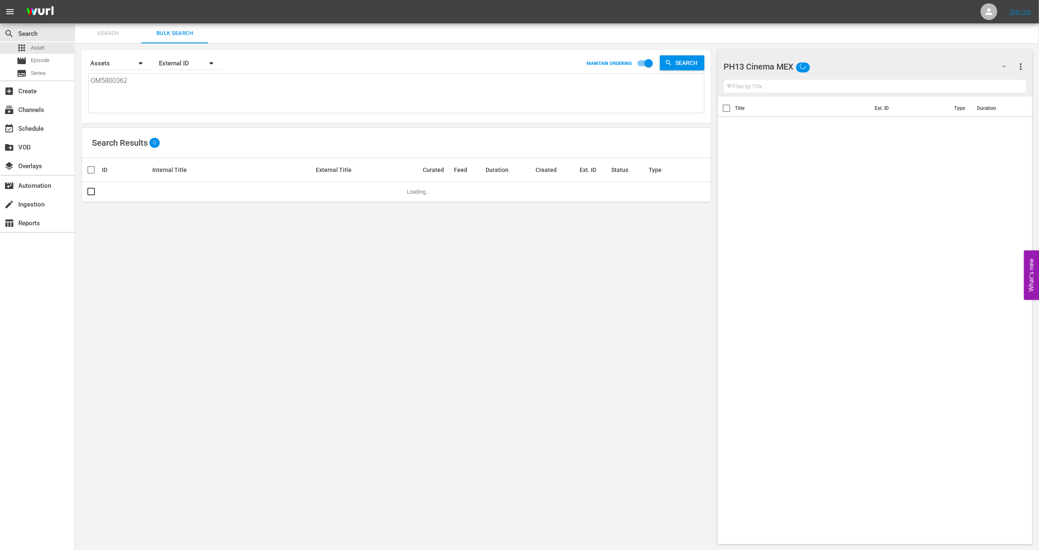
click at [165, 89] on textarea "OM5800362" at bounding box center [397, 95] width 613 height 38
drag, startPoint x: 165, startPoint y: 89, endPoint x: 14, endPoint y: 89, distance: 151.1
click at [75, 0] on div "search Search apps Asset movie Episode subtitles Series add_box Create subscrip…" at bounding box center [557, 0] width 964 height 0
paste textarea
type textarea "OM580036"
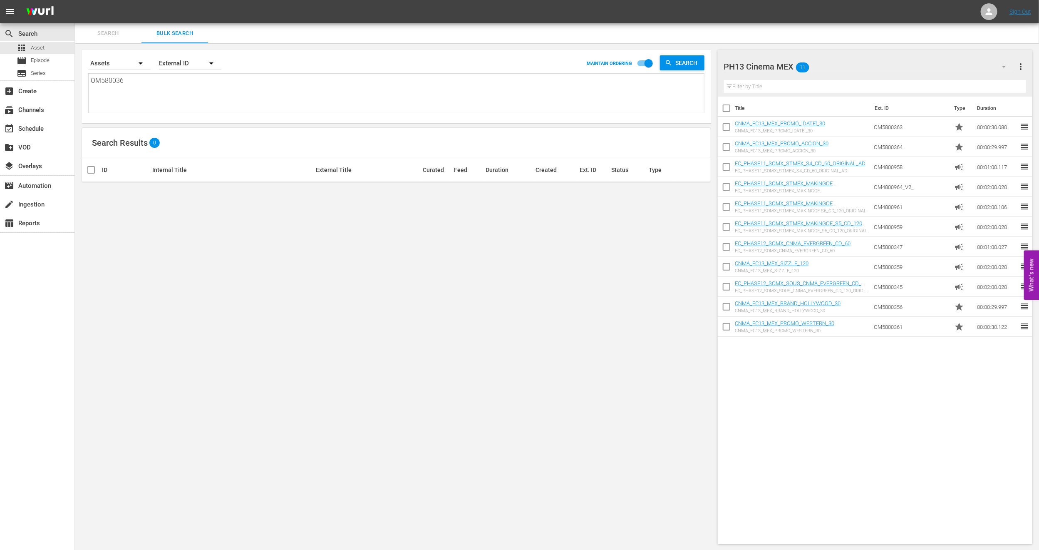
click at [132, 89] on textarea "OM580036" at bounding box center [397, 95] width 613 height 38
type textarea "OM580036"
click at [56, 52] on div "apps Asset" at bounding box center [37, 48] width 74 height 12
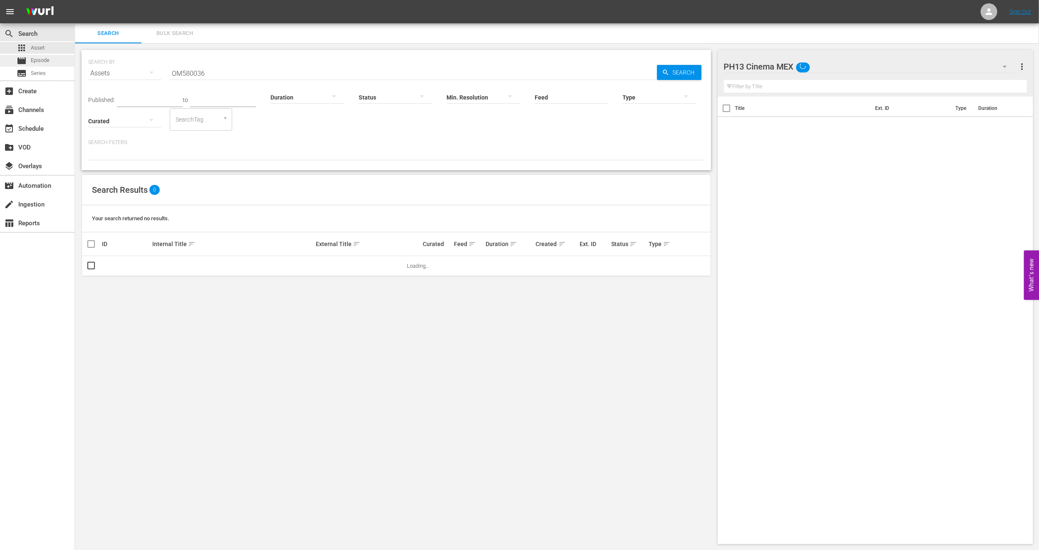
click at [42, 59] on span "Episode" at bounding box center [40, 60] width 19 height 8
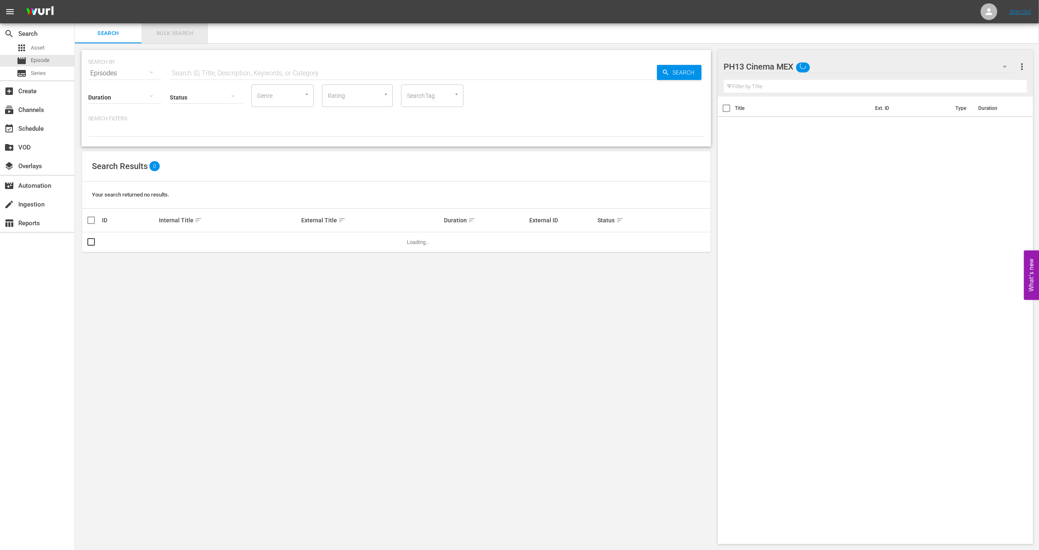
click at [177, 24] on button "Bulk Search" at bounding box center [174, 33] width 67 height 20
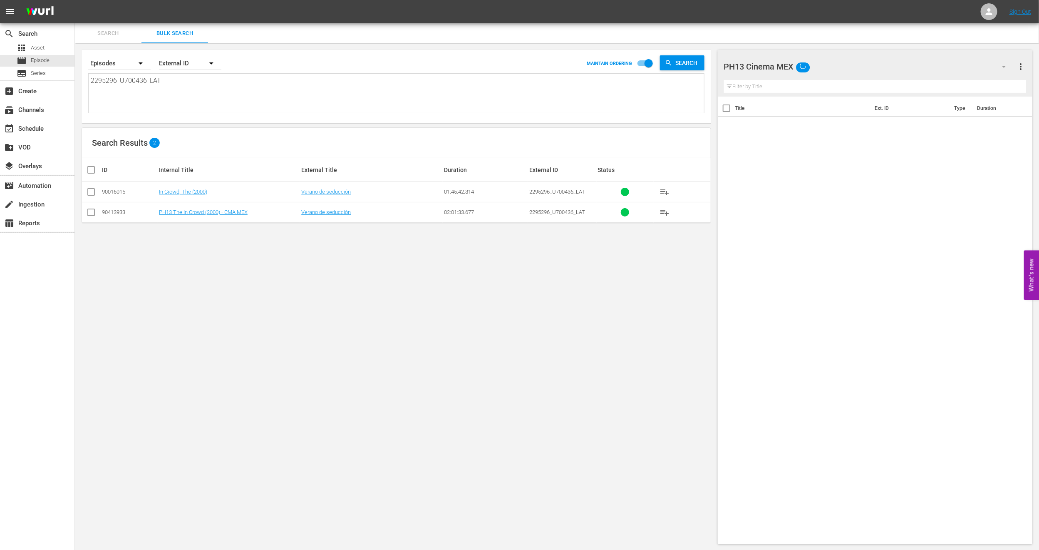
click at [190, 216] on td "PH13 The In Crowd (2000) - CMA MEX" at bounding box center [229, 212] width 142 height 20
click at [191, 215] on link "PH13 The In Crowd (2000) - CMA MEX" at bounding box center [203, 212] width 89 height 6
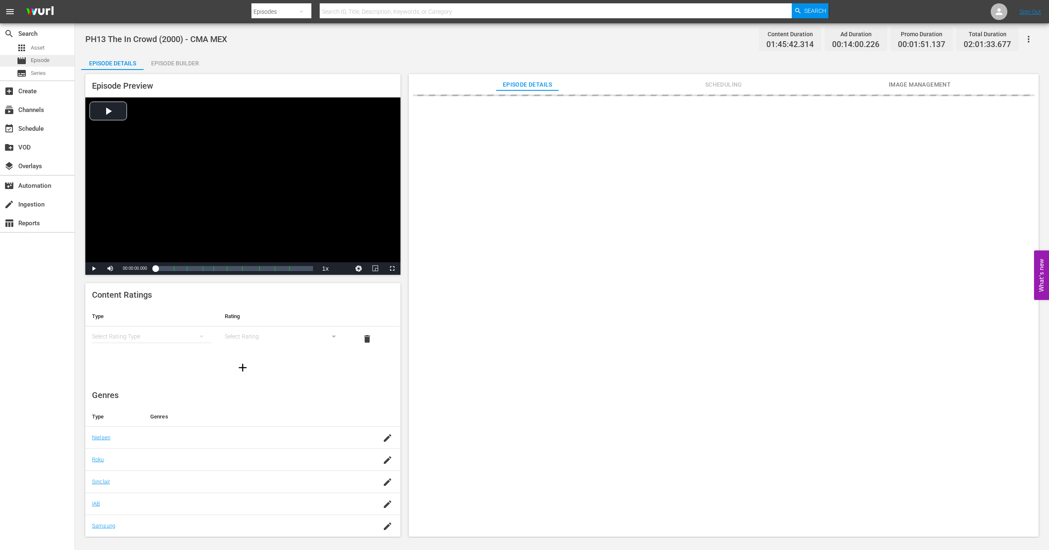
click at [54, 59] on div "movie Episode" at bounding box center [37, 61] width 74 height 12
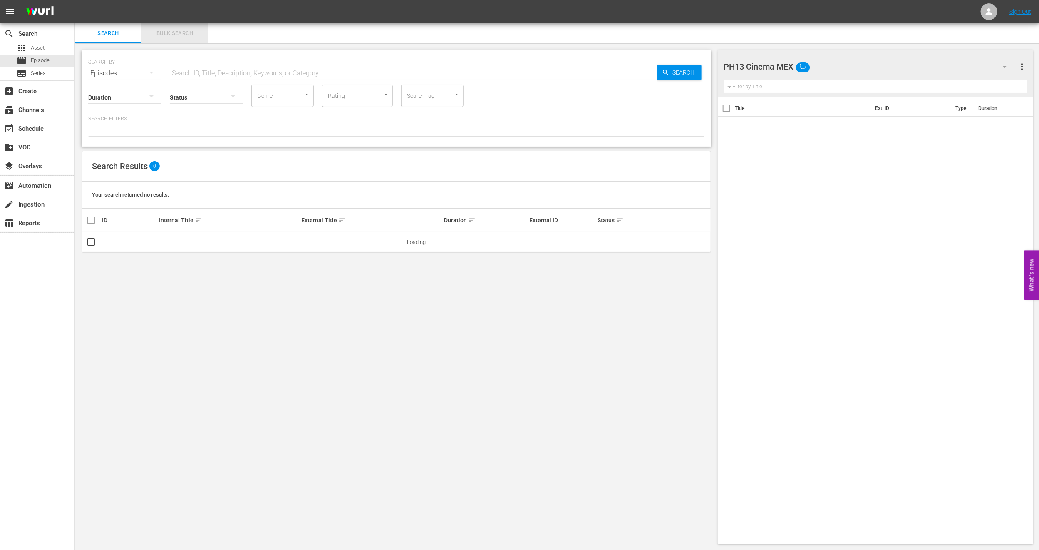
click at [176, 36] on span "Bulk Search" at bounding box center [174, 34] width 57 height 10
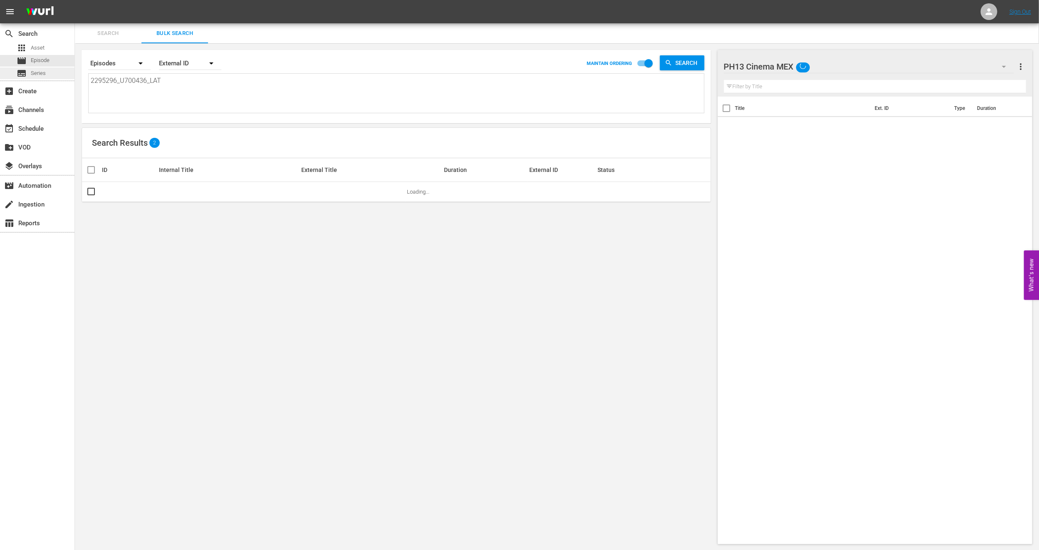
drag, startPoint x: 50, startPoint y: 75, endPoint x: 0, endPoint y: 72, distance: 50.0
click at [75, 0] on div "search Search apps Asset movie Episode subtitles Series add_box Create subscrip…" at bounding box center [557, 0] width 964 height 0
paste textarea "938495_U700355"
type textarea "938495_U700355_LAT"
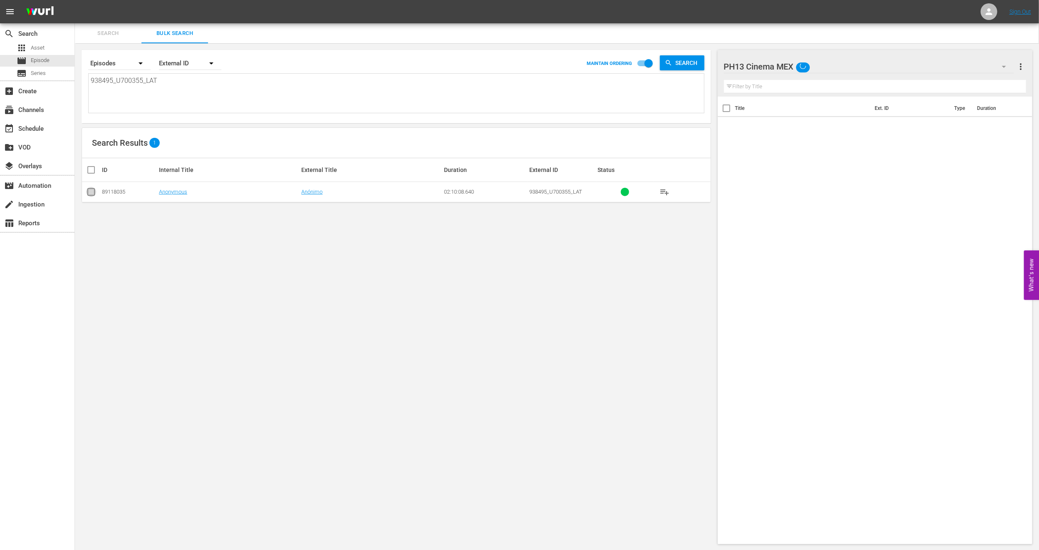
click at [94, 191] on input "checkbox" at bounding box center [91, 194] width 10 height 10
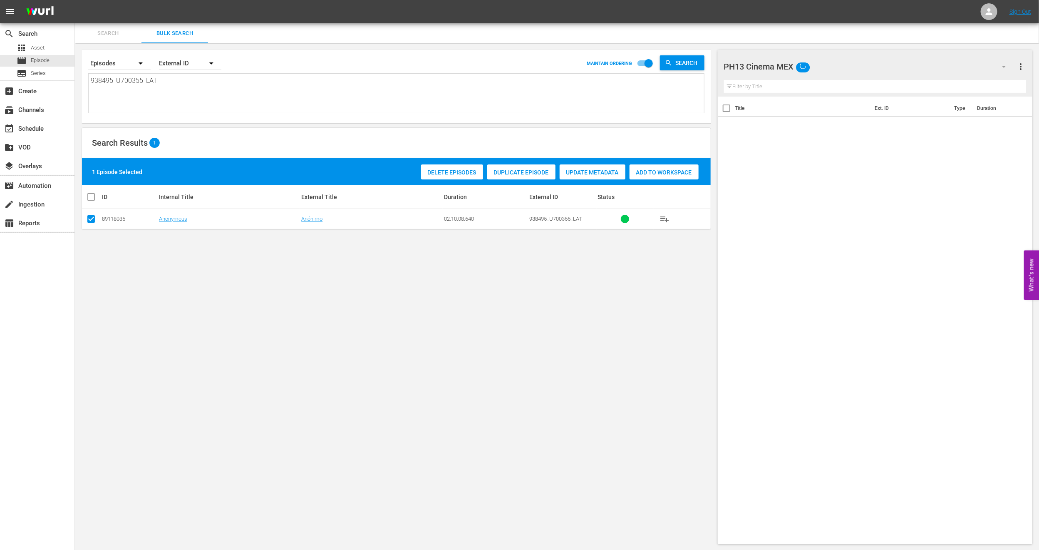
click at [529, 170] on span "Duplicate Episode" at bounding box center [521, 172] width 68 height 7
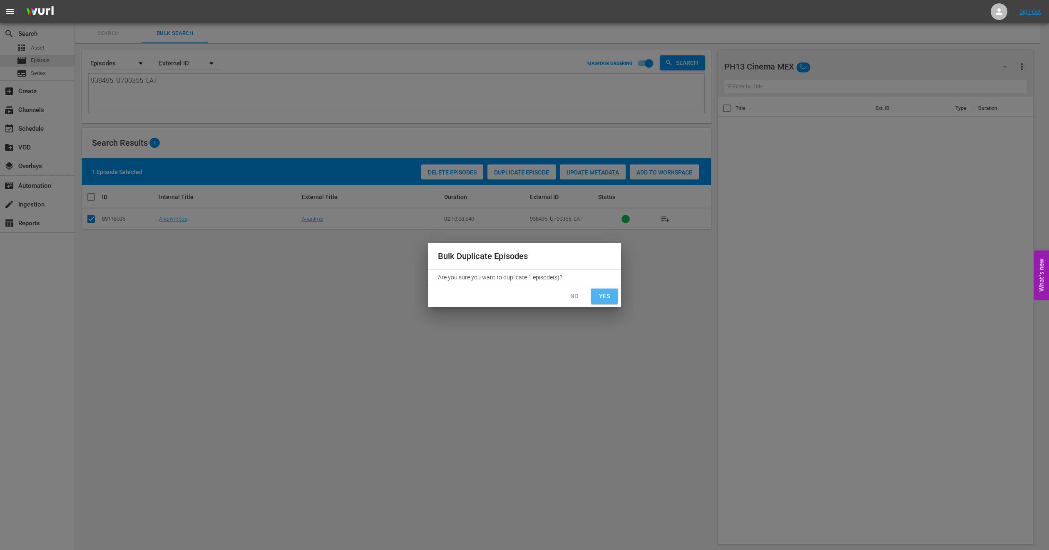
click at [598, 293] on span "Yes" at bounding box center [604, 296] width 13 height 10
checkbox input "false"
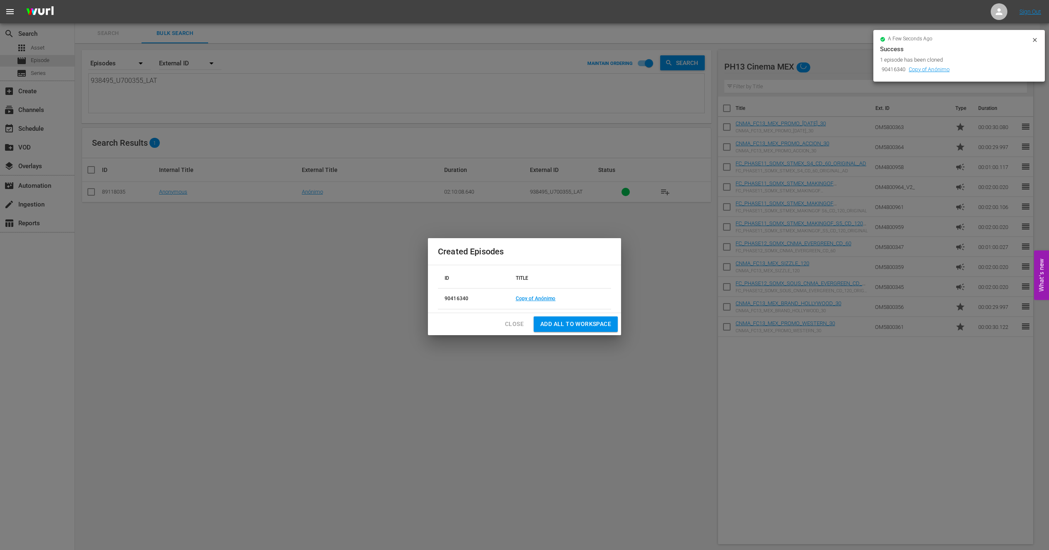
click at [514, 324] on span "Close" at bounding box center [514, 324] width 19 height 10
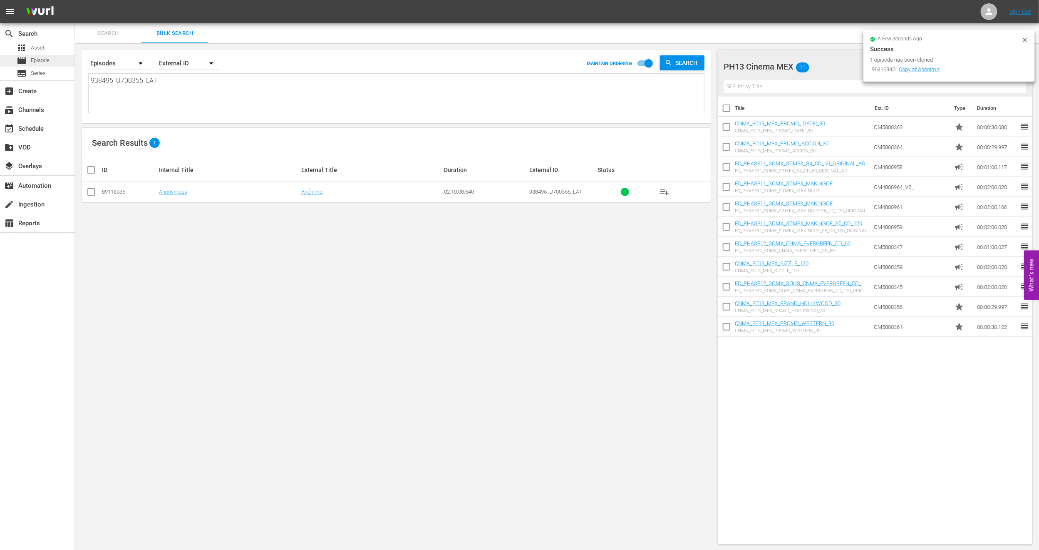
click at [54, 58] on div "movie Episode" at bounding box center [37, 61] width 74 height 12
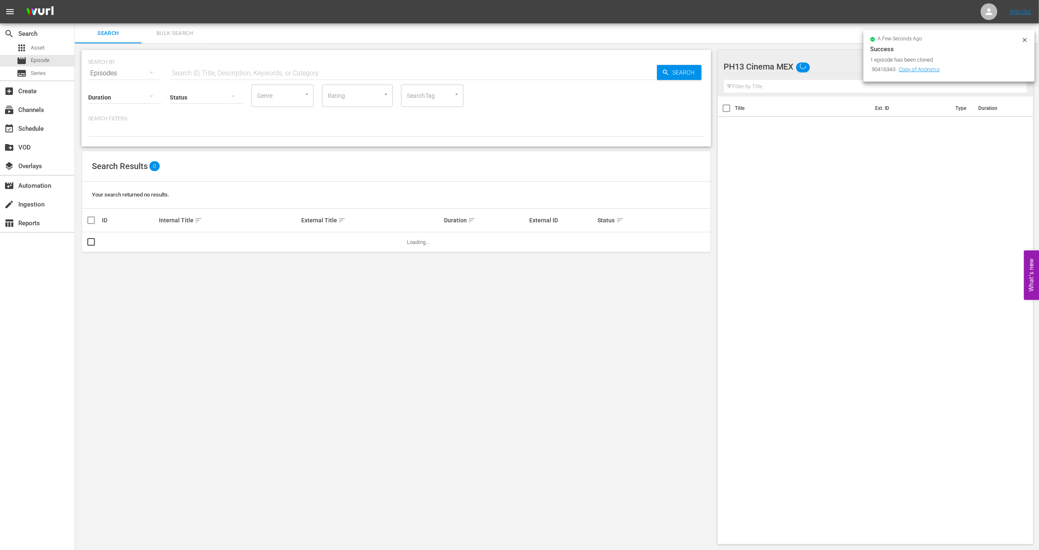
click at [159, 30] on span "Bulk Search" at bounding box center [174, 34] width 57 height 10
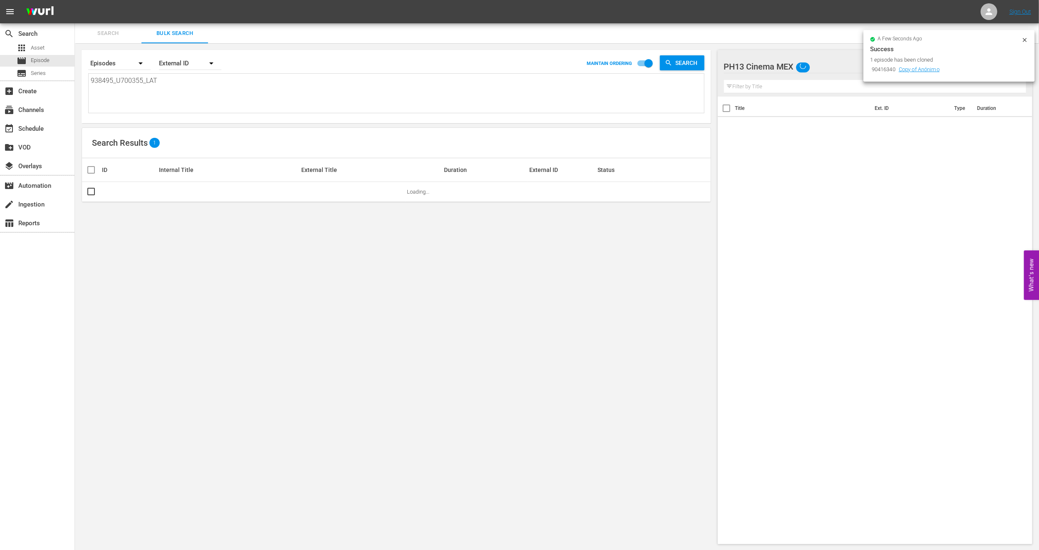
click at [1026, 39] on icon at bounding box center [1025, 40] width 7 height 7
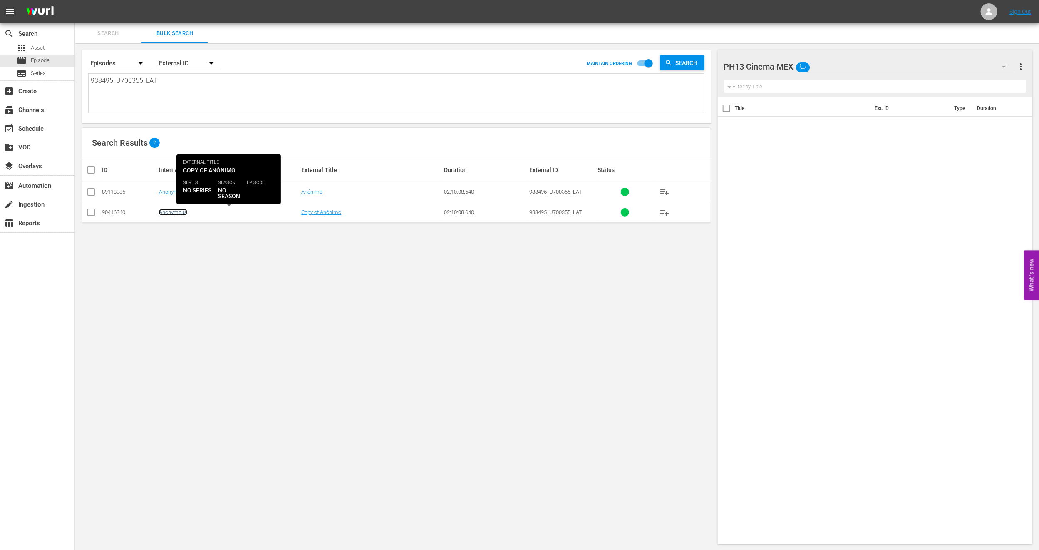
click at [164, 211] on link "Anonymous" at bounding box center [173, 212] width 28 height 6
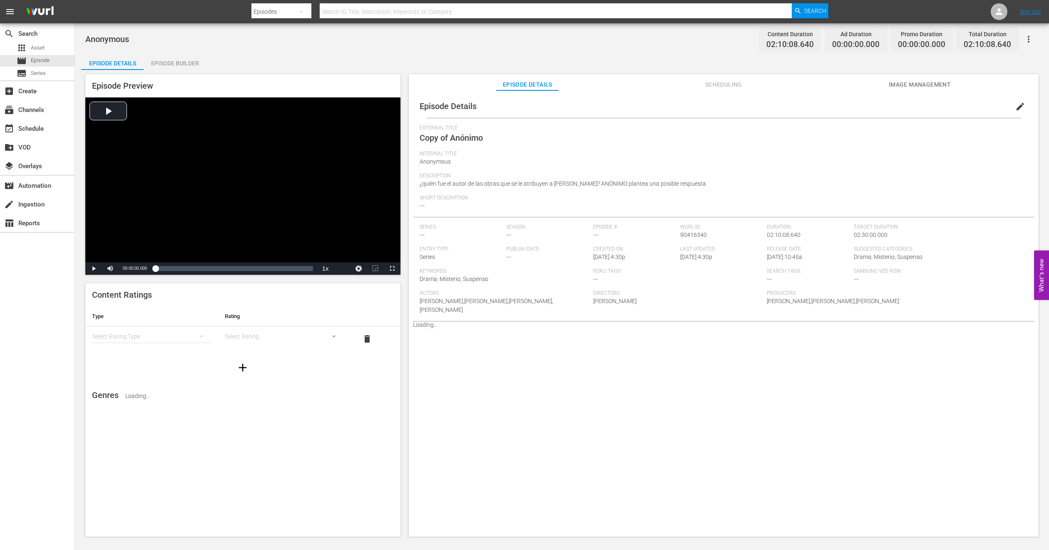
click at [1015, 107] on span "edit" at bounding box center [1020, 107] width 10 height 10
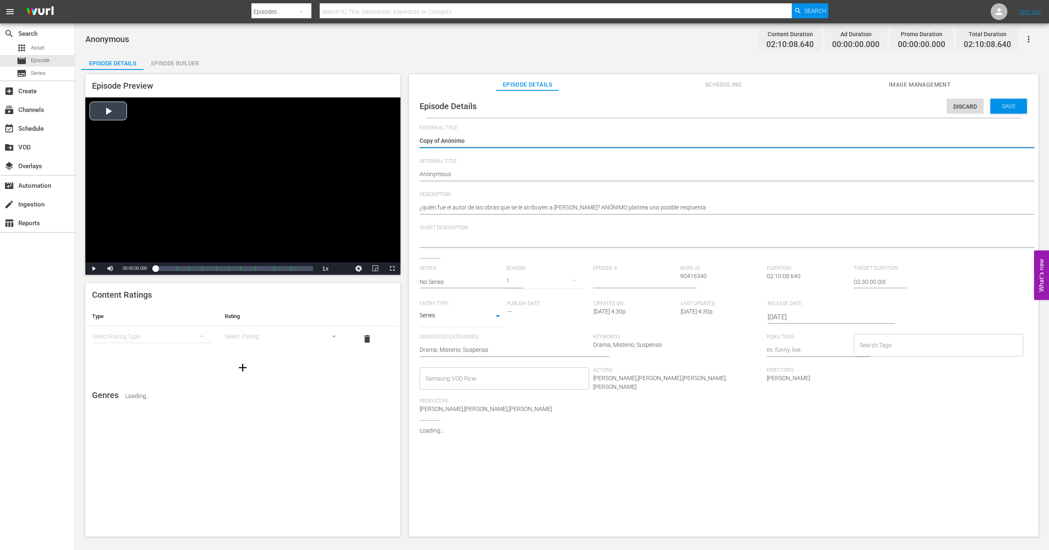
drag, startPoint x: 440, startPoint y: 142, endPoint x: 192, endPoint y: 140, distance: 247.6
click at [192, 140] on div "Episode Preview Video Player is loading. Play Video Play Mute Current Time 00:0…" at bounding box center [561, 306] width 961 height 473
type textarea "Anónimo"
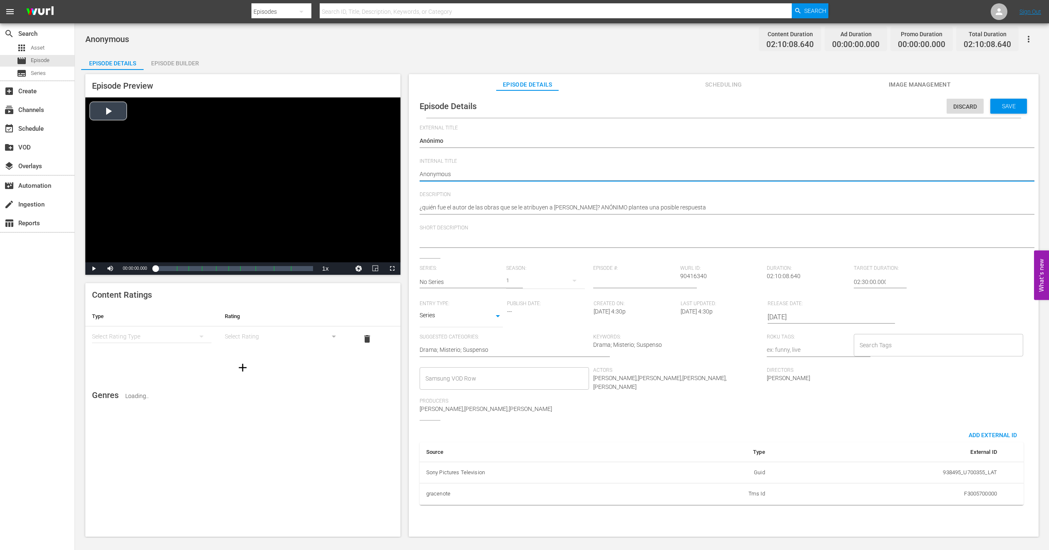
type textarea "PAnonymous"
type textarea "PHAnonymous"
type textarea "PH1Anonymous"
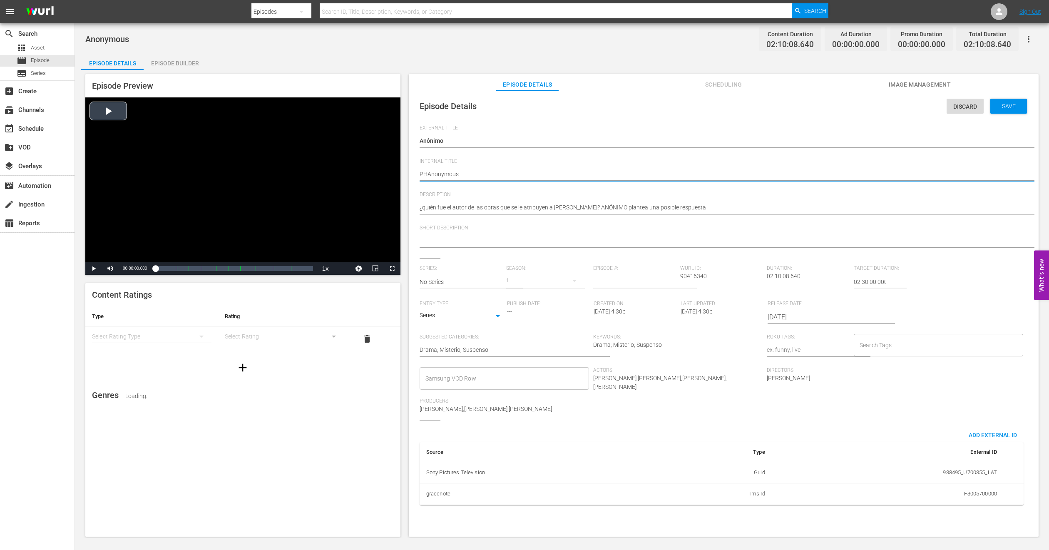
type textarea "PH1Anonymous"
type textarea "PH13Anonymous"
type textarea "PH13 Anonymous"
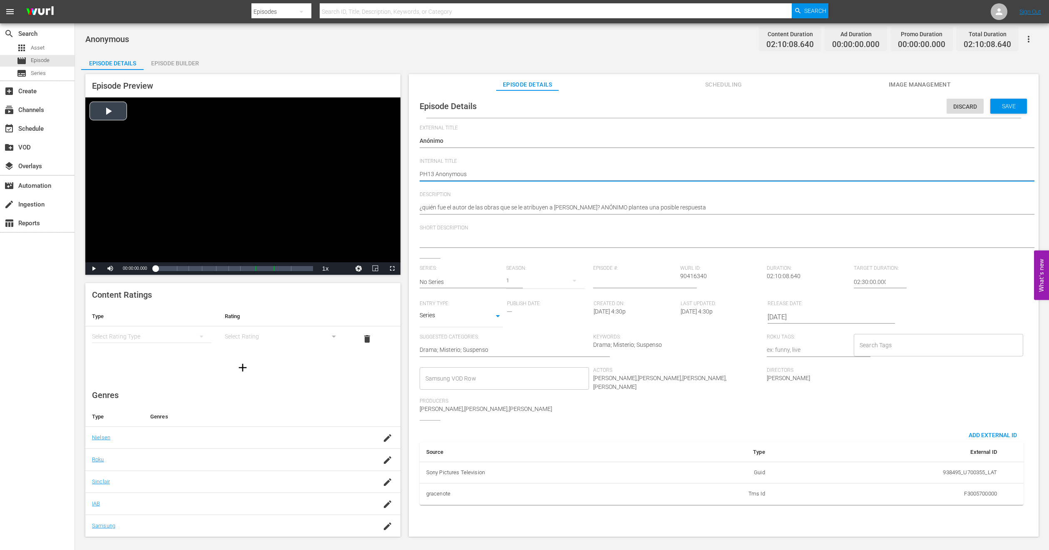
type textarea "PH13 Anonymous -"
type textarea "PH13 Anonymous - C"
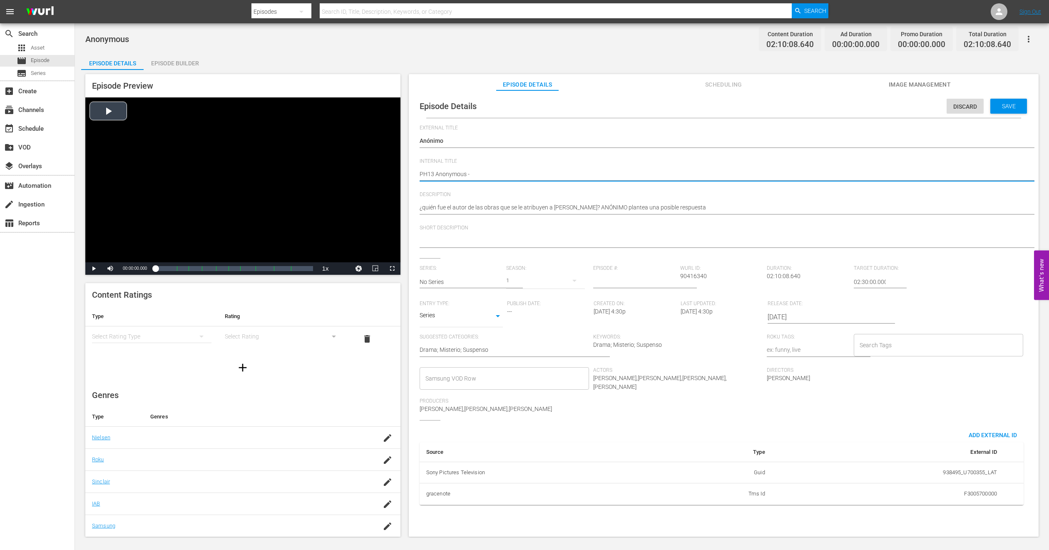
type textarea "PH13 Anonymous - C"
type textarea "PH13 Anonymous - CM"
type textarea "PH13 Anonymous - CMA"
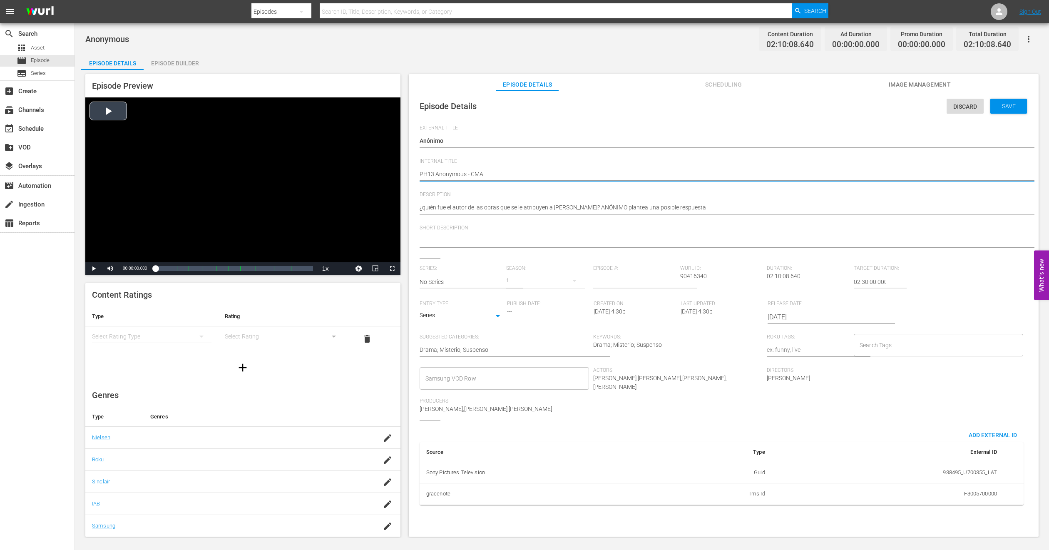
type textarea "PH13 Anonymous - CMA"
type textarea "PH13 Anonymous - CMA M"
type textarea "PH13 Anonymous - CMA ME"
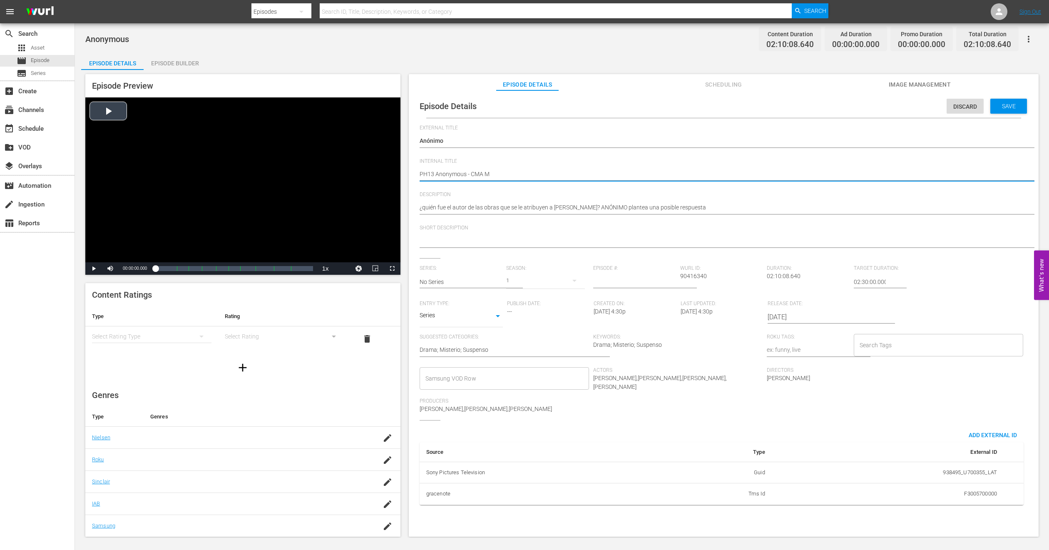
type textarea "PH13 Anonymous - CMA ME"
type textarea "PH13 Anonymous - CMA MEX"
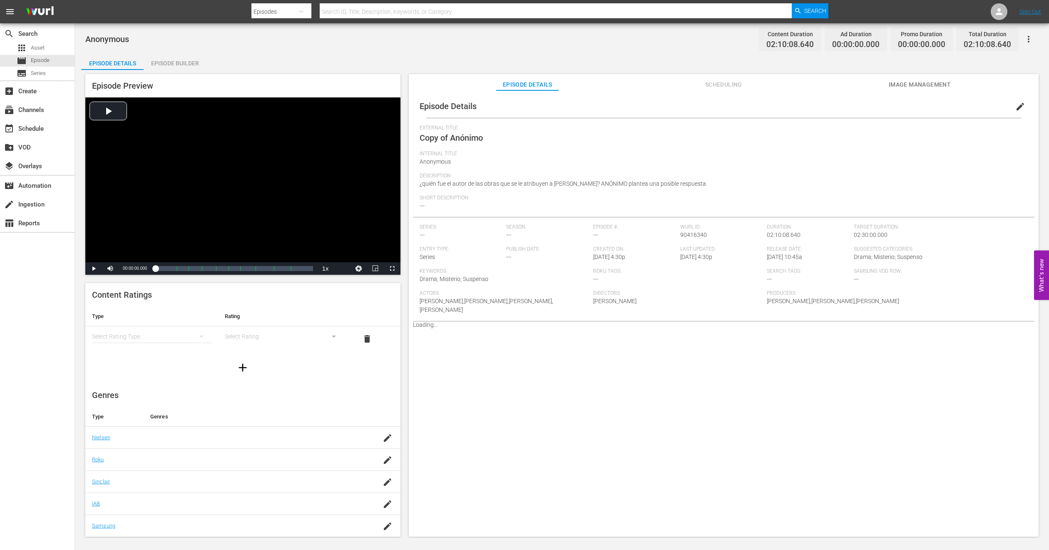
click at [904, 83] on span "Image Management" at bounding box center [919, 84] width 62 height 10
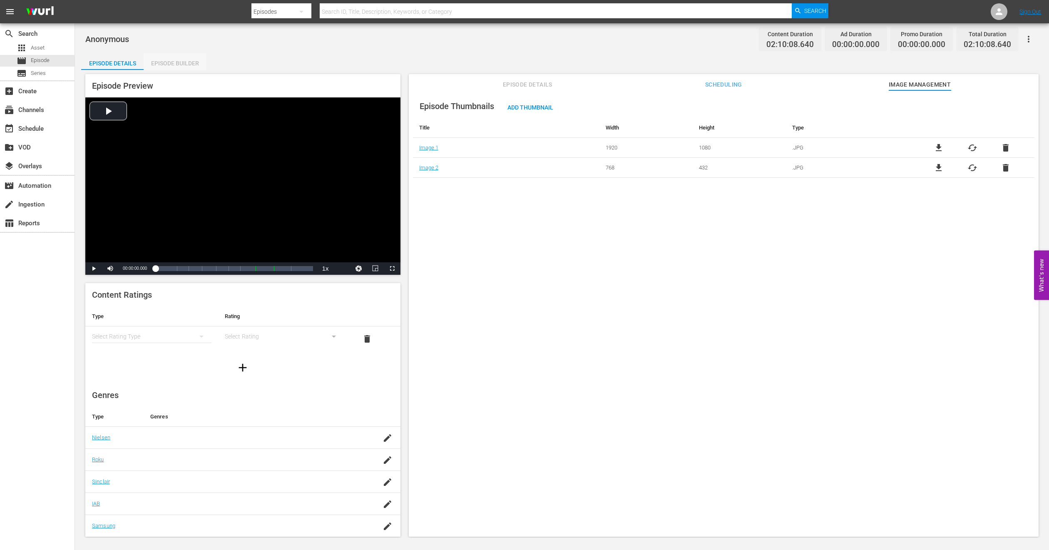
click at [174, 55] on div "Episode Builder" at bounding box center [175, 63] width 62 height 20
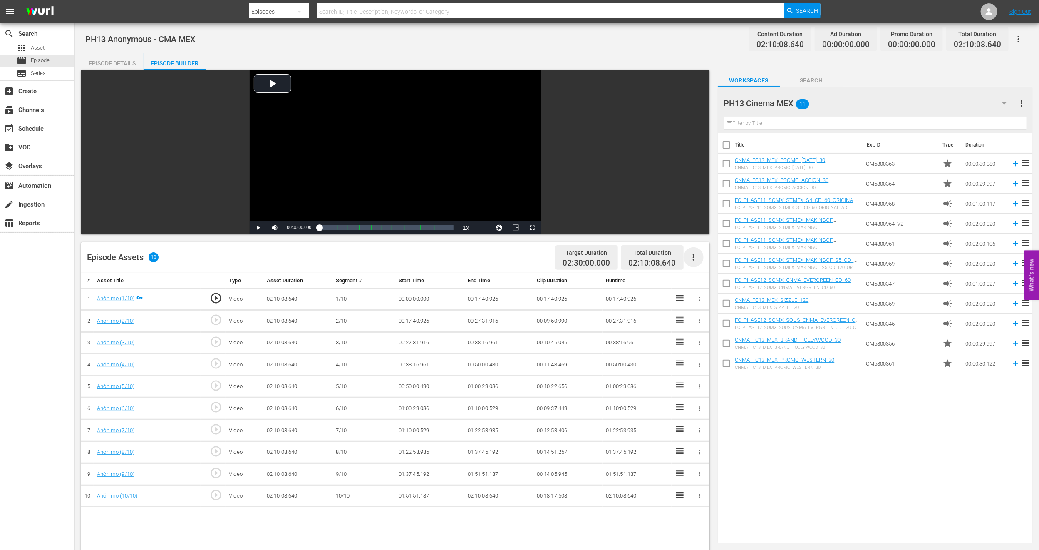
click at [696, 261] on icon "button" at bounding box center [694, 257] width 10 height 10
click at [708, 256] on div "Fill with Ads" at bounding box center [718, 261] width 57 height 20
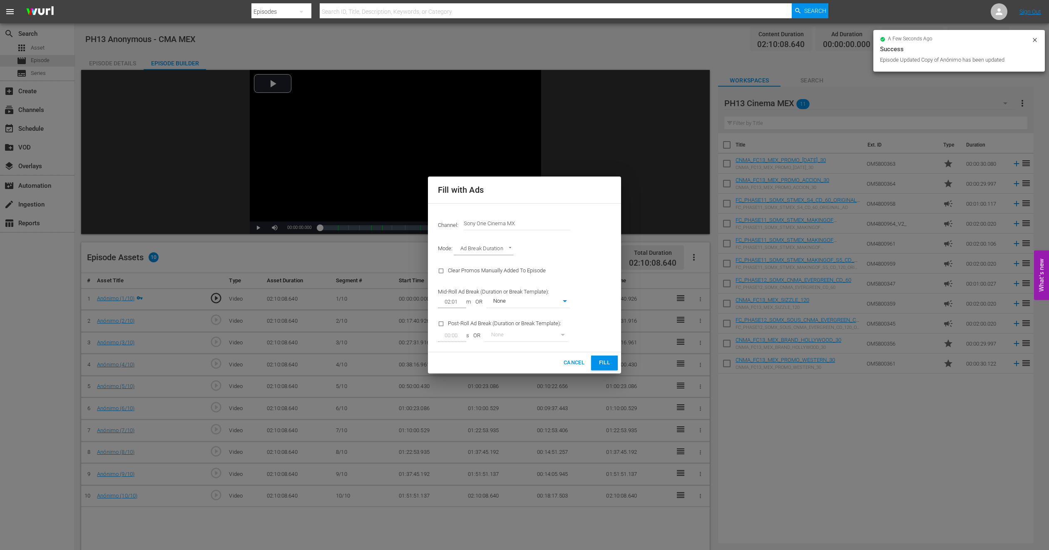
click at [611, 368] on button "Fill" at bounding box center [604, 362] width 27 height 15
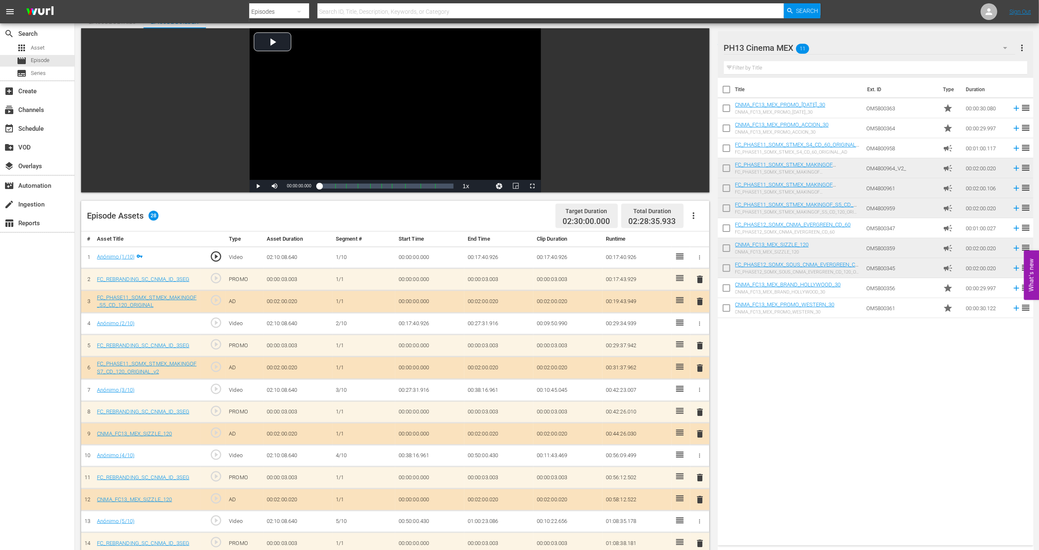
scroll to position [125, 0]
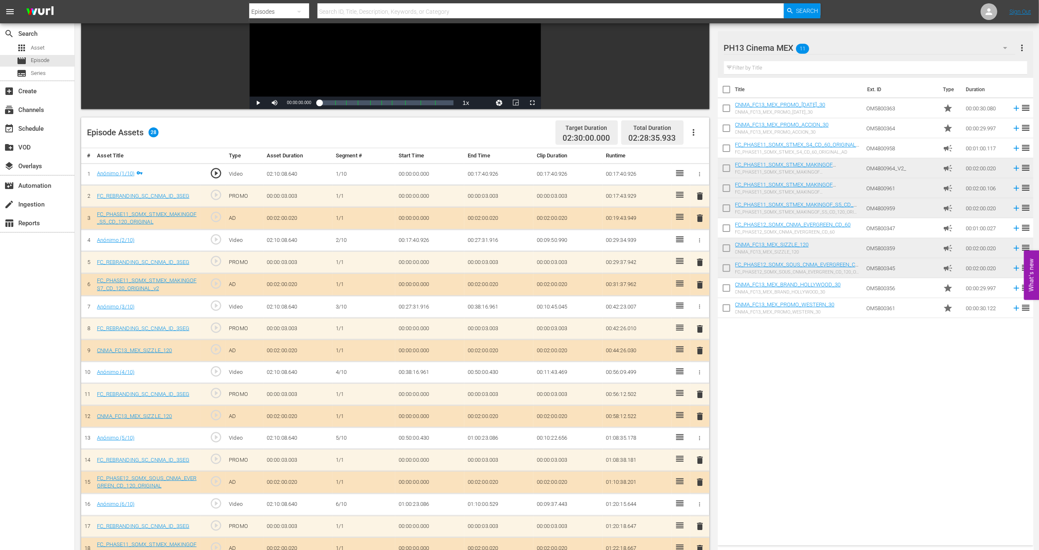
click at [700, 283] on span "delete" at bounding box center [700, 285] width 10 height 10
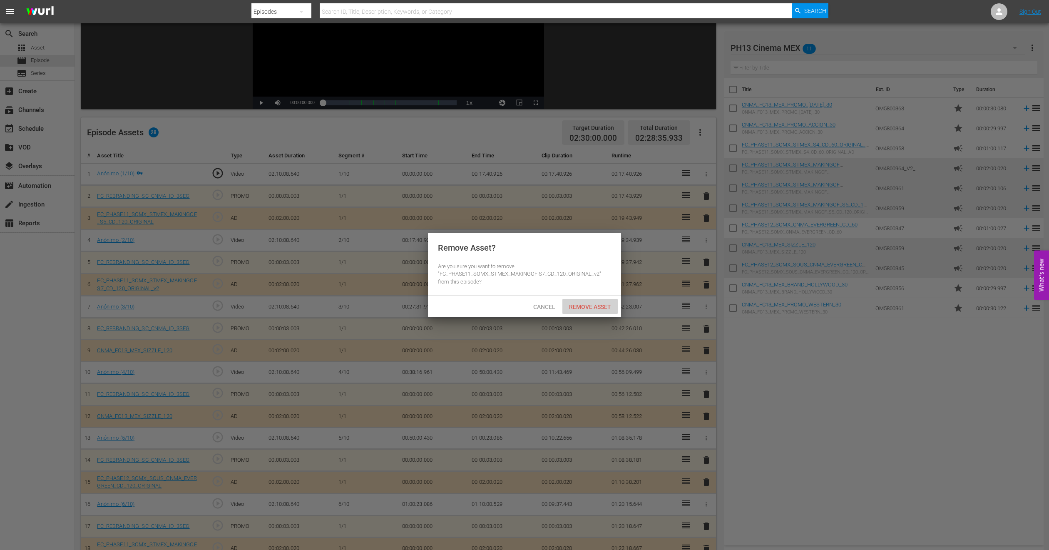
click at [603, 312] on div "Remove Asset" at bounding box center [589, 306] width 55 height 15
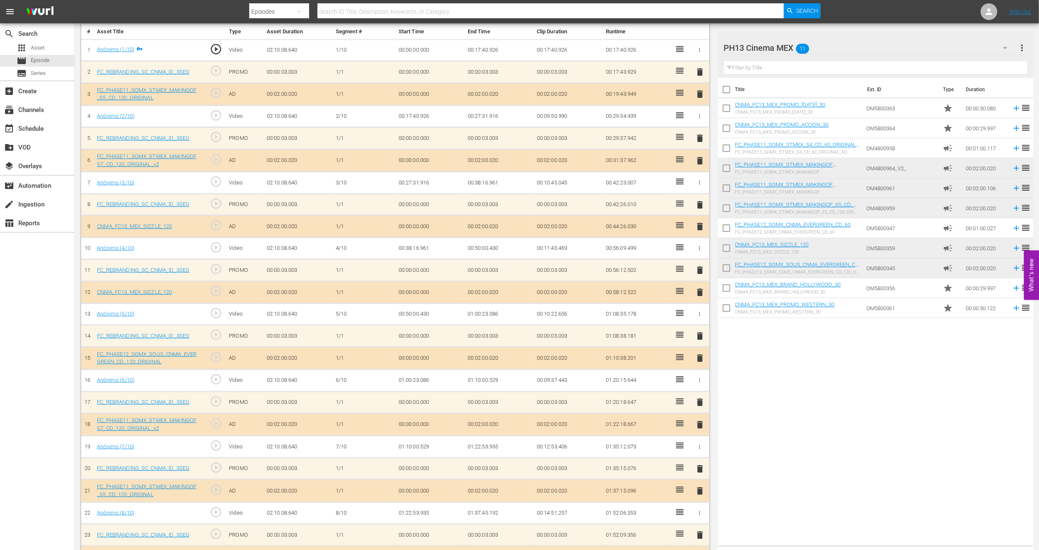
scroll to position [250, 0]
click at [700, 294] on span "delete" at bounding box center [700, 291] width 10 height 10
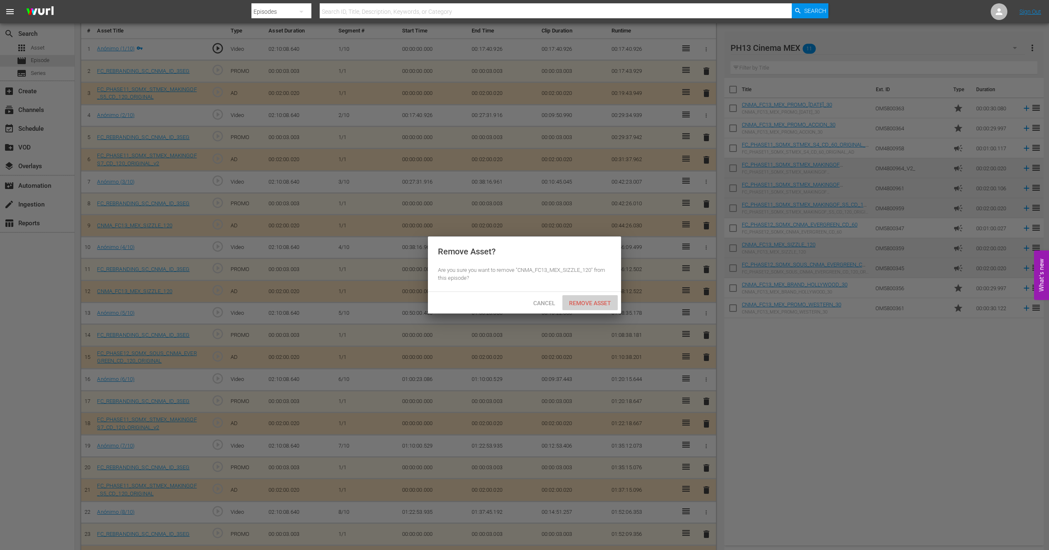
click at [616, 301] on span "Remove Asset" at bounding box center [589, 303] width 55 height 7
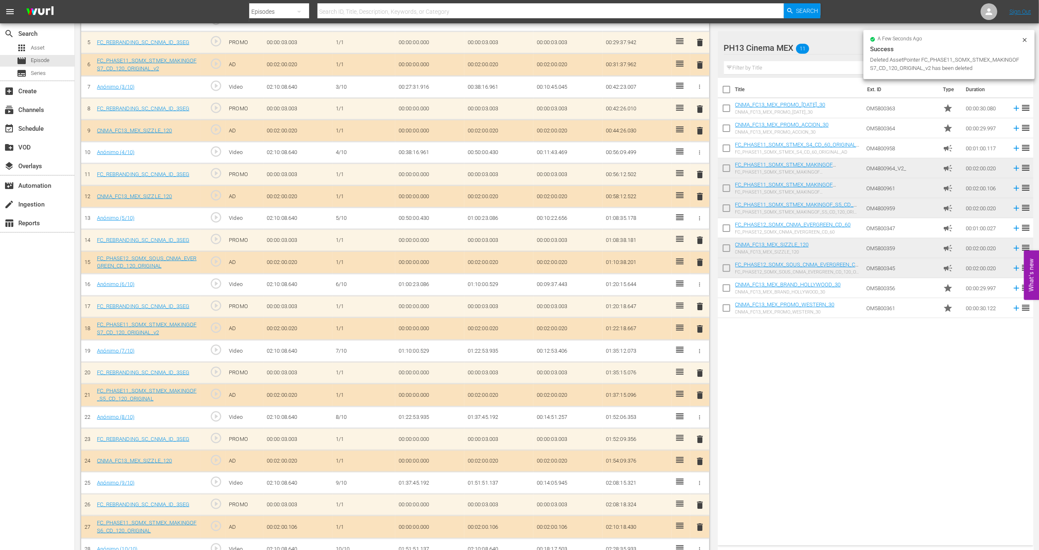
scroll to position [362, 0]
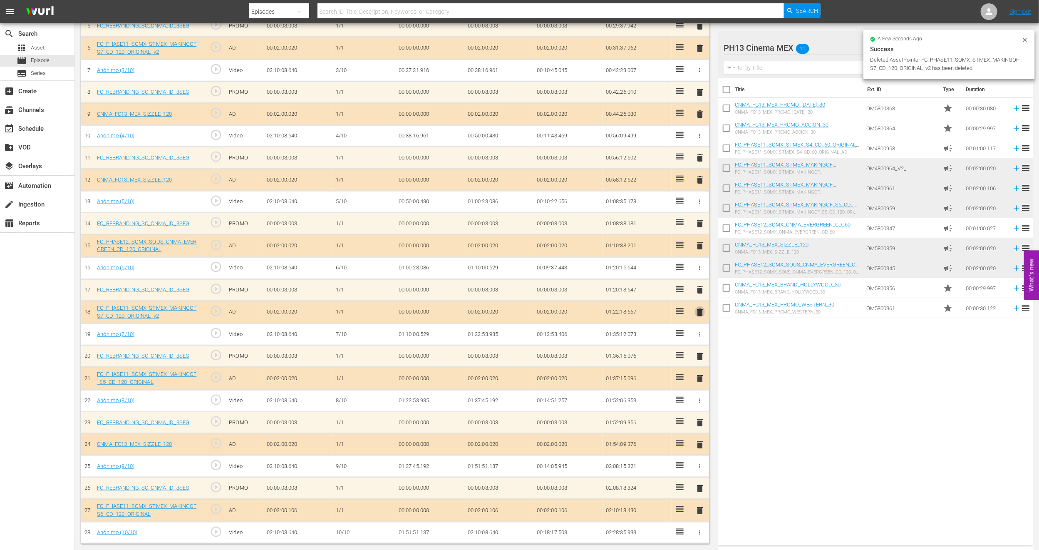
drag, startPoint x: 702, startPoint y: 312, endPoint x: 690, endPoint y: 317, distance: 12.3
click at [702, 312] on span "delete" at bounding box center [700, 312] width 10 height 10
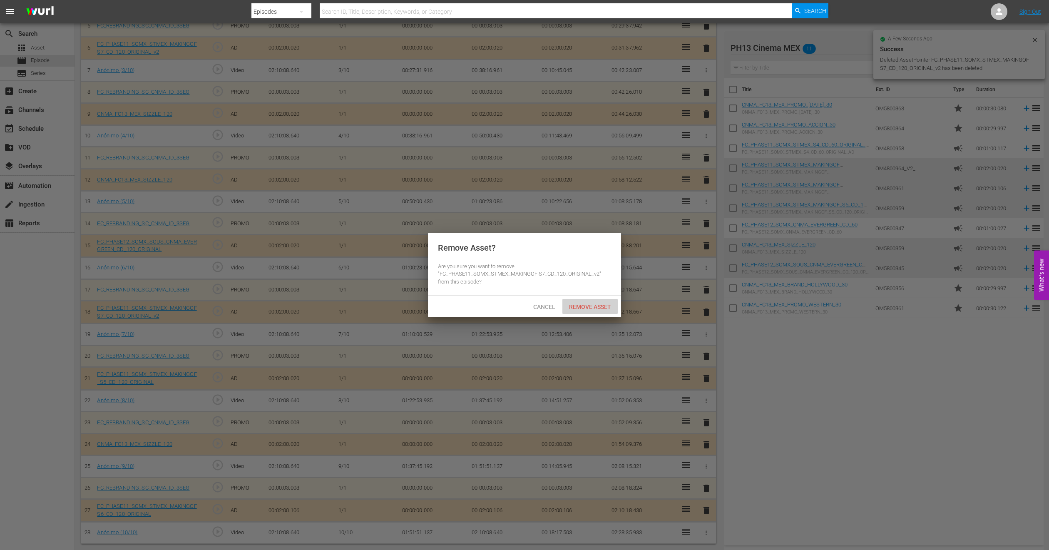
click at [577, 301] on div "Remove Asset" at bounding box center [589, 306] width 55 height 15
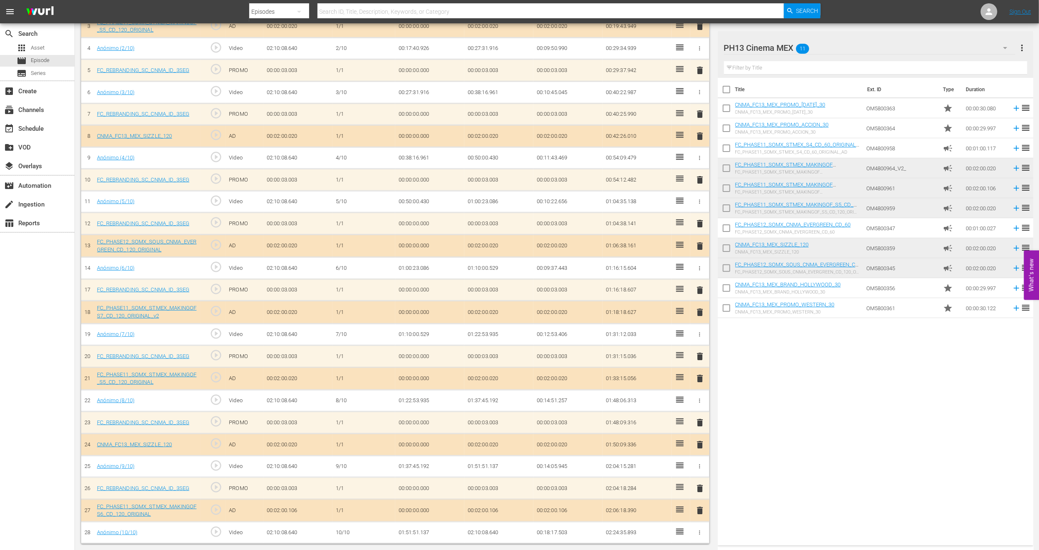
scroll to position [318, 0]
click at [702, 380] on span "delete" at bounding box center [700, 378] width 10 height 10
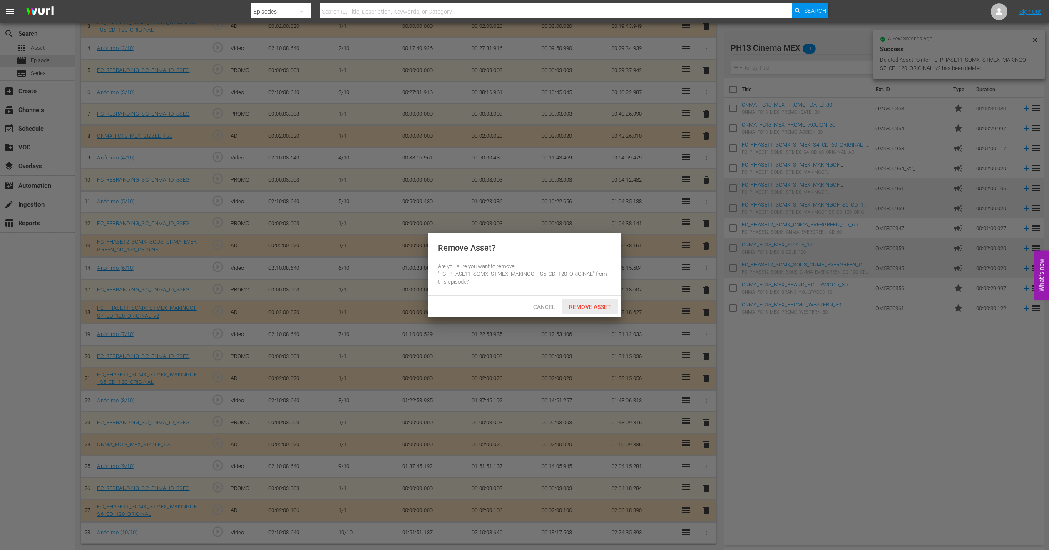
click at [605, 308] on span "Remove Asset" at bounding box center [589, 306] width 55 height 7
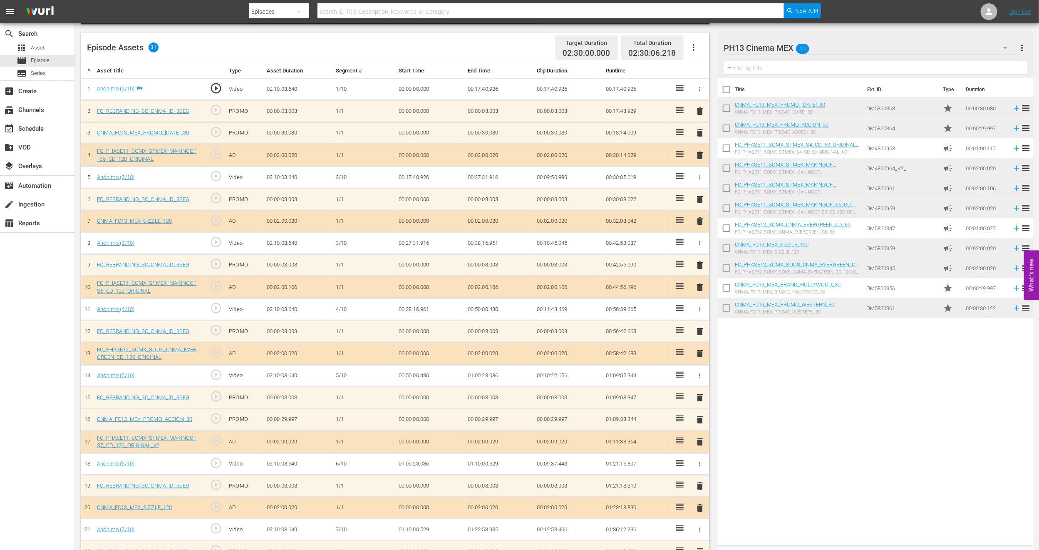
scroll to position [0, 0]
